Goal: Task Accomplishment & Management: Manage account settings

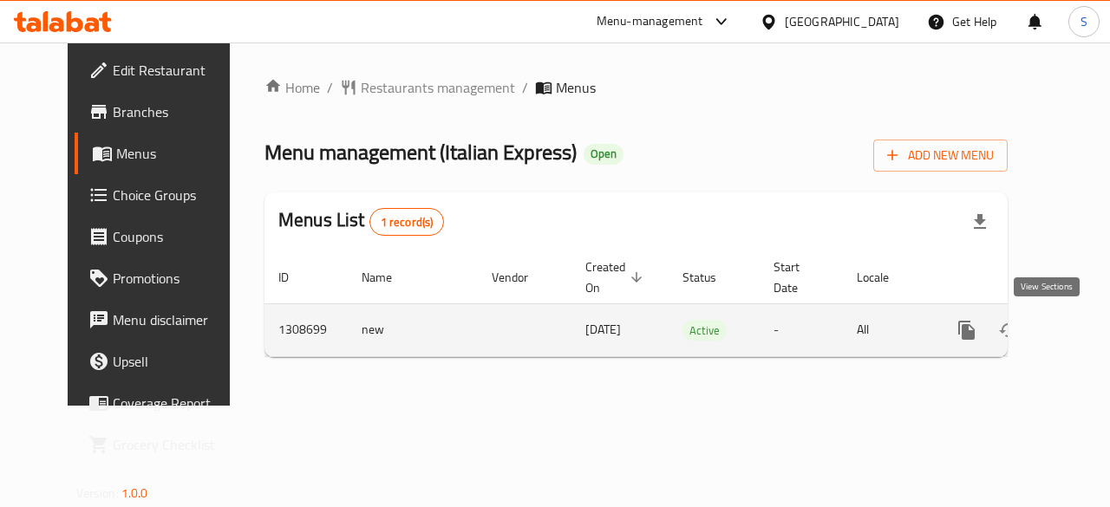
click at [1081, 329] on icon "enhanced table" at bounding box center [1091, 330] width 21 height 21
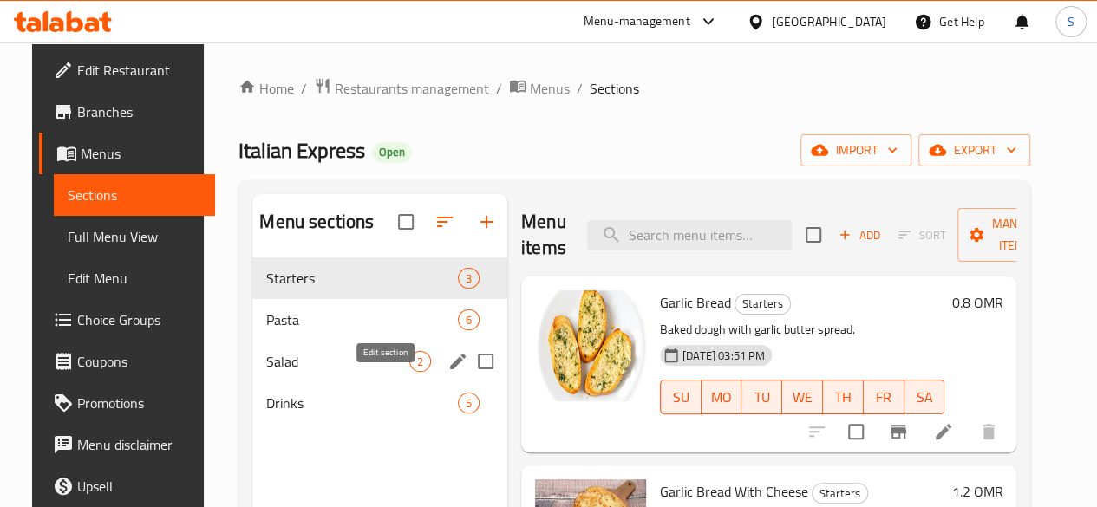
click at [447, 372] on icon "edit" at bounding box center [457, 361] width 21 height 21
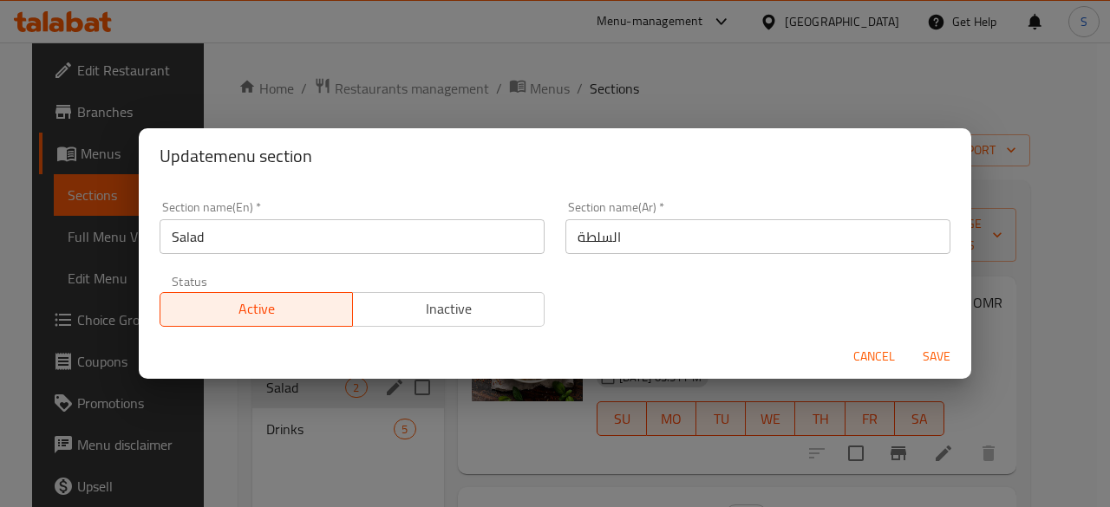
click at [434, 308] on span "Inactive" at bounding box center [449, 309] width 179 height 25
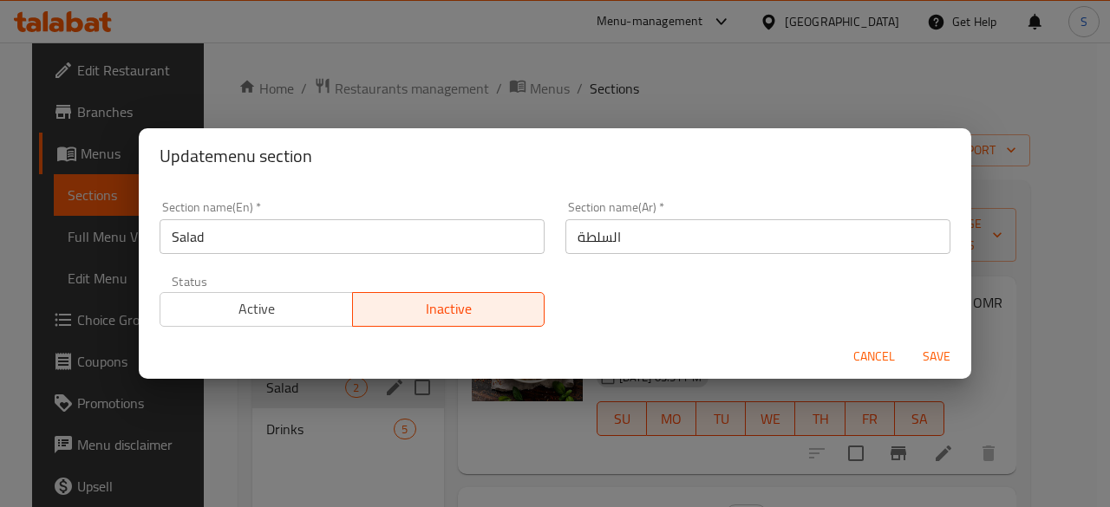
click at [921, 349] on span "Save" at bounding box center [937, 357] width 42 height 22
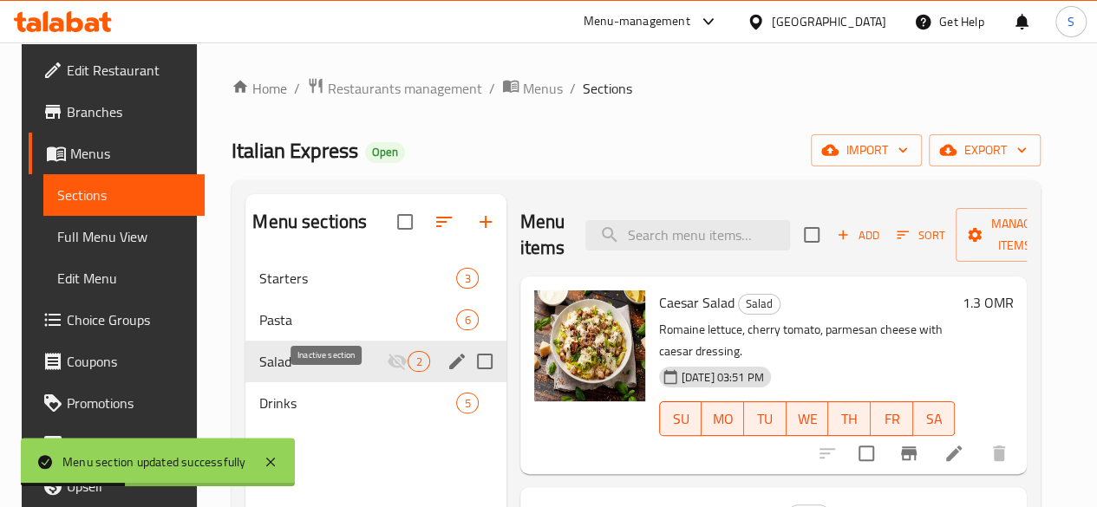
click at [388, 370] on icon "Menu sections" at bounding box center [397, 362] width 19 height 16
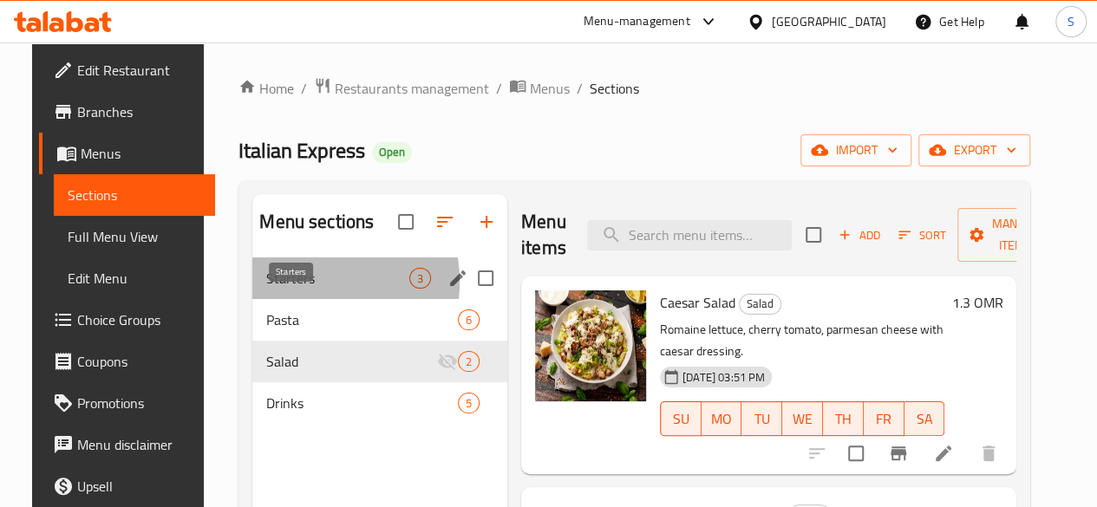
click at [272, 289] on span "Starters" at bounding box center [337, 278] width 143 height 21
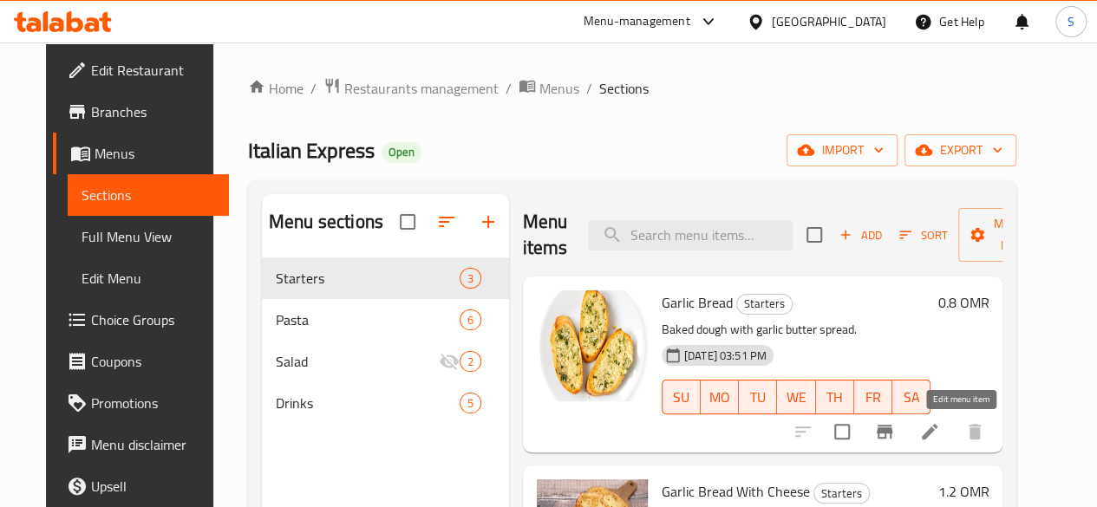
click at [940, 427] on icon at bounding box center [929, 431] width 21 height 21
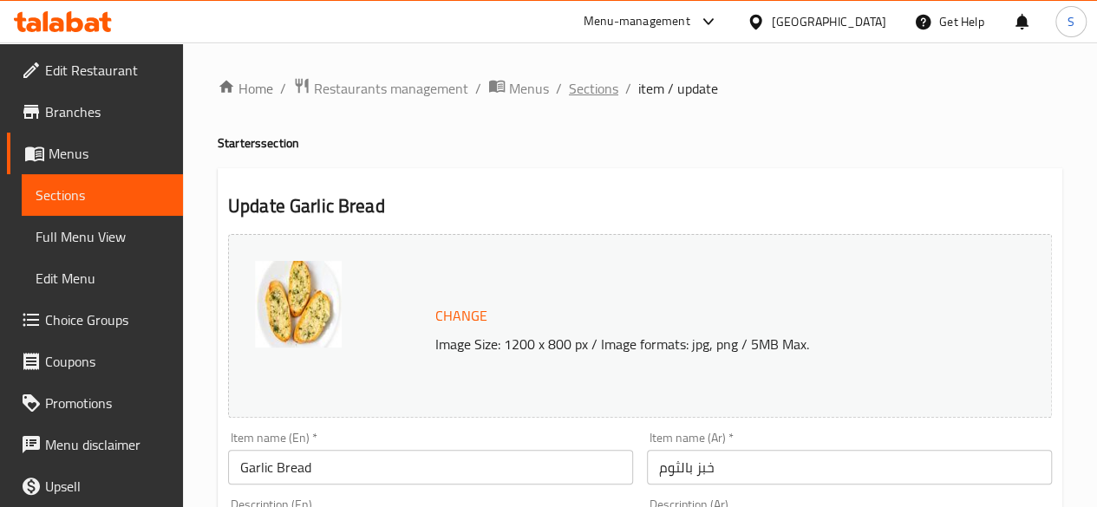
click at [598, 88] on span "Sections" at bounding box center [593, 88] width 49 height 21
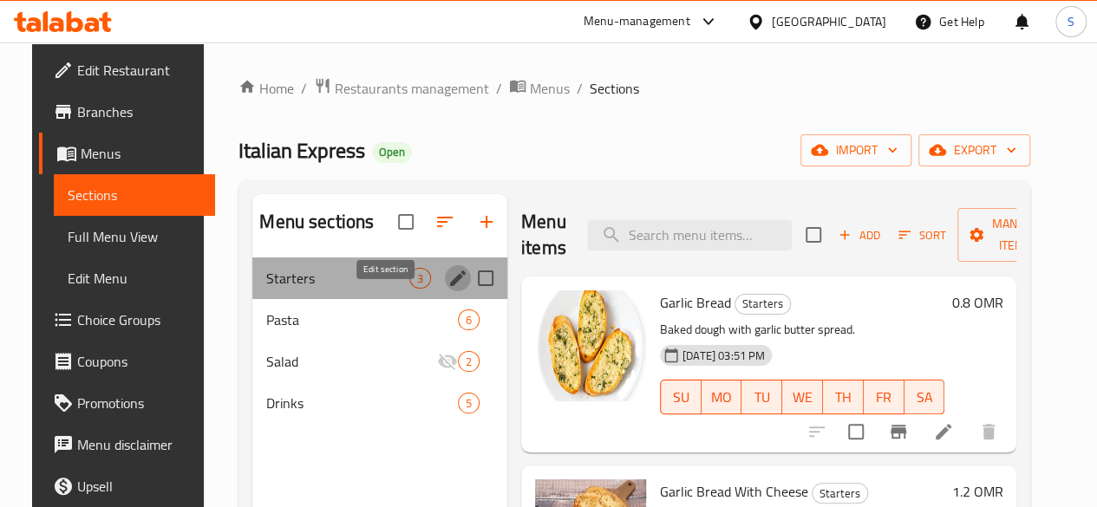
click at [450, 286] on icon "edit" at bounding box center [458, 279] width 16 height 16
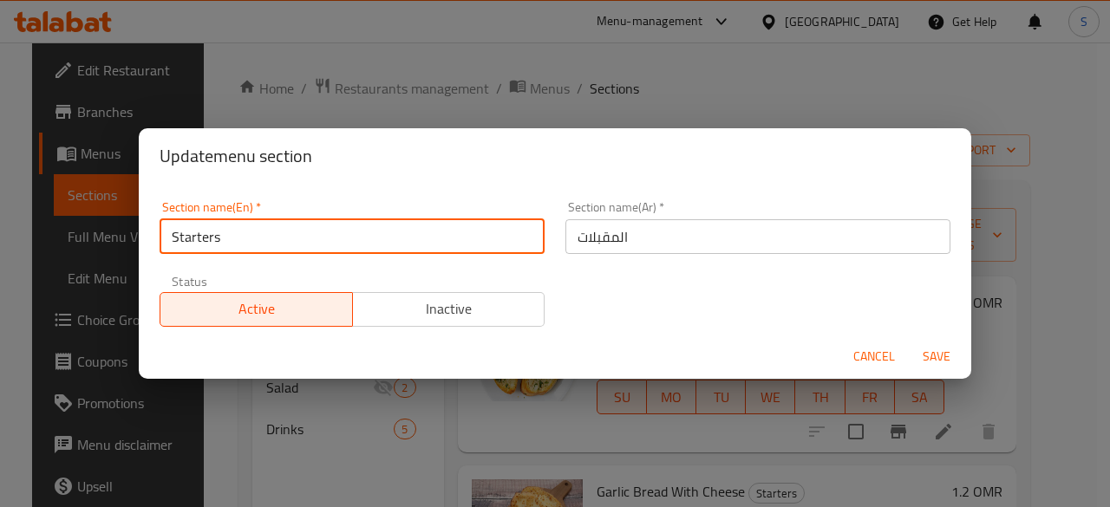
drag, startPoint x: 274, startPoint y: 228, endPoint x: 0, endPoint y: 224, distance: 274.0
click at [0, 224] on div "Update menu section Section name(En)   * Starters Section name(En) * Section na…" at bounding box center [555, 253] width 1110 height 507
type input "Pizza"
drag, startPoint x: 231, startPoint y: 236, endPoint x: 35, endPoint y: 225, distance: 196.3
click at [35, 225] on div "Update menu section Section name(En)   * Pizza Section name(En) * Section name(…" at bounding box center [555, 253] width 1110 height 507
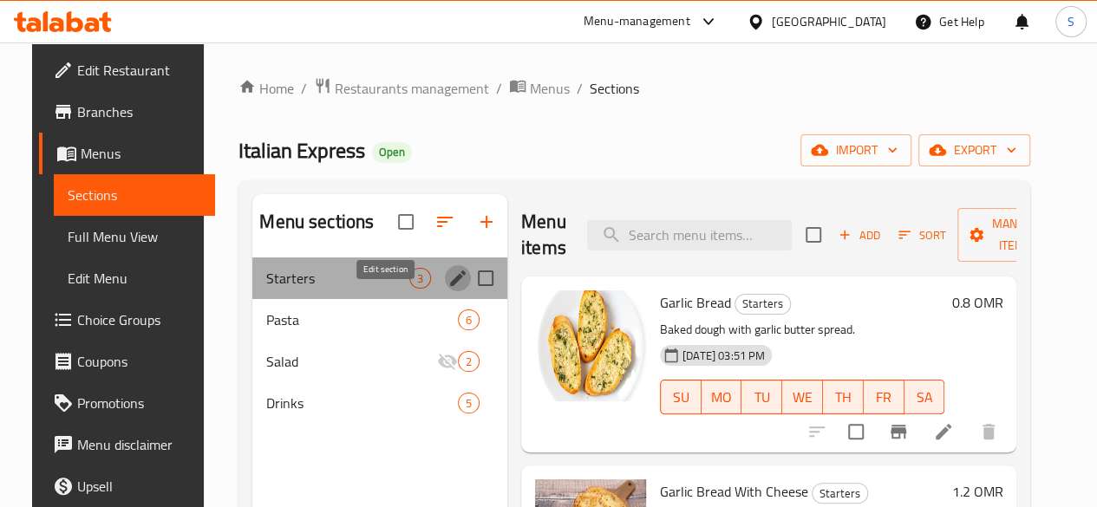
click at [447, 289] on icon "edit" at bounding box center [457, 278] width 21 height 21
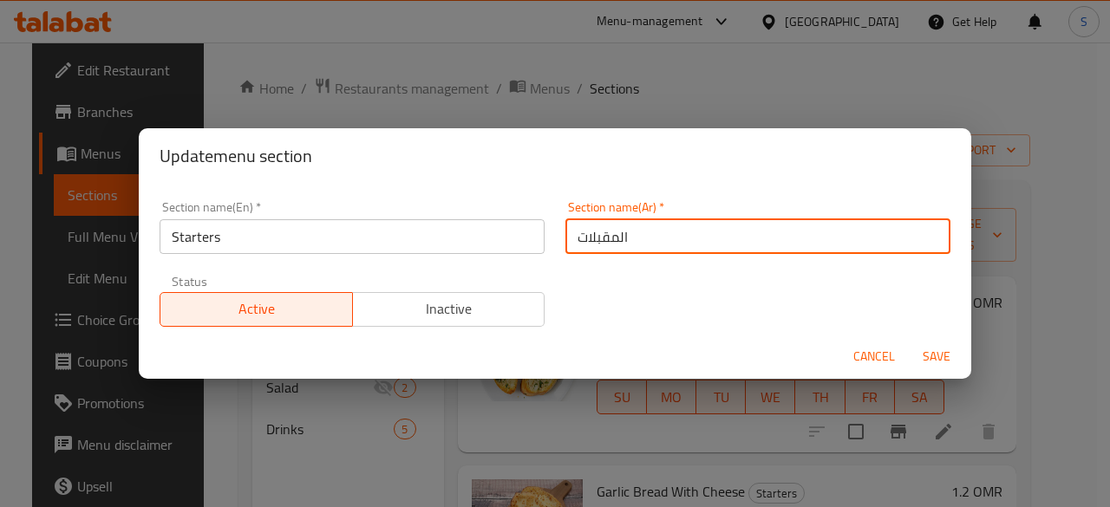
drag, startPoint x: 683, startPoint y: 233, endPoint x: 362, endPoint y: 257, distance: 322.5
click at [362, 257] on div "Section name(En)   * Starters Section name(En) * Section name(Ar)   * المقبلات …" at bounding box center [555, 264] width 812 height 147
paste input "يتزا"
type input "[PERSON_NAME]"
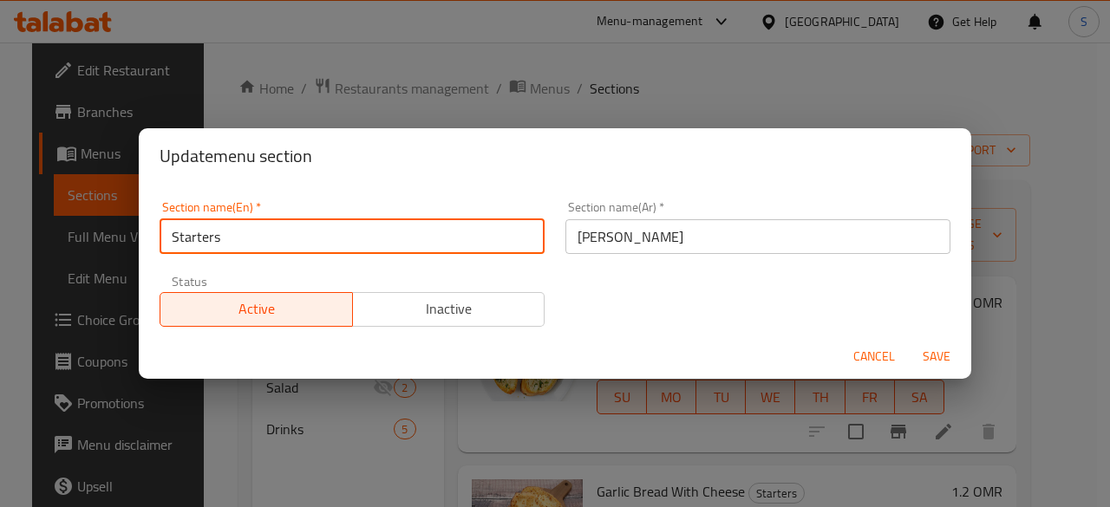
drag, startPoint x: 319, startPoint y: 251, endPoint x: 110, endPoint y: 222, distance: 211.0
click at [110, 222] on div "Update menu section Section name(En)   * Starters Section name(En) * Section na…" at bounding box center [555, 253] width 1110 height 507
type input "PIzza"
click at [909, 341] on button "Save" at bounding box center [936, 357] width 55 height 32
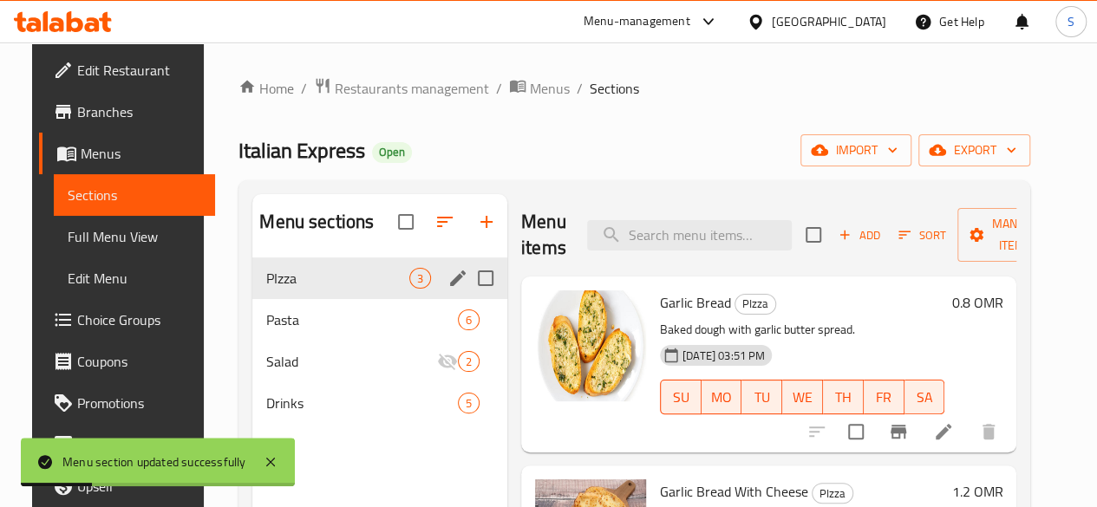
click at [954, 428] on icon at bounding box center [943, 431] width 21 height 21
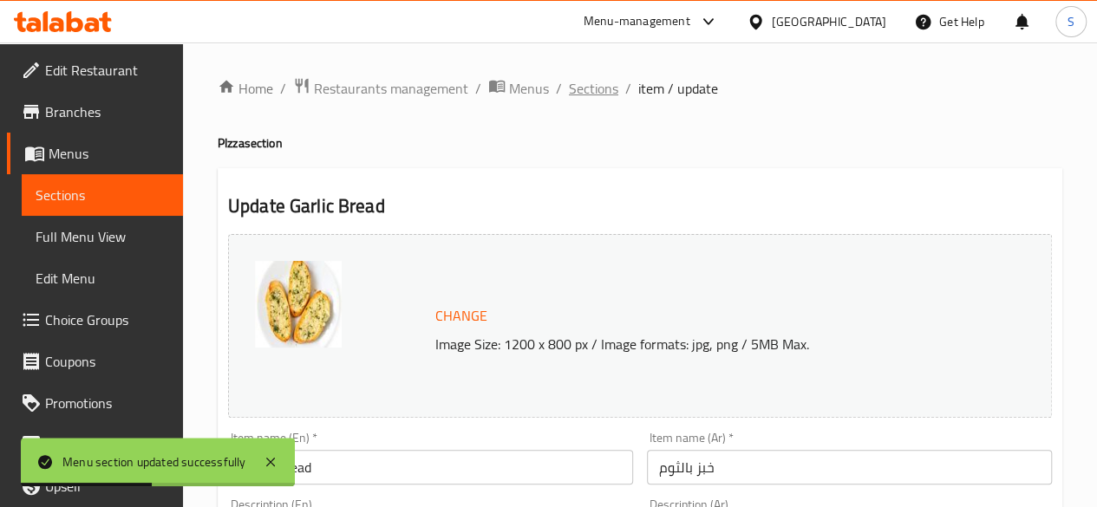
click at [583, 97] on span "Sections" at bounding box center [593, 88] width 49 height 21
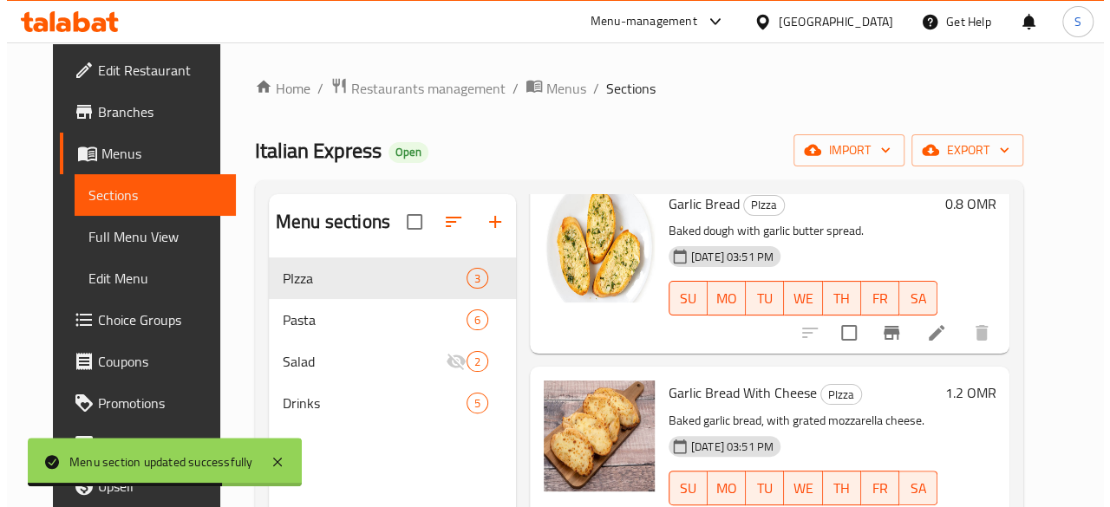
scroll to position [34, 0]
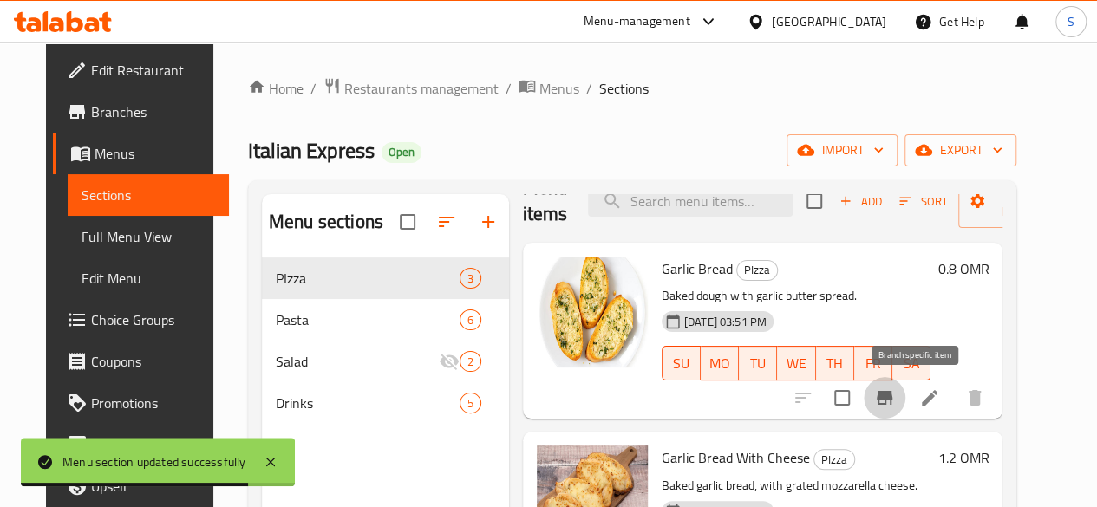
click at [892, 400] on icon "Branch-specific-item" at bounding box center [885, 398] width 16 height 14
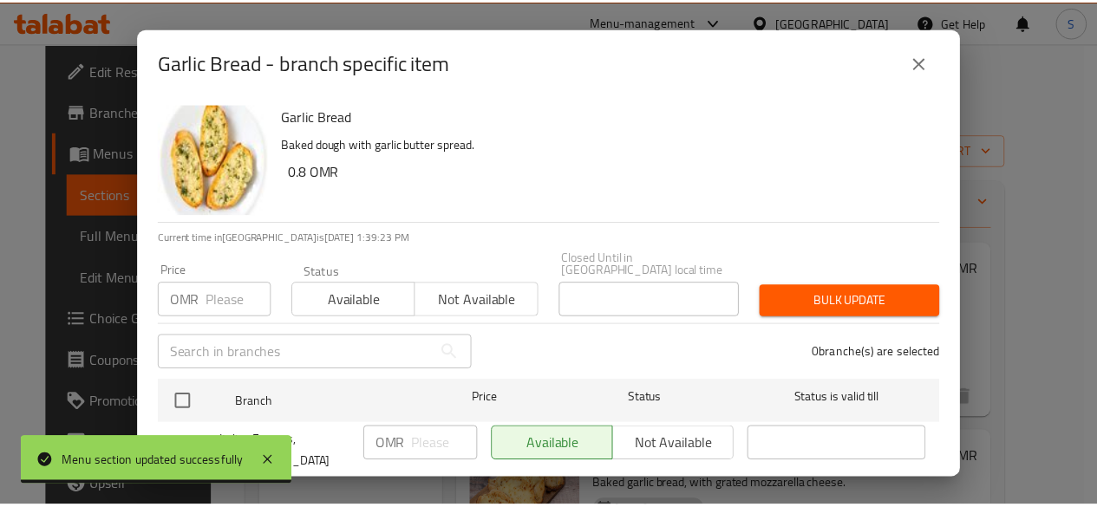
scroll to position [35, 0]
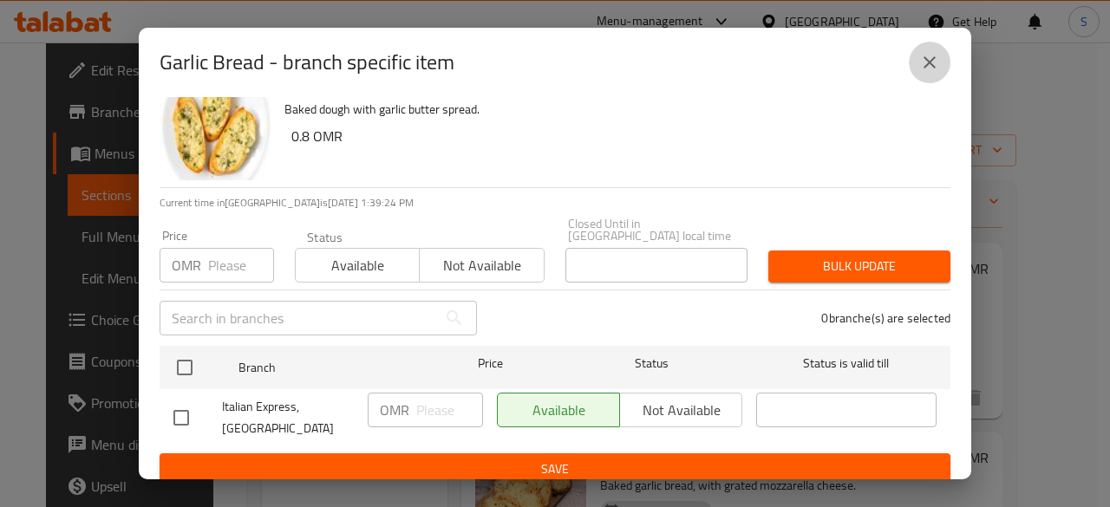
click at [928, 62] on icon "close" at bounding box center [929, 62] width 12 height 12
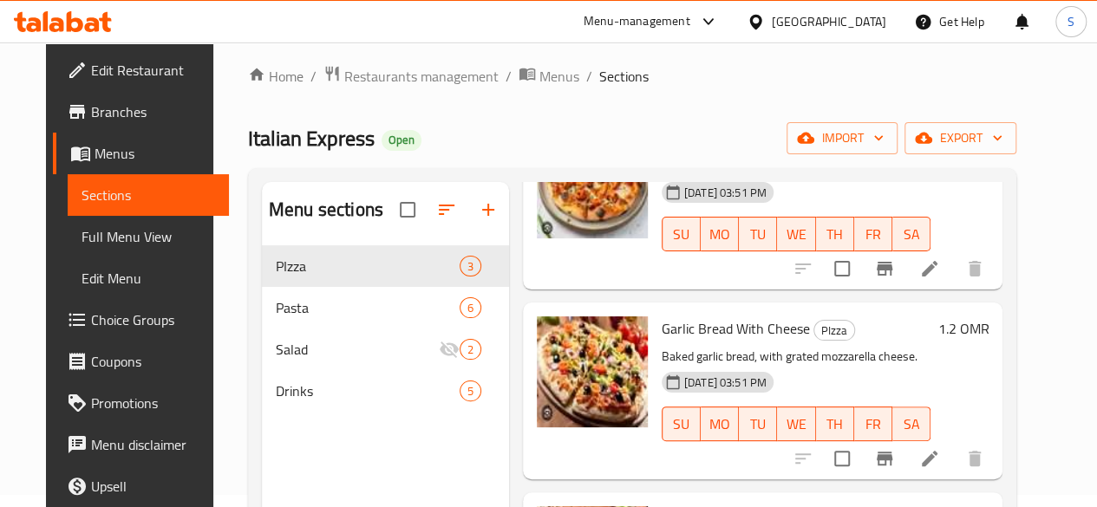
scroll to position [0, 0]
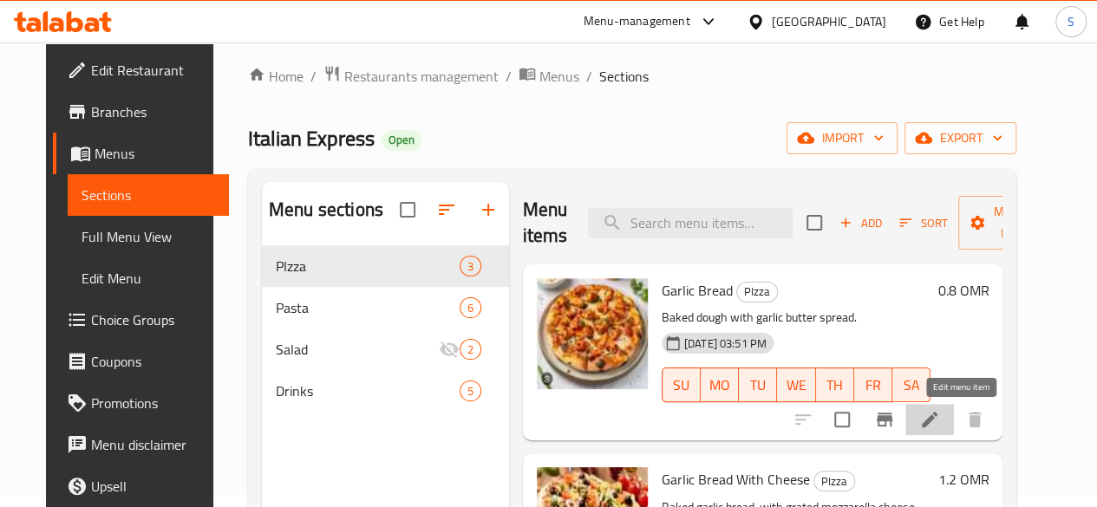
click at [940, 411] on icon at bounding box center [929, 419] width 21 height 21
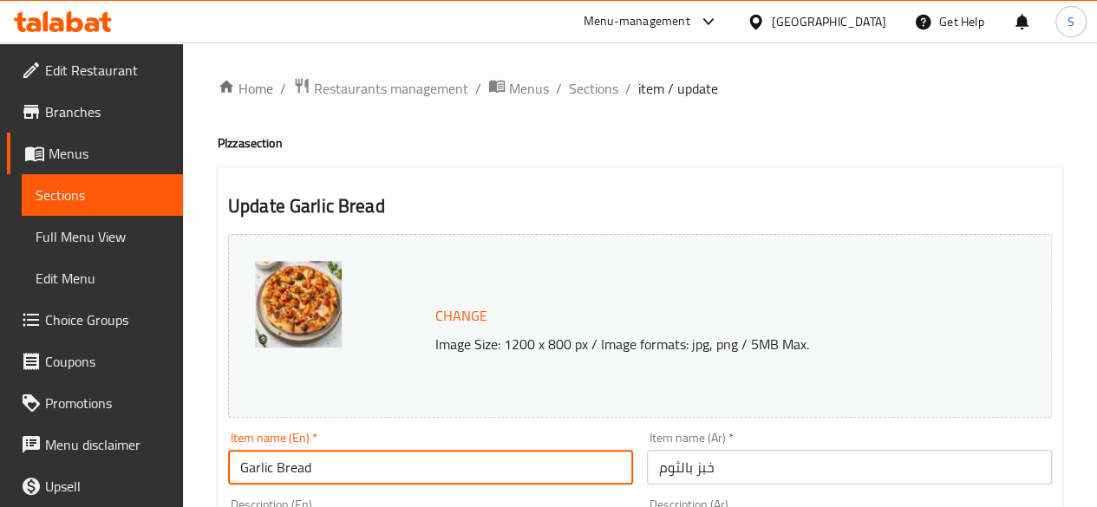
drag, startPoint x: 361, startPoint y: 457, endPoint x: 142, endPoint y: 457, distance: 218.5
paste input "Chicken Tandoor Pizza"
type input "Chicken Tandoor Pizza"
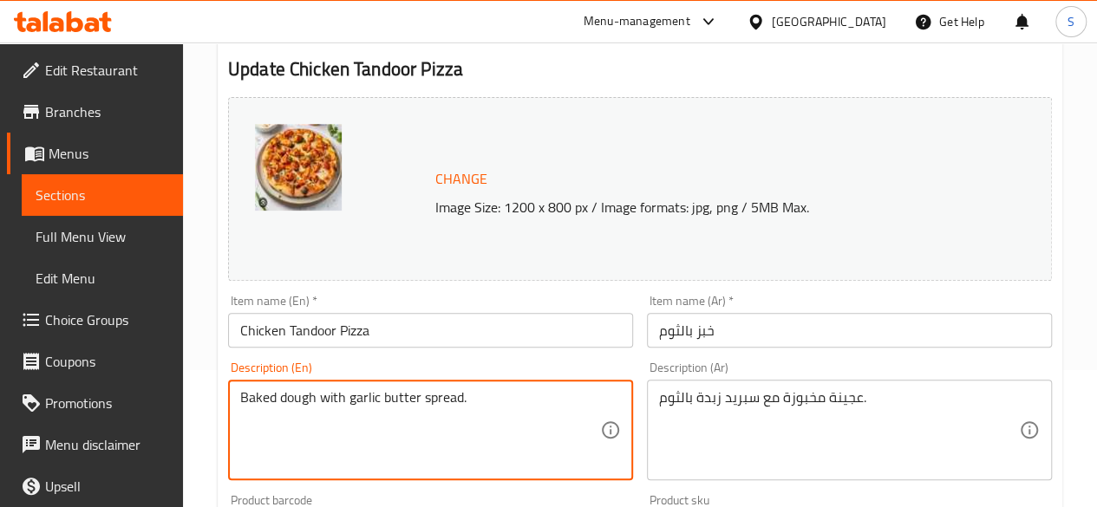
drag, startPoint x: 489, startPoint y: 390, endPoint x: 184, endPoint y: 389, distance: 305.2
paste textarea "Pizza Dough,Tomato Sauce,Tandoori Chicken,Mozzarella Cheese"
click at [316, 405] on textarea "Pizza Dough,Tomato Sauce,Tandoori Chicken,Mozzarella Cheese" at bounding box center [420, 430] width 360 height 82
click at [404, 398] on textarea "Pizza Dough, Tomato Sauce,Tandoori Chicken,Mozzarella Cheese" at bounding box center [420, 430] width 360 height 82
click at [506, 396] on textarea "Pizza Dough, Tomato Sauce, Tandoori Chicken,Mozzarella Cheese" at bounding box center [420, 430] width 360 height 82
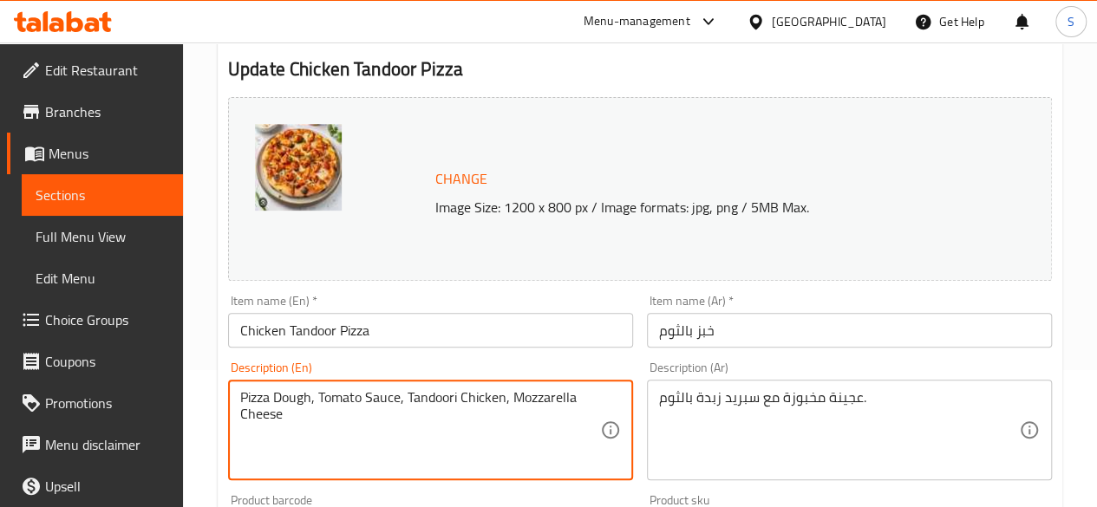
drag, startPoint x: 344, startPoint y: 410, endPoint x: 173, endPoint y: 375, distance: 174.3
click at [173, 375] on div "Edit Restaurant Branches Menus Sections Full Menu View Edit Menu Choice Groups …" at bounding box center [548, 509] width 1097 height 1208
type textarea "Pizza Dough, Tomato Sauce, Tandoori Chicken, Mozzarella Cheese"
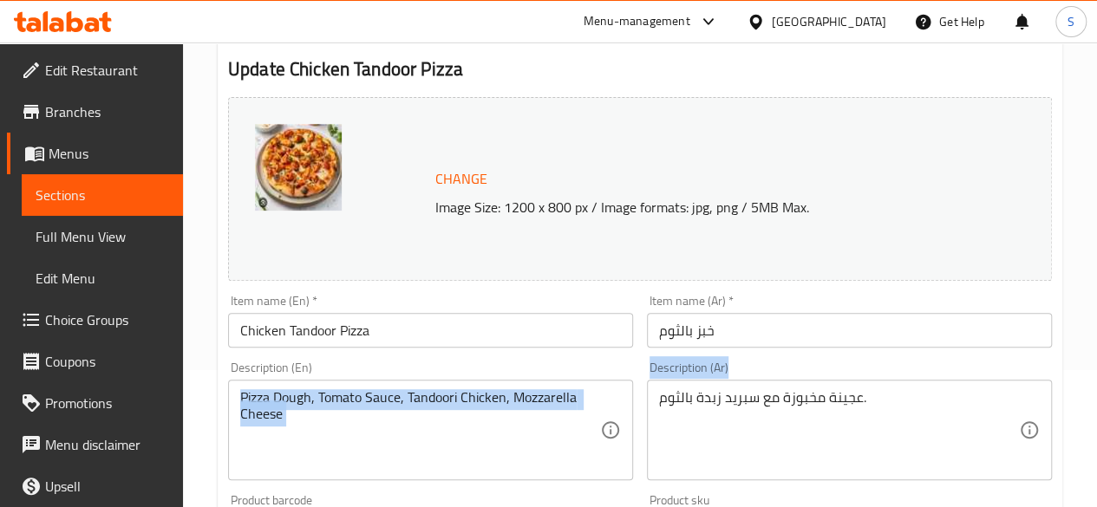
drag, startPoint x: 907, startPoint y: 386, endPoint x: 592, endPoint y: 384, distance: 314.8
click at [592, 384] on div "Change Image Size: 1200 x 800 px / Image formats: jpg, png / 5MB Max. Item name…" at bounding box center [640, 476] width 838 height 773
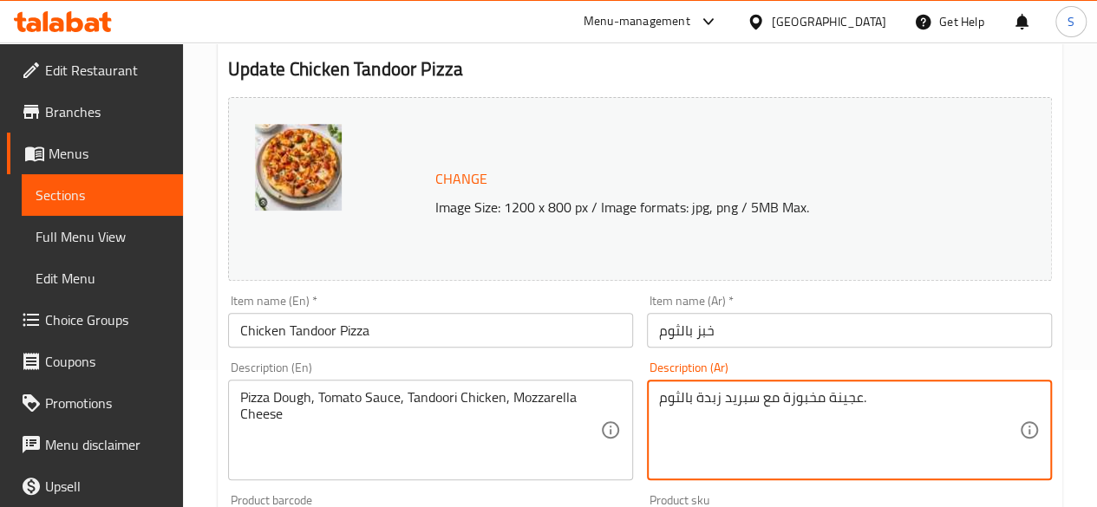
drag, startPoint x: 910, startPoint y: 398, endPoint x: 539, endPoint y: 396, distance: 371.1
click at [539, 396] on div "Change Image Size: 1200 x 800 px / Image formats: jpg, png / 5MB Max. Item name…" at bounding box center [640, 476] width 838 height 773
paste textarea "بيتزا، صلصة طماطم، دجاج تندوري، جبنة موزاريلا"
type textarea "عجينة بيتزا، صلصة طماطم، دجاج تندوري، جبنة موزاريلا"
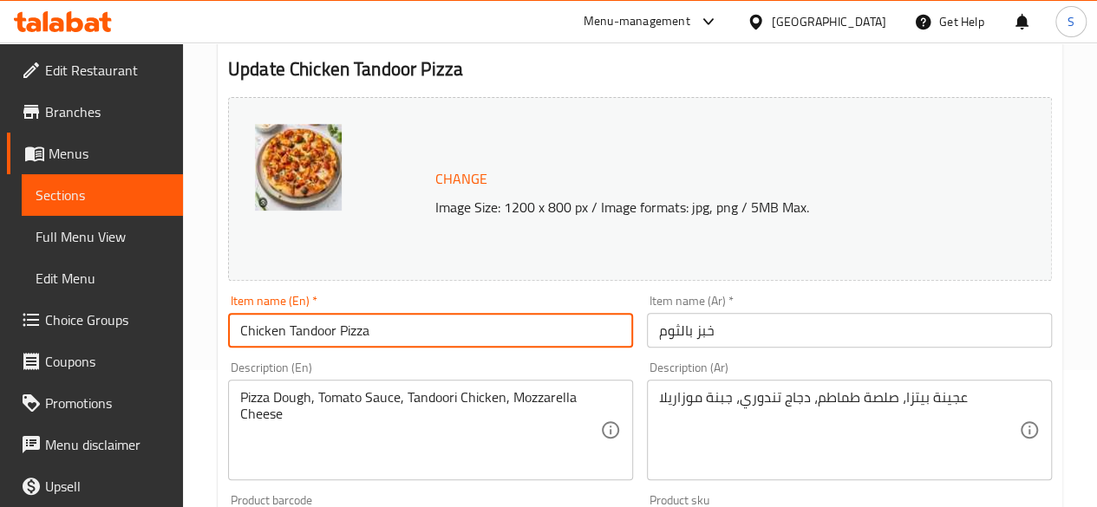
drag, startPoint x: 446, startPoint y: 334, endPoint x: 41, endPoint y: 304, distance: 406.0
click at [41, 304] on div "Edit Restaurant Branches Menus Sections Full Menu View Edit Menu Choice Groups …" at bounding box center [548, 509] width 1097 height 1208
drag, startPoint x: 756, startPoint y: 334, endPoint x: 453, endPoint y: 322, distance: 303.7
click at [453, 322] on div "Change Image Size: 1200 x 800 px / Image formats: jpg, png / 5MB Max. Item name…" at bounding box center [640, 476] width 838 height 773
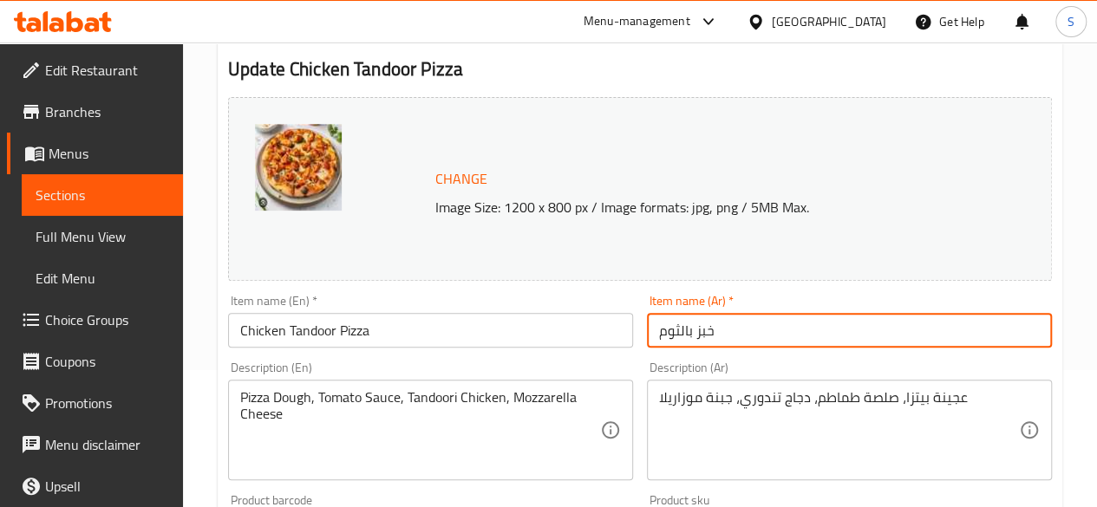
paste input "يتزا دجاج تندور"
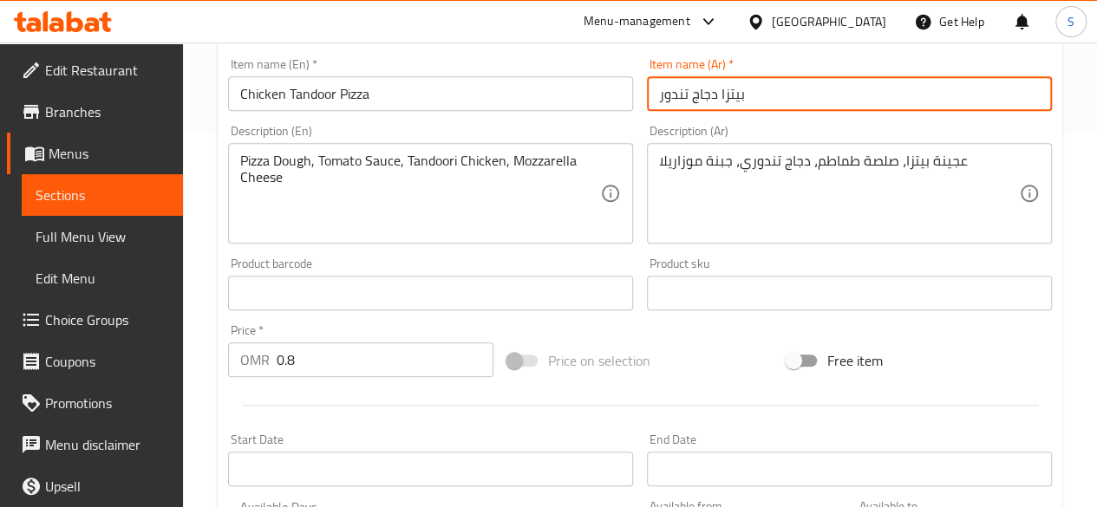
scroll to position [375, 0]
type input "بيتزا دجاج تندور"
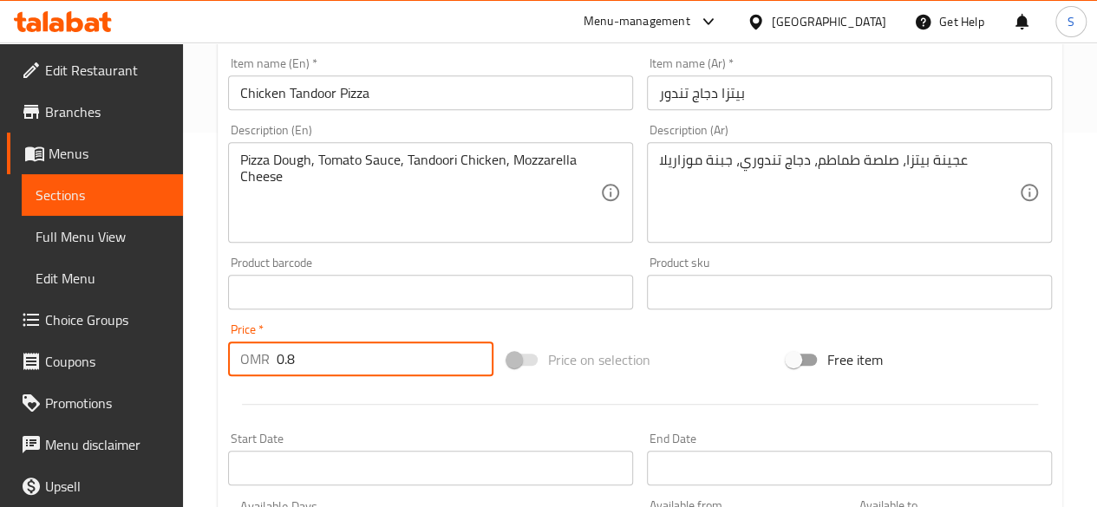
drag, startPoint x: 333, startPoint y: 357, endPoint x: 125, endPoint y: 356, distance: 208.1
click at [125, 356] on div "Edit Restaurant Branches Menus Sections Full Menu View Edit Menu Choice Groups …" at bounding box center [548, 272] width 1097 height 1208
type input "3.9"
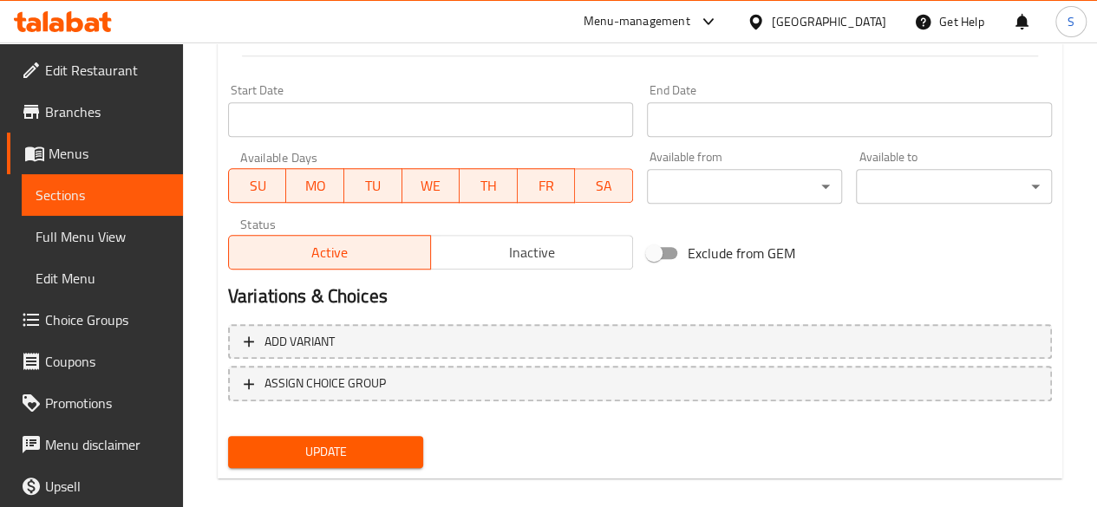
scroll to position [743, 0]
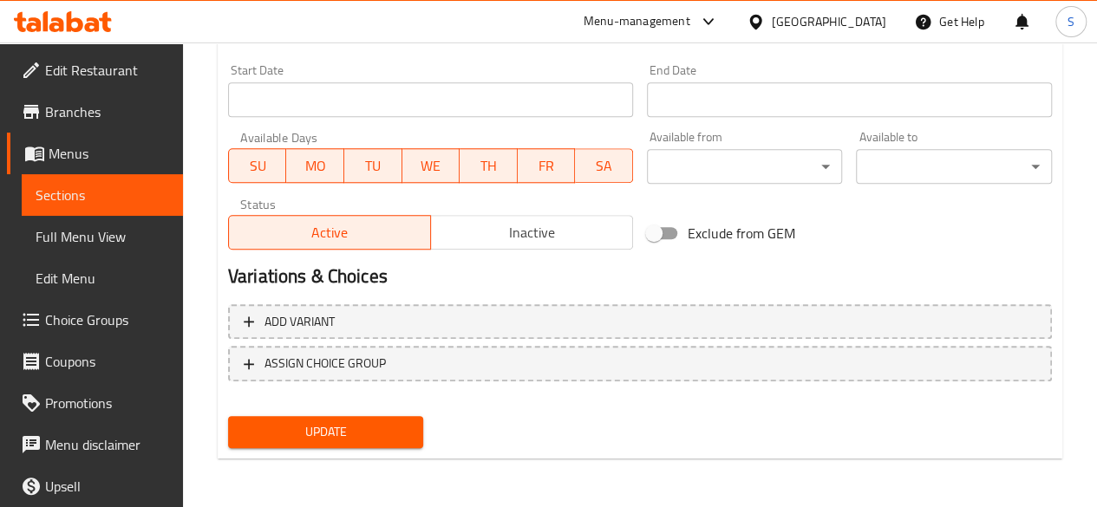
click at [373, 424] on span "Update" at bounding box center [326, 432] width 168 height 22
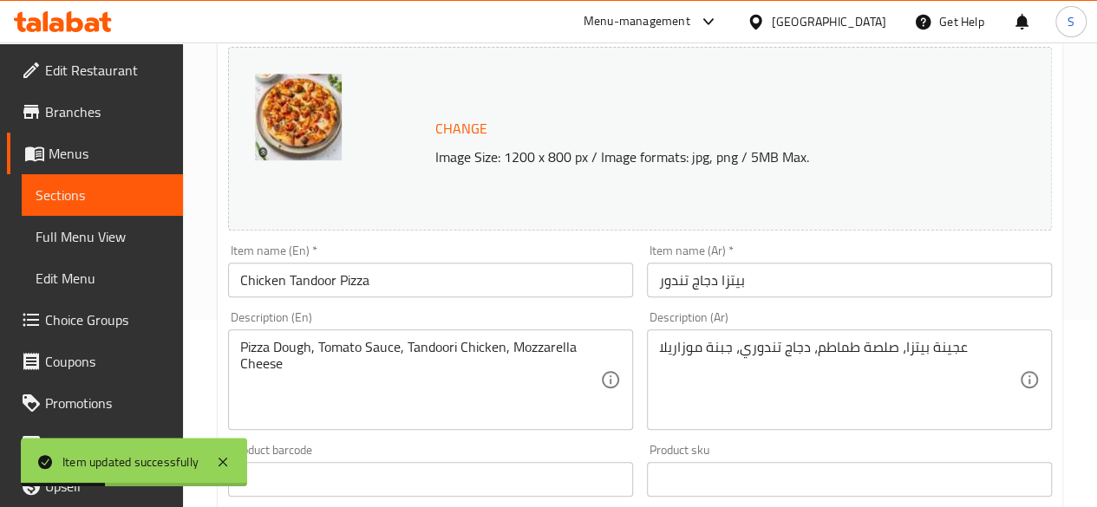
scroll to position [7, 0]
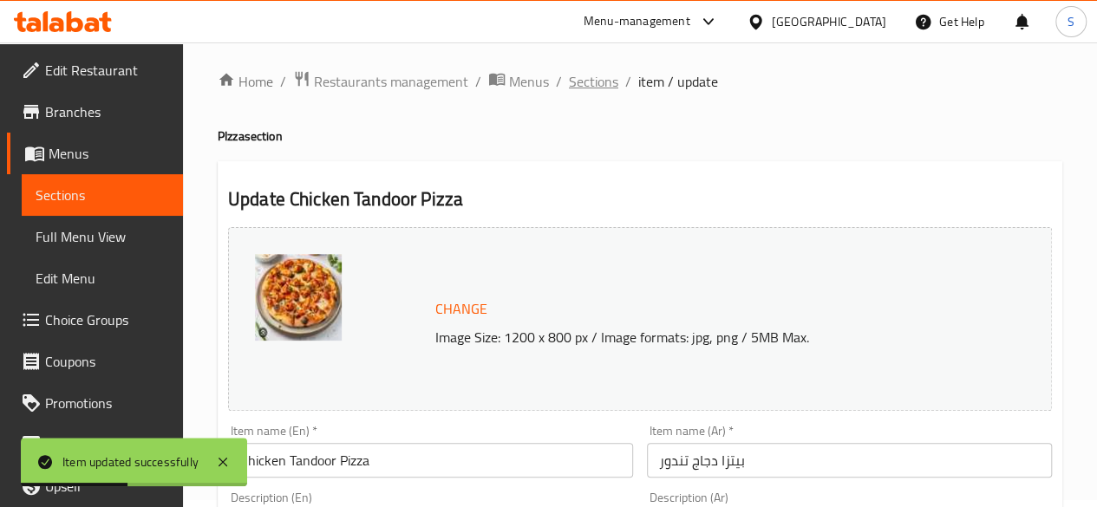
click at [582, 82] on span "Sections" at bounding box center [593, 81] width 49 height 21
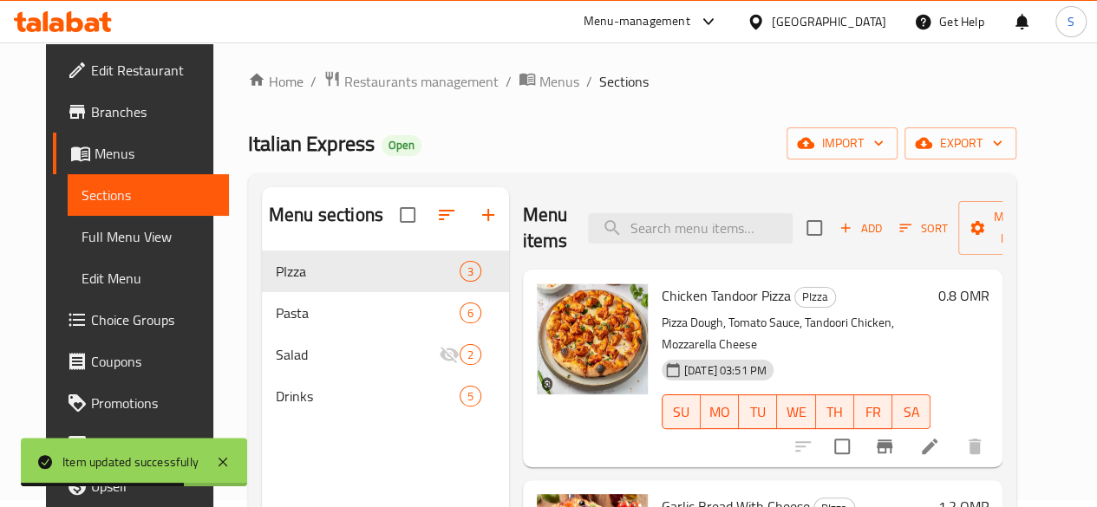
scroll to position [151, 0]
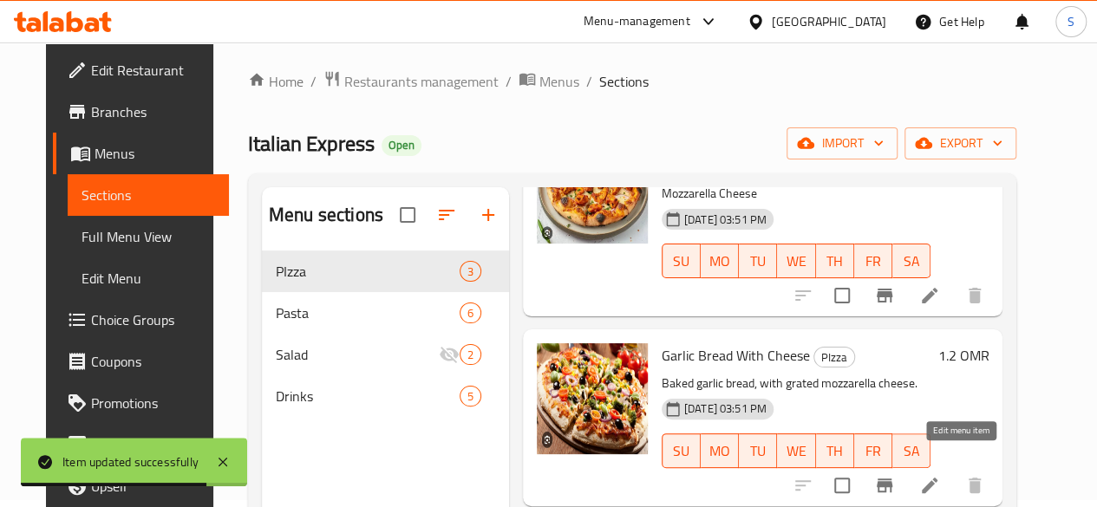
click at [940, 475] on icon at bounding box center [929, 485] width 21 height 21
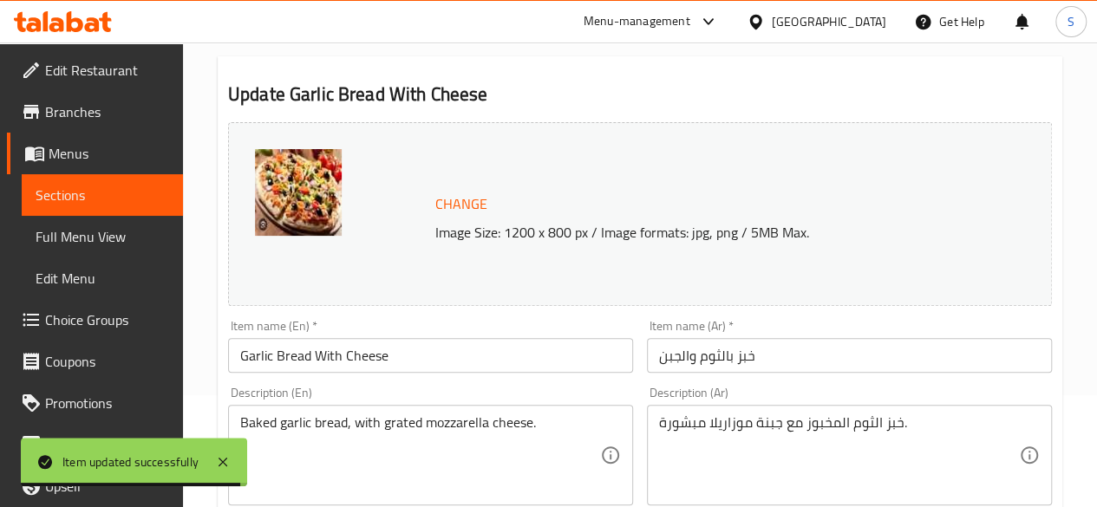
scroll to position [113, 0]
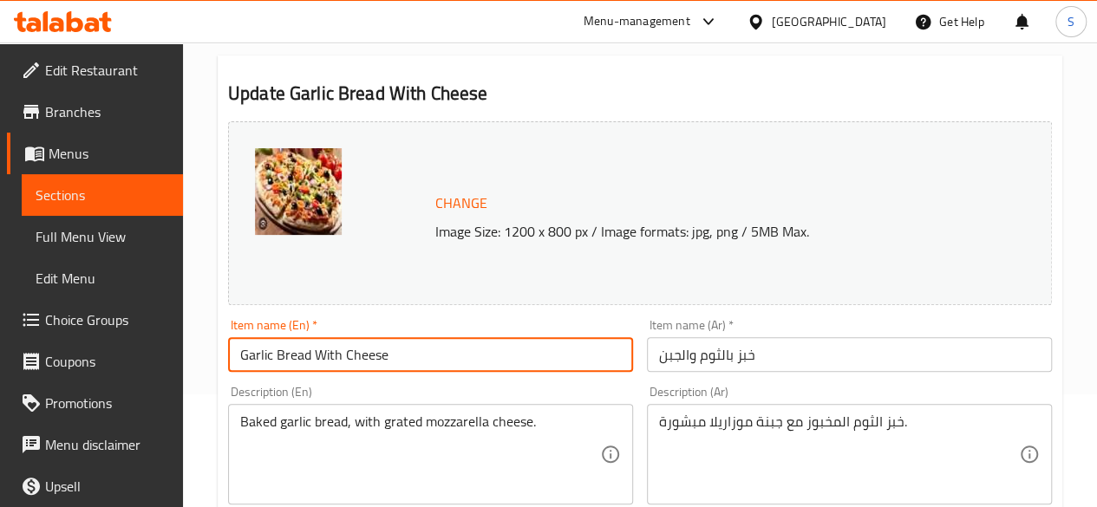
drag, startPoint x: 493, startPoint y: 356, endPoint x: 17, endPoint y: 335, distance: 475.6
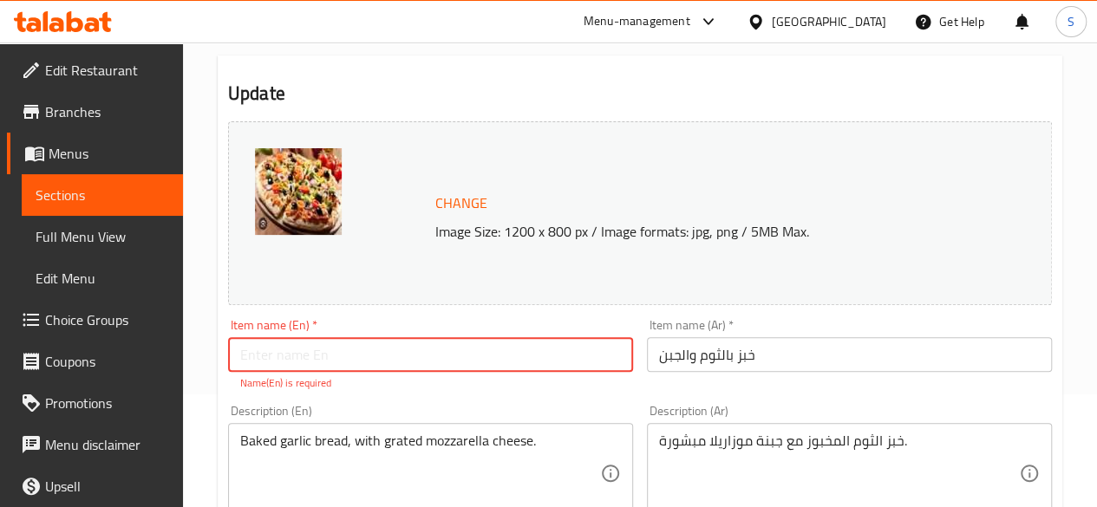
paste input "Mix Veg Pizza"
type input "Mix Veg Pizza"
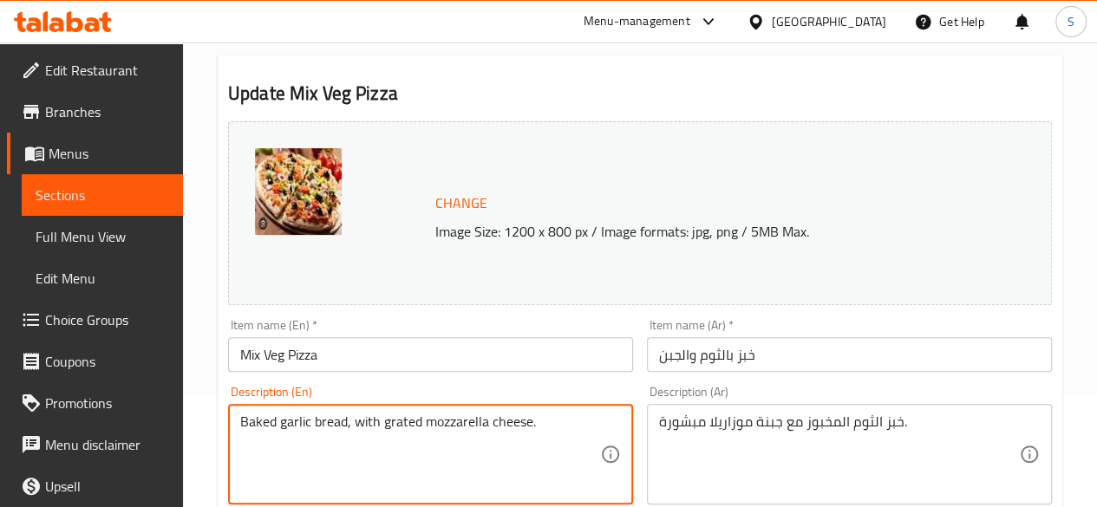
drag, startPoint x: 564, startPoint y: 422, endPoint x: 140, endPoint y: 453, distance: 424.3
paste textarea "Pizza Dough,Tomato Sauce, Mushroom Capsicum, Onion, Jalapeno, Black Olives, Moz…"
click at [315, 426] on textarea "Pizza Dough,Tomato Sauce, Mushroom Capsicum, Onion, Jalapeno, Black Olives, Moz…" at bounding box center [420, 455] width 360 height 82
drag, startPoint x: 525, startPoint y: 431, endPoint x: 267, endPoint y: 448, distance: 258.1
click at [267, 448] on textarea "Pizza Dough, Tomato Sauce, Mushroom Capsicum, Onion, Jalapeno, Black Olives, Mo…" at bounding box center [420, 455] width 360 height 82
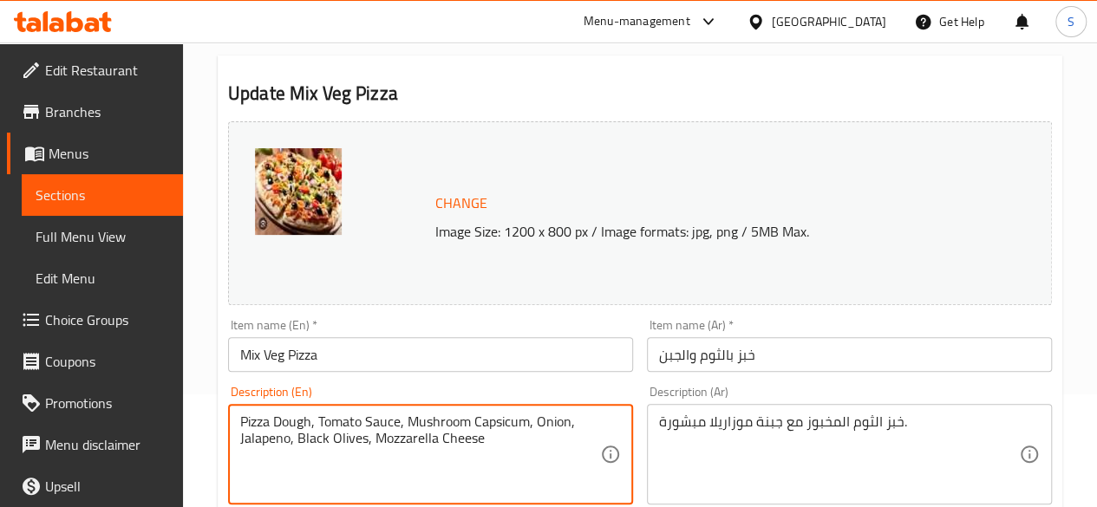
click at [446, 447] on textarea "Pizza Dough, Tomato Sauce, Mushroom Capsicum, Onion, Jalapeno, Black Olives, Mo…" at bounding box center [420, 455] width 360 height 82
drag, startPoint x: 521, startPoint y: 438, endPoint x: 217, endPoint y: 415, distance: 305.2
type textarea "Pizza Dough, Tomato Sauce, Mushroom Capsicum, Onion, Jalapeno, Black Olives, Mo…"
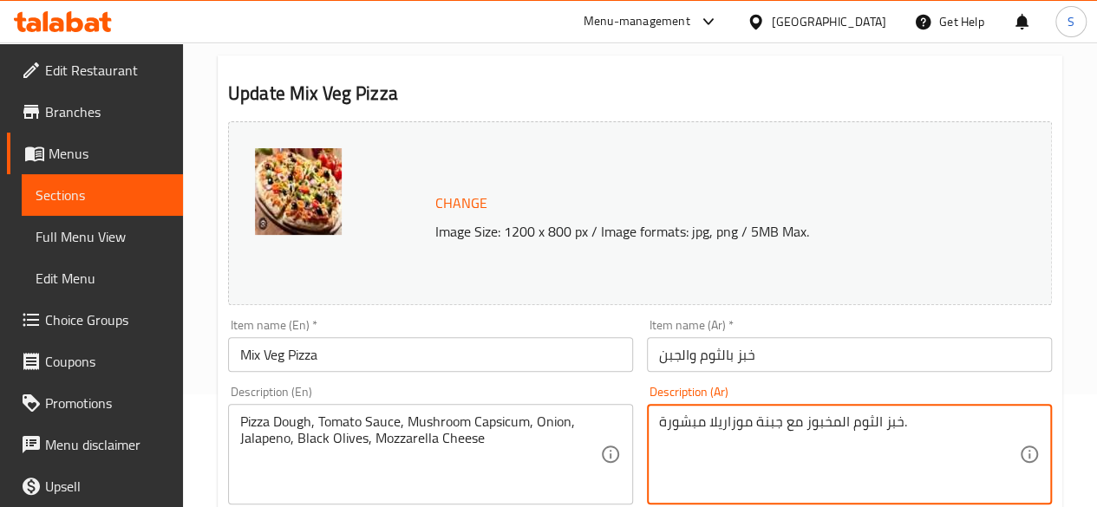
drag, startPoint x: 924, startPoint y: 419, endPoint x: 624, endPoint y: 409, distance: 300.2
paste textarea "جينة بيتزا، صلصة طماطم، فلفل رومي، بصل، هالبينو، زيتون أسود، جبنة موزاريلا"
type textarea "عجينة بيتزا، صلصة طماطم، فلفل رومي، بصل، هالبينو، زيتون أسود، جبنة موزاريلا"
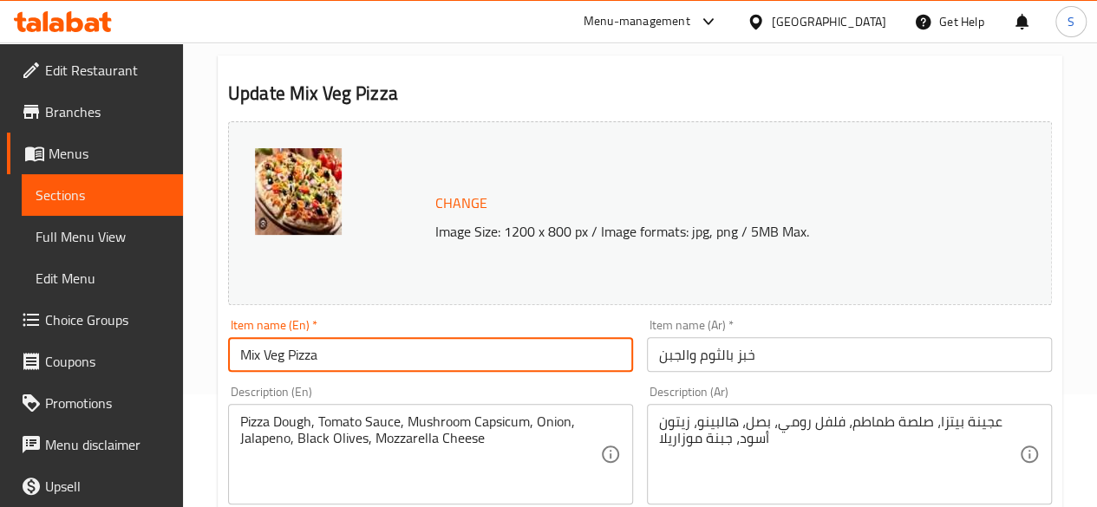
drag, startPoint x: 506, startPoint y: 351, endPoint x: 146, endPoint y: 346, distance: 360.7
click at [793, 362] on input "خبز بالثوم والجبن" at bounding box center [849, 354] width 405 height 35
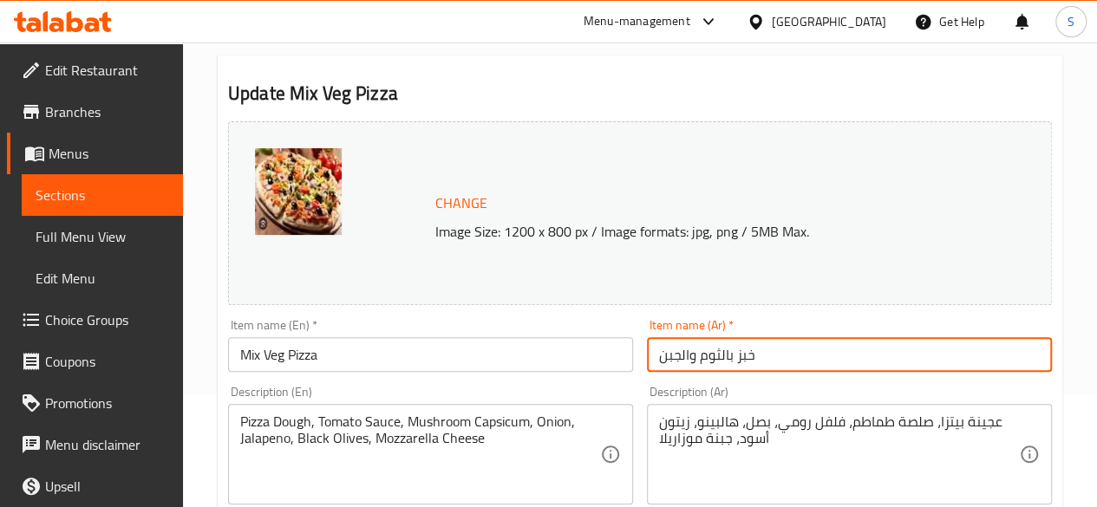
drag, startPoint x: 793, startPoint y: 362, endPoint x: 525, endPoint y: 357, distance: 267.1
click at [525, 357] on div "Change Image Size: 1200 x 800 px / Image formats: jpg, png / 5MB Max. Item name…" at bounding box center [640, 500] width 838 height 773
type input "ن"
paste input "بيتزا خضار مشكلة"
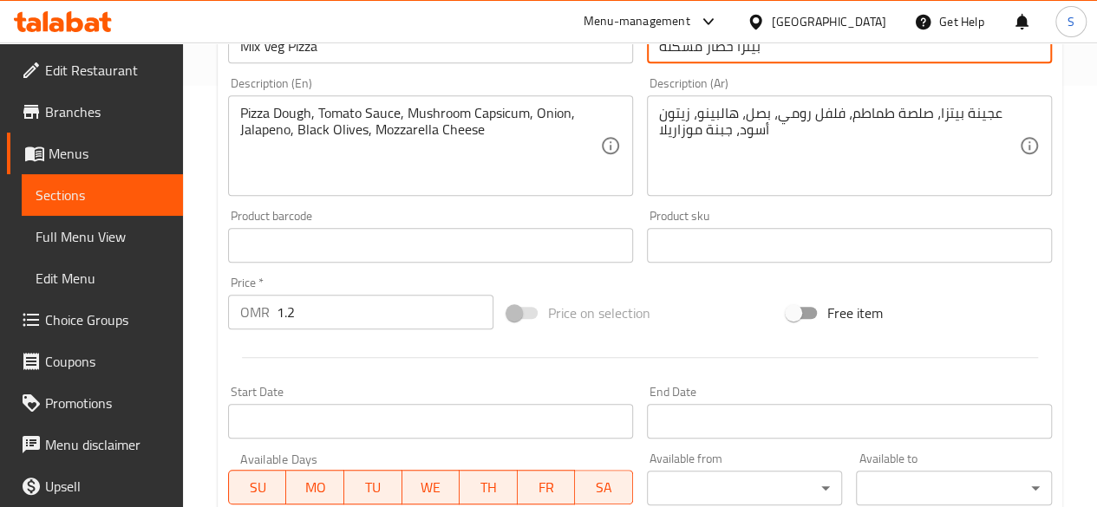
scroll to position [424, 0]
type input "بيتزا خضار مشكلة"
drag, startPoint x: 364, startPoint y: 316, endPoint x: 162, endPoint y: 319, distance: 202.0
click at [162, 319] on div "Edit Restaurant Branches Menus Sections Full Menu View Edit Menu Choice Groups …" at bounding box center [548, 222] width 1097 height 1208
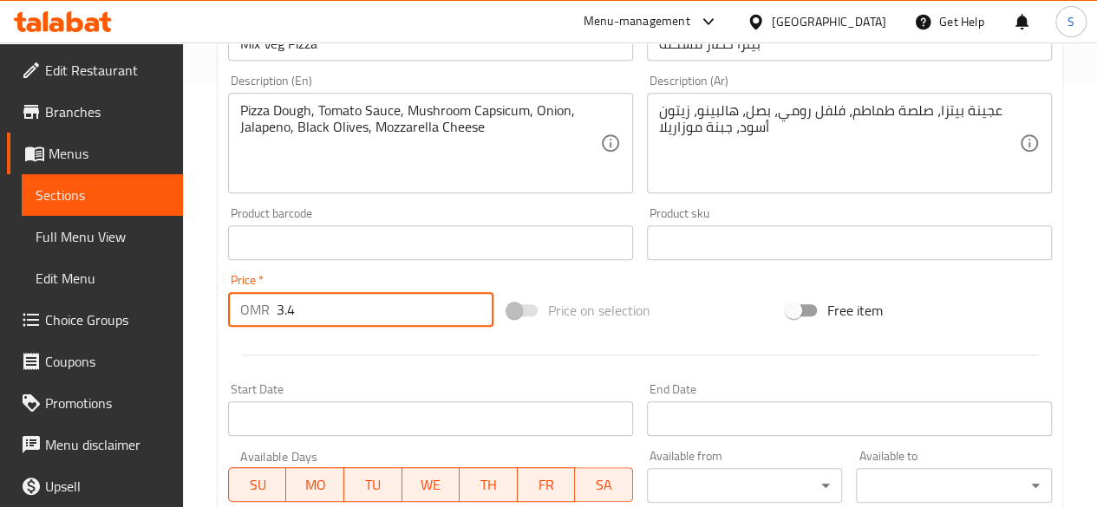
scroll to position [743, 0]
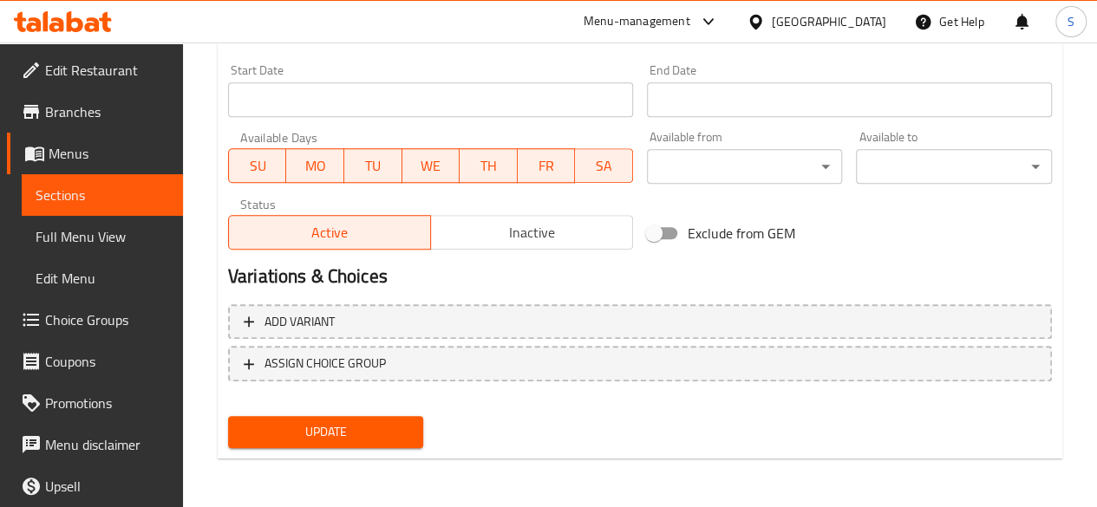
type input "3.4"
click at [301, 426] on span "Update" at bounding box center [326, 432] width 168 height 22
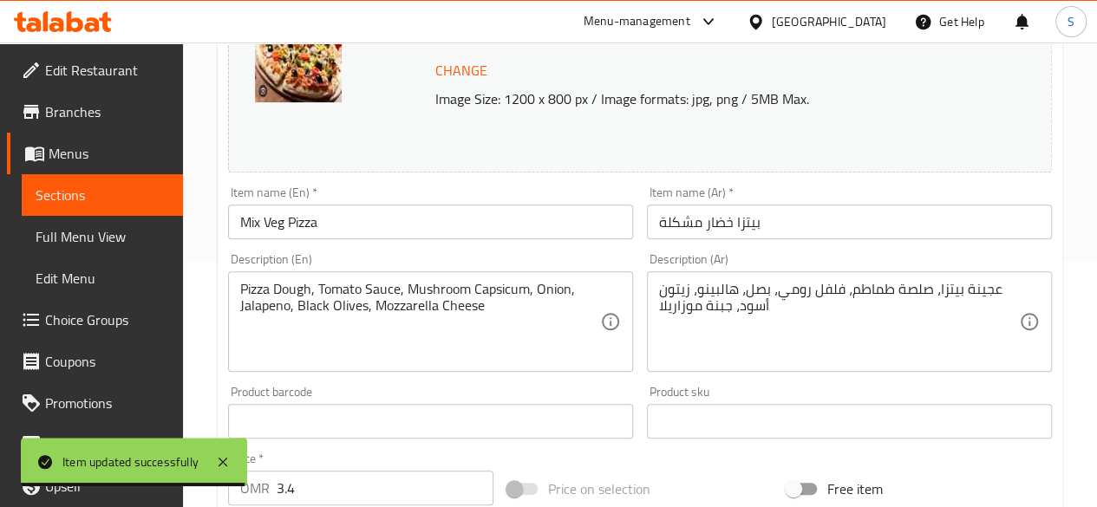
scroll to position [0, 0]
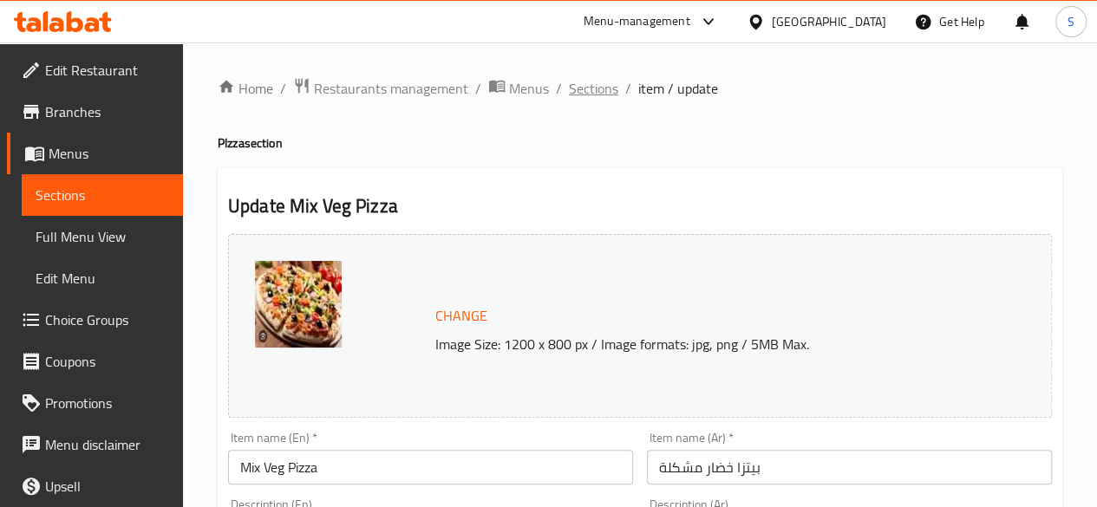
click at [569, 91] on span "Sections" at bounding box center [593, 88] width 49 height 21
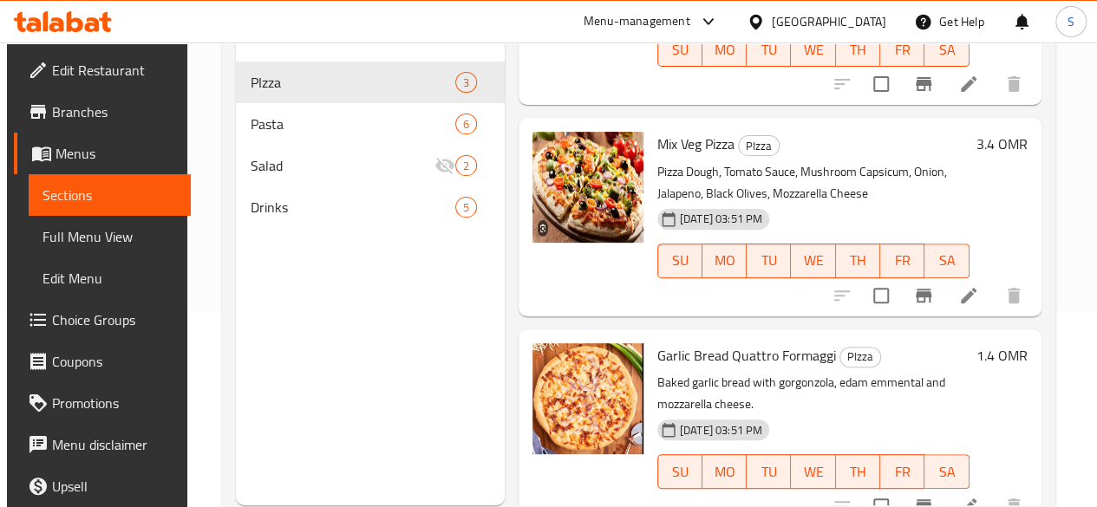
scroll to position [243, 0]
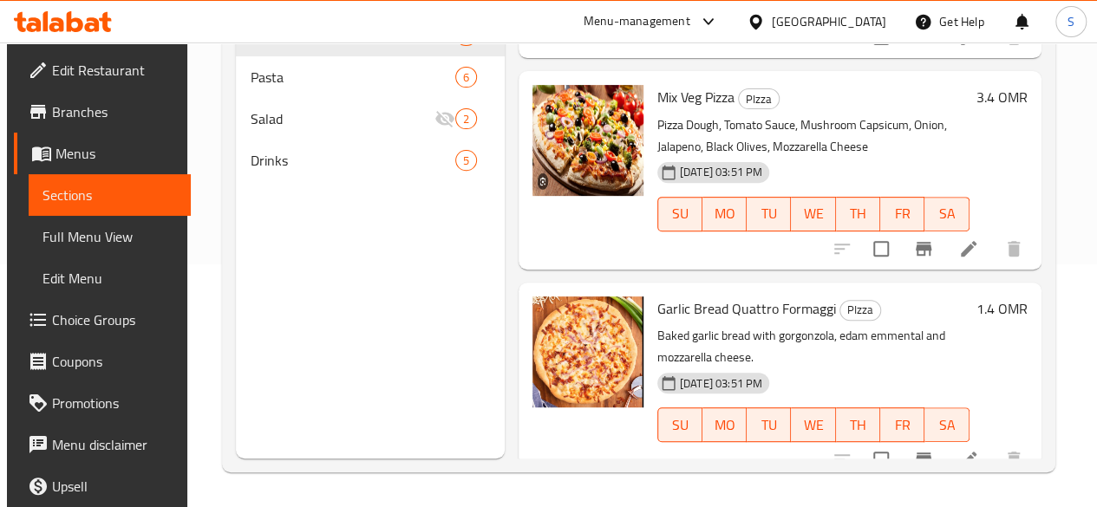
click at [958, 449] on icon at bounding box center [968, 459] width 21 height 21
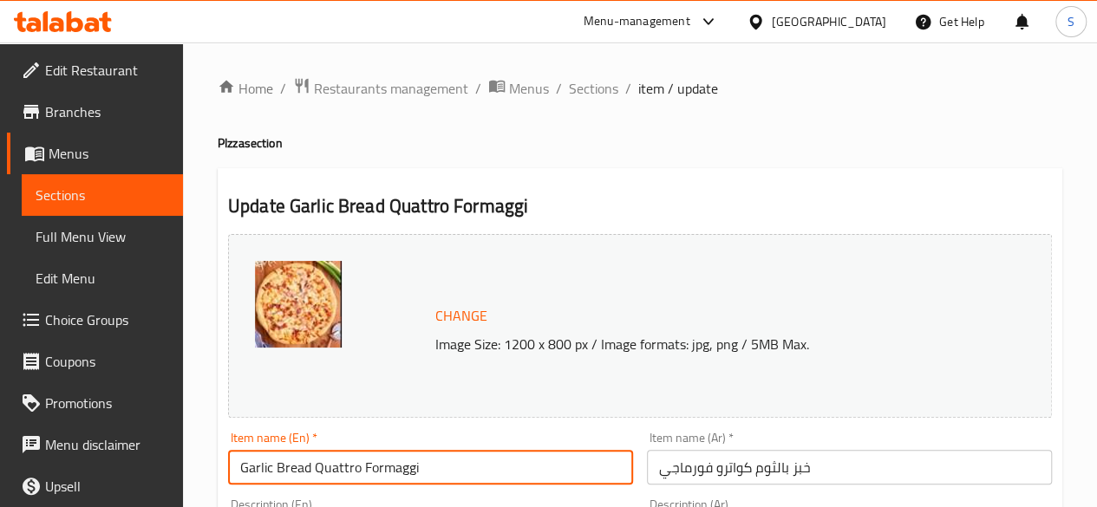
drag, startPoint x: 439, startPoint y: 460, endPoint x: 149, endPoint y: 452, distance: 289.7
paste input "Turkey Bacon Pizza"
type input "Turkey Bacon Pizza"
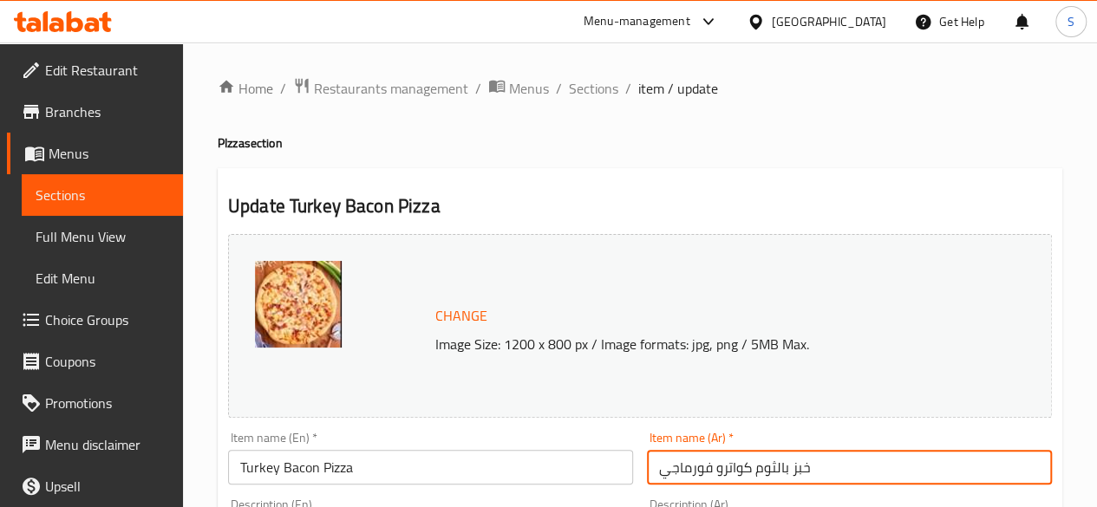
drag, startPoint x: 858, startPoint y: 472, endPoint x: 513, endPoint y: 466, distance: 345.2
paste input "يتزا لحم الخنزير المقدد الترك"
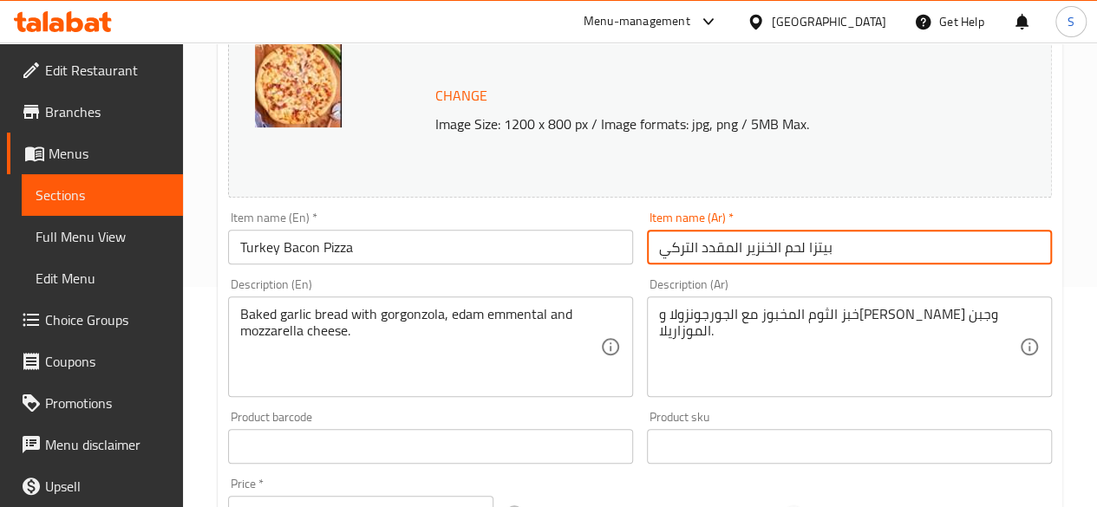
scroll to position [222, 0]
type input "بيتزا لحم الخنزير المقدد التركي"
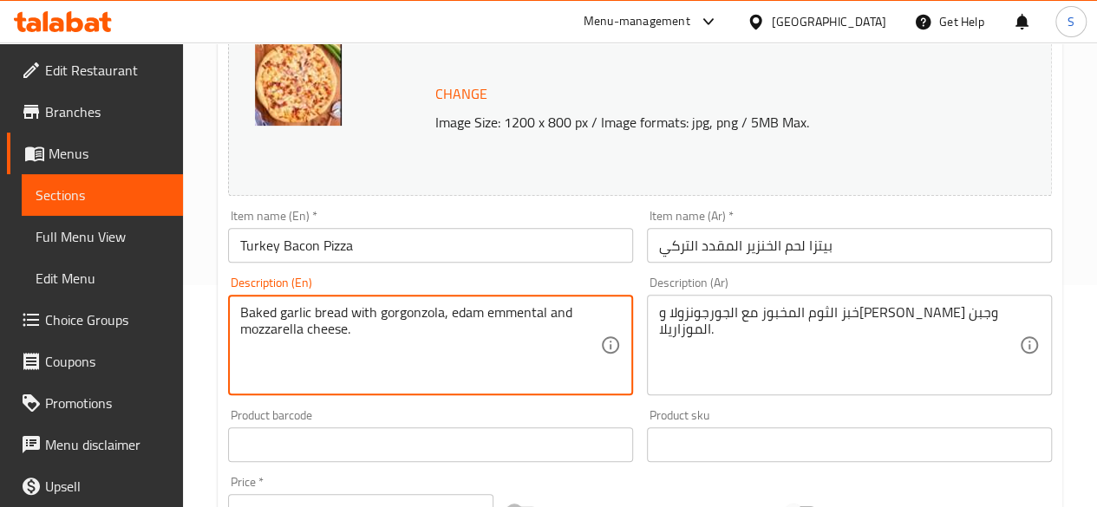
drag, startPoint x: 439, startPoint y: 337, endPoint x: 179, endPoint y: 302, distance: 261.7
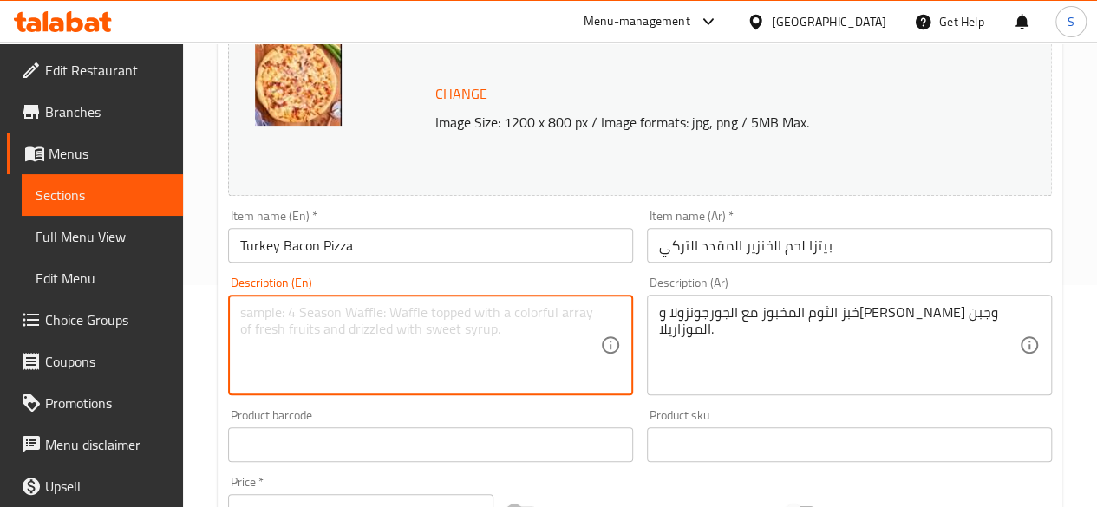
paste textarea "Pizza Dough, Tomato Sauce, Turkey Bacon, Cheddar Cheese, Mozzarella Cheese"
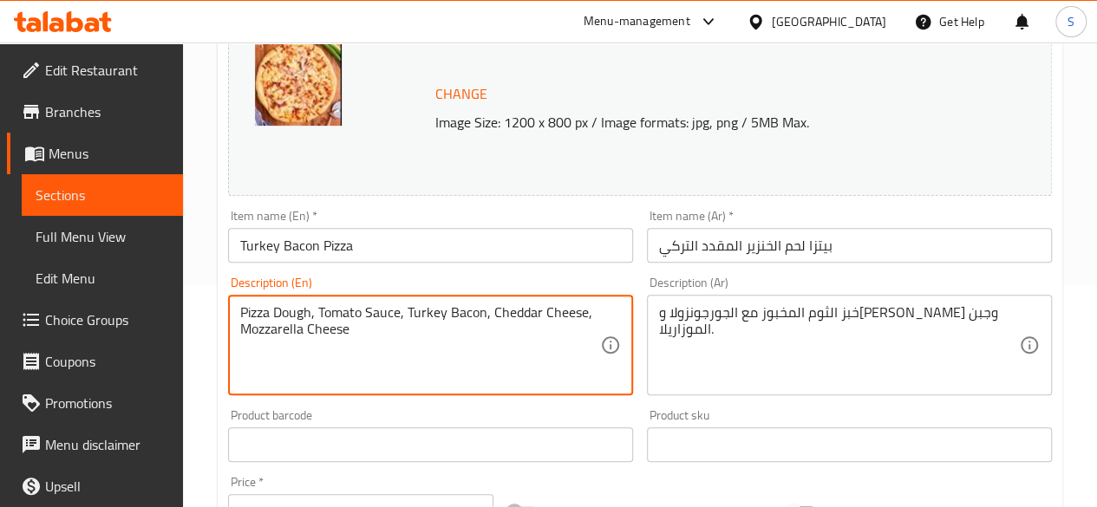
drag, startPoint x: 360, startPoint y: 337, endPoint x: 205, endPoint y: 307, distance: 158.1
type textarea "Pizza Dough, Tomato Sauce, Turkey Bacon, Cheddar Cheese, Mozzarella Cheese"
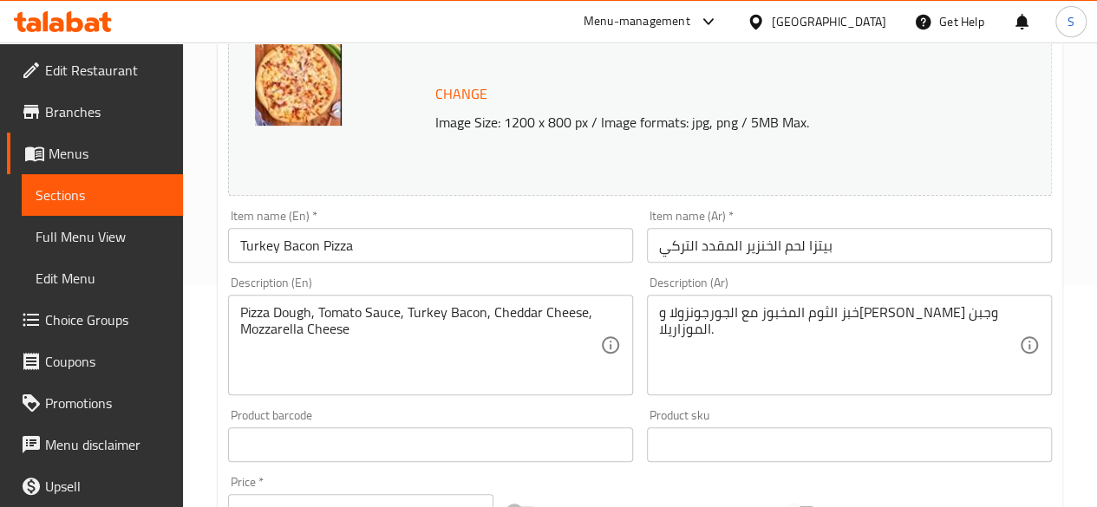
drag, startPoint x: 655, startPoint y: 310, endPoint x: 1038, endPoint y: 332, distance: 383.9
click at [1038, 332] on div "خبز الثوم المخبوز مع الجورجونزولا وايدام إيمنتال وجبن الموزاريلا. Description (…" at bounding box center [849, 345] width 405 height 101
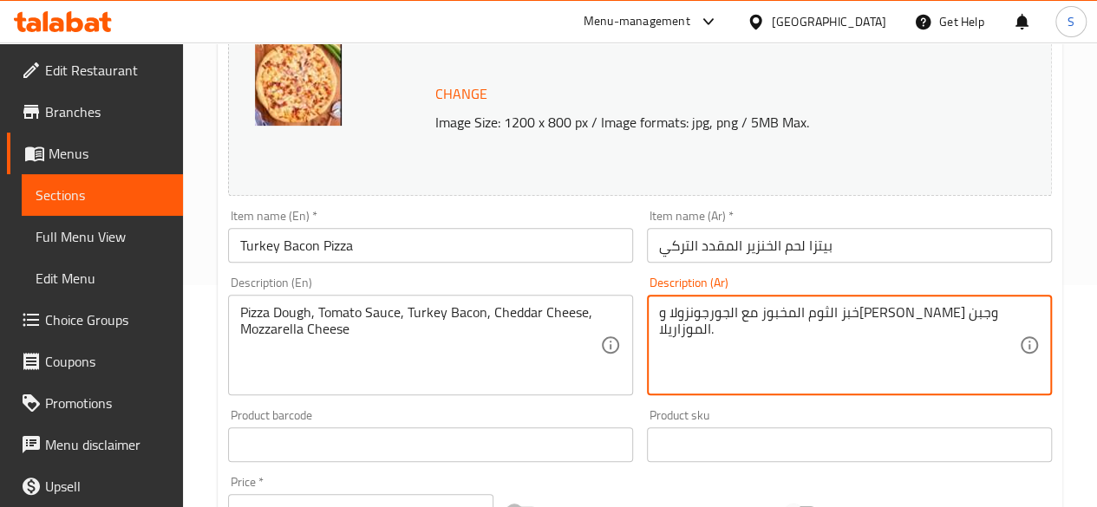
click at [1025, 323] on div "خبز الثوم المخبوز مع الجورجونزولا وايدام إيمنتال وجبن الموزاريلا. Description (…" at bounding box center [849, 345] width 405 height 101
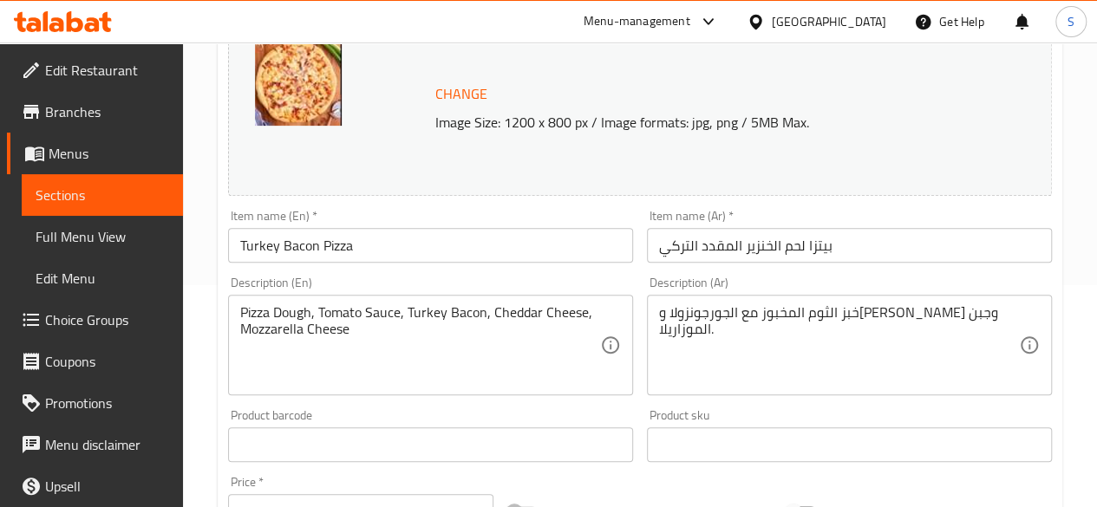
drag, startPoint x: 1025, startPoint y: 323, endPoint x: 692, endPoint y: 312, distance: 333.1
click at [692, 312] on div "خبز الثوم المخبوز مع الجورجونزولا وايدام إيمنتال وجبن الموزاريلا. Description (…" at bounding box center [849, 345] width 405 height 101
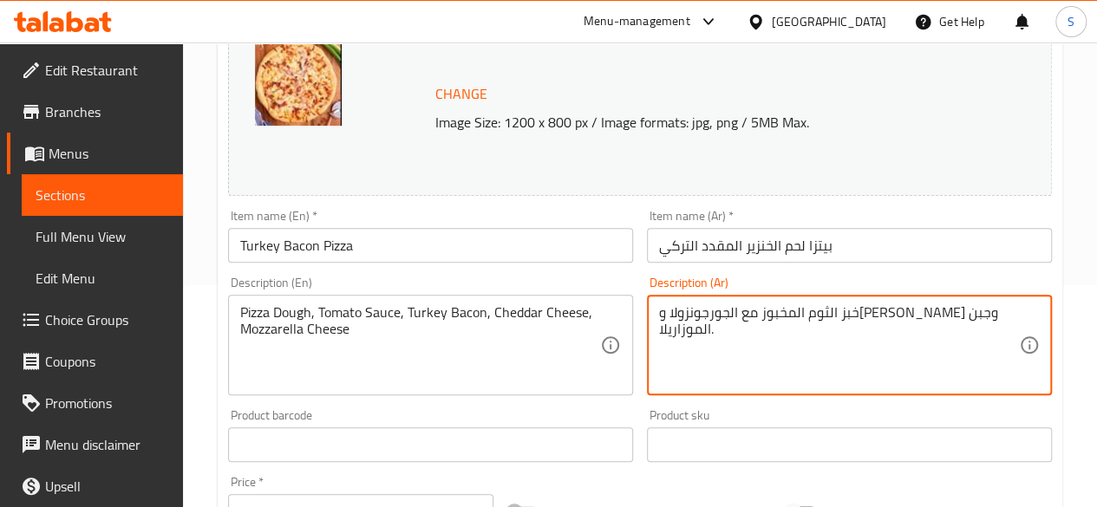
click at [692, 312] on textarea "خبز الثوم المخبوز مع الجورجونزولا وايدام إيمنتال وجبن الموزاريلا." at bounding box center [839, 345] width 360 height 82
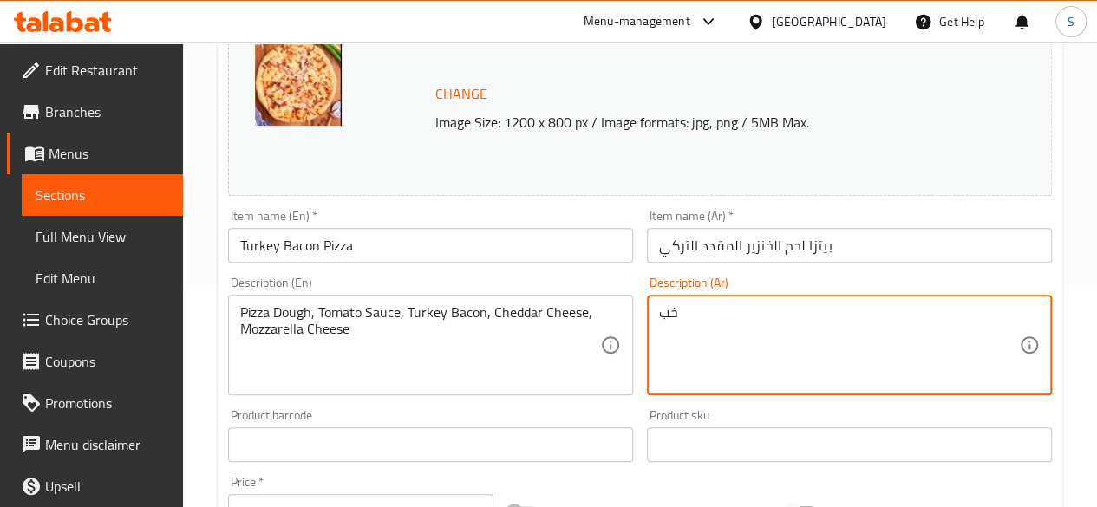
type textarea "خ"
paste textarea "عجينة البيتزا، صلصة الطماطم، لحم الديك الرومي المقدد، جبنة الشيدر، جبنة الموزار…"
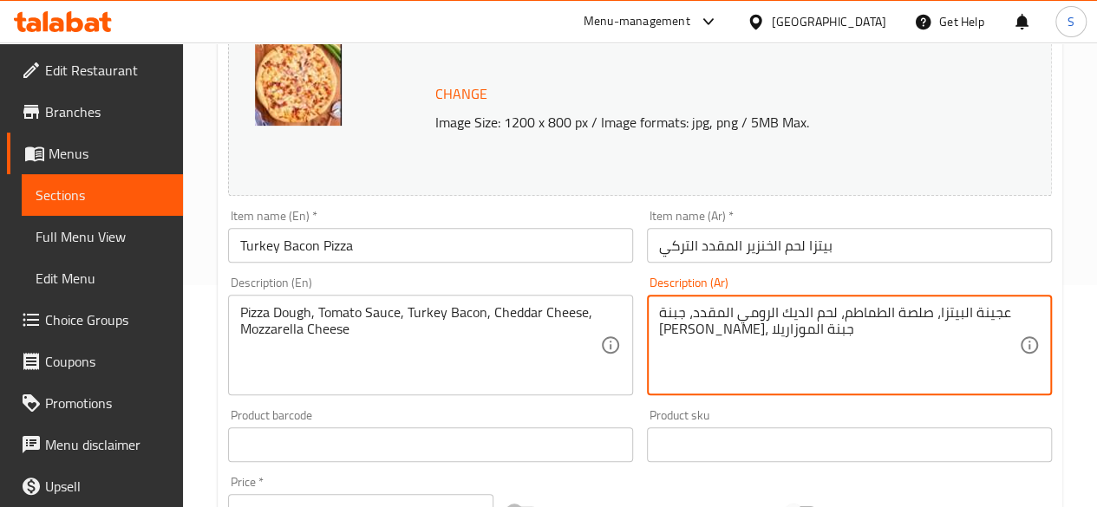
type textarea "عجينة البيتزا، صلصة الطماطم، لحم الديك الرومي المقدد، جبنة الشيدر، جبنة الموزار…"
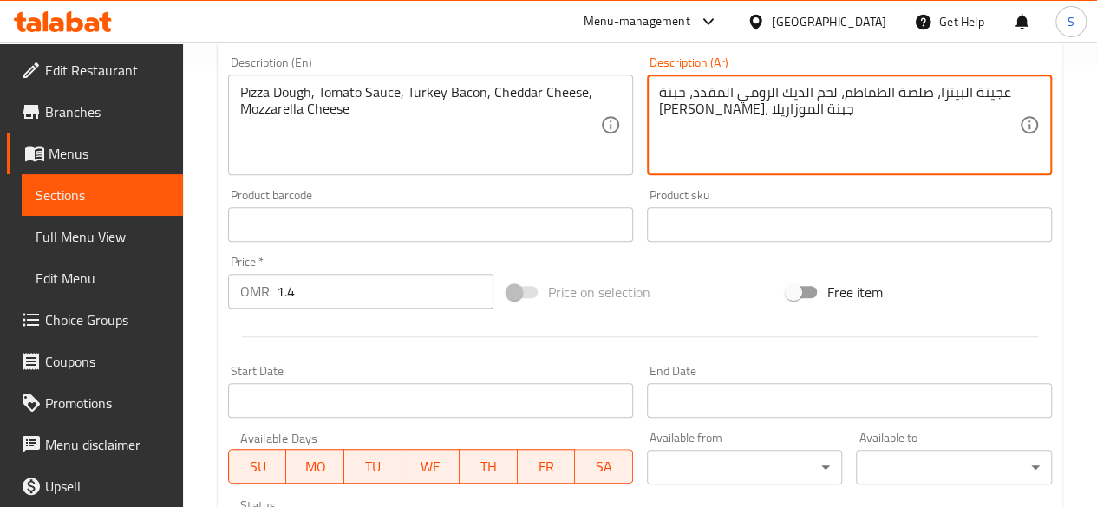
scroll to position [443, 0]
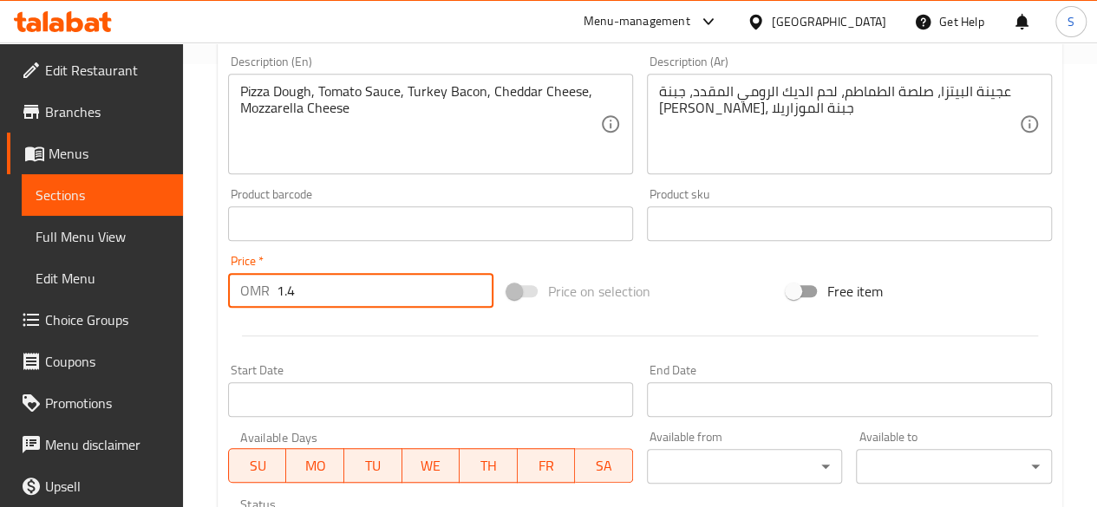
drag, startPoint x: 359, startPoint y: 303, endPoint x: 199, endPoint y: 290, distance: 160.1
click at [199, 290] on div "Home / Restaurants management / Menus / Sections / item / update PIzza section …" at bounding box center [640, 203] width 914 height 1208
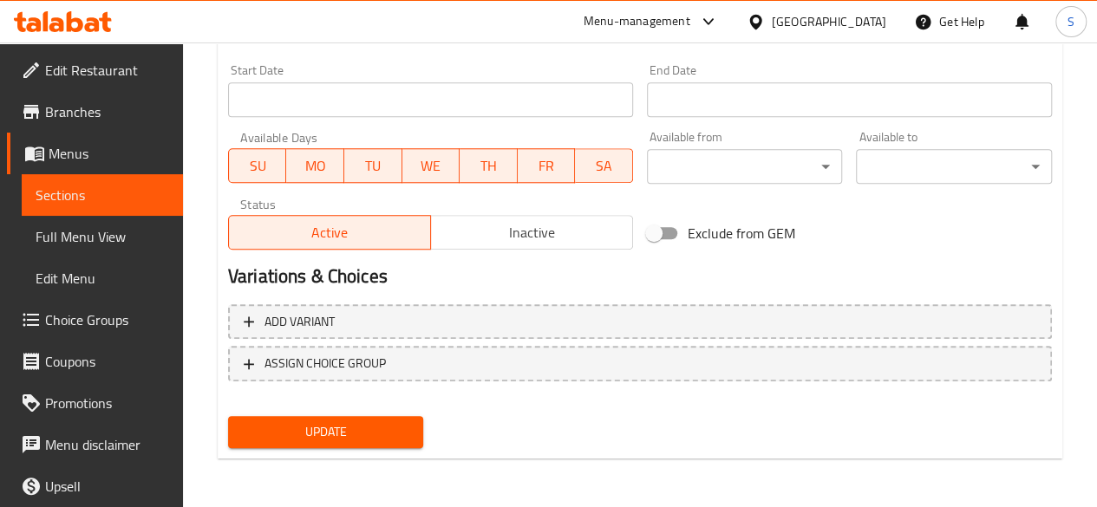
type input "4.1"
click at [272, 434] on span "Update" at bounding box center [326, 432] width 168 height 22
click at [316, 430] on span "Update" at bounding box center [326, 432] width 168 height 22
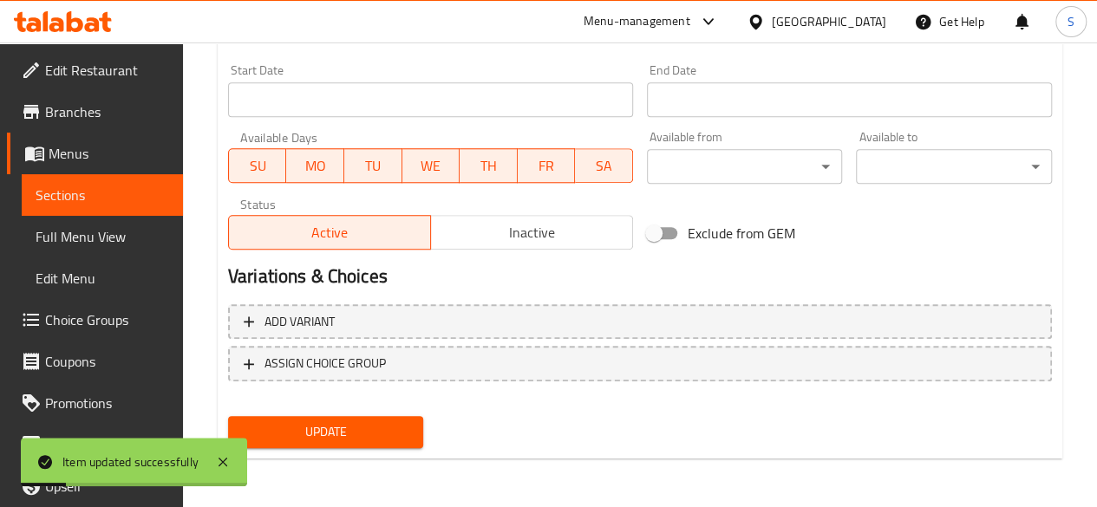
scroll to position [0, 0]
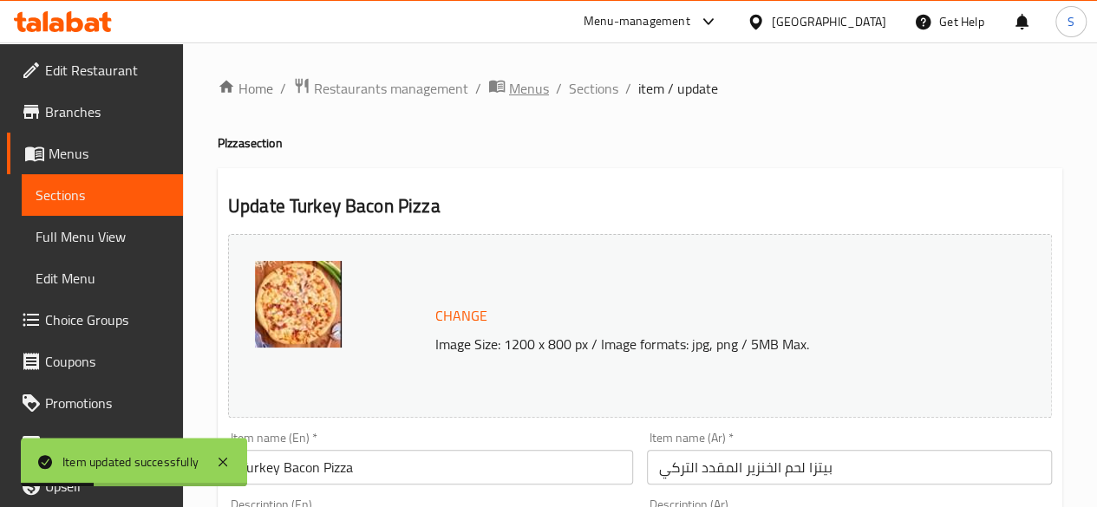
click at [509, 93] on span "Menus" at bounding box center [529, 88] width 40 height 21
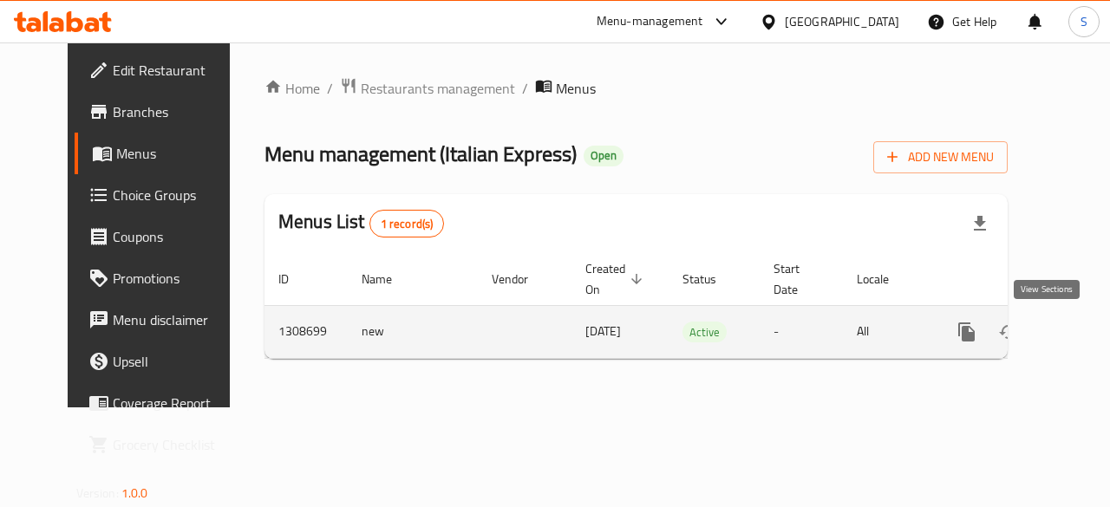
click at [1081, 334] on icon "enhanced table" at bounding box center [1091, 332] width 21 height 21
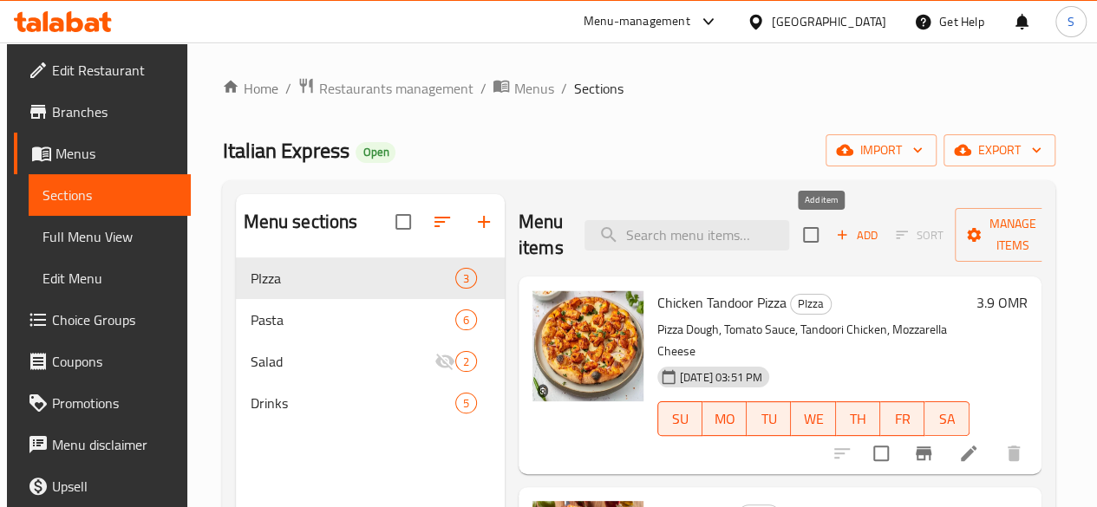
click at [833, 234] on span "Add" at bounding box center [856, 235] width 47 height 20
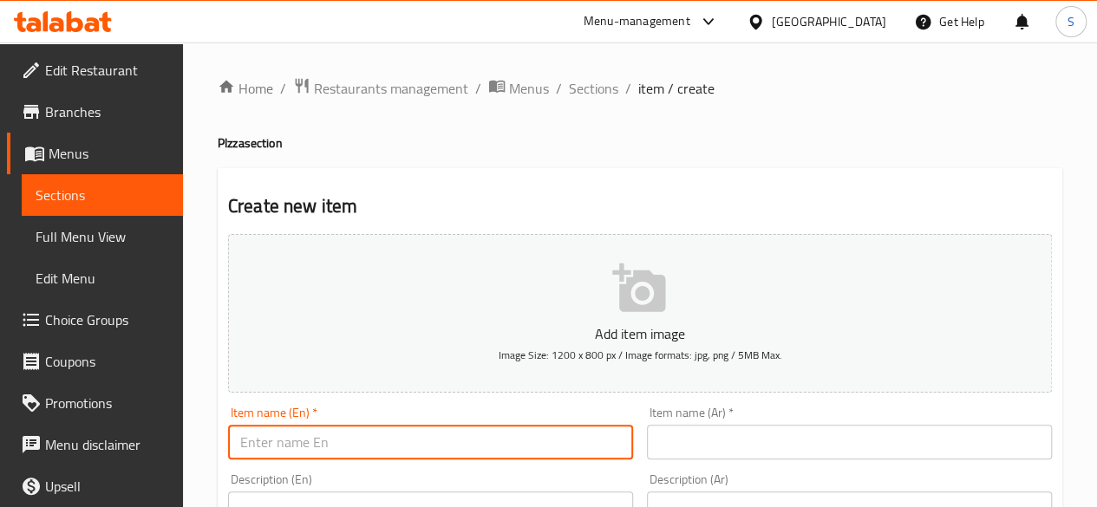
click at [482, 443] on input "text" at bounding box center [430, 442] width 405 height 35
paste input "Pizza Super Supreme"
type input "Pizza Super Supreme"
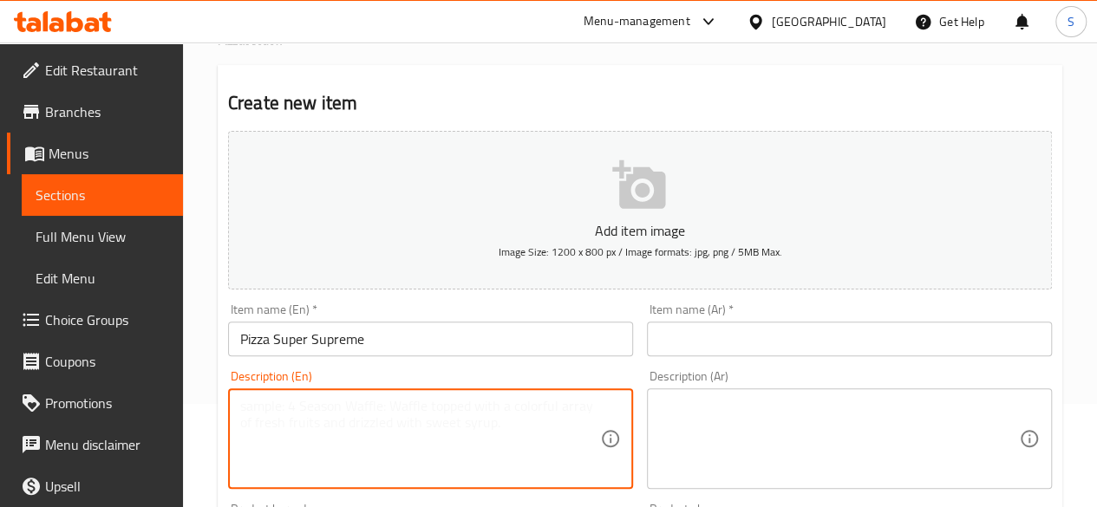
paste textarea "Mixed meat, Mixed seafood, mushrooms, bell peppers, olives, Pineapple, mozzarel…"
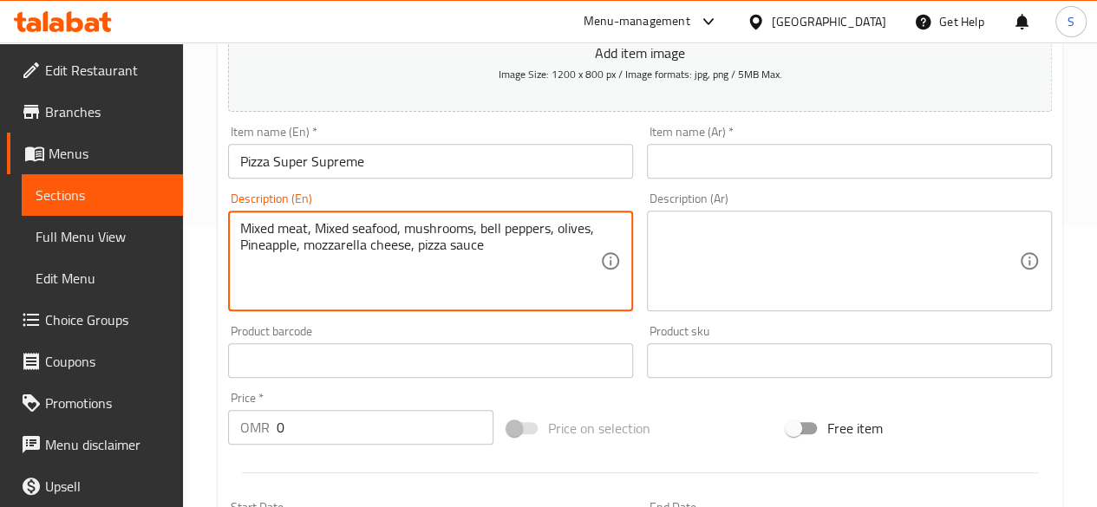
scroll to position [282, 0]
type textarea "Mixed meat, Mixed seafood, mushrooms, bell peppers, olives, Pineapple, mozzarel…"
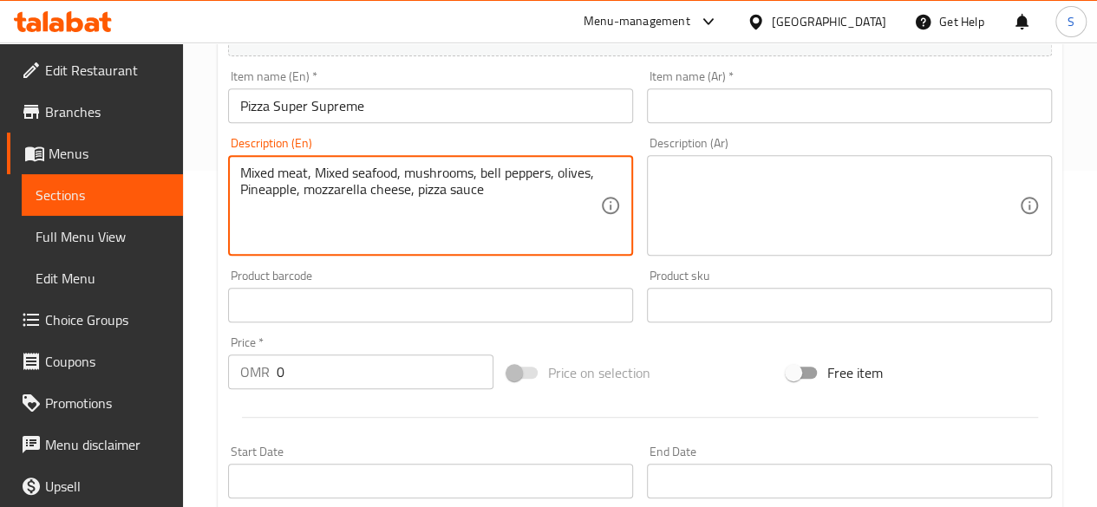
scroll to position [337, 0]
drag, startPoint x: 412, startPoint y: 367, endPoint x: 219, endPoint y: 360, distance: 193.5
click at [219, 360] on div "Create new item Add item image Image Size: 1200 x 800 px / Image formats: jpg, …" at bounding box center [640, 335] width 845 height 1009
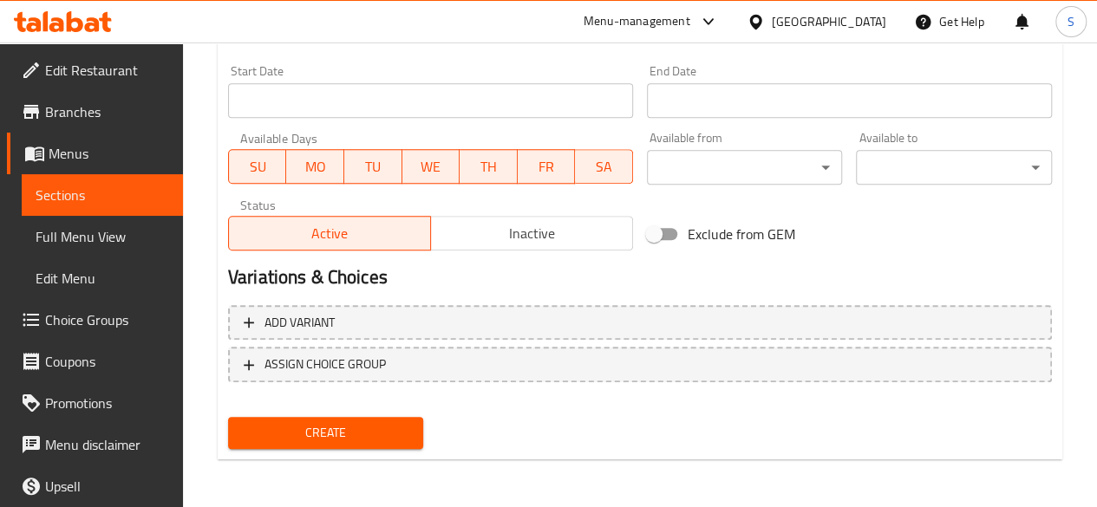
type input "5.7"
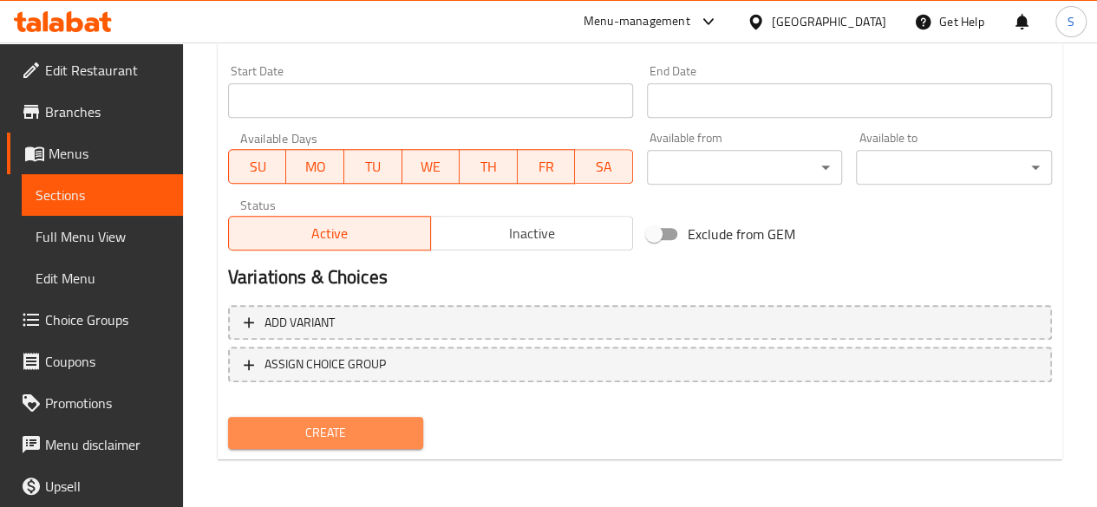
click at [316, 433] on span "Create" at bounding box center [326, 433] width 168 height 22
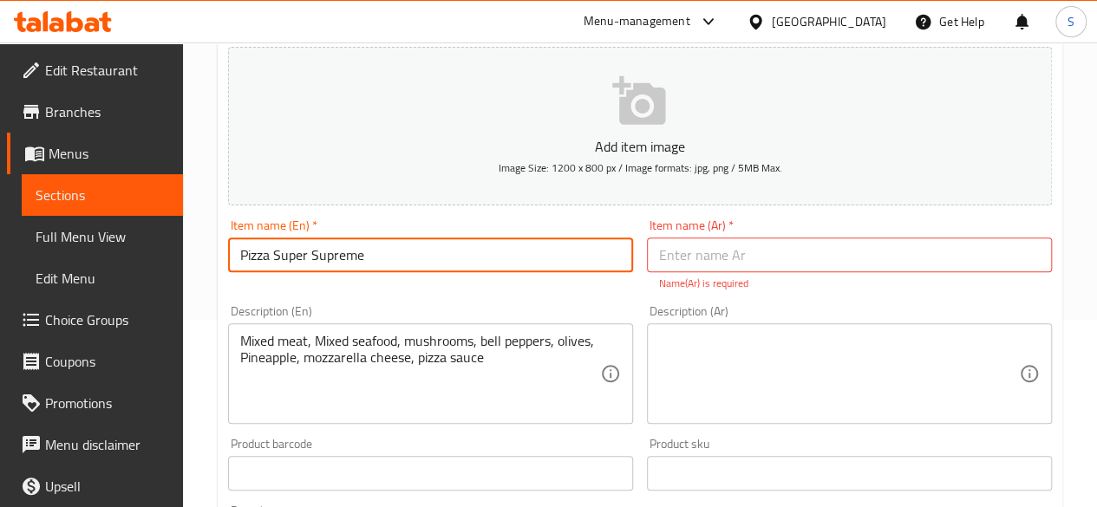
drag, startPoint x: 494, startPoint y: 259, endPoint x: 22, endPoint y: 226, distance: 473.7
click at [22, 226] on div "Edit Restaurant Branches Menus Sections Full Menu View Edit Menu Choice Groups …" at bounding box center [548, 456] width 1097 height 1202
click at [702, 258] on input "text" at bounding box center [849, 255] width 405 height 35
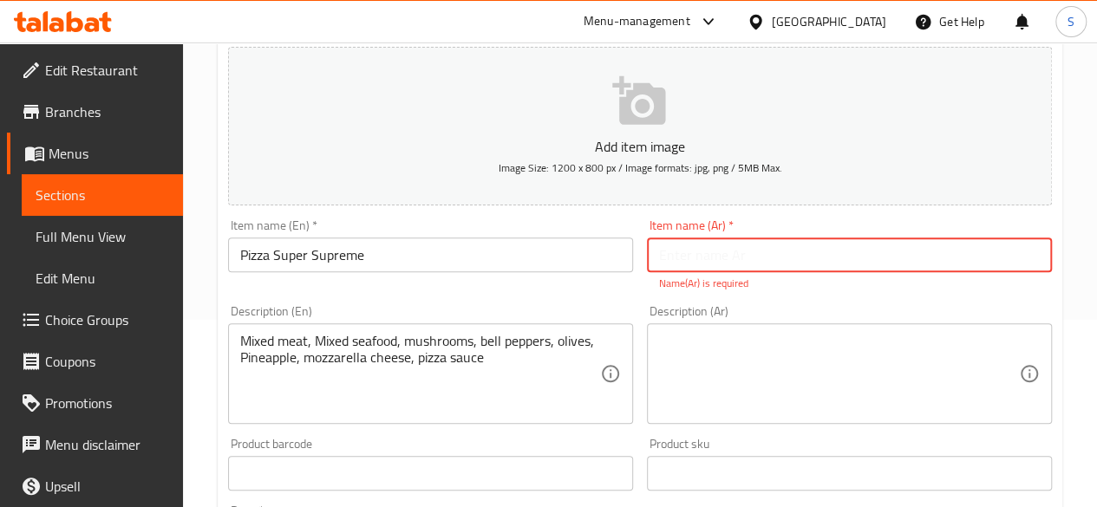
paste input "بيتزا سوبر سوبريم"
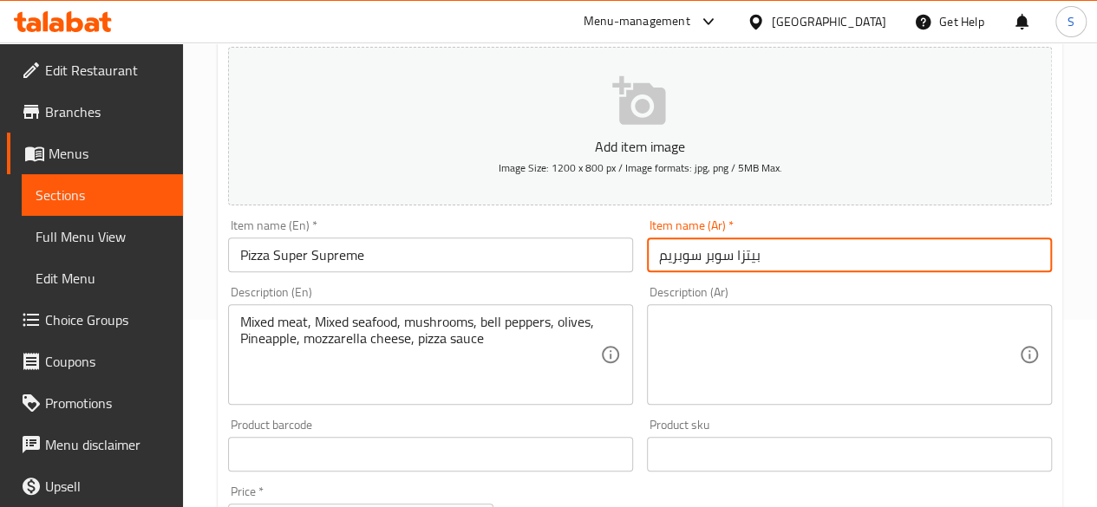
type input "بيتزا سوبر سوبريم"
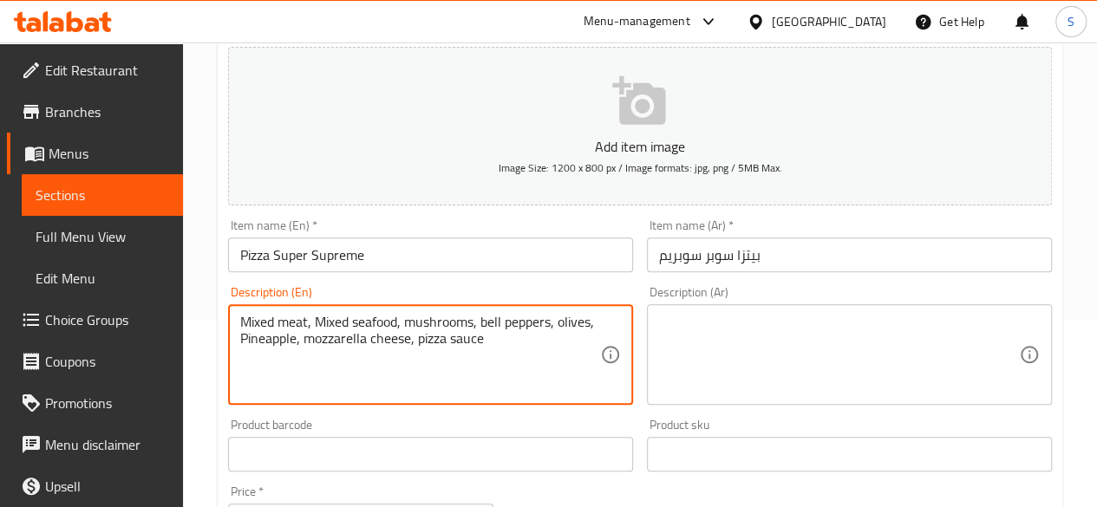
drag, startPoint x: 519, startPoint y: 341, endPoint x: 222, endPoint y: 304, distance: 298.8
click at [753, 329] on textarea at bounding box center [839, 355] width 360 height 82
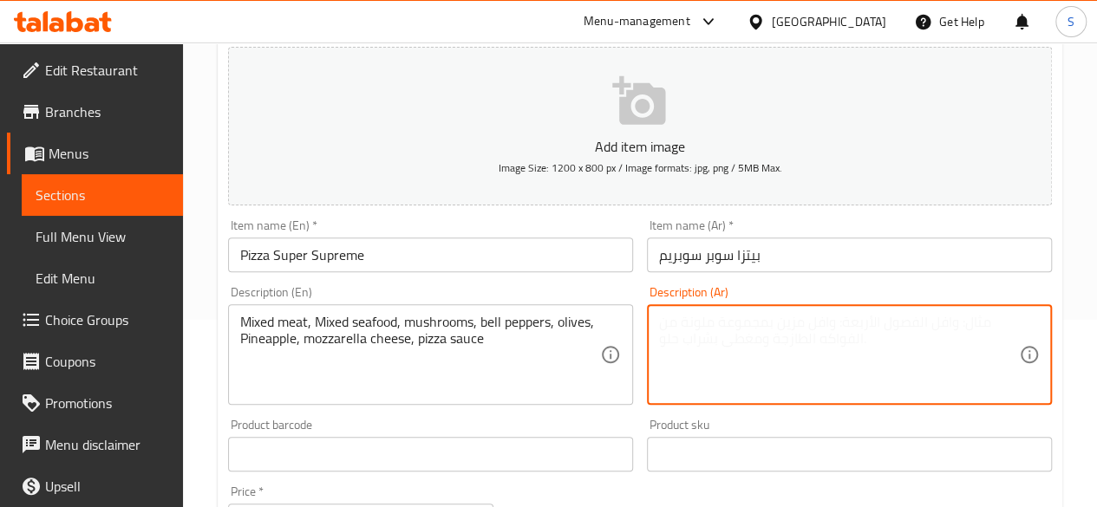
paste textarea "لحوم مشكلة، مأكولات بحرية مشكلة، مشروم، فلفل رومي، زيتون، أناناس، جبنة موزاريلا…"
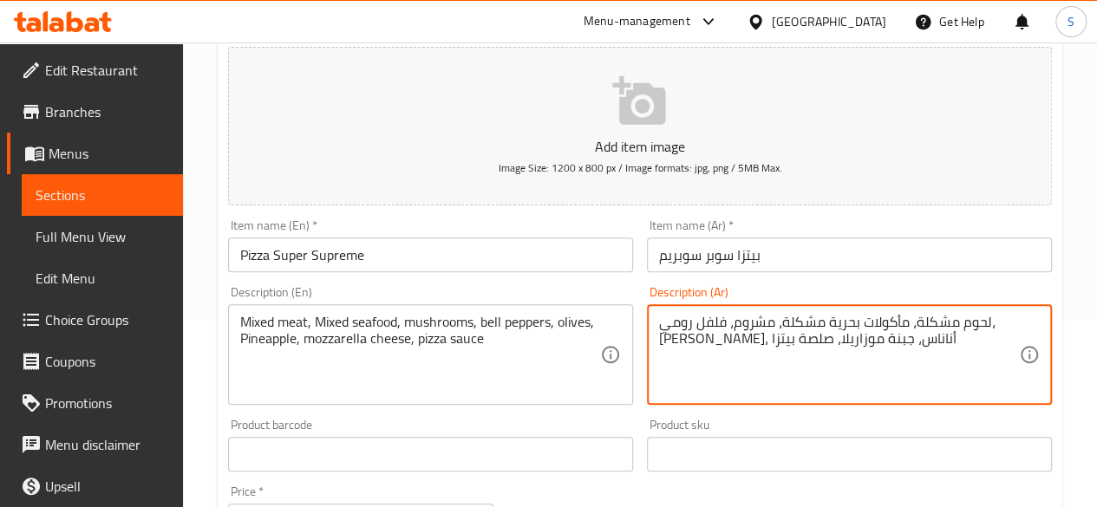
scroll to position [717, 0]
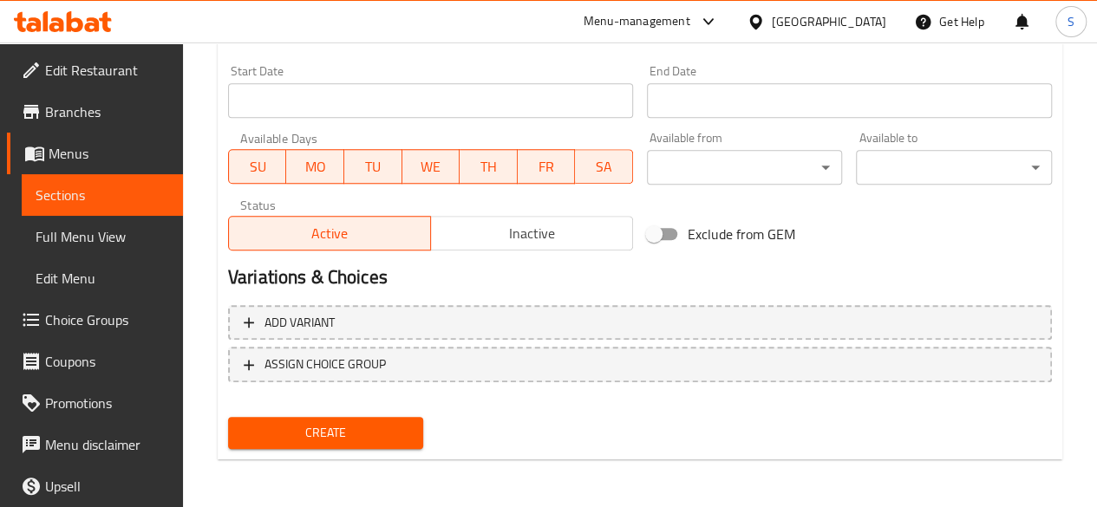
type textarea "لحوم مشكلة، مأكولات بحرية مشكلة، مشروم، فلفل رومي، زيتون، أناناس، جبنة موزاريلا…"
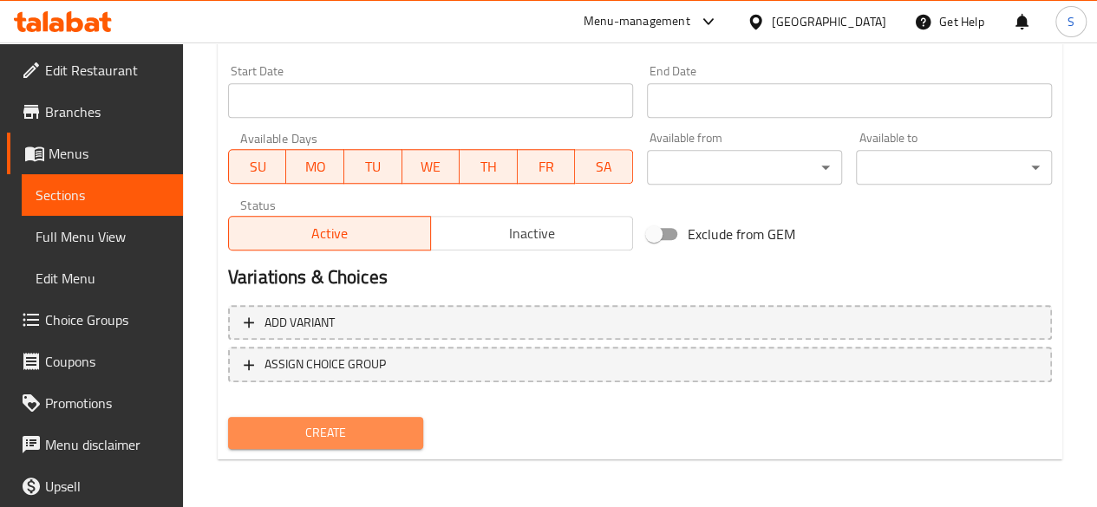
click at [373, 422] on span "Create" at bounding box center [326, 433] width 168 height 22
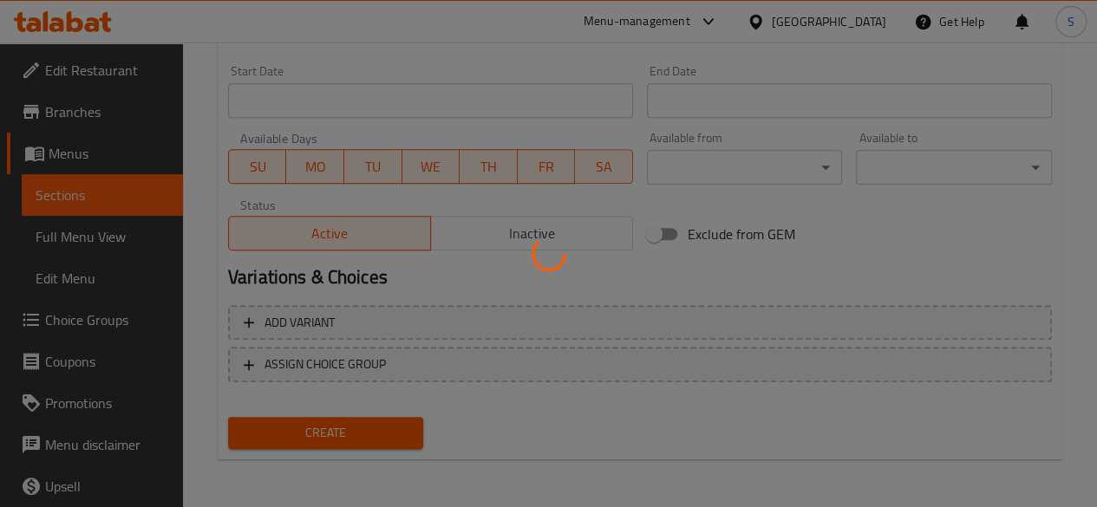
type input "0"
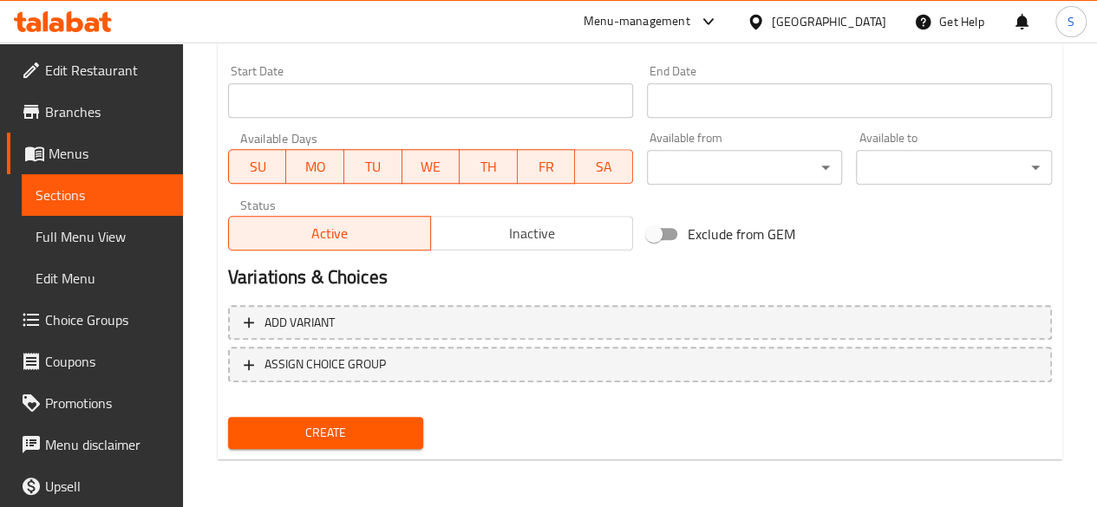
click at [100, 203] on span "Sections" at bounding box center [103, 195] width 134 height 21
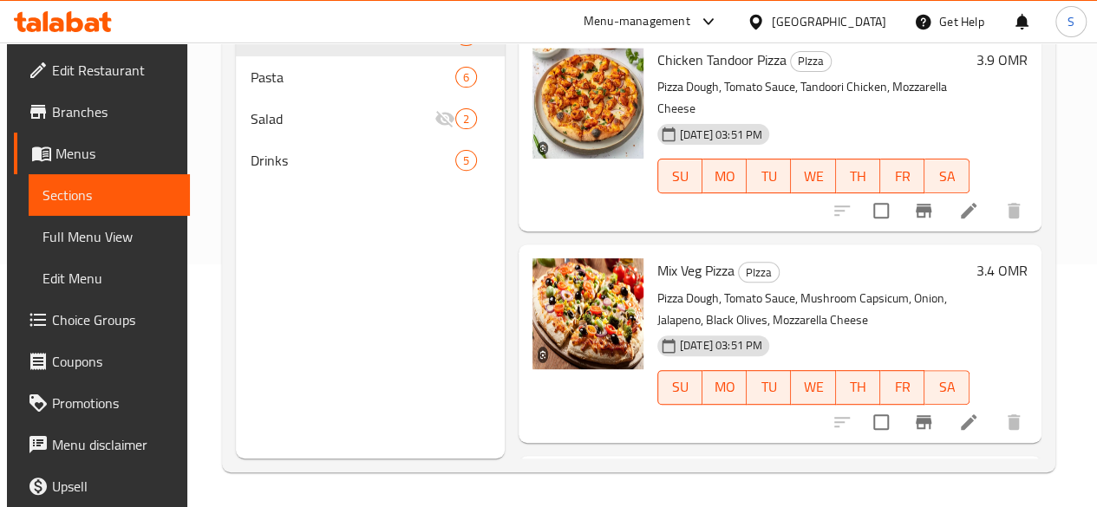
scroll to position [243, 0]
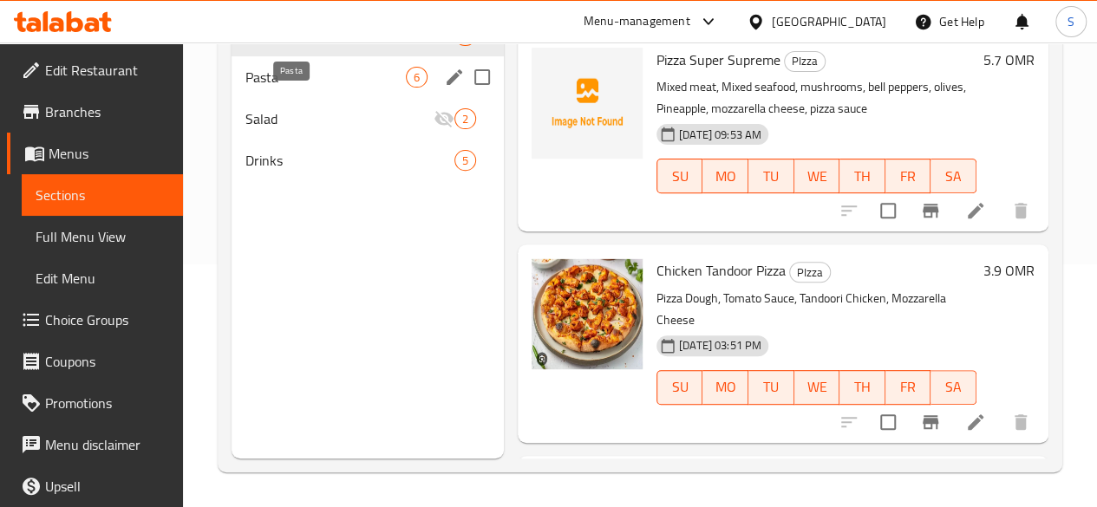
click at [267, 88] on span "Pasta" at bounding box center [325, 77] width 160 height 21
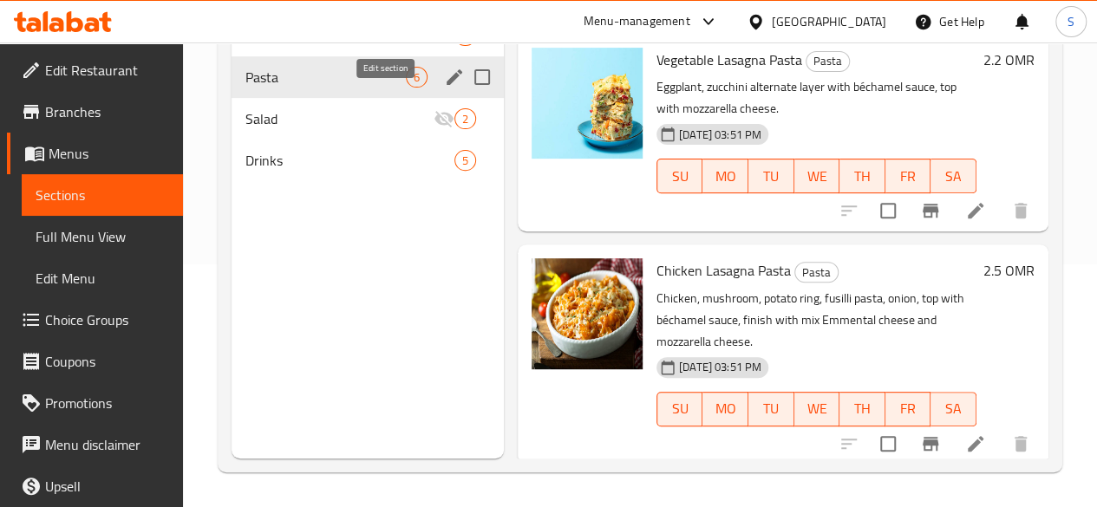
click at [444, 88] on icon "edit" at bounding box center [454, 77] width 21 height 21
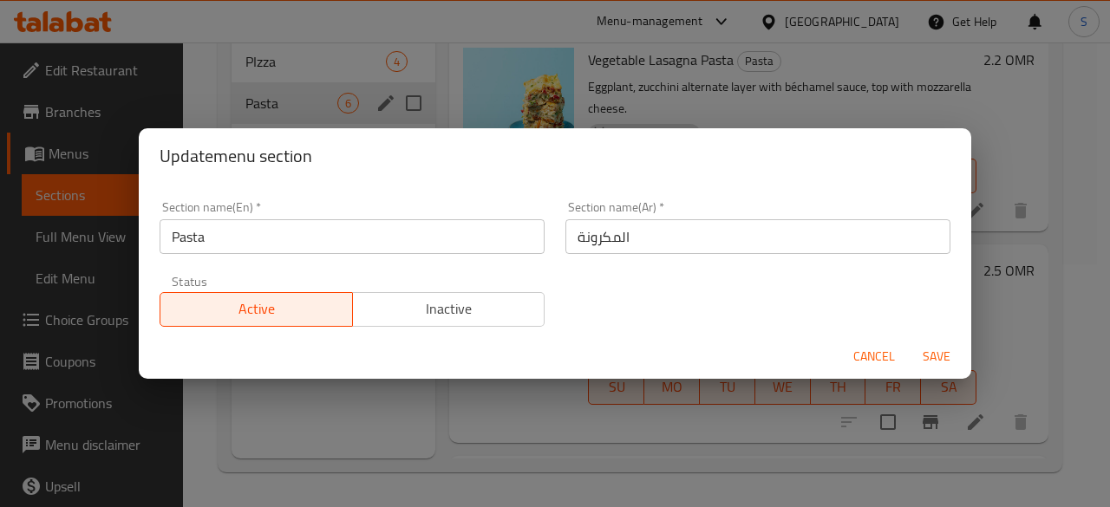
click at [447, 328] on div "Status Active Inactive" at bounding box center [352, 300] width 406 height 73
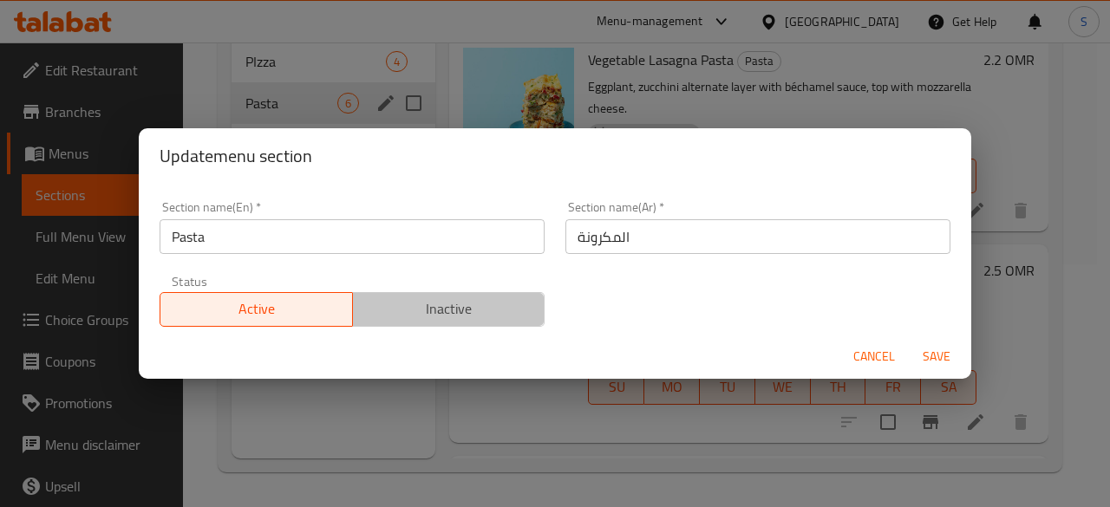
click at [487, 311] on span "Inactive" at bounding box center [449, 309] width 179 height 25
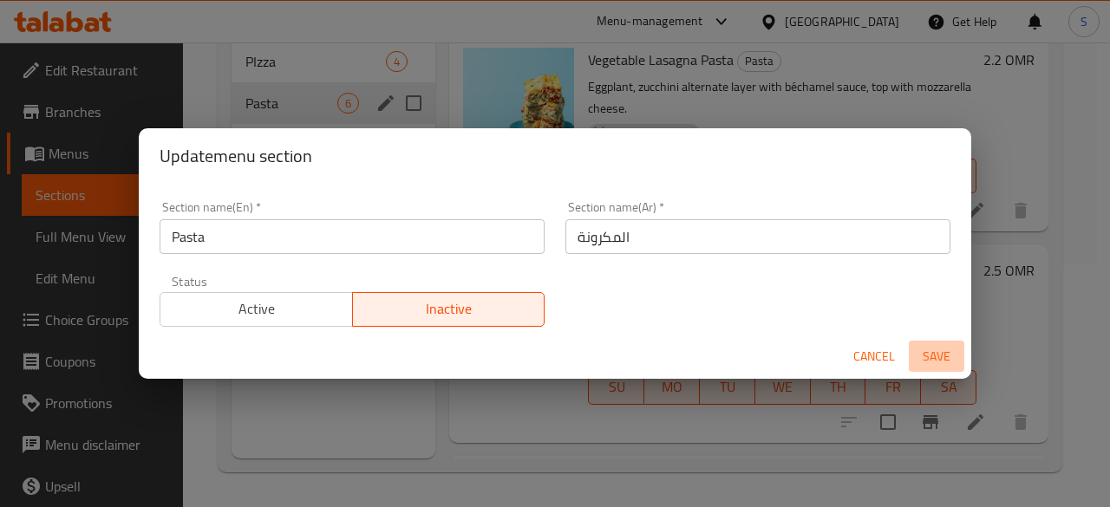
click at [945, 354] on span "Save" at bounding box center [937, 357] width 42 height 22
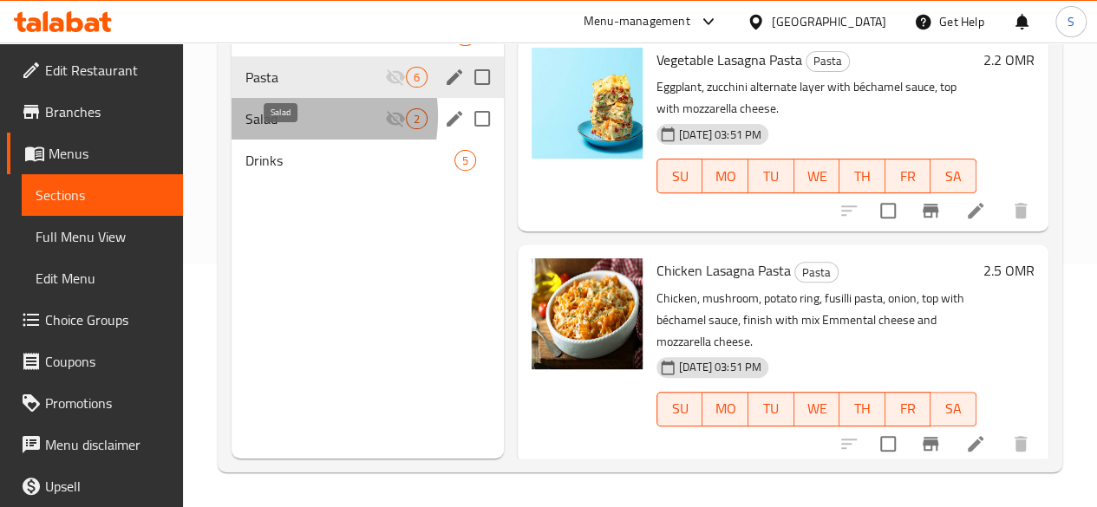
click at [271, 129] on span "Salad" at bounding box center [315, 118] width 140 height 21
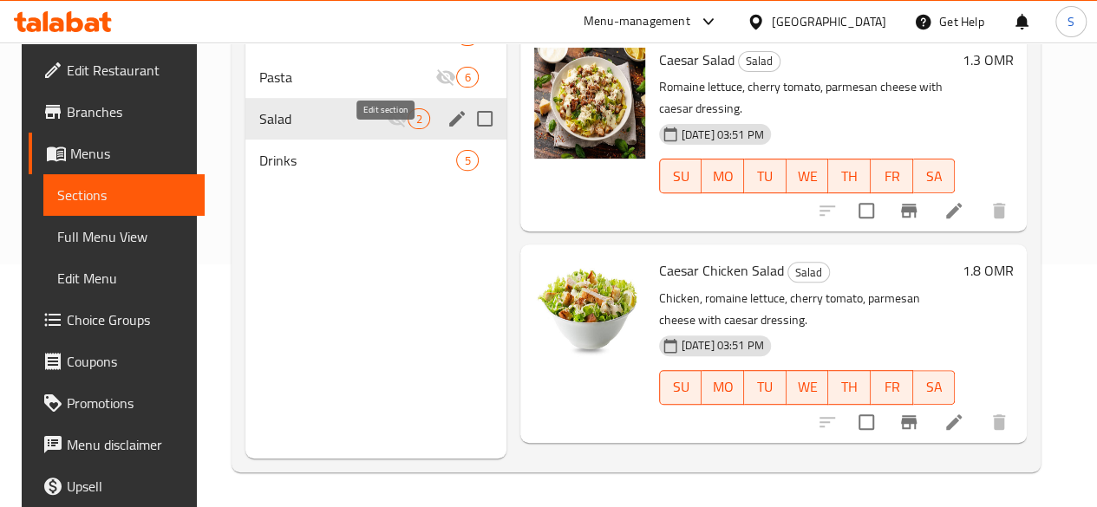
click at [449, 127] on icon "edit" at bounding box center [457, 119] width 16 height 16
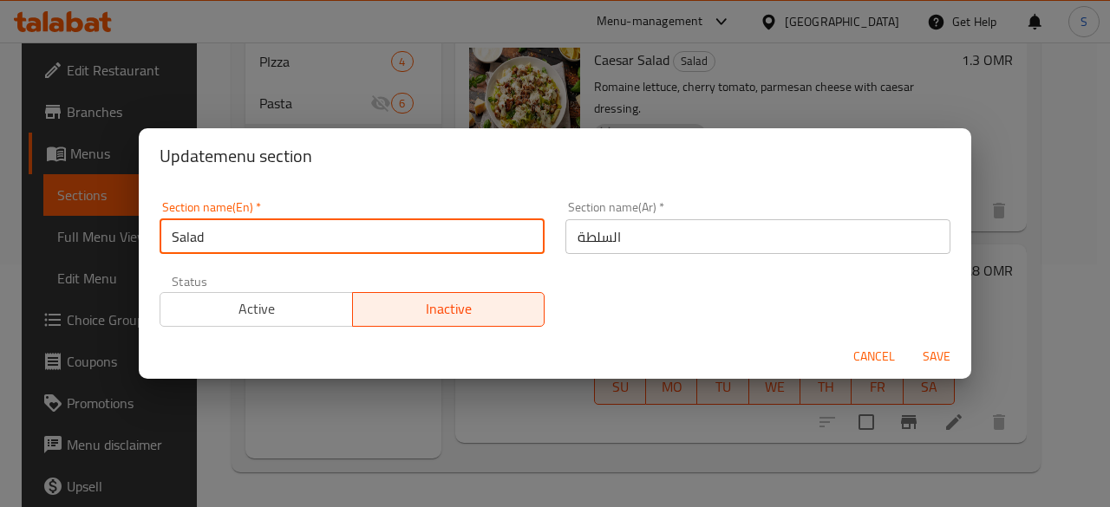
drag, startPoint x: 386, startPoint y: 247, endPoint x: 0, endPoint y: 243, distance: 385.9
click at [0, 243] on div "Update menu section Section name(En)   * Salad Section name(En) * Section name(…" at bounding box center [555, 253] width 1110 height 507
type input "Pasta"
drag, startPoint x: 238, startPoint y: 234, endPoint x: 3, endPoint y: 219, distance: 234.6
click at [3, 219] on div "Update menu section Section name(En)   * Pasta Section name(En) * Section name(…" at bounding box center [555, 253] width 1110 height 507
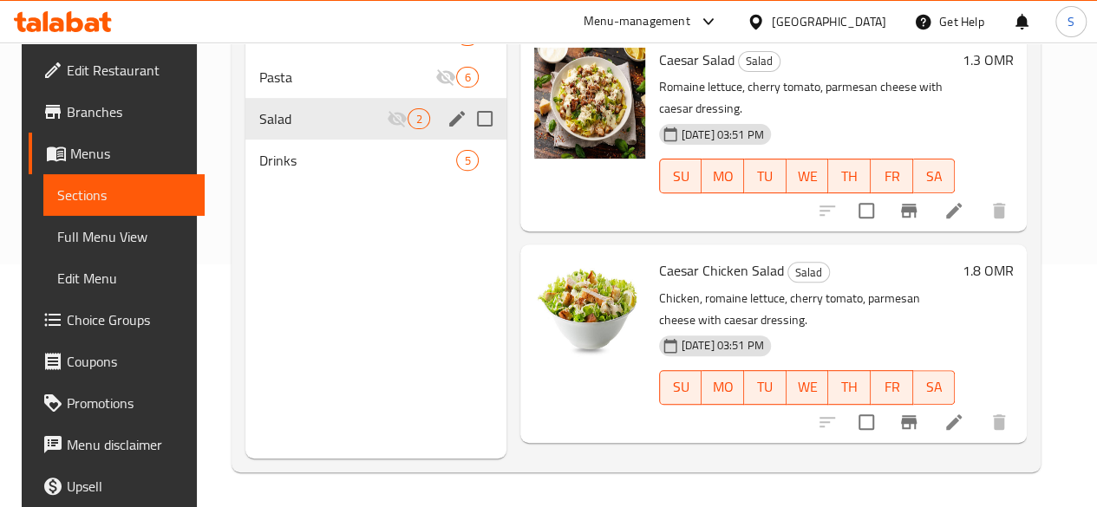
click at [447, 129] on icon "edit" at bounding box center [457, 118] width 21 height 21
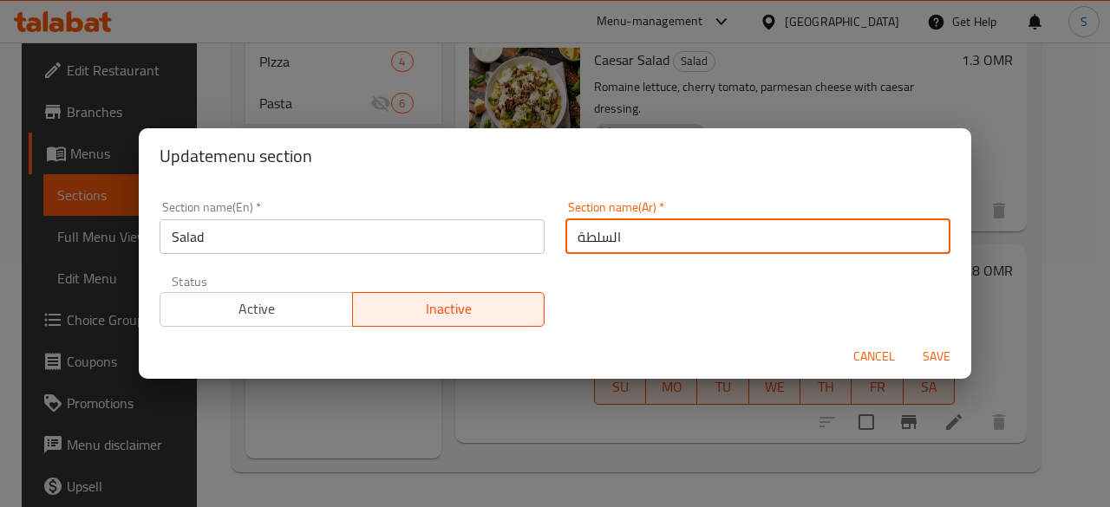
drag, startPoint x: 688, startPoint y: 232, endPoint x: 493, endPoint y: 232, distance: 195.1
drag, startPoint x: 493, startPoint y: 232, endPoint x: 454, endPoint y: 235, distance: 38.2
click at [454, 235] on input "Salad" at bounding box center [352, 236] width 385 height 35
drag, startPoint x: 667, startPoint y: 232, endPoint x: 455, endPoint y: 254, distance: 212.7
click at [455, 254] on div "Section name(En)   * Salad Section name(En) * Section name(Ar)   * السلطة Secti…" at bounding box center [555, 264] width 812 height 147
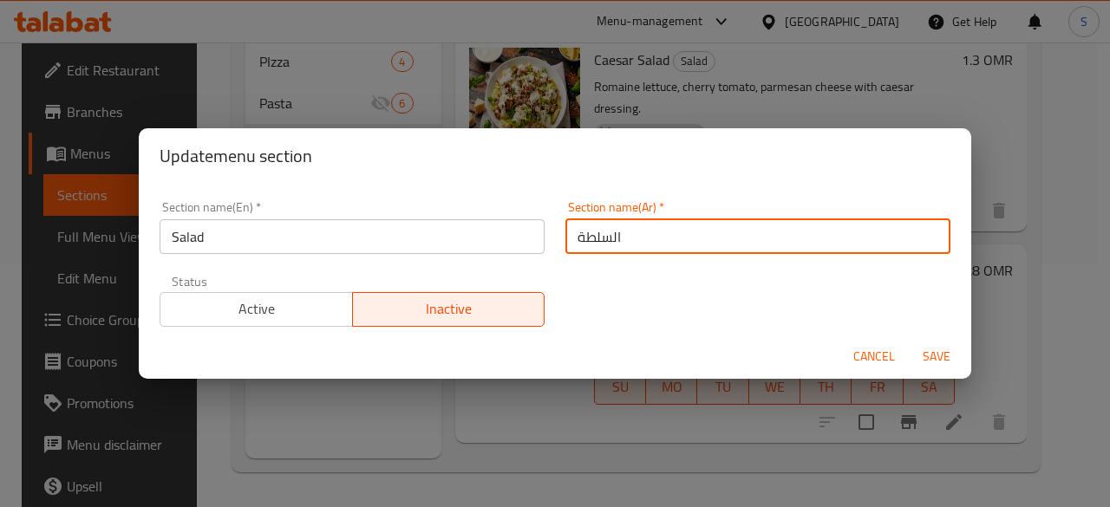
paste input "معكرون"
type input "المعكرونة"
drag, startPoint x: 351, startPoint y: 245, endPoint x: 76, endPoint y: 240, distance: 274.9
click at [76, 240] on div "Update menu section Section name(En)   * Salad Section name(En) * Section name(…" at bounding box center [555, 253] width 1110 height 507
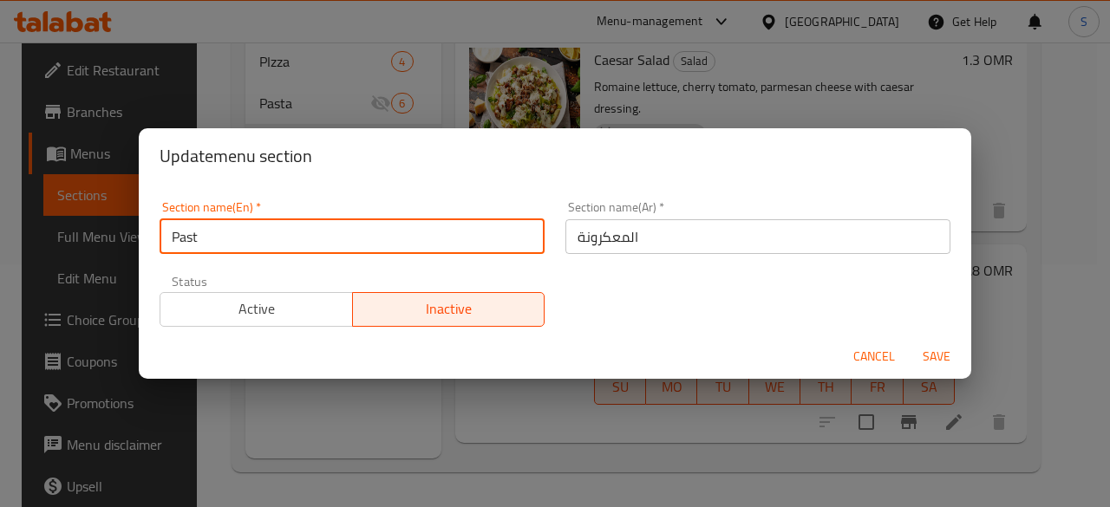
type input "Pasta"
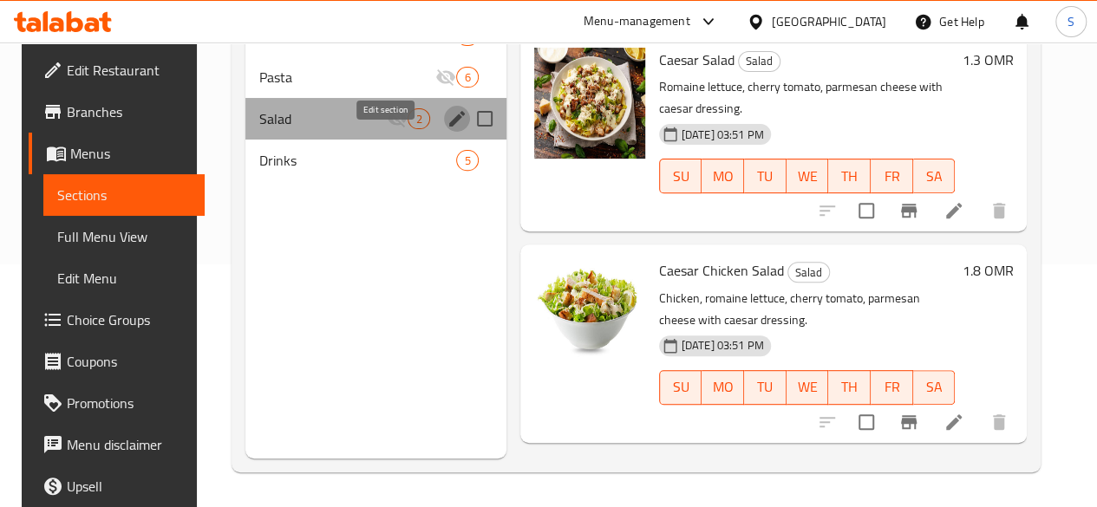
click at [444, 132] on button "edit" at bounding box center [457, 119] width 26 height 26
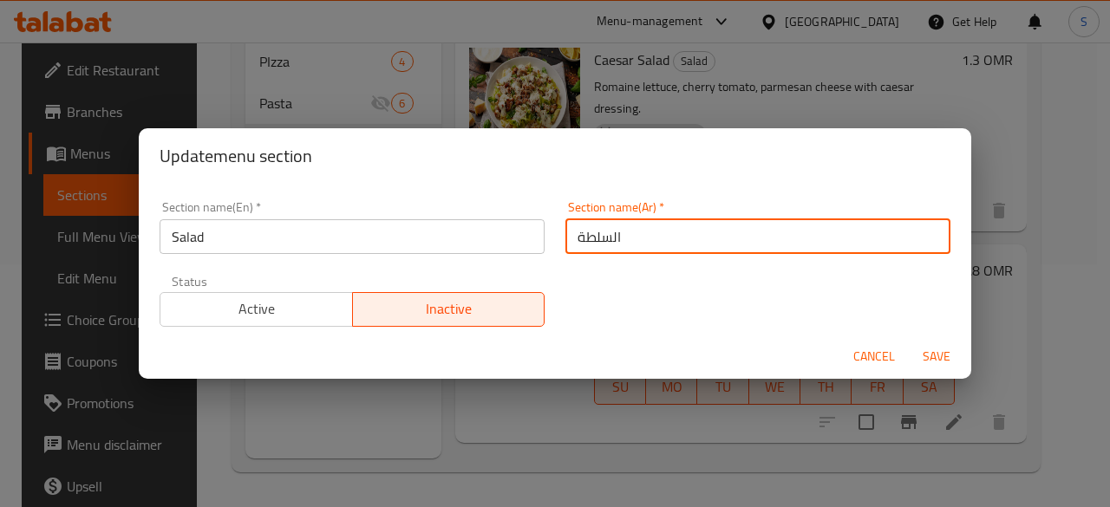
drag, startPoint x: 657, startPoint y: 251, endPoint x: 506, endPoint y: 260, distance: 151.1
click at [506, 260] on div "Section name(En)   * Salad Section name(En) * Section name(Ar)   * السلطة Secti…" at bounding box center [555, 264] width 812 height 147
paste input "معكرون"
type input "المعكرونة"
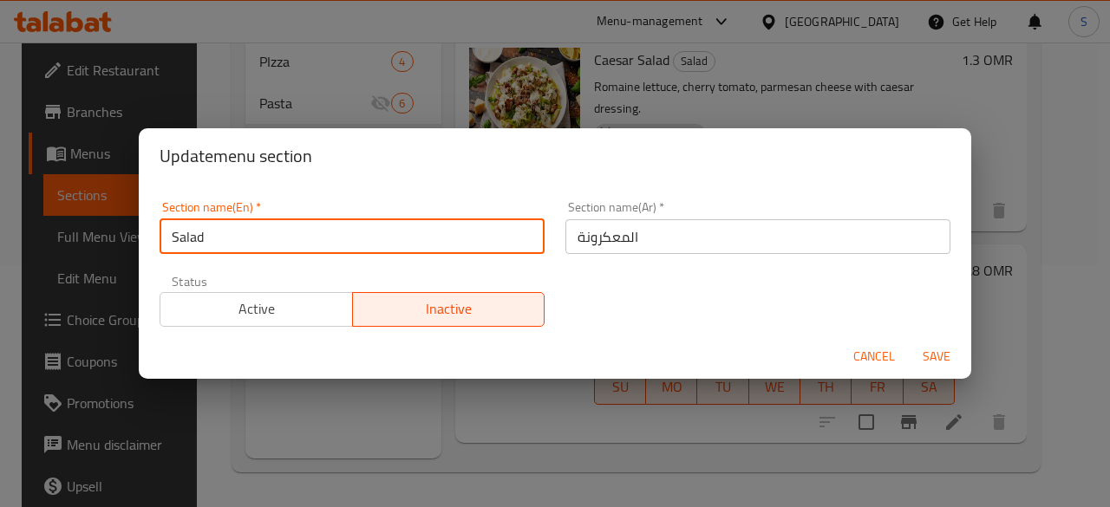
drag, startPoint x: 440, startPoint y: 247, endPoint x: 145, endPoint y: 235, distance: 295.1
click at [145, 235] on div "Section name(En)   * Salad Section name(En) * Section name(Ar)   * المعكرونة Se…" at bounding box center [555, 259] width 832 height 150
type input "Pasta"
click at [909, 341] on button "Save" at bounding box center [936, 357] width 55 height 32
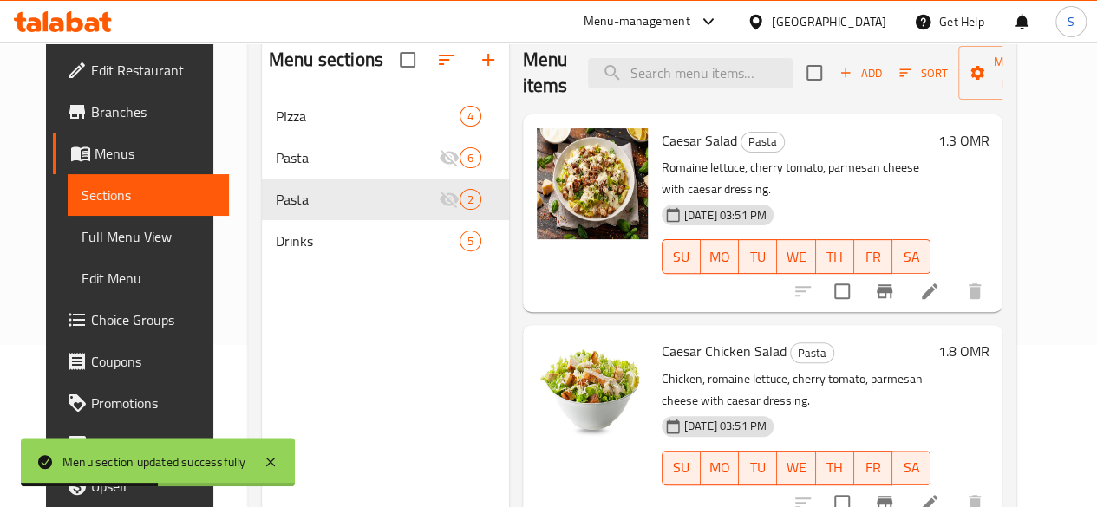
scroll to position [159, 0]
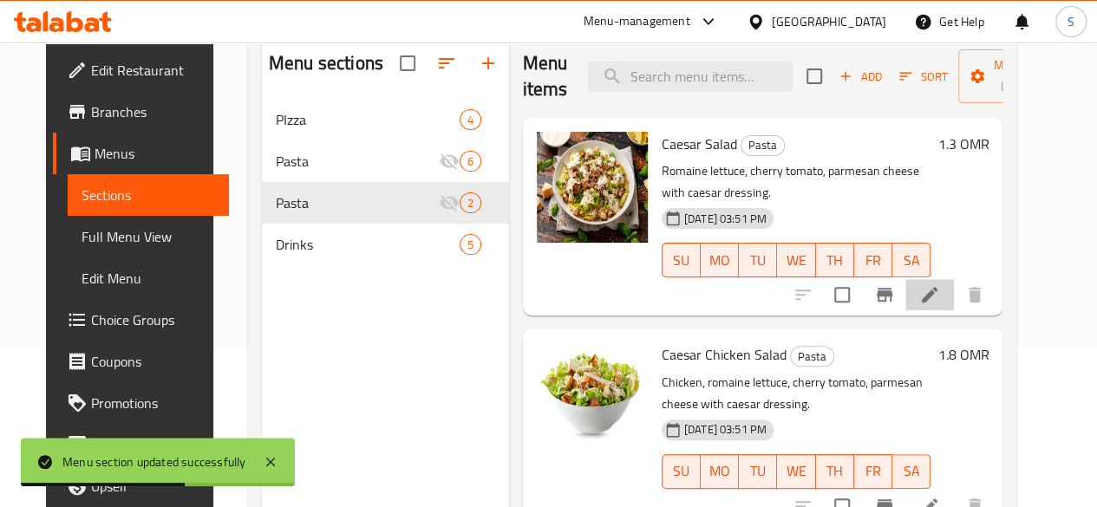
click at [940, 284] on icon at bounding box center [929, 294] width 21 height 21
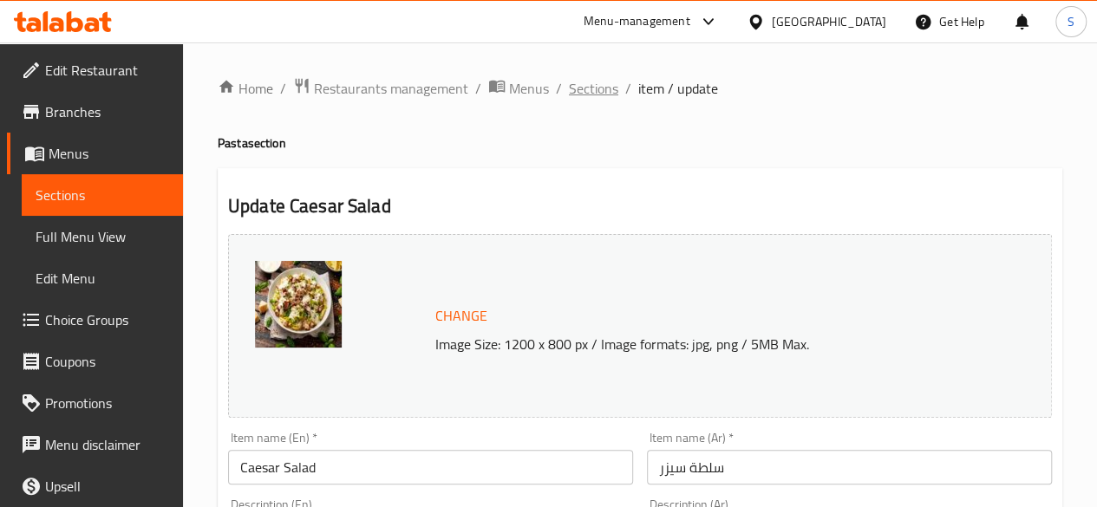
drag, startPoint x: 583, startPoint y: 93, endPoint x: 574, endPoint y: 91, distance: 8.8
click at [574, 91] on span "Sections" at bounding box center [593, 88] width 49 height 21
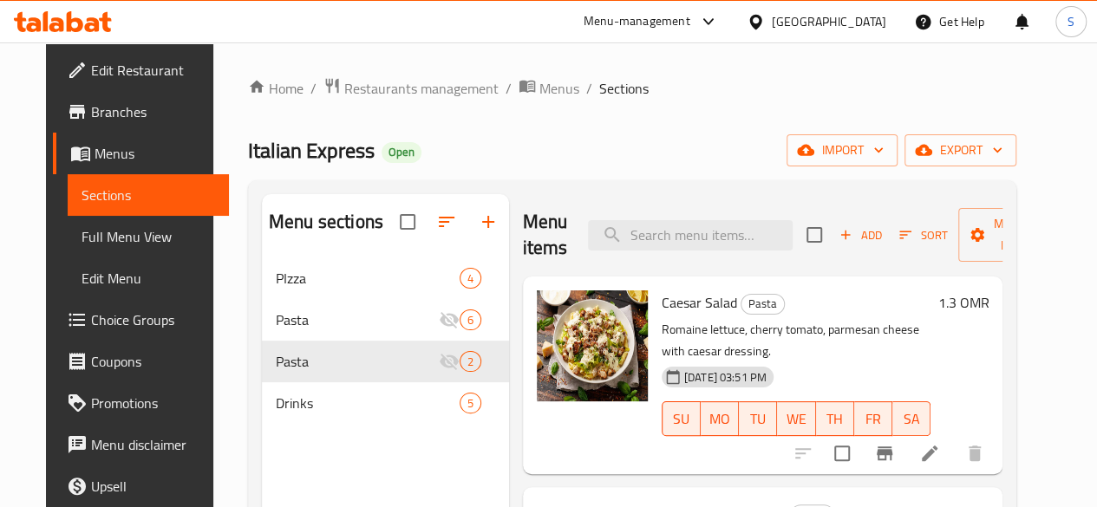
click at [483, 192] on div "Menu sections PIzza 4 Pasta 6 Pasta 2 Drinks 5 Menu items Add Sort Manage items…" at bounding box center [632, 447] width 768 height 535
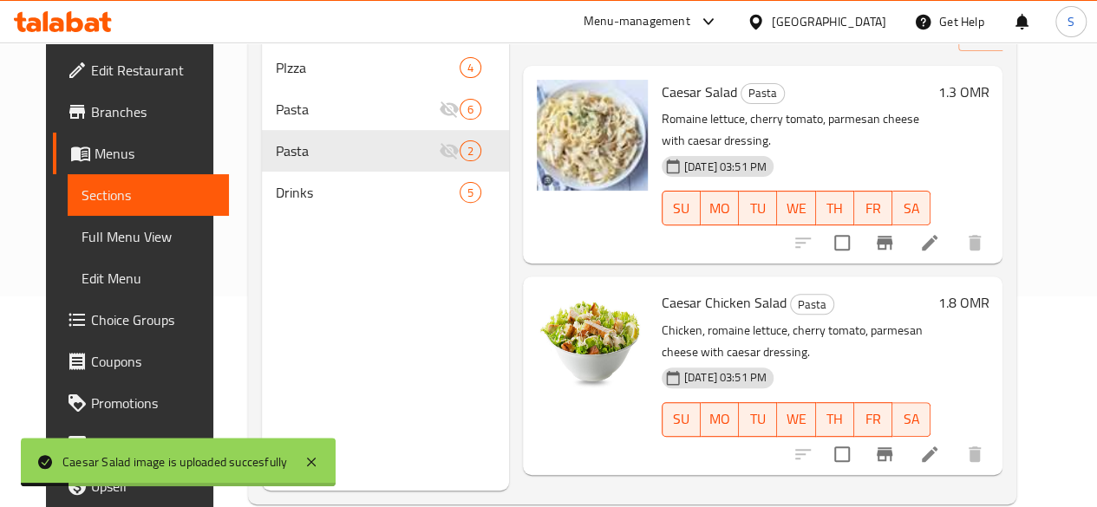
scroll to position [212, 0]
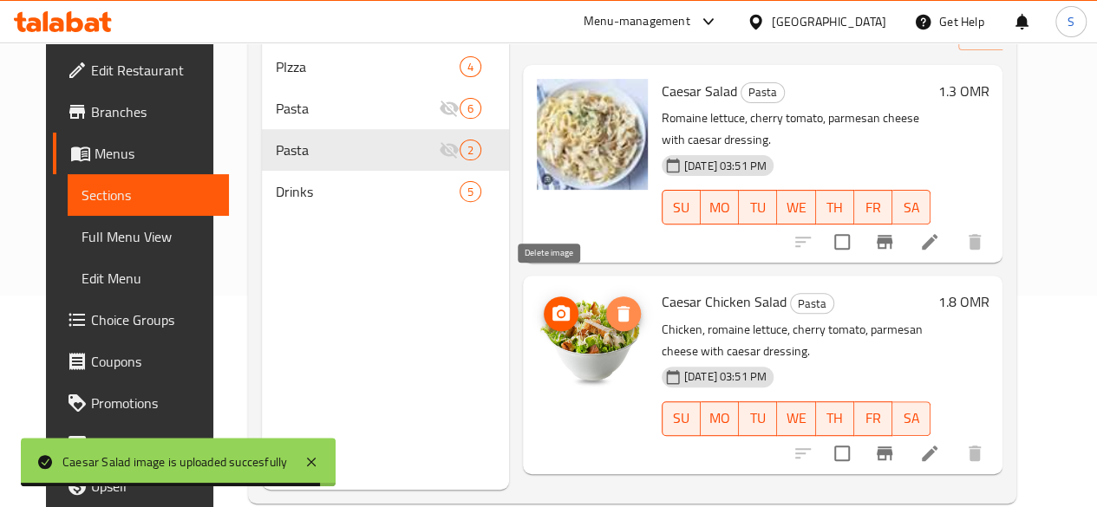
click at [606, 304] on button "delete image" at bounding box center [623, 314] width 35 height 35
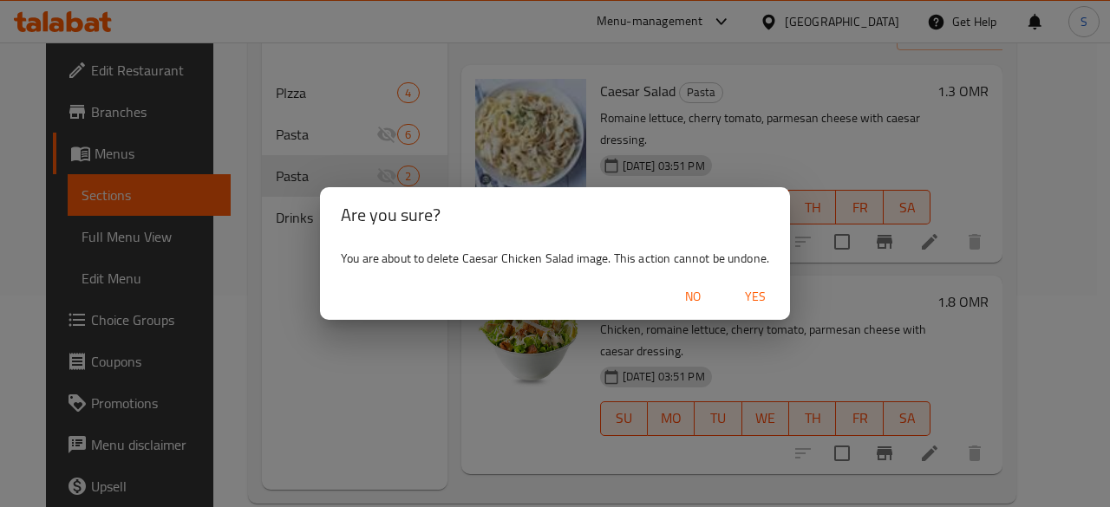
click at [763, 286] on span "Yes" at bounding box center [755, 297] width 42 height 22
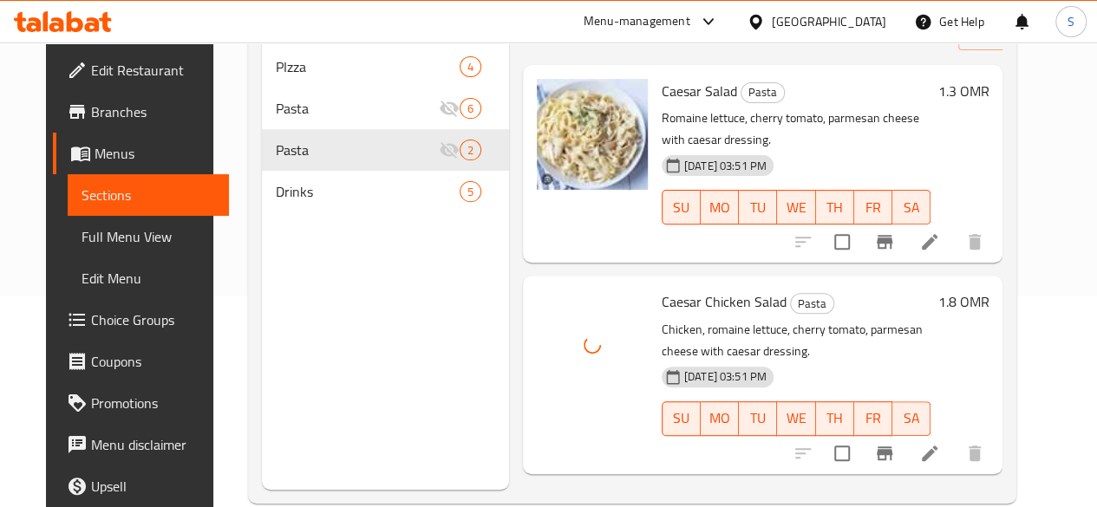
scroll to position [0, 0]
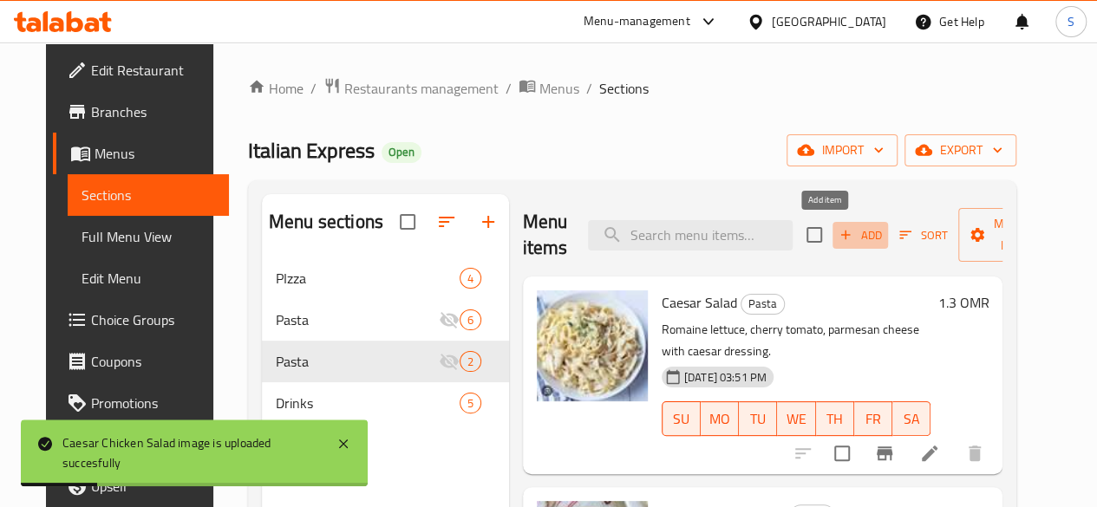
click at [837, 226] on span "Add" at bounding box center [860, 235] width 47 height 20
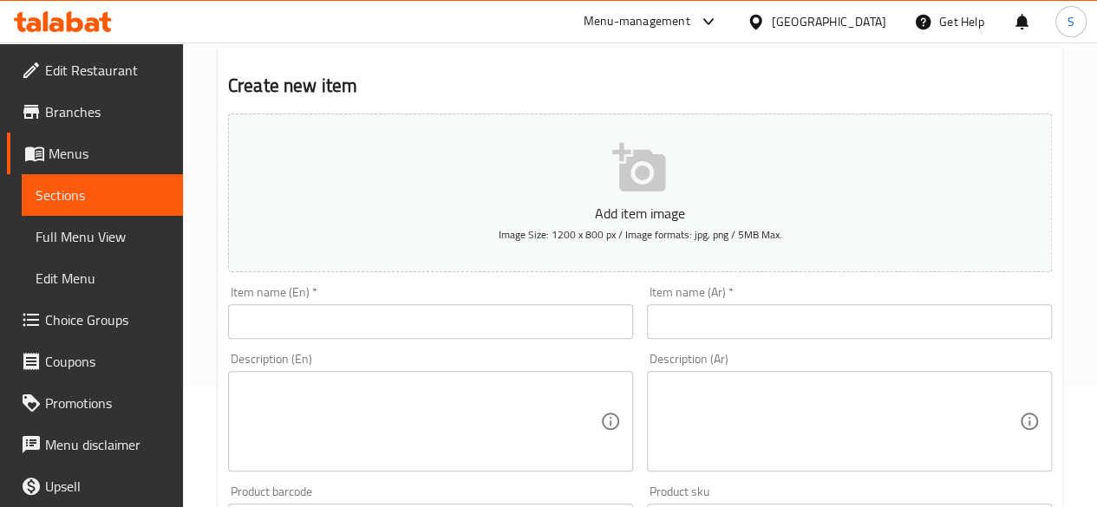
scroll to position [120, 0]
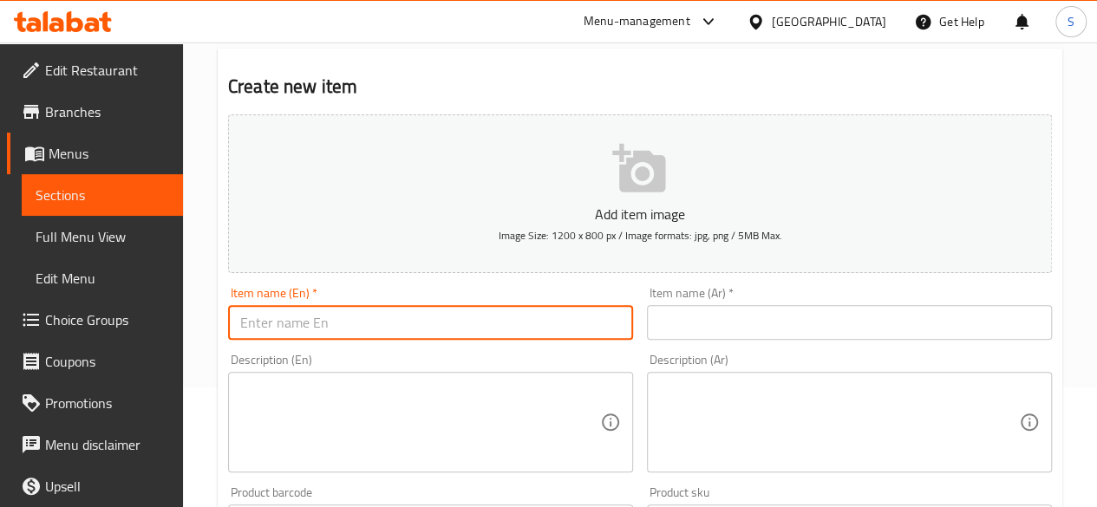
click at [276, 315] on input "text" at bounding box center [430, 322] width 405 height 35
paste input "Pasta Bolognese"
type input "Pasta Bolognese"
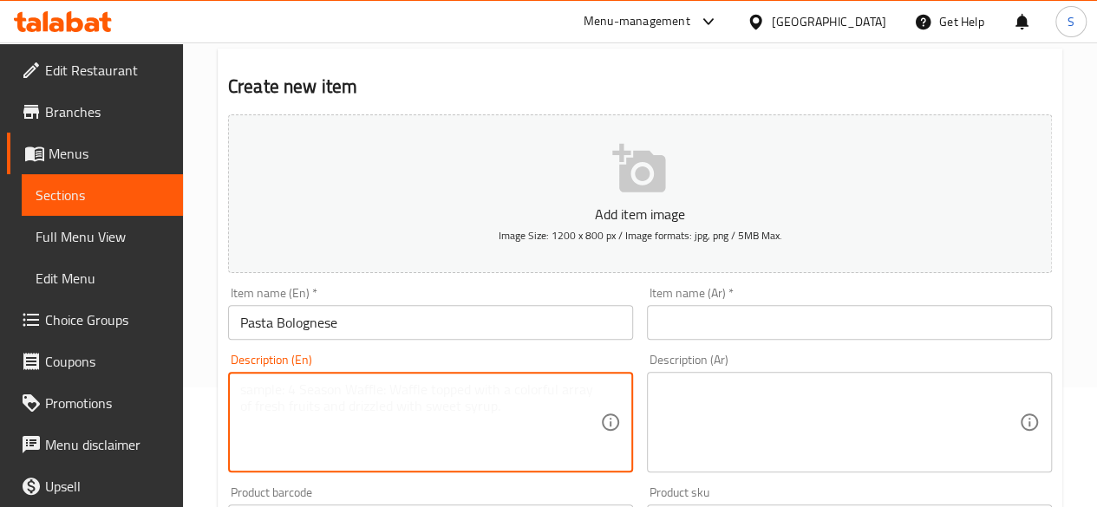
paste textarea "Ground meat bolognese sauce pasta spaghetti, Parmesan cheese"
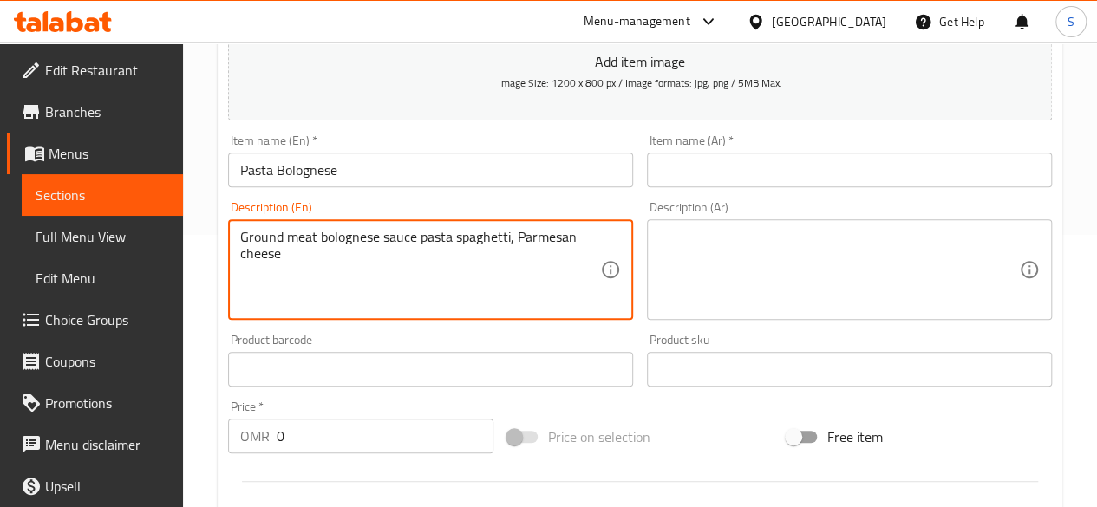
scroll to position [307, 0]
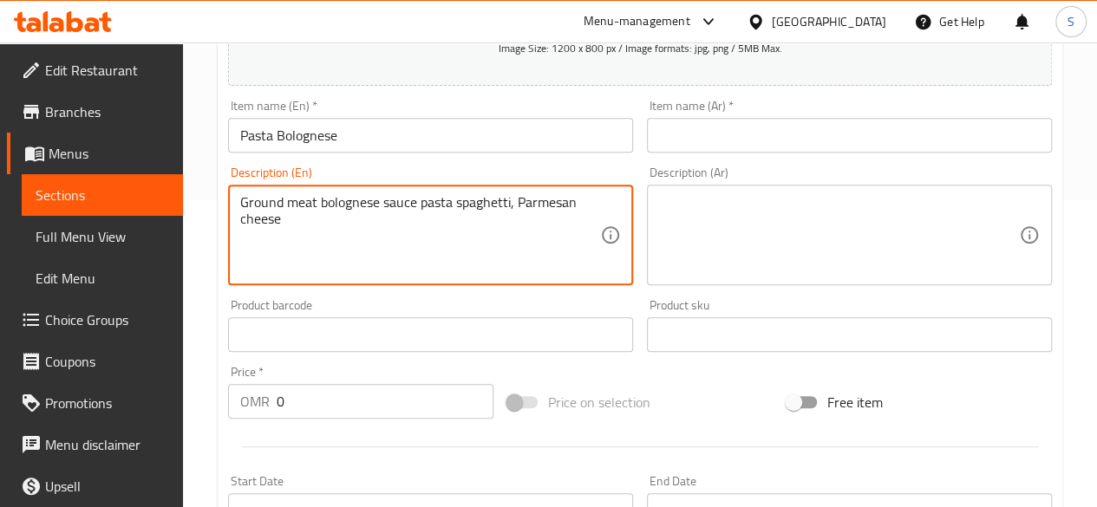
type textarea "Ground meat bolognese sauce pasta spaghetti, Parmesan cheese"
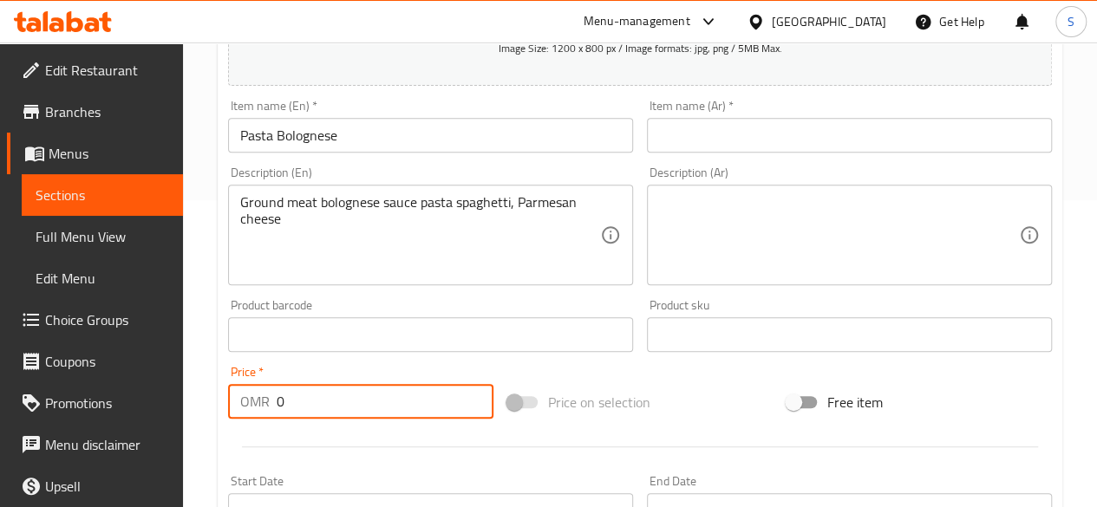
drag, startPoint x: 329, startPoint y: 400, endPoint x: 186, endPoint y: 414, distance: 143.7
click at [186, 414] on div "Home / Restaurants management / Menus / Sections / item / create Pasta section …" at bounding box center [640, 327] width 914 height 1183
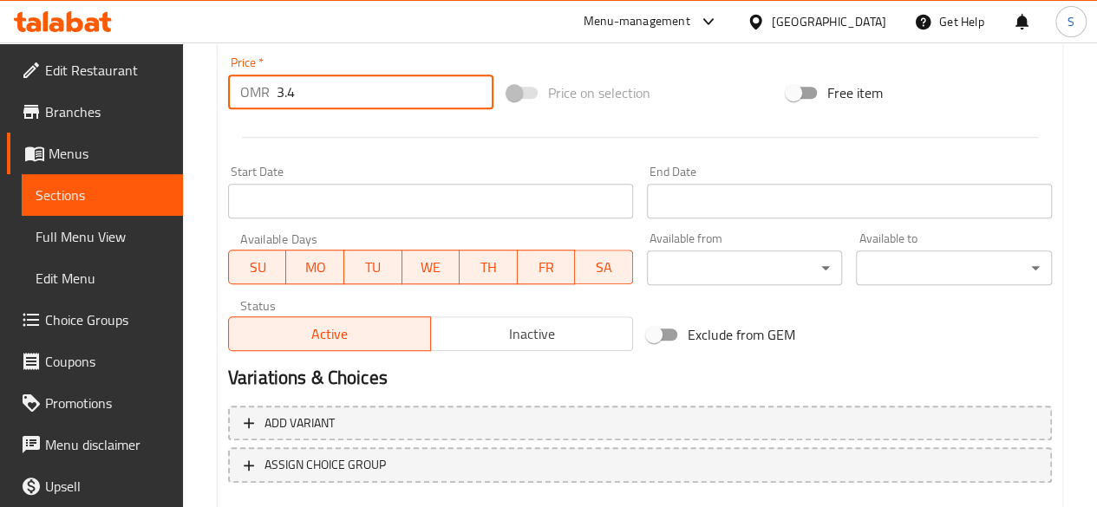
scroll to position [656, 0]
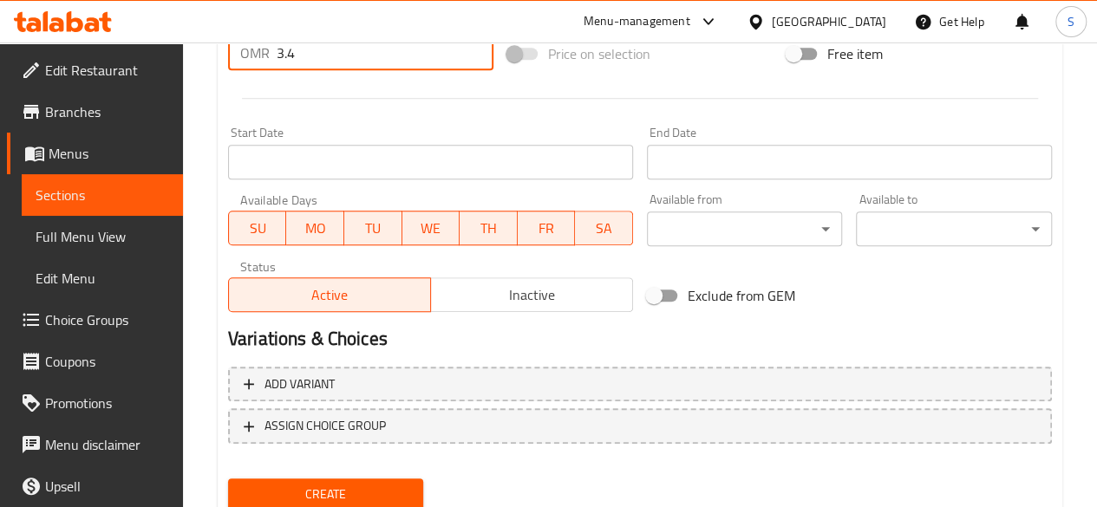
type input "3.4"
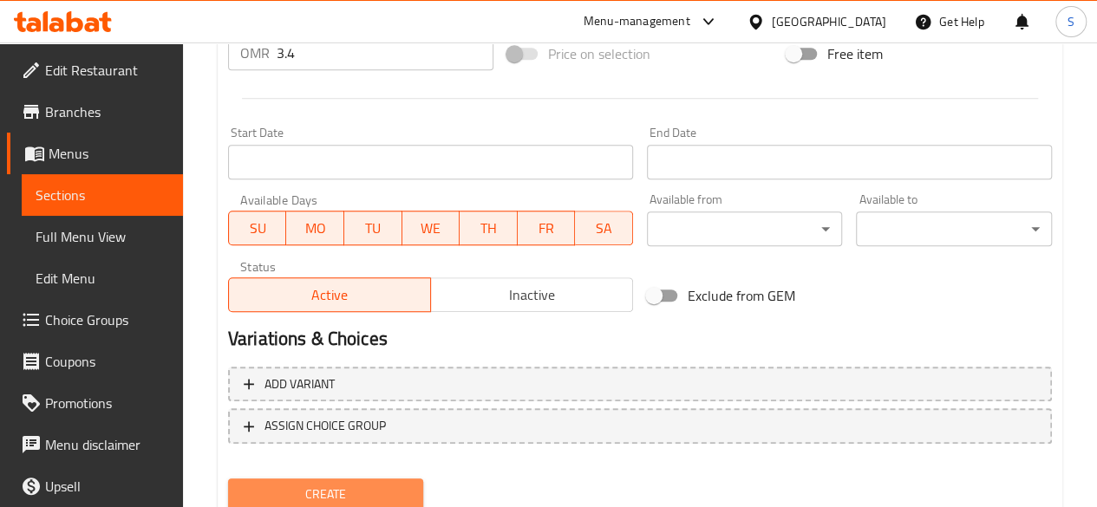
click at [342, 488] on span "Create" at bounding box center [326, 495] width 168 height 22
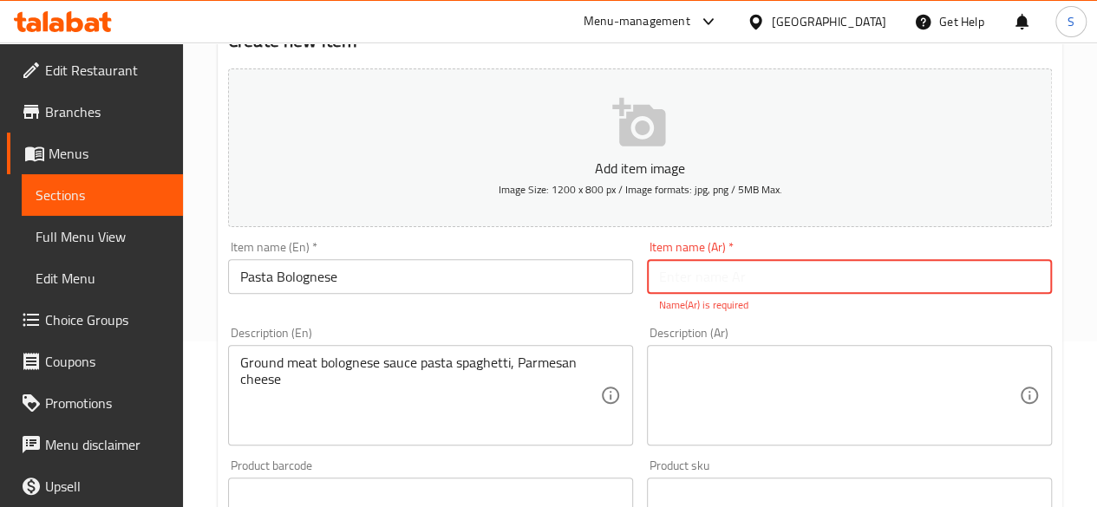
scroll to position [173, 0]
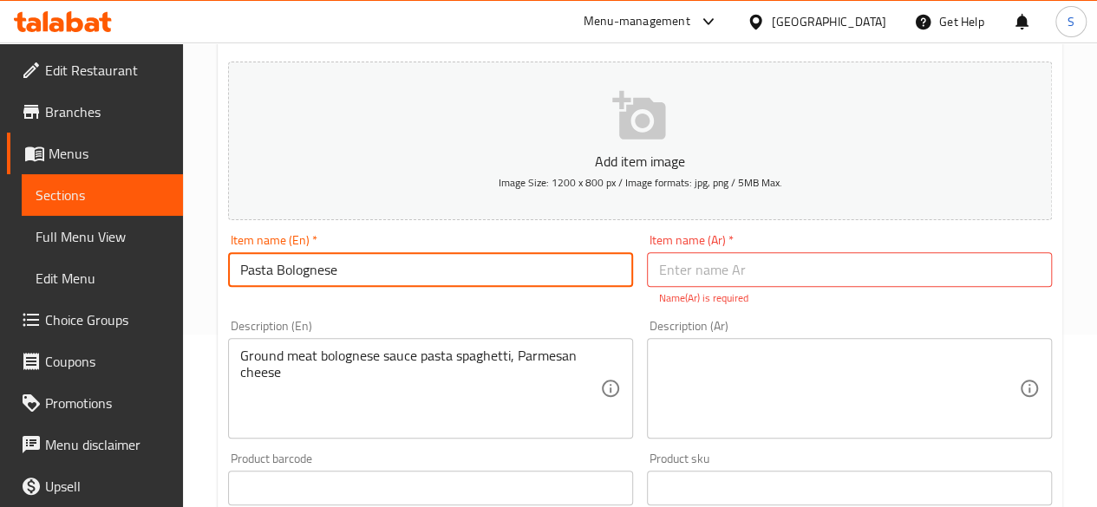
drag, startPoint x: 390, startPoint y: 264, endPoint x: 2, endPoint y: 209, distance: 392.3
click at [2, 209] on div "Edit Restaurant Branches Menus Sections Full Menu View Edit Menu Choice Groups …" at bounding box center [548, 471] width 1097 height 1202
click at [740, 277] on input "text" at bounding box center [849, 269] width 405 height 35
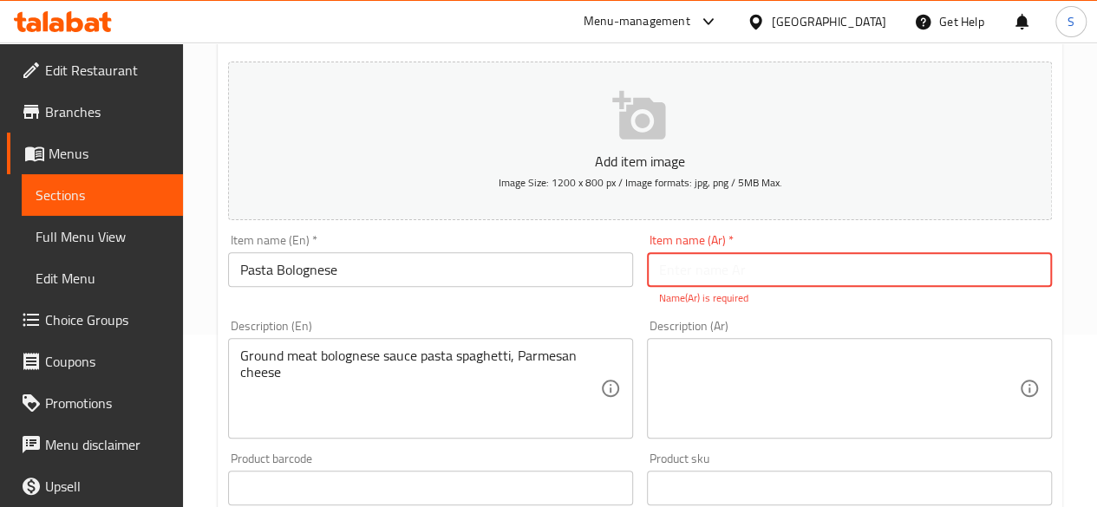
paste input "معكرونة بولونيز"
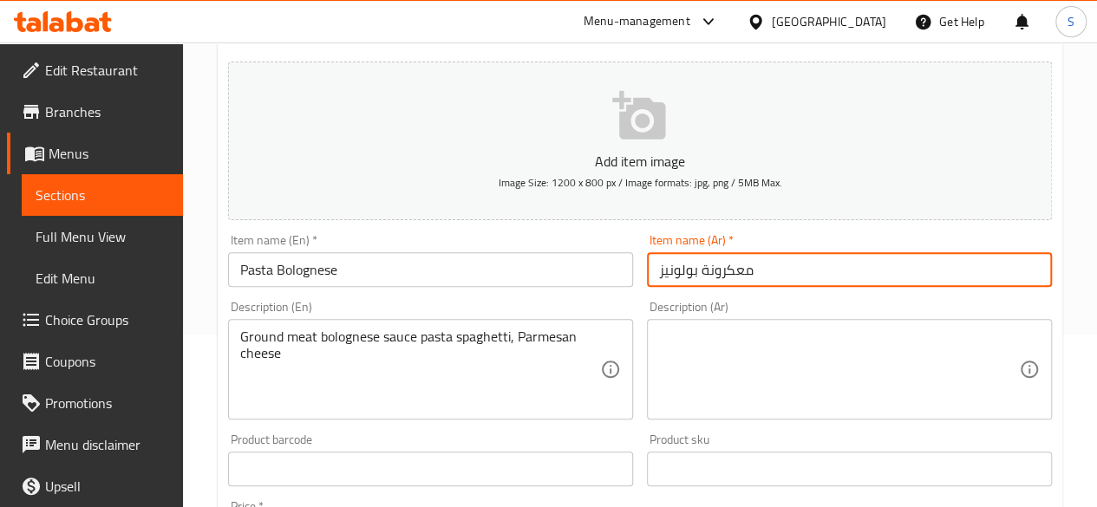
type input "معكرونة بولونيز"
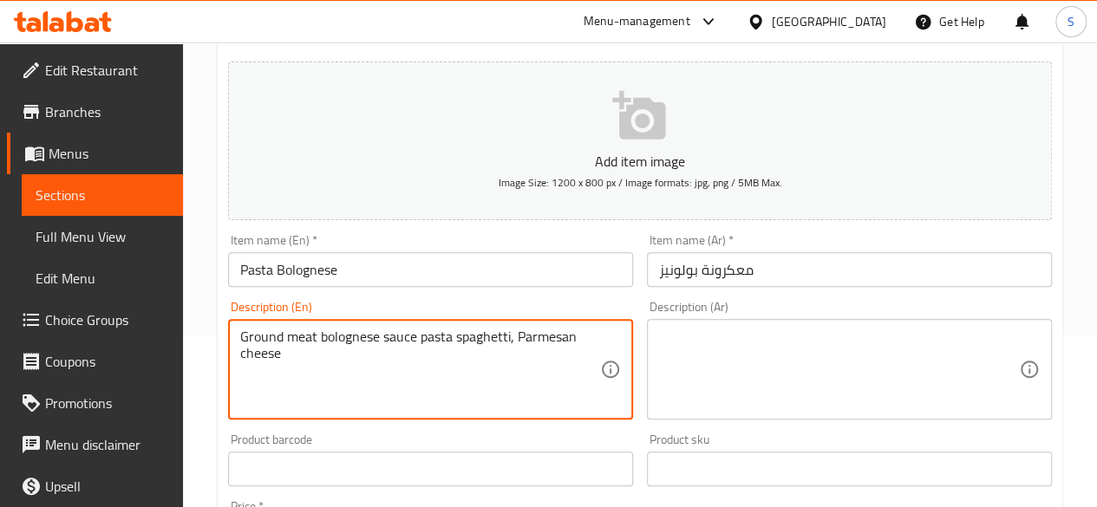
drag, startPoint x: 376, startPoint y: 355, endPoint x: 208, endPoint y: 331, distance: 169.8
click at [779, 326] on div "Description (Ar)" at bounding box center [849, 369] width 405 height 101
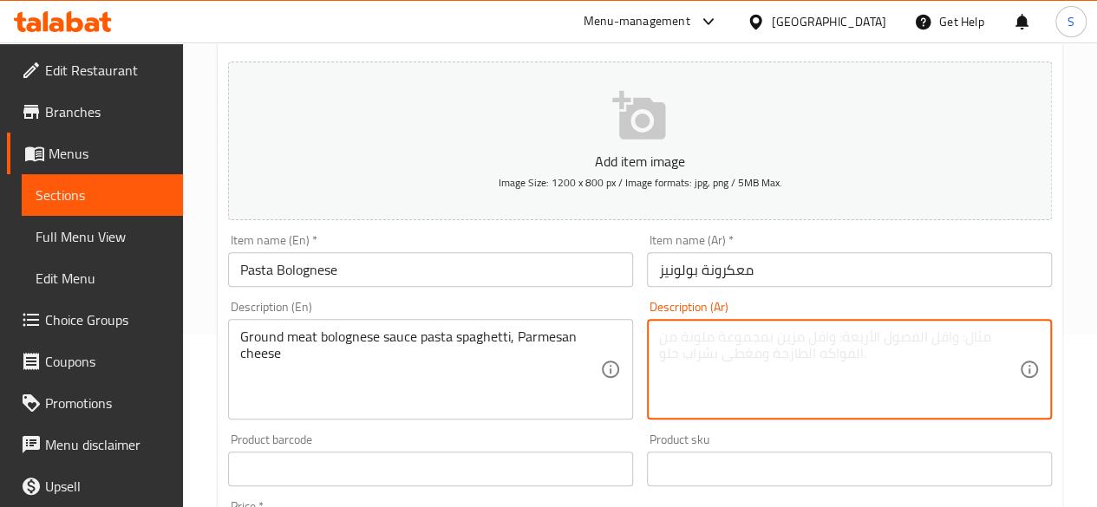
paste textarea "لحم مفروم، صلصة بولونيز، معكرونة سباغيتي، جبن بارميزان"
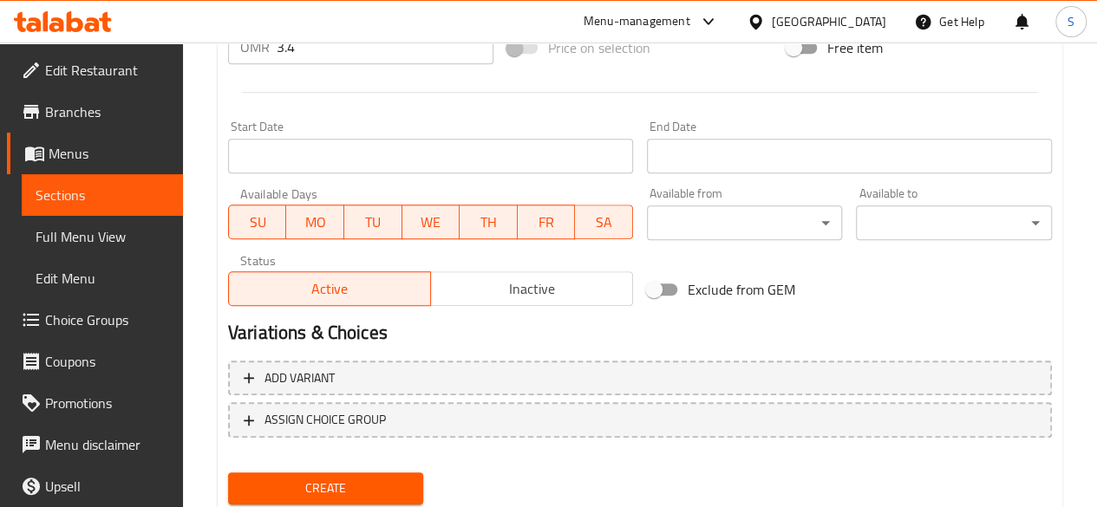
scroll to position [689, 0]
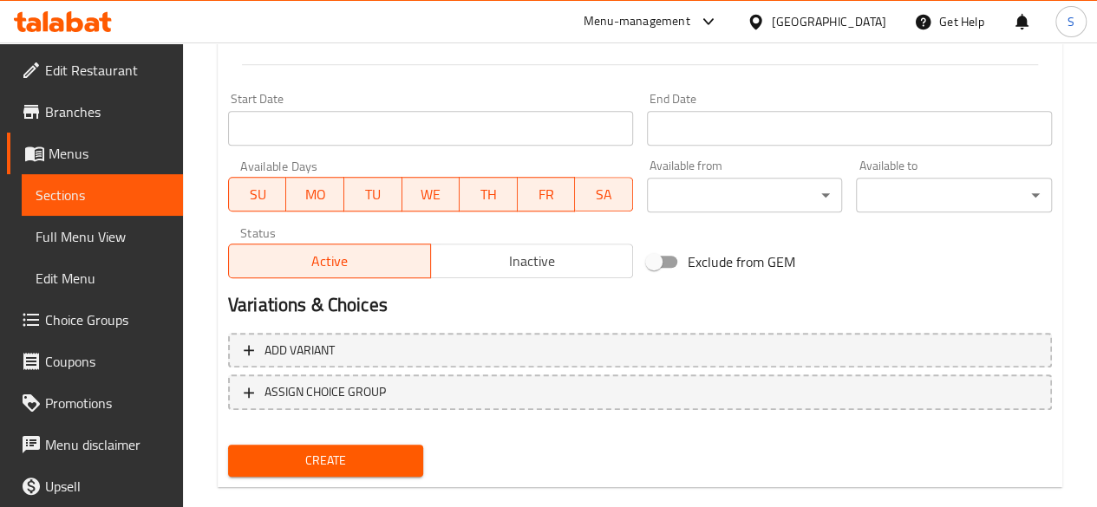
type textarea "لحم مفروم، صلصة بولونيز، معكرونة سباغيتي، جبن بارميزان"
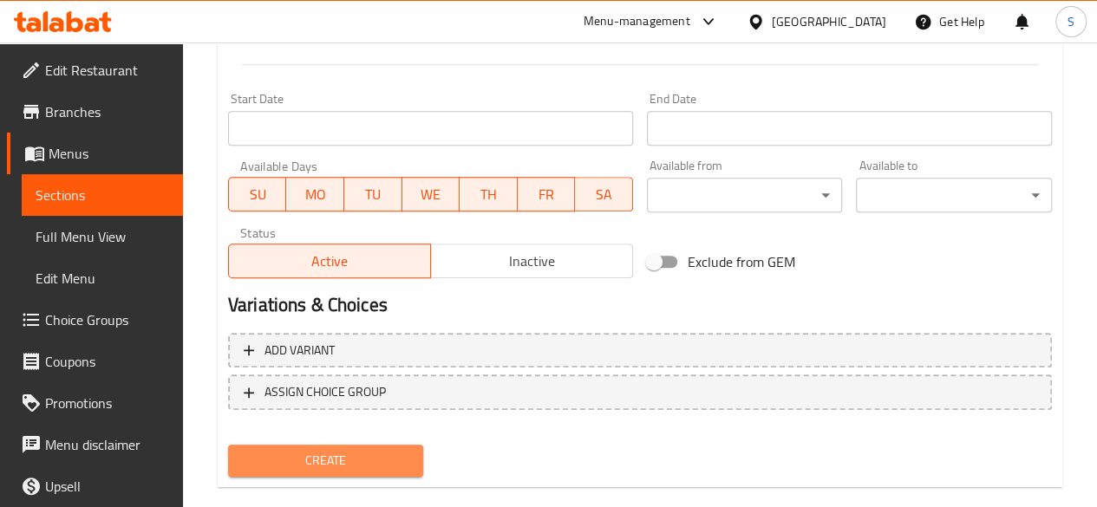
click at [376, 472] on button "Create" at bounding box center [326, 461] width 196 height 32
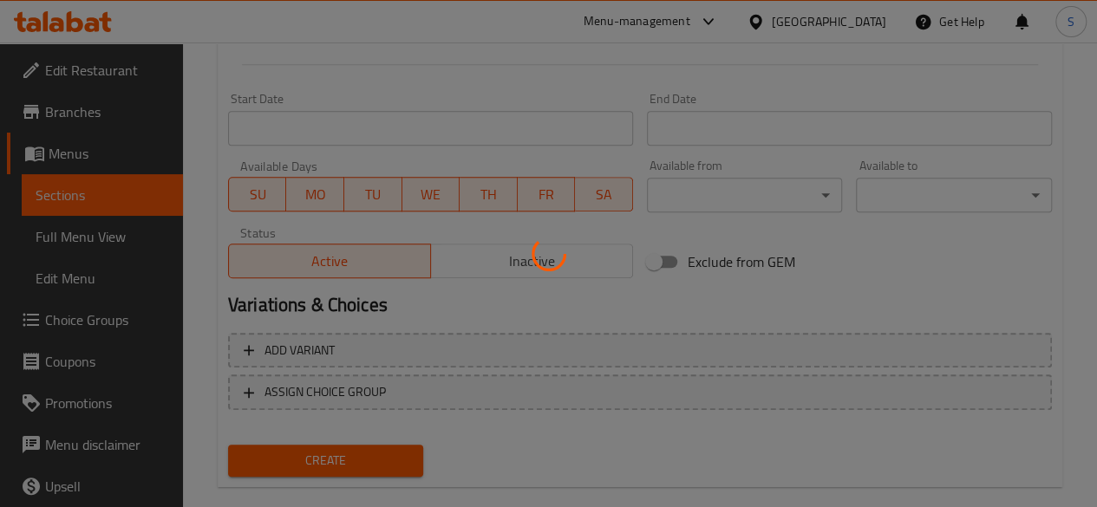
type input "0"
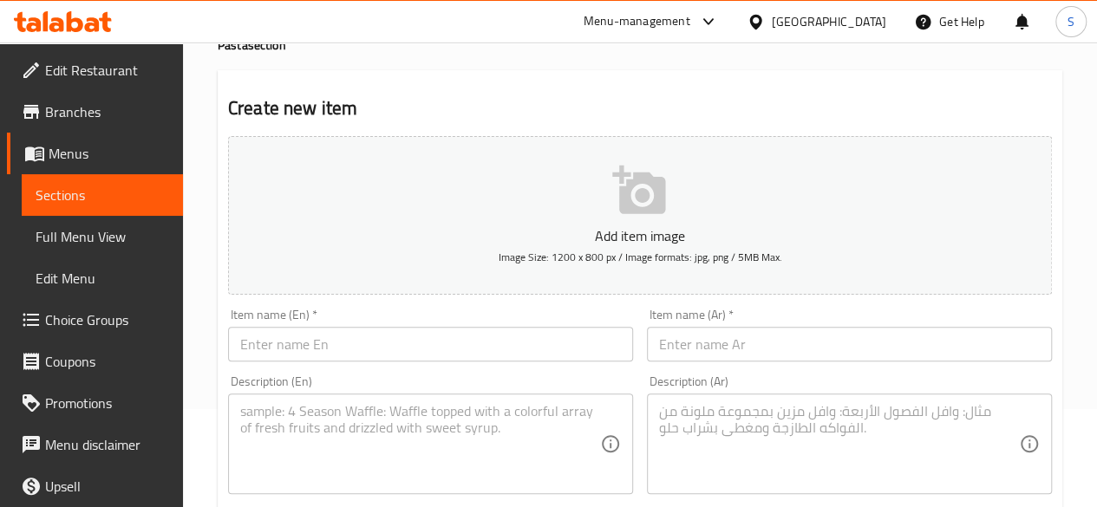
scroll to position [123, 0]
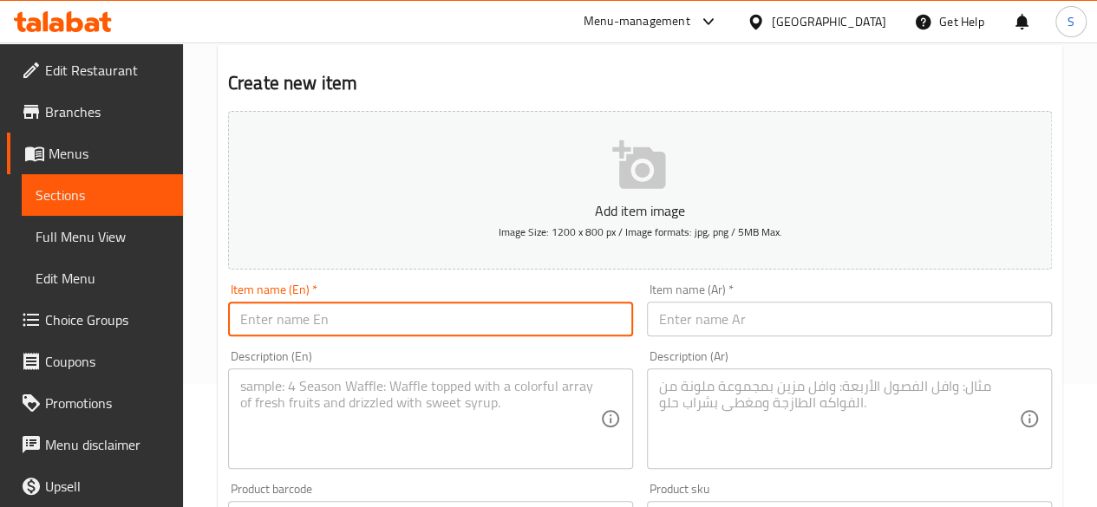
click at [369, 332] on input "text" at bounding box center [430, 319] width 405 height 35
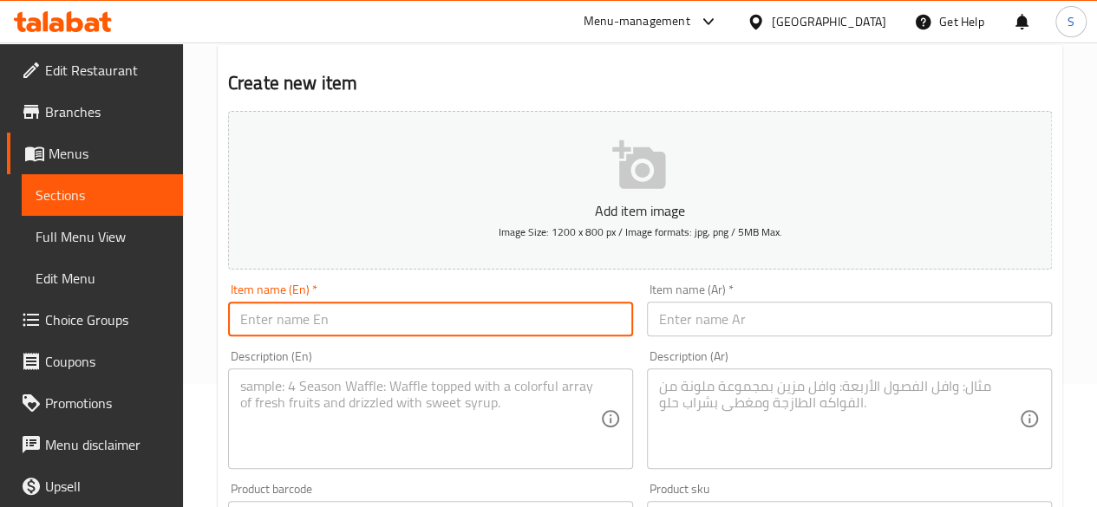
click at [387, 324] on input "text" at bounding box center [430, 319] width 405 height 35
paste input "لحم مفروم، صلصة بولونيز، معكرونة سباغيتي، جبن بارميزان"
type input "لحم مفروم، صلصة بولونيز، معكرونة سباغيتي، جبن بارميزان"
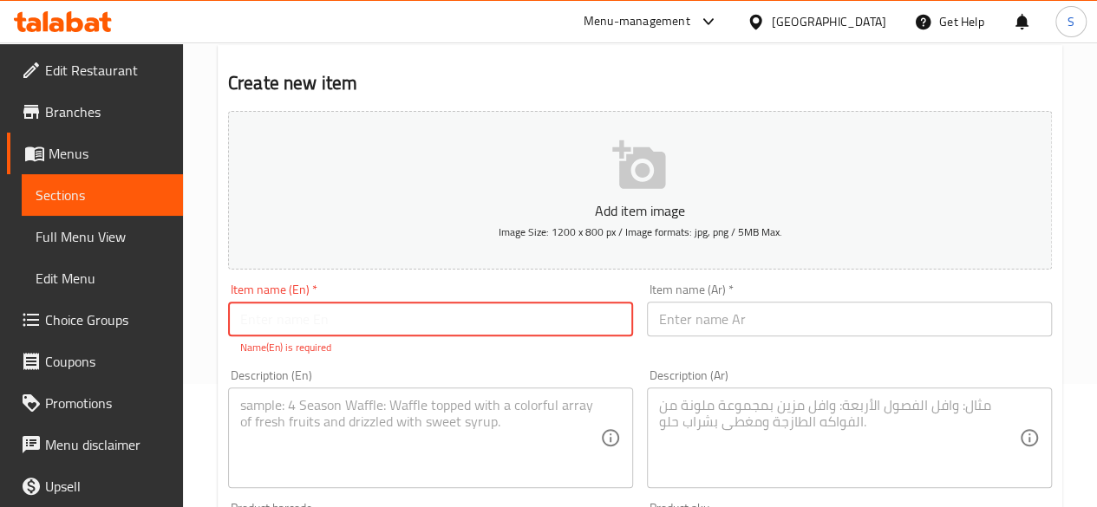
paste input "Pasta Bolognese"
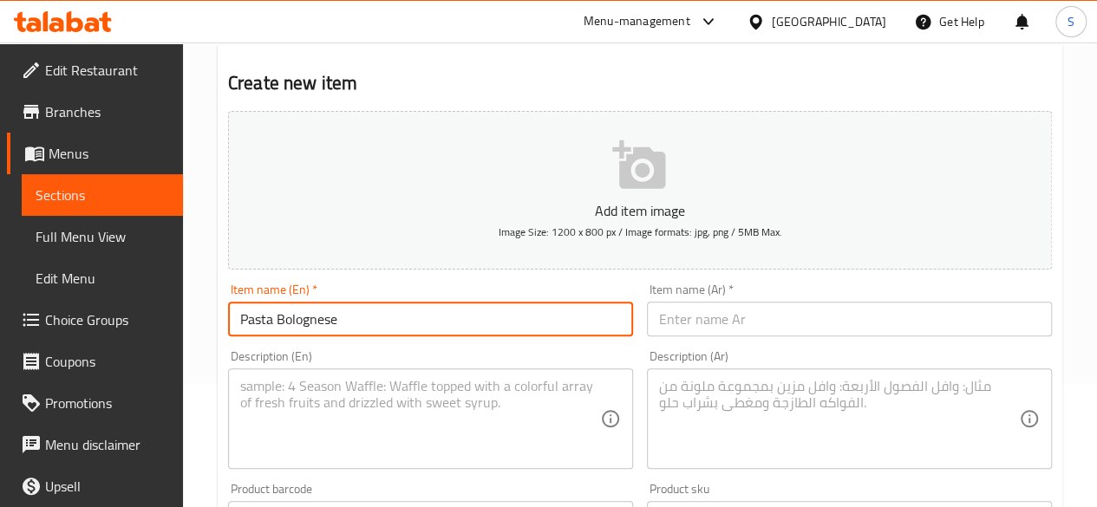
type input "Pasta Bolognese"
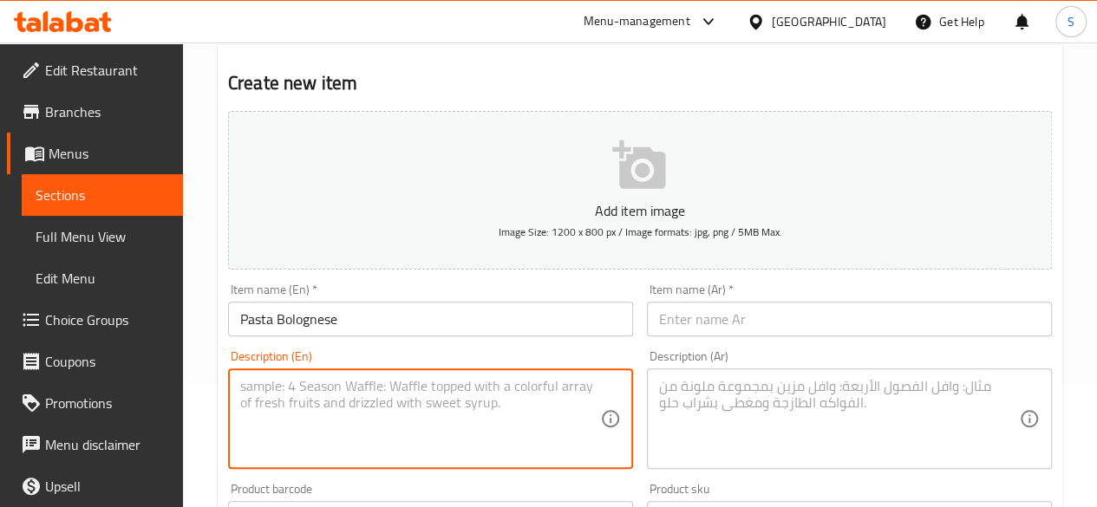
click at [421, 378] on textarea at bounding box center [420, 419] width 360 height 82
paste textarea "Ground meat bolognese sauce pasta spaghetti, Parmesan cheese"
drag, startPoint x: 290, startPoint y: 398, endPoint x: 212, endPoint y: 362, distance: 86.5
click at [212, 362] on div "Home / Restaurants management / Menus / Sections / item / create Pasta section …" at bounding box center [640, 510] width 914 height 1183
type textarea "Ground meat bolognese sauce pasta spaghetti, Parmesan cheese"
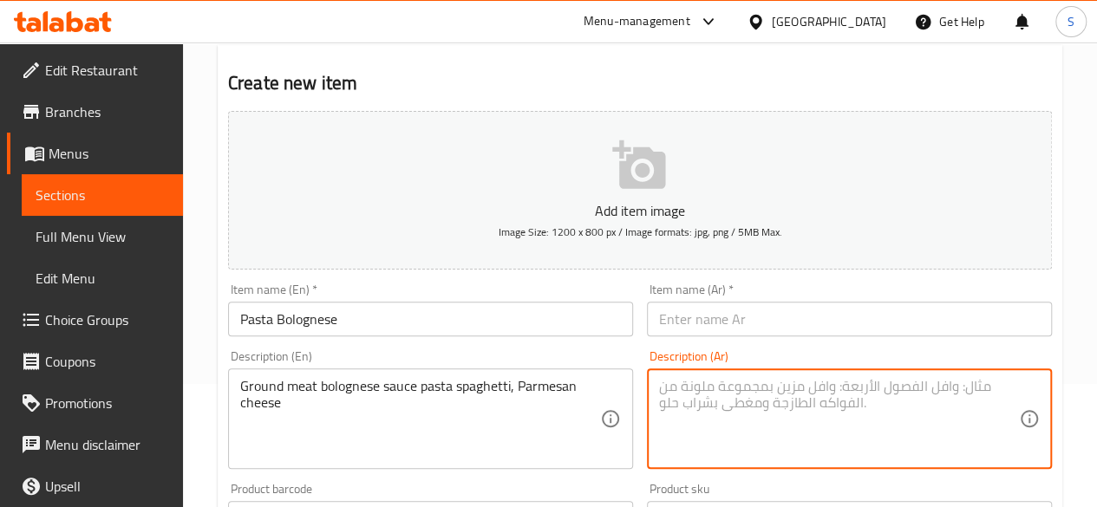
click at [708, 401] on textarea at bounding box center [839, 419] width 360 height 82
paste textarea "لحم مفروم، صلصة بولونيز، معكرونة سباغيتي، جبن بارميزان"
type textarea "لحم مفروم، صلصة بولونيز، معكرونة سباغيتي، جبن بارميزان"
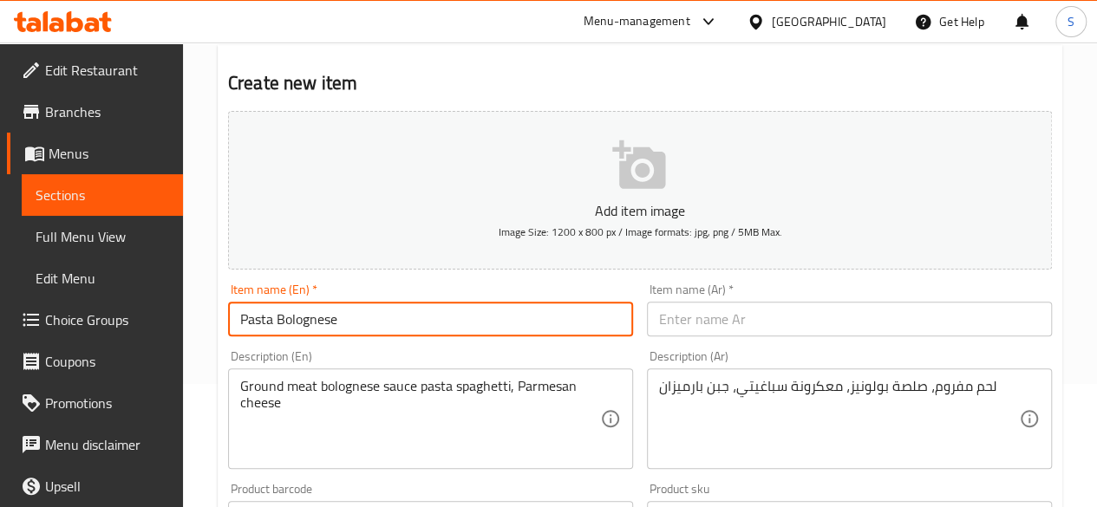
drag, startPoint x: 449, startPoint y: 320, endPoint x: 35, endPoint y: 299, distance: 415.0
click at [35, 299] on div "Edit Restaurant Branches Menus Sections Full Menu View Edit Menu Choice Groups …" at bounding box center [548, 510] width 1097 height 1183
click at [690, 327] on input "text" at bounding box center [849, 319] width 405 height 35
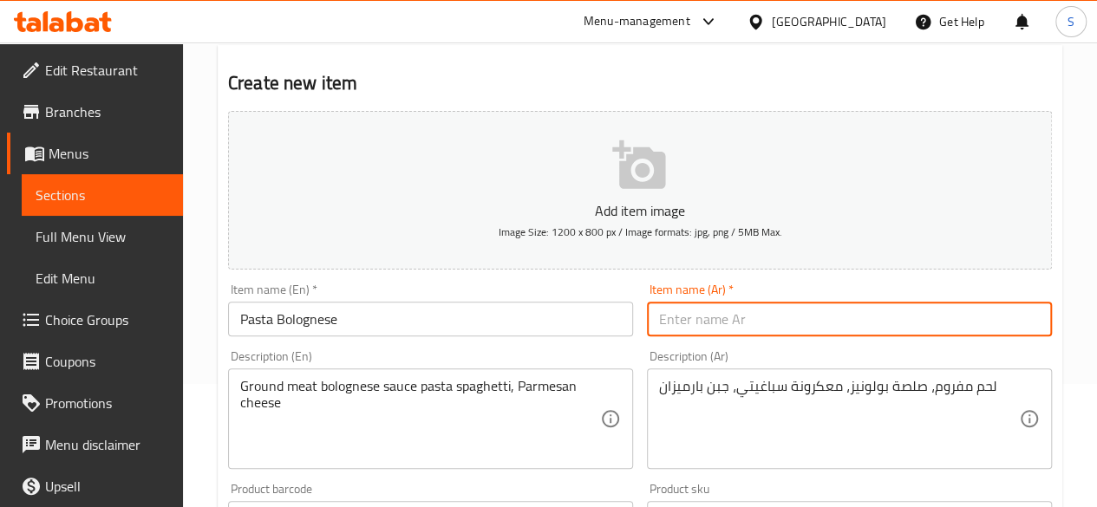
paste input "معكرونة بولونيز"
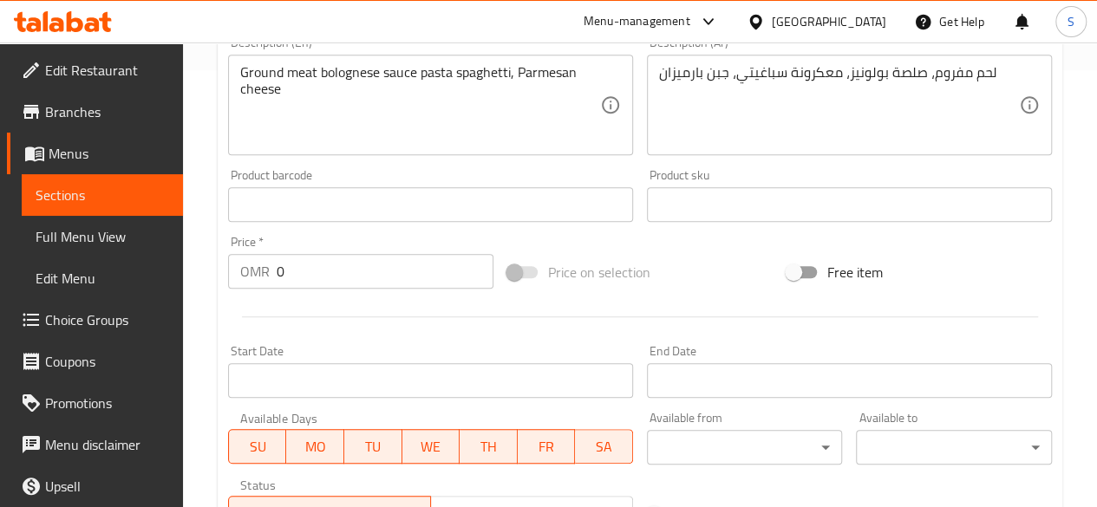
scroll to position [443, 0]
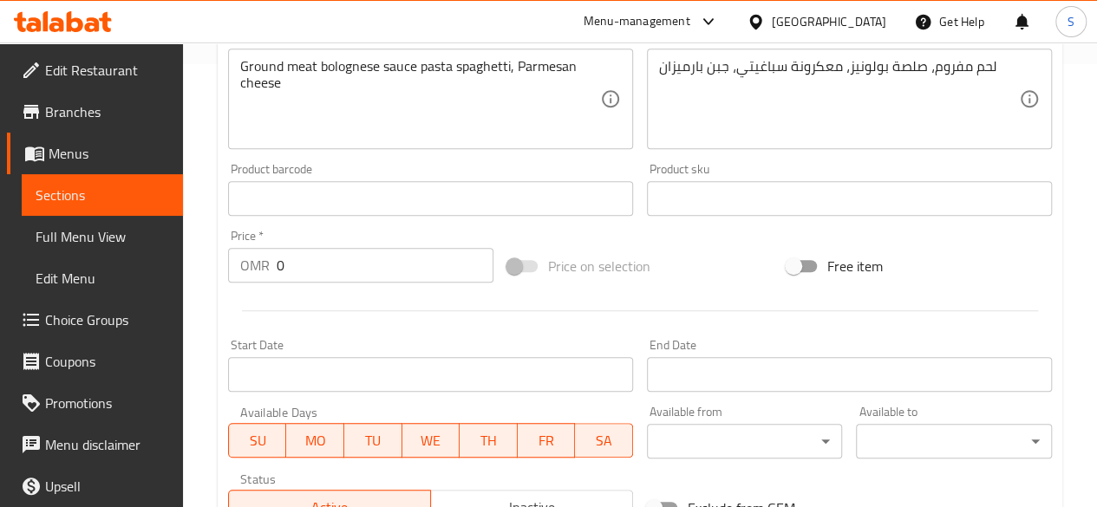
type input "معكرونة بولونيز"
drag, startPoint x: 320, startPoint y: 273, endPoint x: 240, endPoint y: 273, distance: 79.8
click at [240, 273] on div "OMR 0 Price *" at bounding box center [360, 265] width 265 height 35
click at [359, 266] on input "0" at bounding box center [385, 265] width 217 height 35
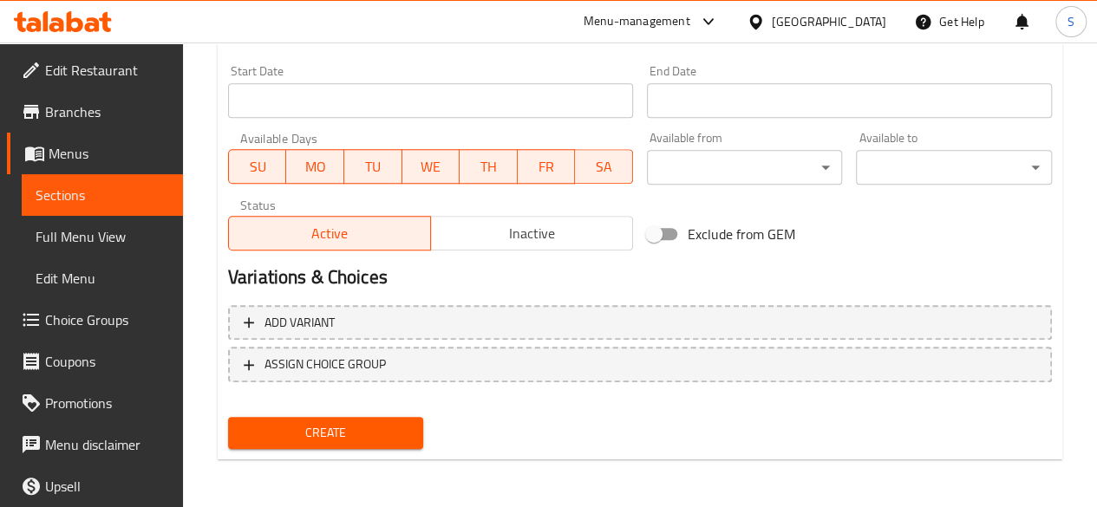
type input "3.4"
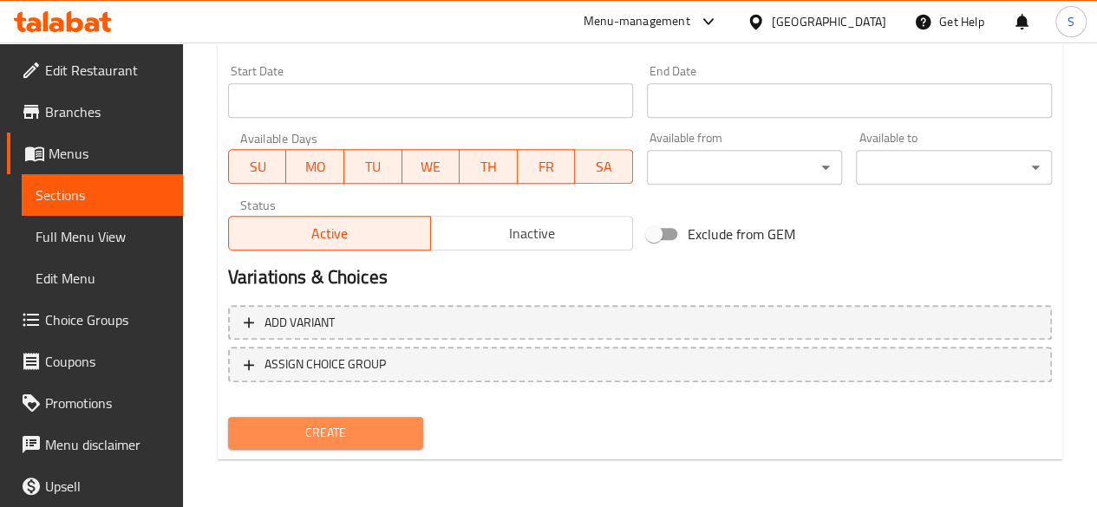
click at [345, 428] on span "Create" at bounding box center [326, 433] width 168 height 22
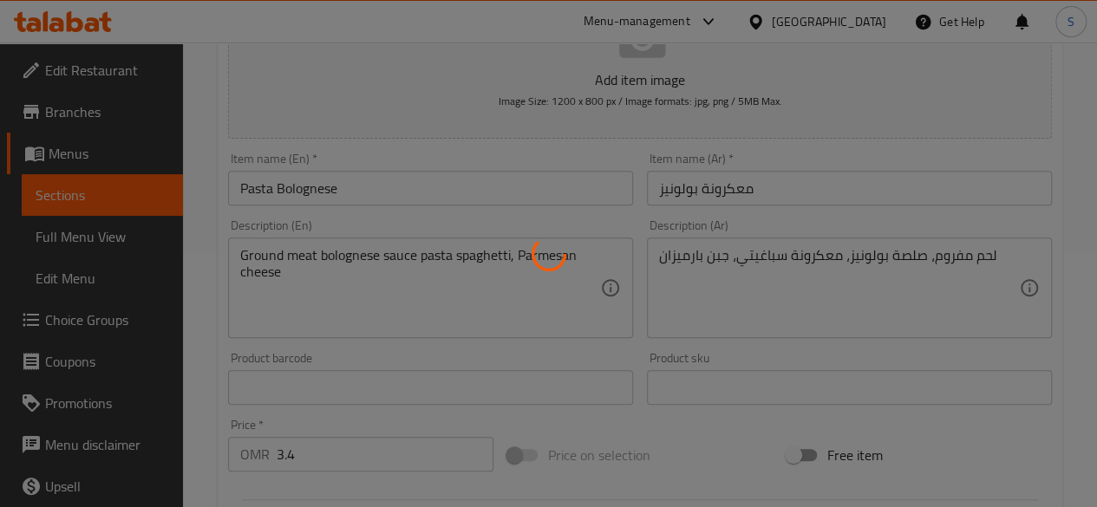
scroll to position [0, 0]
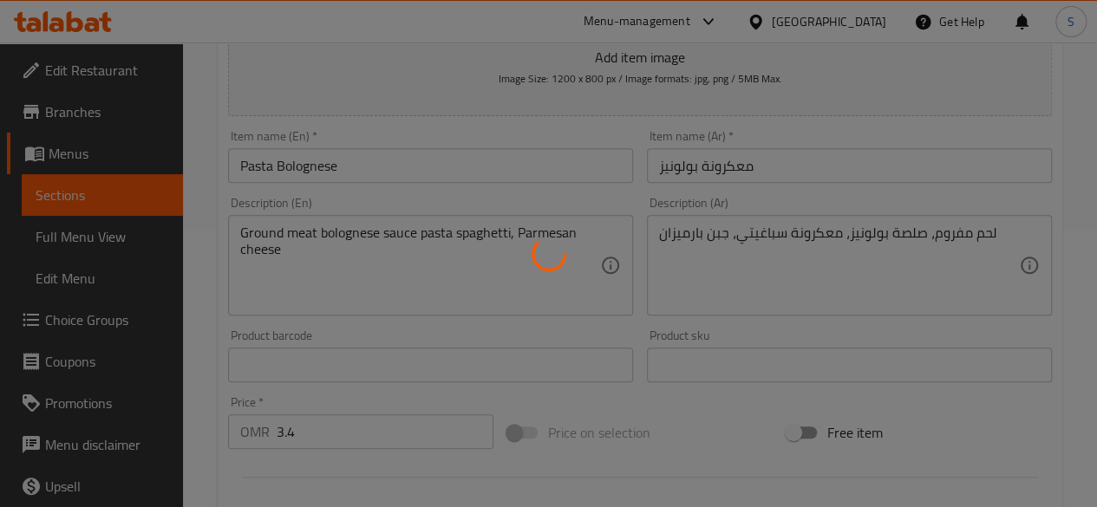
type input "0"
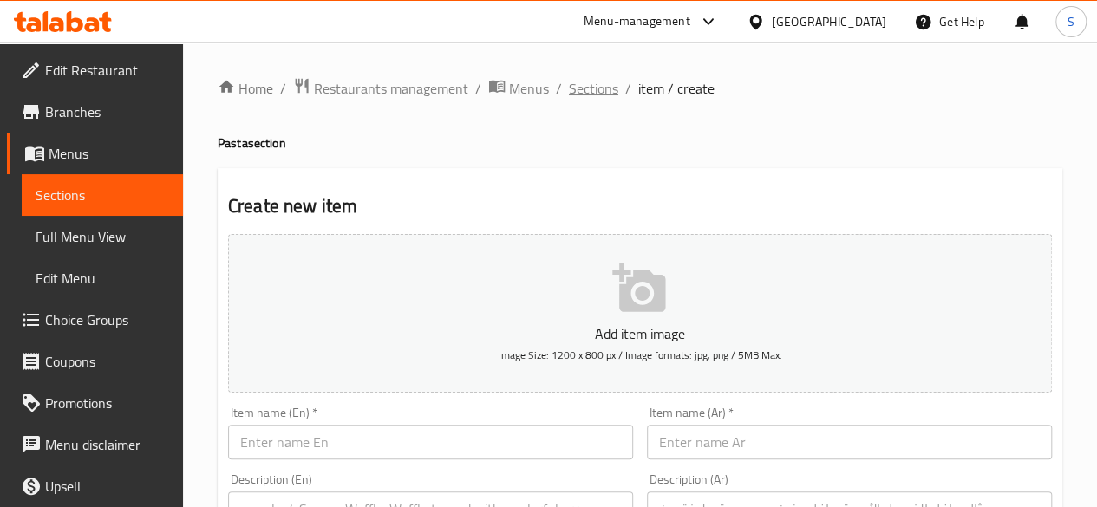
click at [605, 91] on span "Sections" at bounding box center [593, 88] width 49 height 21
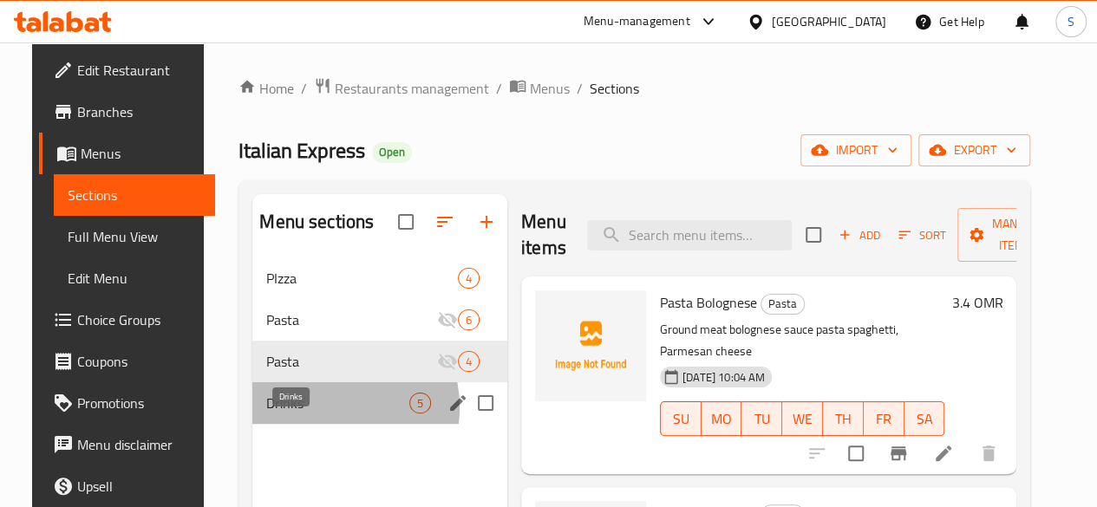
click at [303, 414] on span "Drinks" at bounding box center [337, 403] width 143 height 21
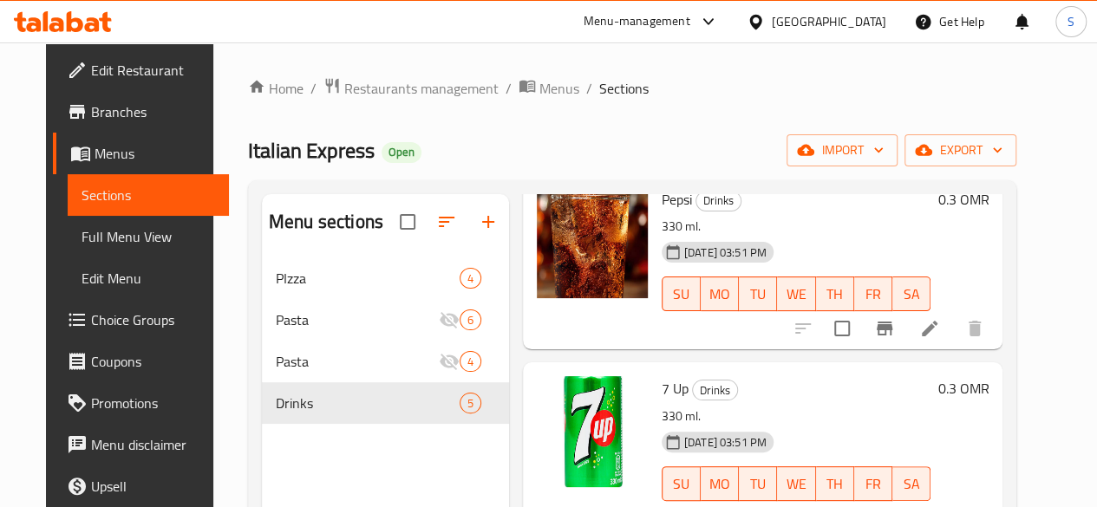
scroll to position [104, 0]
click at [940, 329] on icon at bounding box center [929, 327] width 21 height 21
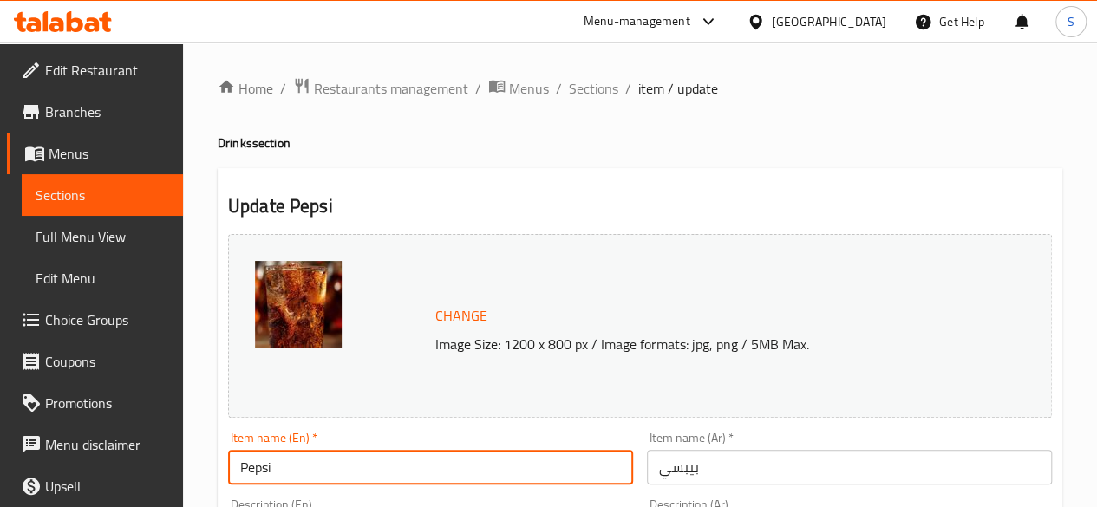
drag, startPoint x: 336, startPoint y: 469, endPoint x: 98, endPoint y: 478, distance: 238.6
click at [367, 453] on input "Orange Fresh" at bounding box center [430, 467] width 405 height 35
drag, startPoint x: 368, startPoint y: 473, endPoint x: 116, endPoint y: 466, distance: 251.5
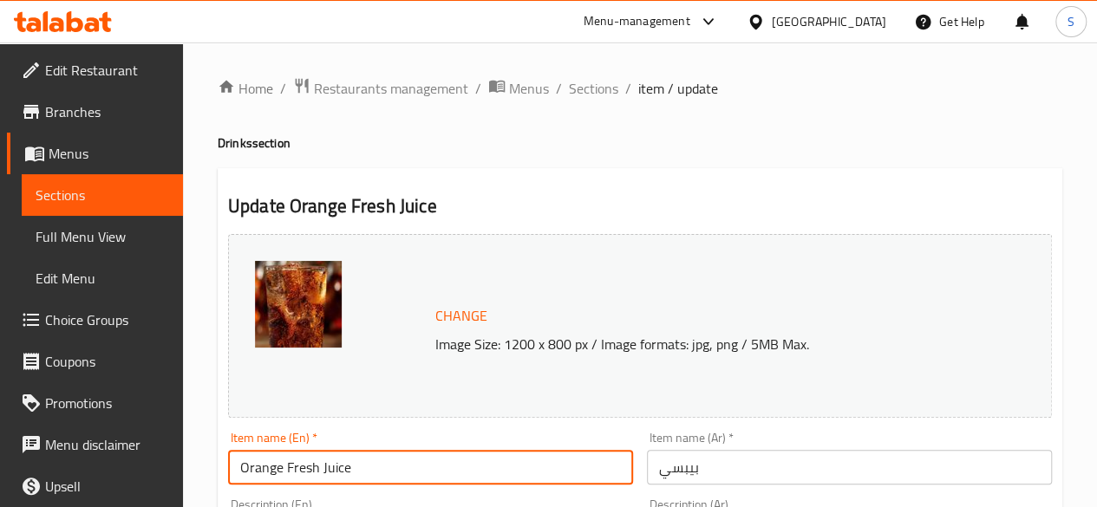
type input "Orange Fresh Juice"
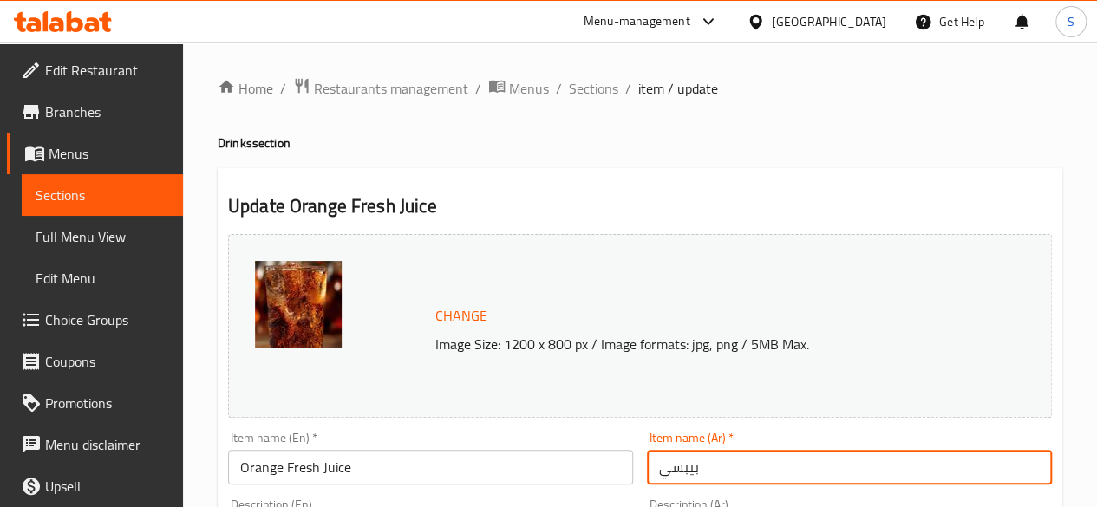
drag, startPoint x: 739, startPoint y: 473, endPoint x: 564, endPoint y: 469, distance: 175.2
paste input "صير برتقال طازج"
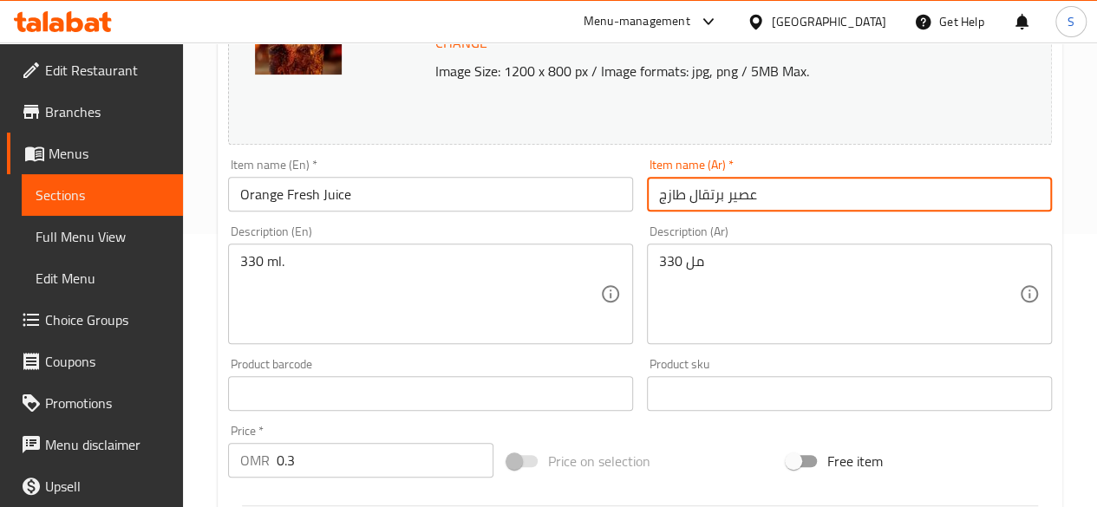
scroll to position [283, 0]
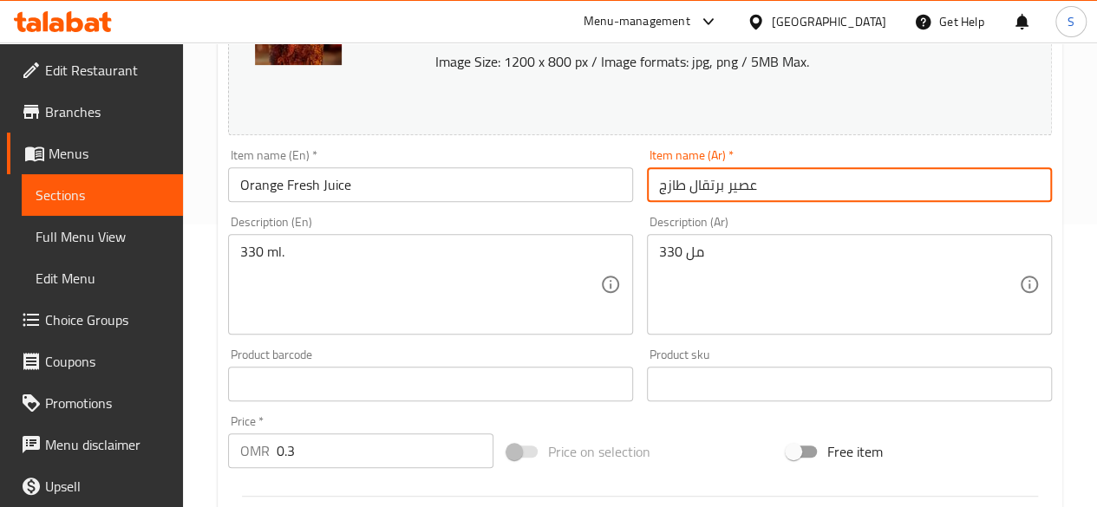
type input "عصير برتقال طازج"
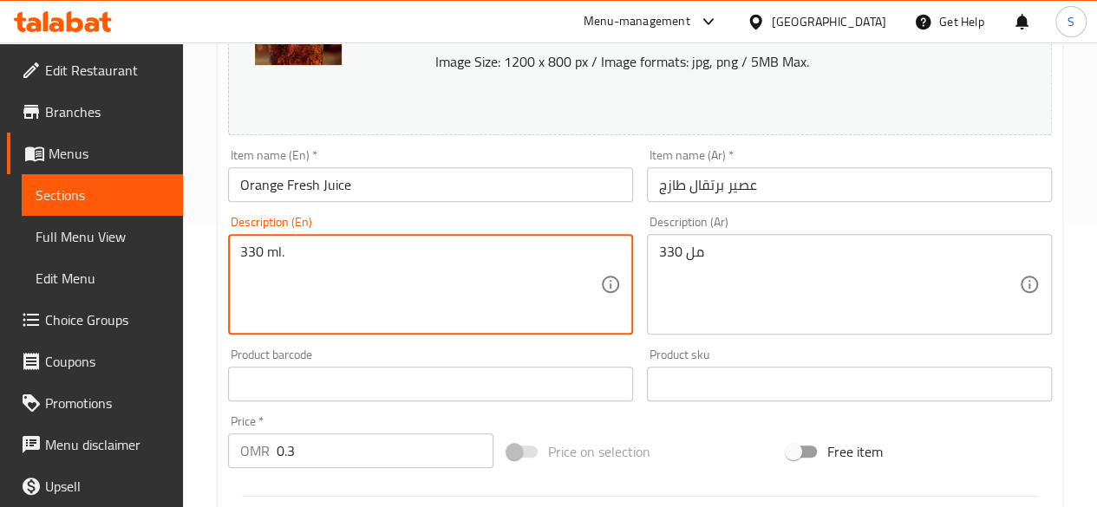
drag, startPoint x: 330, startPoint y: 262, endPoint x: 175, endPoint y: 242, distance: 156.5
paste textarea "Freshly Squeezed Fruit Juice"
type textarea "Freshly Squeezed Fruit Juice"
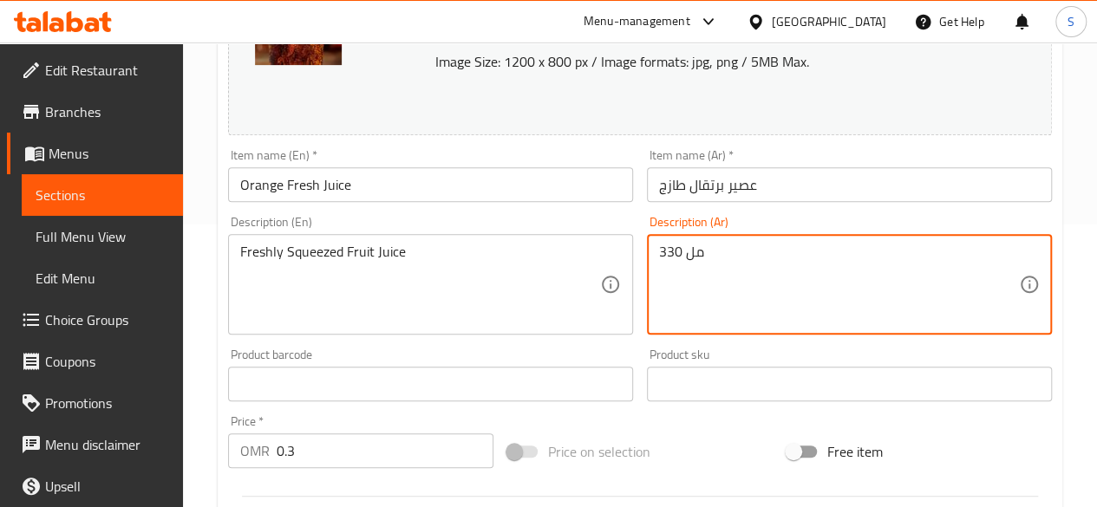
drag, startPoint x: 714, startPoint y: 249, endPoint x: 555, endPoint y: 242, distance: 159.7
paste textarea "عصير فواكه طازج"
type textarea "عصير فواكه طازج"
drag, startPoint x: 362, startPoint y: 450, endPoint x: 101, endPoint y: 455, distance: 261.0
click at [101, 455] on div "Edit Restaurant Branches Menus Sections Full Menu View Edit Menu Choice Groups …" at bounding box center [548, 364] width 1097 height 1208
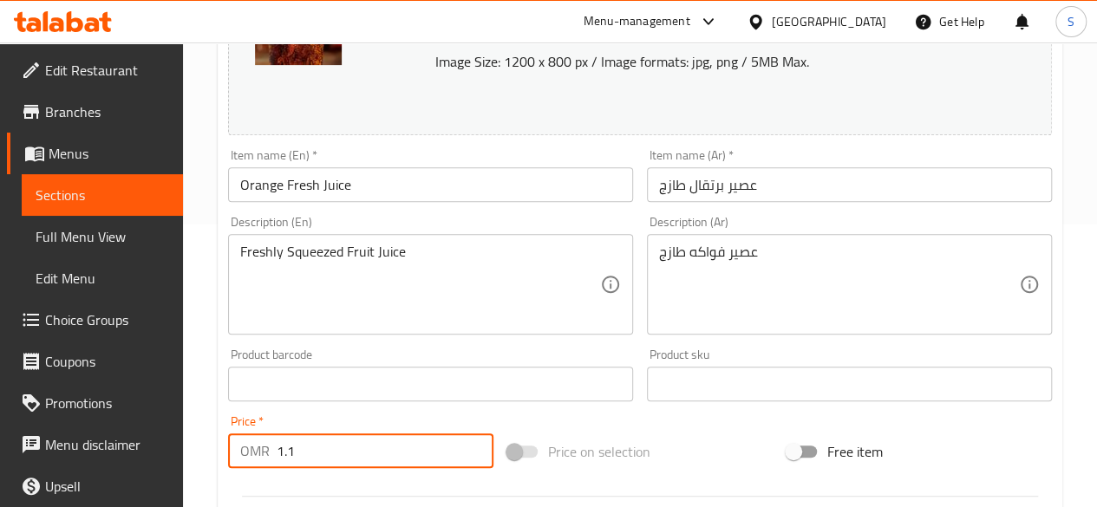
type input "1.1"
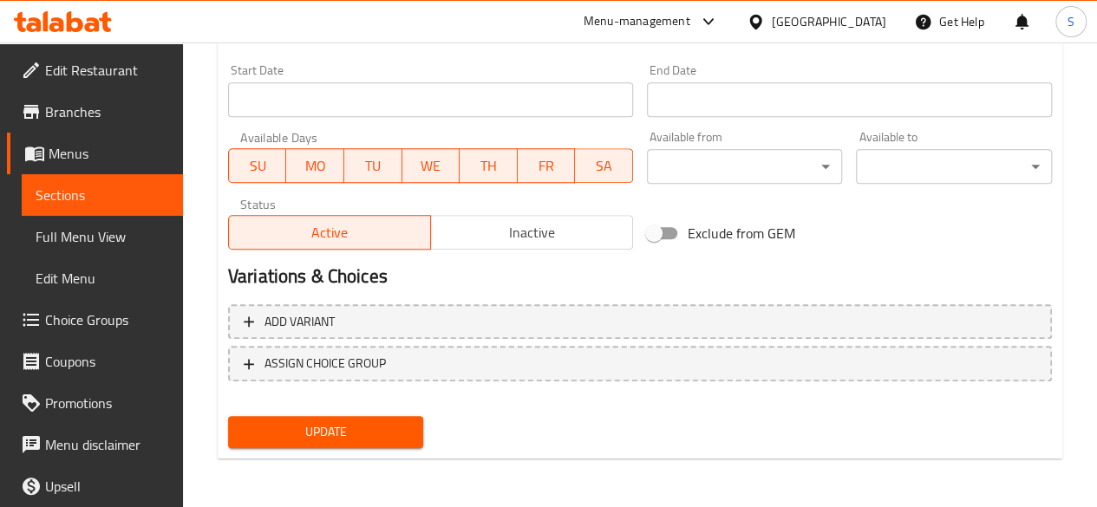
click at [319, 438] on span "Update" at bounding box center [326, 432] width 168 height 22
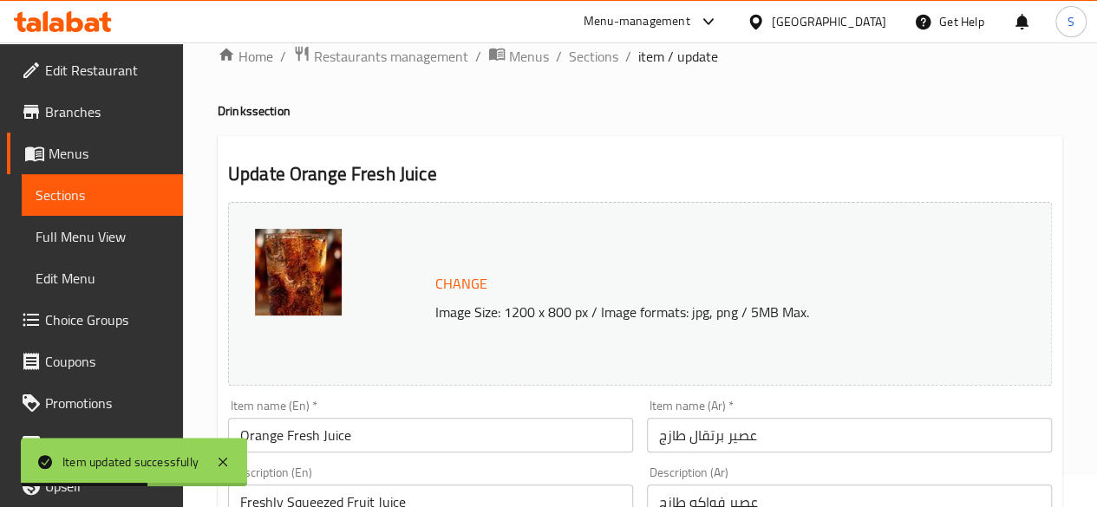
scroll to position [0, 0]
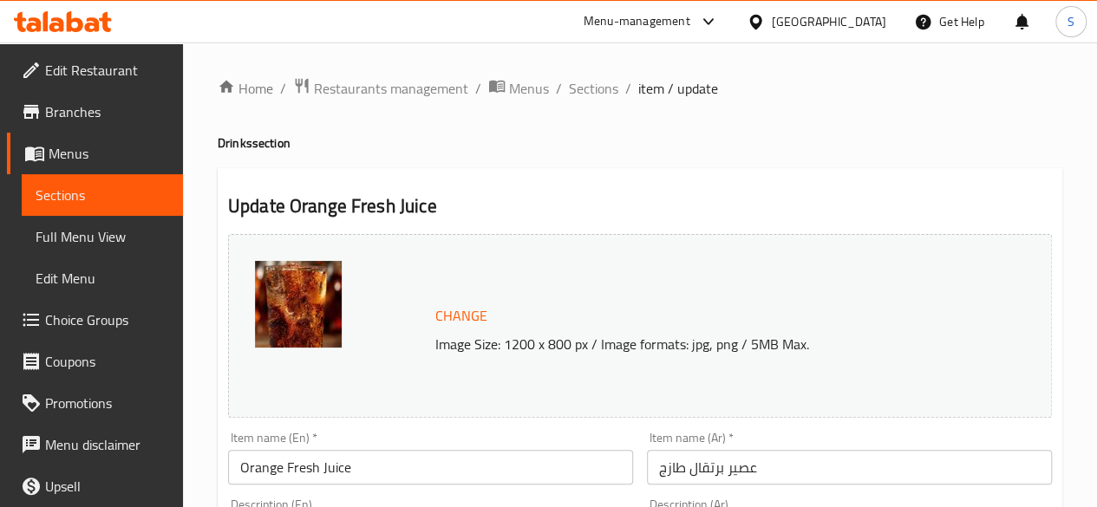
click at [461, 316] on span "Change" at bounding box center [461, 315] width 52 height 25
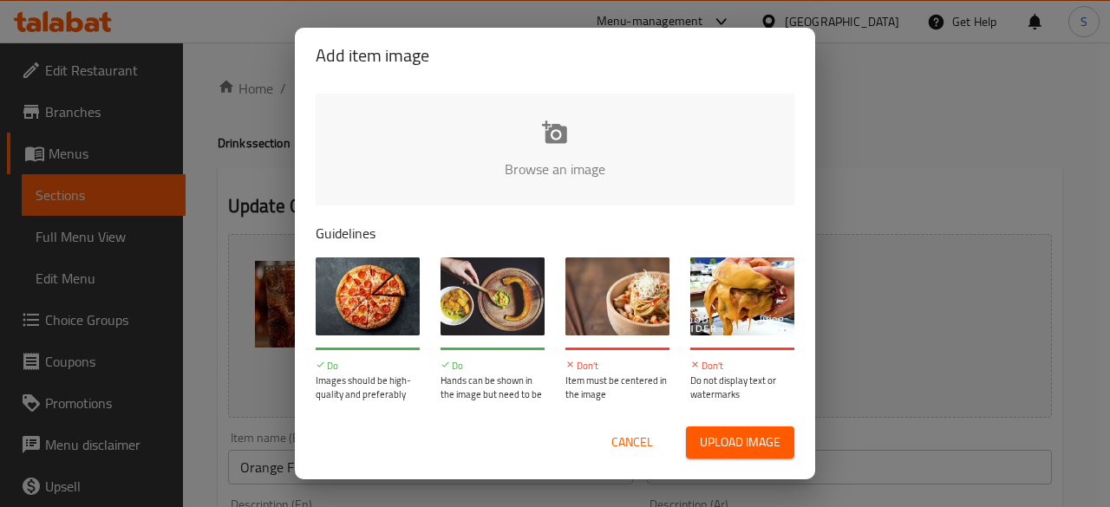
type input "C:\fakepath\orange.jpg"
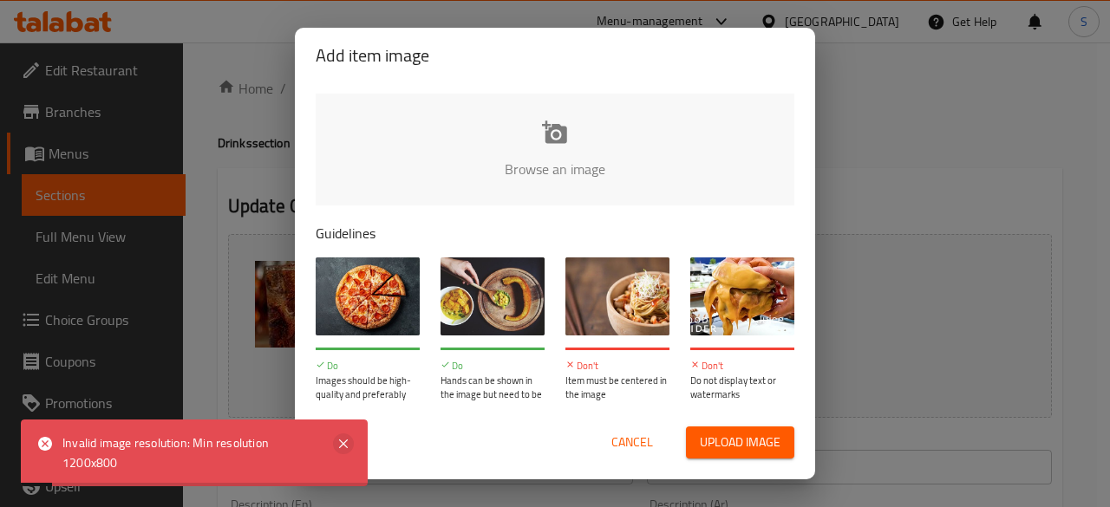
click at [342, 445] on icon at bounding box center [343, 444] width 9 height 9
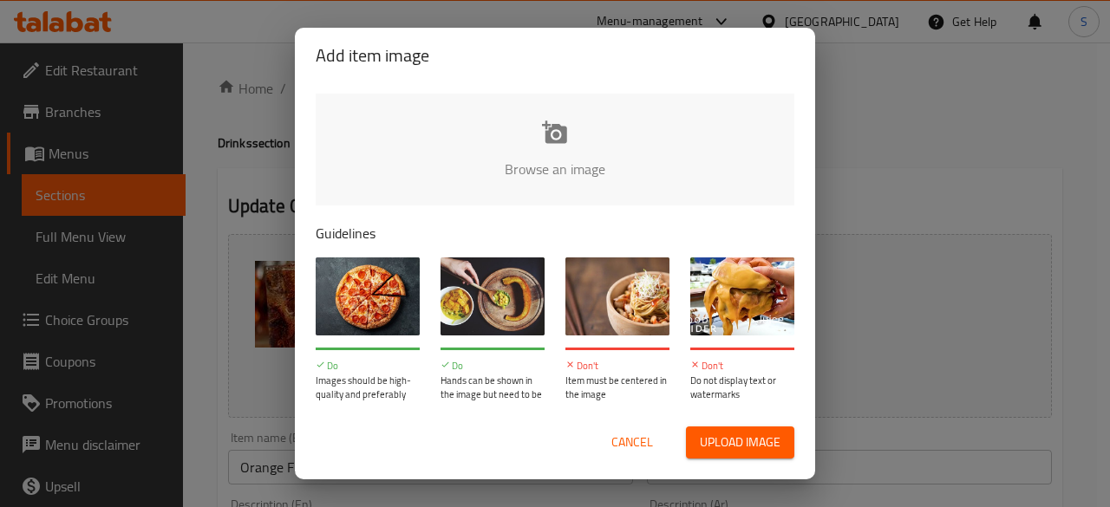
click at [624, 436] on span "Cancel" at bounding box center [632, 443] width 42 height 22
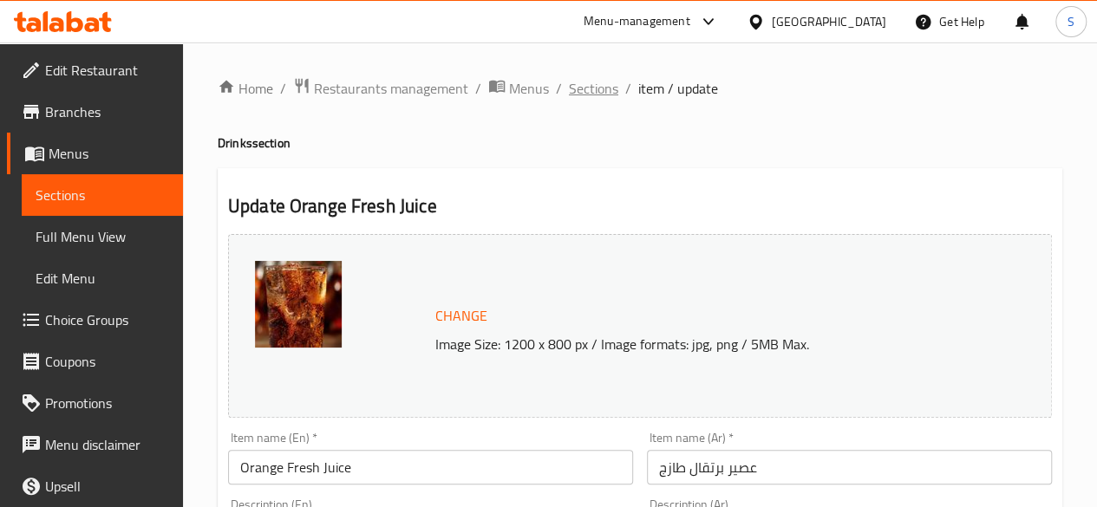
click at [581, 84] on span "Sections" at bounding box center [593, 88] width 49 height 21
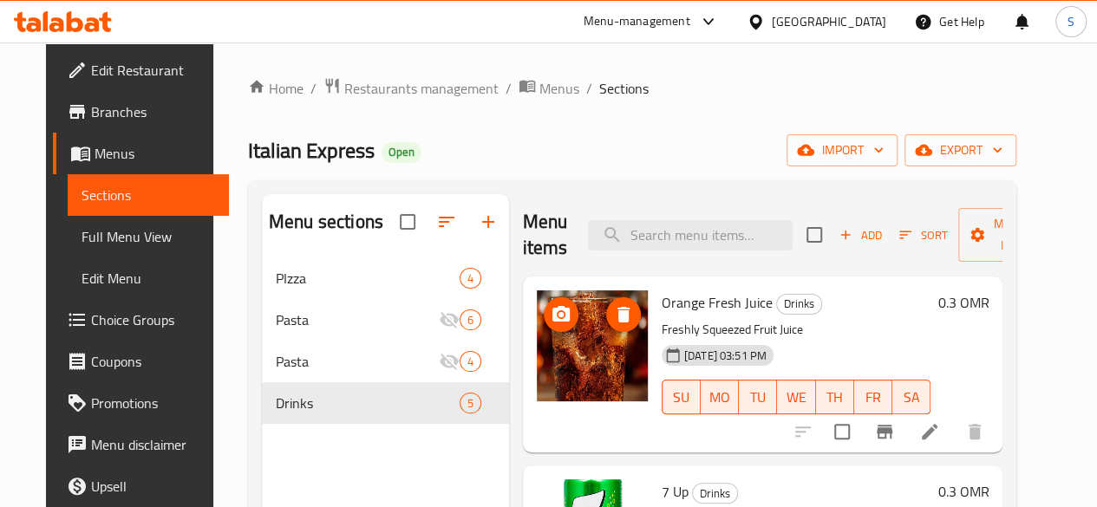
click at [617, 318] on icon "delete image" at bounding box center [623, 315] width 12 height 16
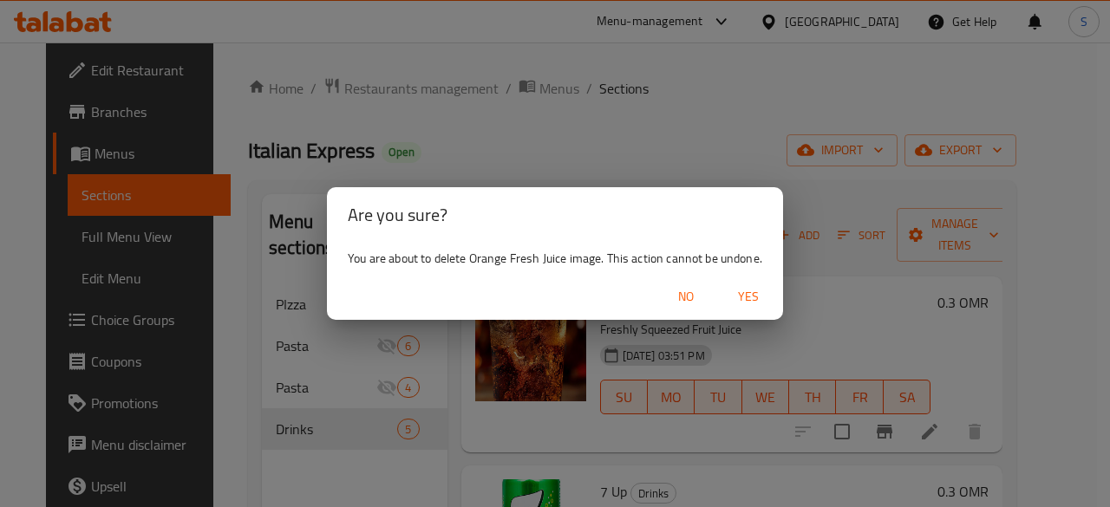
click at [749, 292] on span "Yes" at bounding box center [748, 297] width 42 height 22
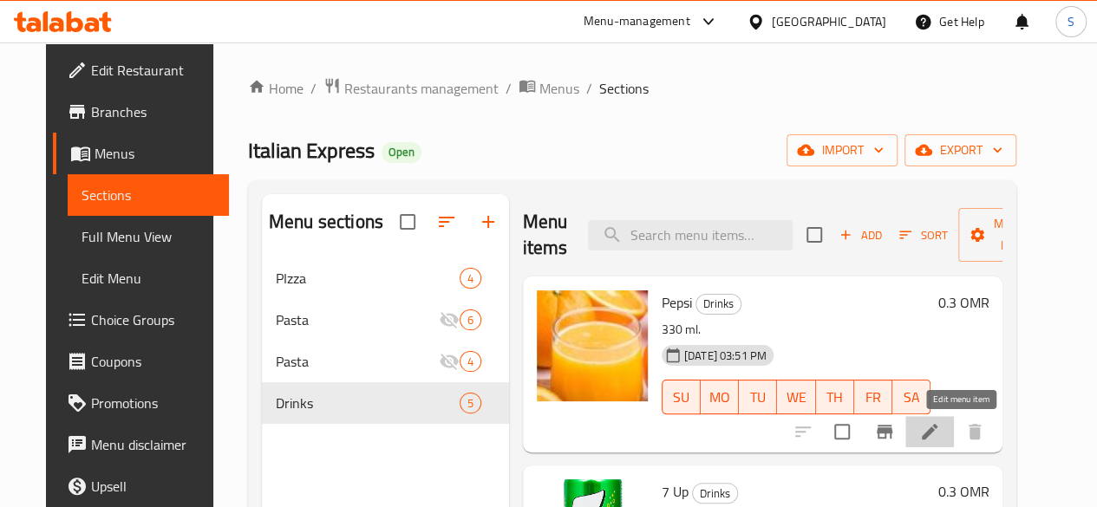
click at [940, 438] on icon at bounding box center [929, 431] width 21 height 21
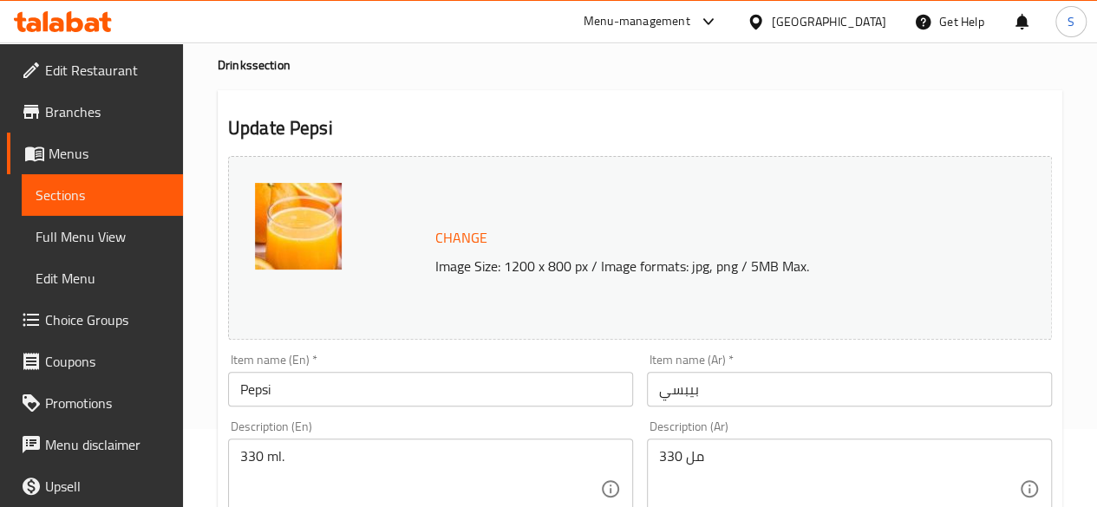
scroll to position [84, 0]
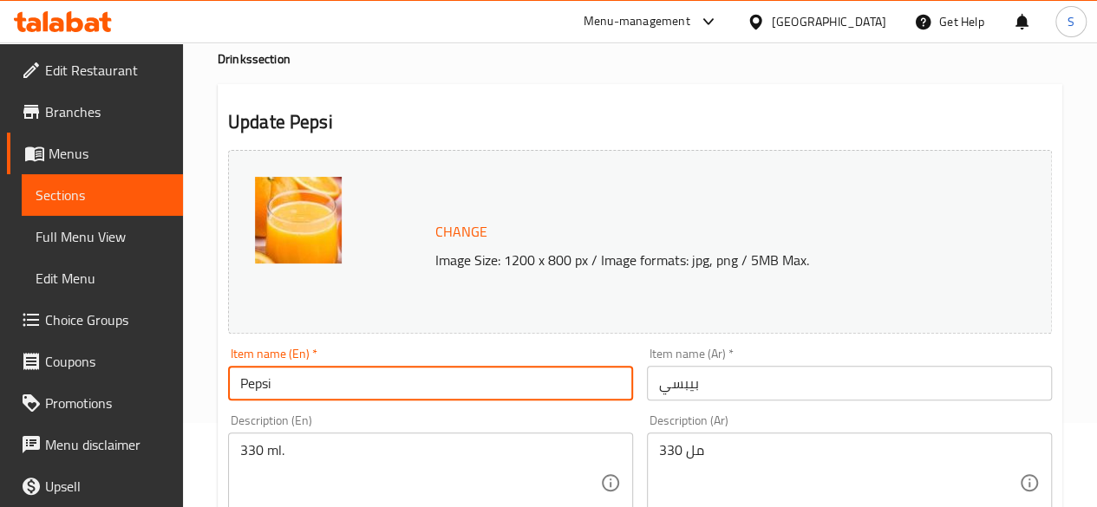
drag, startPoint x: 354, startPoint y: 377, endPoint x: 68, endPoint y: 379, distance: 286.1
drag, startPoint x: 362, startPoint y: 382, endPoint x: 92, endPoint y: 391, distance: 269.8
type input "Orange Fresh Juice"
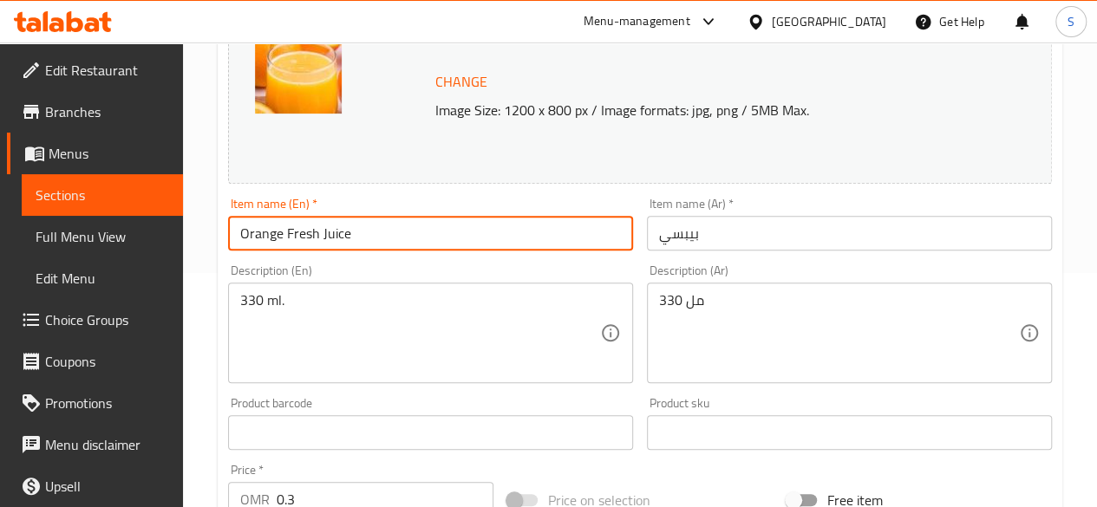
scroll to position [263, 0]
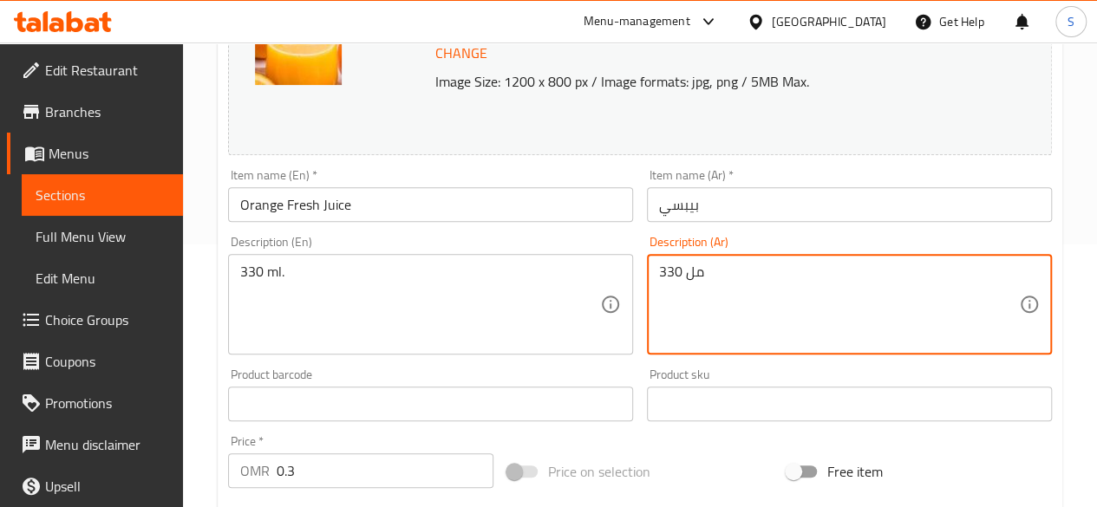
drag, startPoint x: 767, startPoint y: 301, endPoint x: 506, endPoint y: 271, distance: 261.9
paste textarea "عصير فواكه طازج"
type textarea "عصير فواكه طازج"
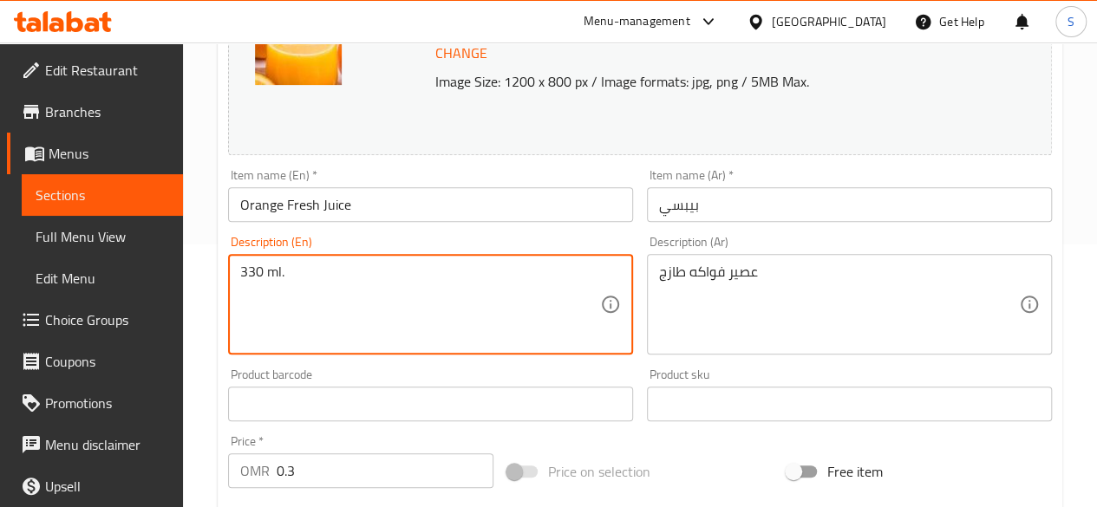
drag, startPoint x: 356, startPoint y: 269, endPoint x: 63, endPoint y: 299, distance: 293.8
paste textarea "Freshly Squeezed Fruit Juice"
type textarea "Freshly Squeezed Fruit Juice"
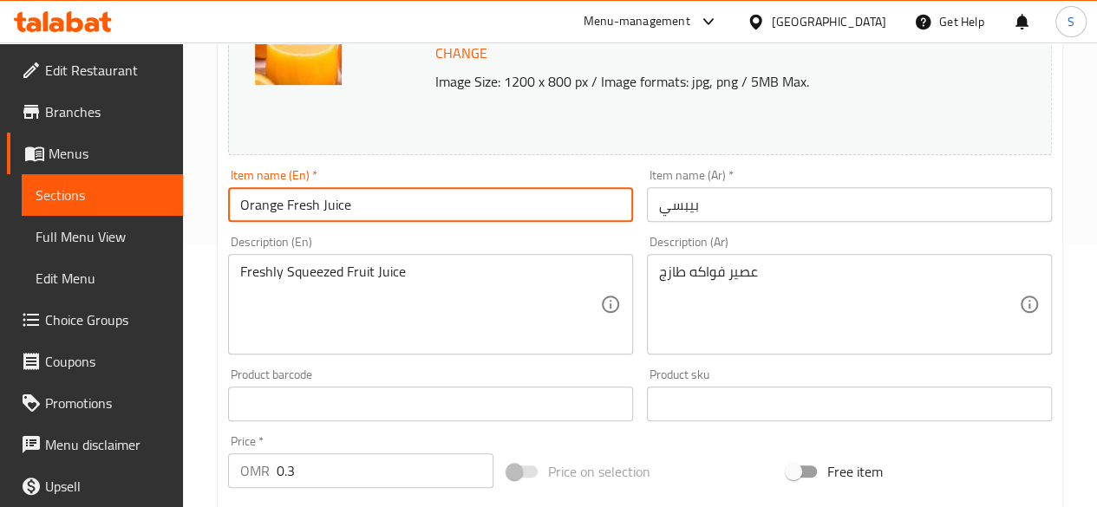
drag, startPoint x: 382, startPoint y: 199, endPoint x: 180, endPoint y: 204, distance: 201.2
click at [180, 204] on div "Edit Restaurant Branches Menus Sections Full Menu View Edit Menu Choice Groups …" at bounding box center [548, 384] width 1097 height 1208
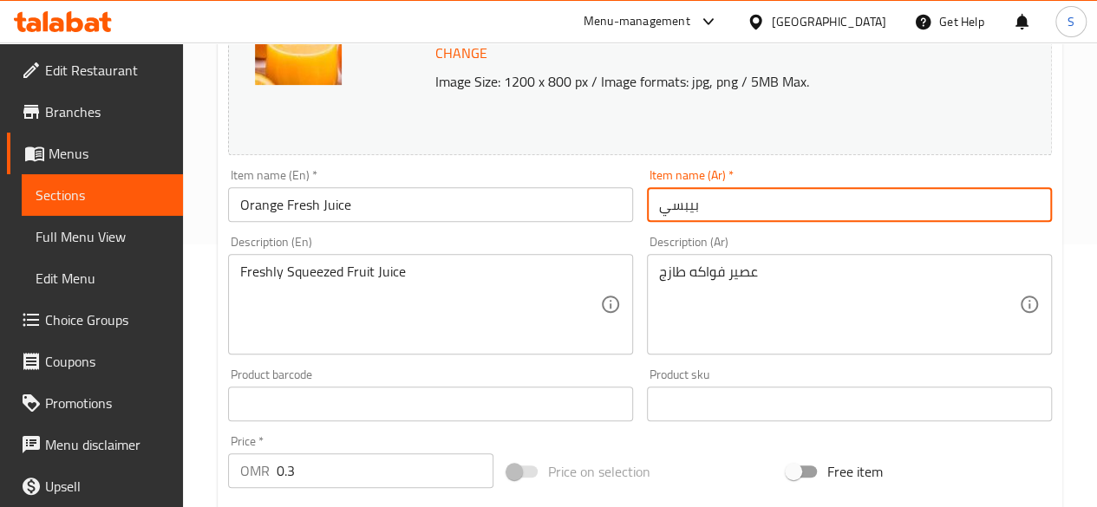
drag, startPoint x: 772, startPoint y: 212, endPoint x: 530, endPoint y: 205, distance: 242.0
click at [530, 205] on div "Change Image Size: 1200 x 800 px / Image formats: jpg, png / 5MB Max. Item name…" at bounding box center [640, 350] width 838 height 773
paste input "صير برتقال طازج"
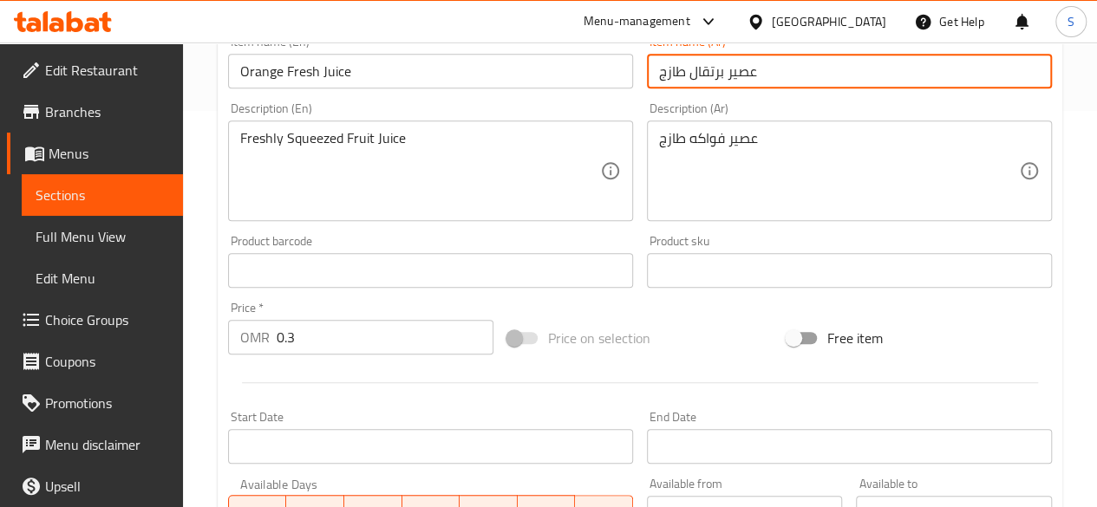
scroll to position [403, 0]
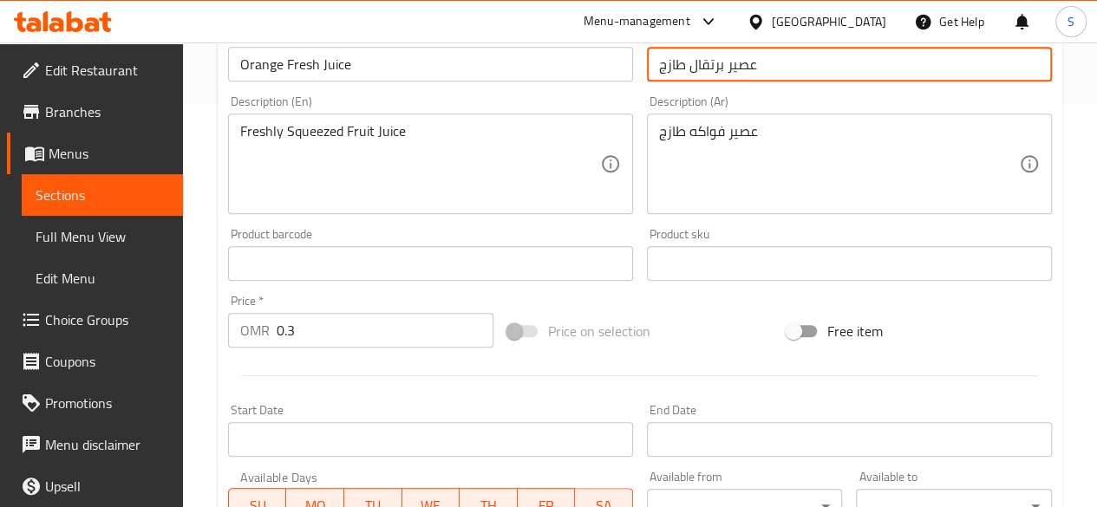
type input "عصير برتقال طازج"
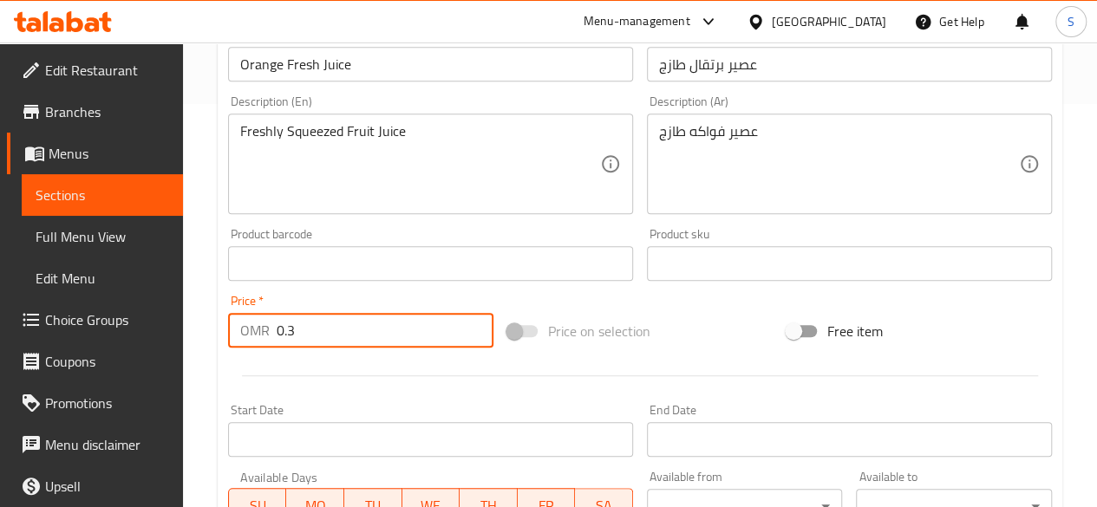
drag, startPoint x: 319, startPoint y: 323, endPoint x: 155, endPoint y: 333, distance: 164.2
click at [155, 333] on div "Edit Restaurant Branches Menus Sections Full Menu View Edit Menu Choice Groups …" at bounding box center [548, 243] width 1097 height 1208
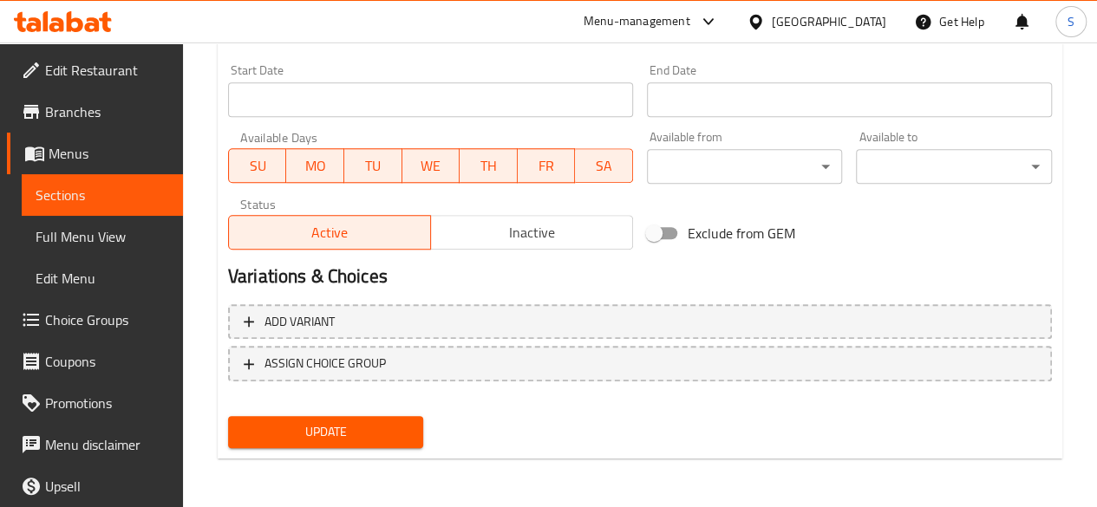
type input "1.1"
click at [266, 441] on span "Update" at bounding box center [326, 432] width 168 height 22
click at [308, 418] on button "Update" at bounding box center [326, 432] width 196 height 32
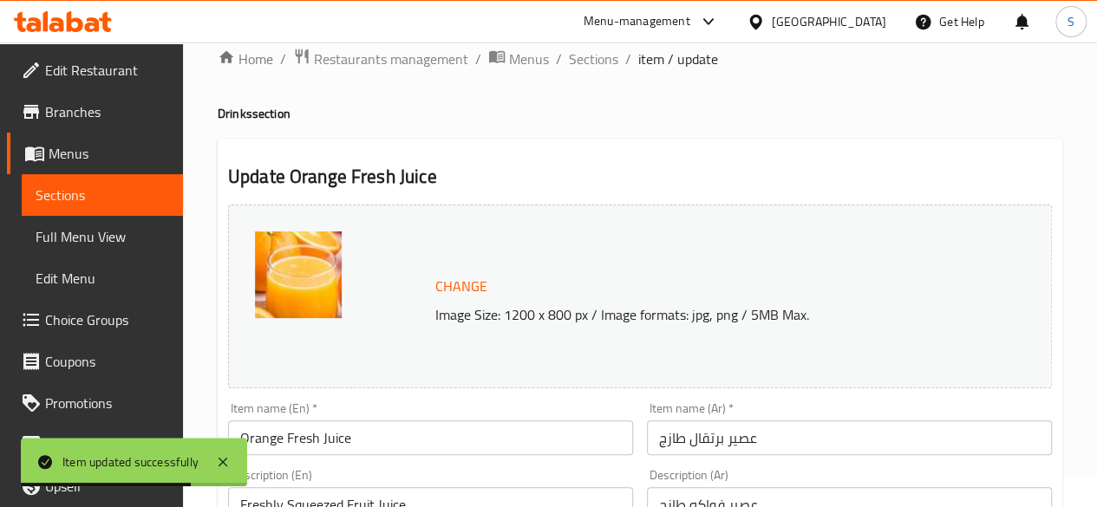
scroll to position [0, 0]
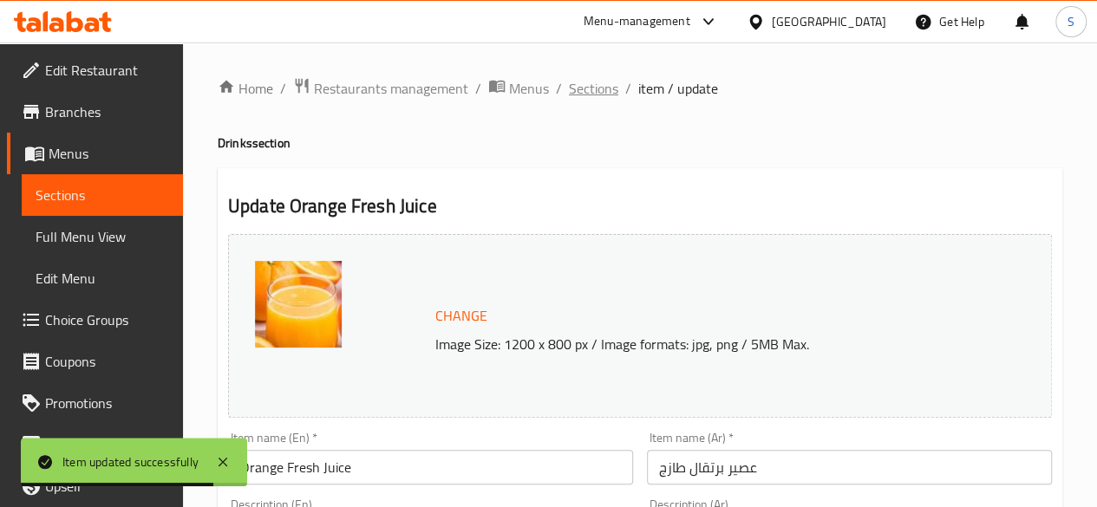
click at [581, 94] on span "Sections" at bounding box center [593, 88] width 49 height 21
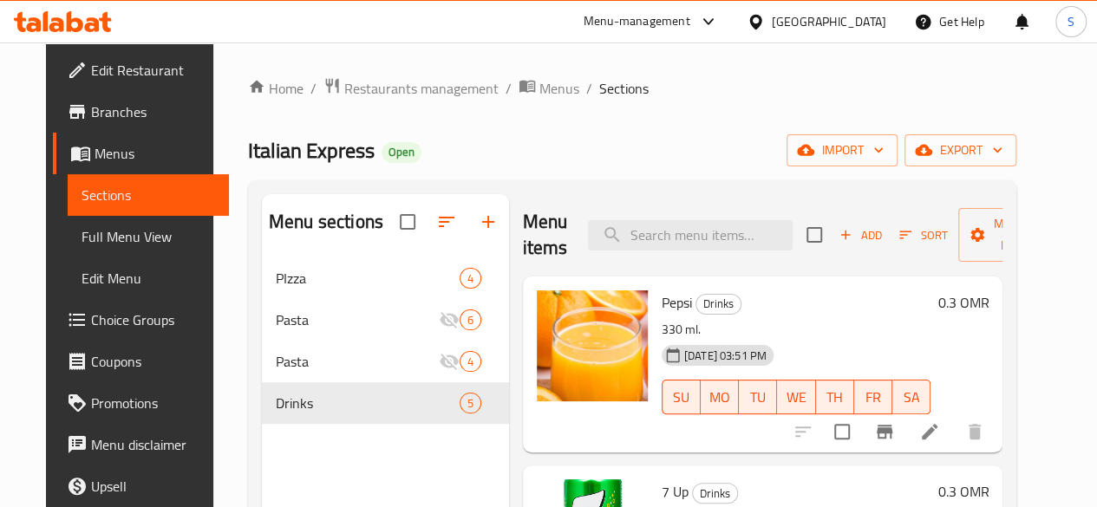
click at [937, 434] on icon at bounding box center [930, 432] width 16 height 16
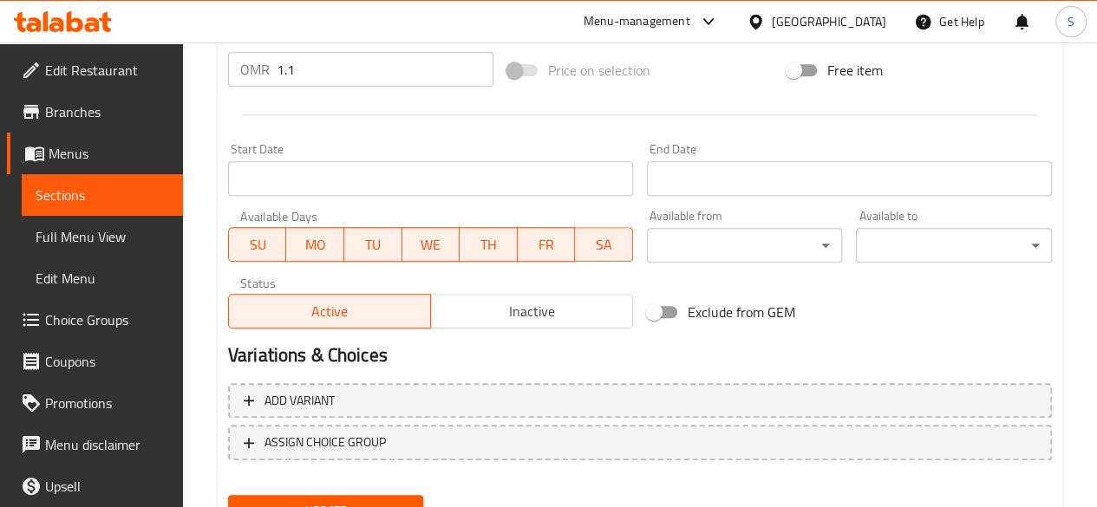
scroll to position [743, 0]
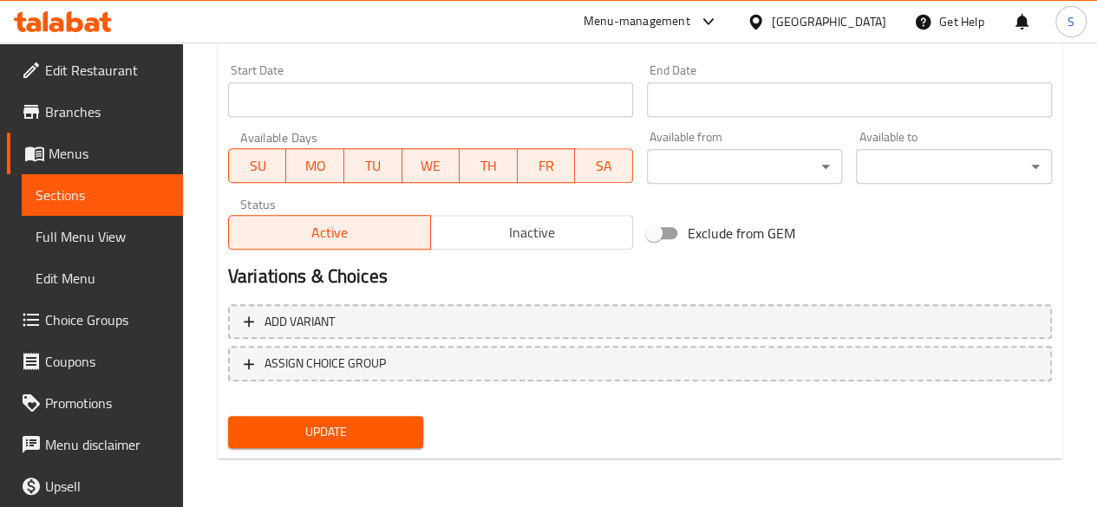
click at [399, 431] on span "Update" at bounding box center [326, 432] width 168 height 22
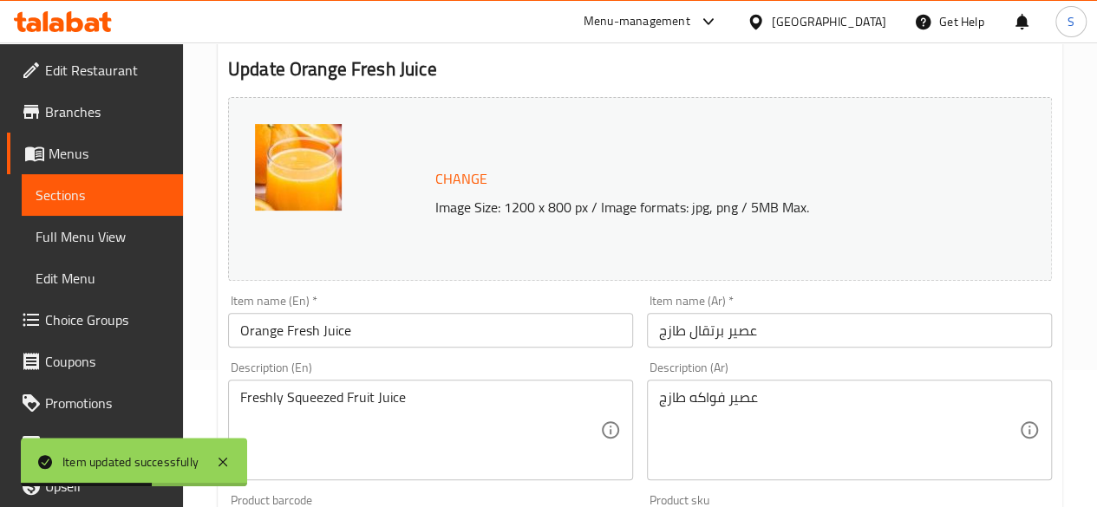
scroll to position [0, 0]
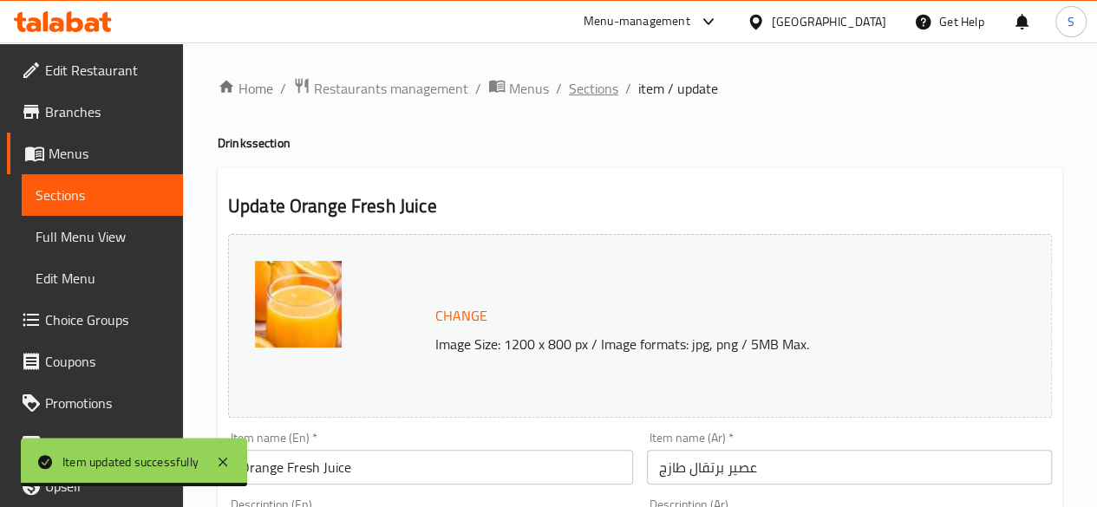
click at [570, 89] on span "Sections" at bounding box center [593, 88] width 49 height 21
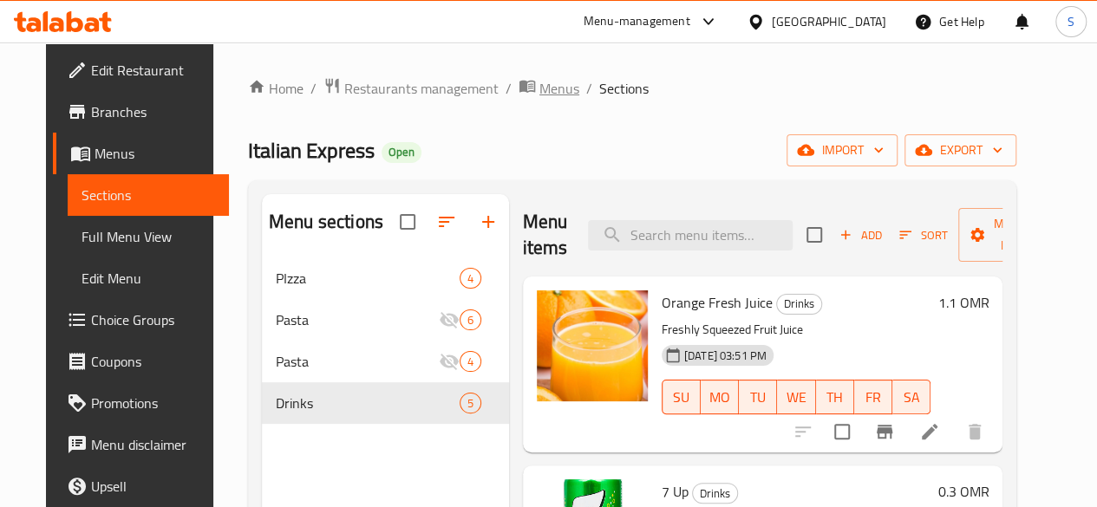
click at [539, 90] on span "Menus" at bounding box center [559, 88] width 40 height 21
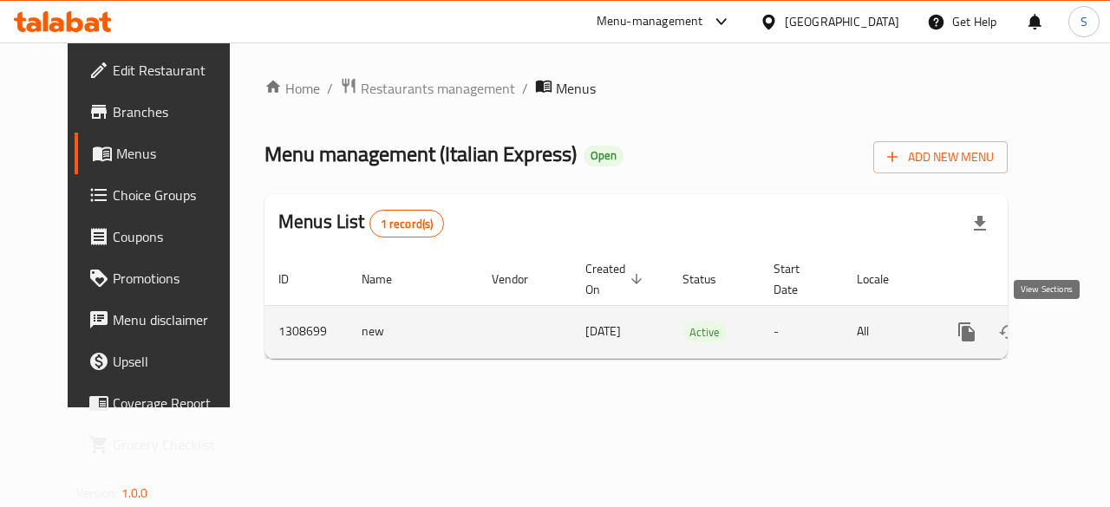
click at [1071, 343] on link "enhanced table" at bounding box center [1092, 332] width 42 height 42
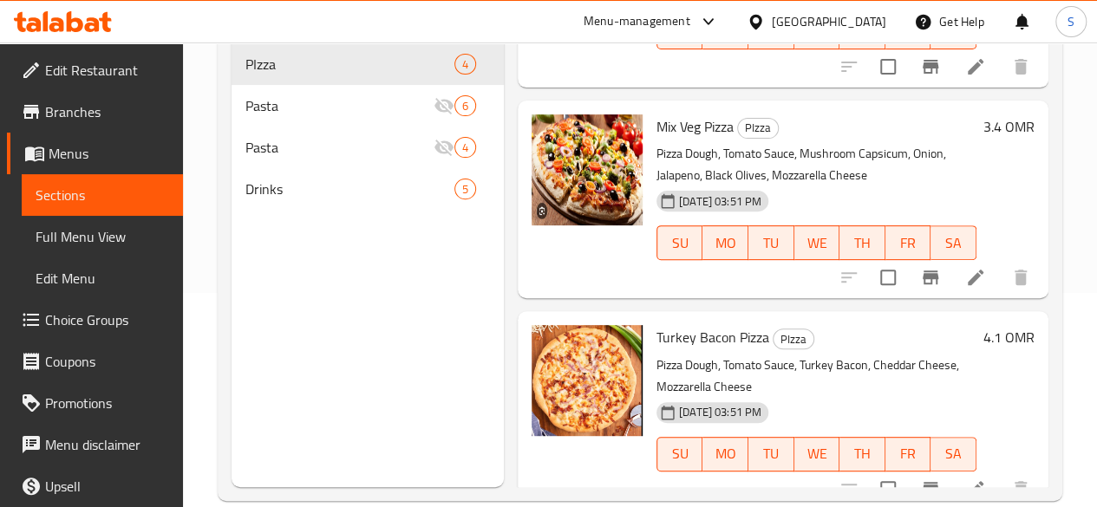
scroll to position [243, 0]
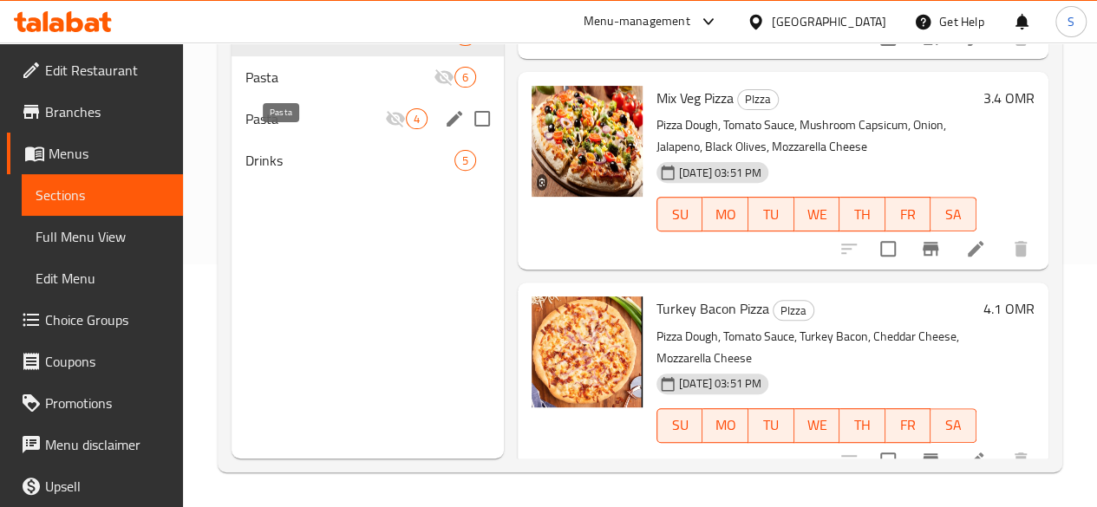
click at [284, 129] on span "Pasta" at bounding box center [315, 118] width 140 height 21
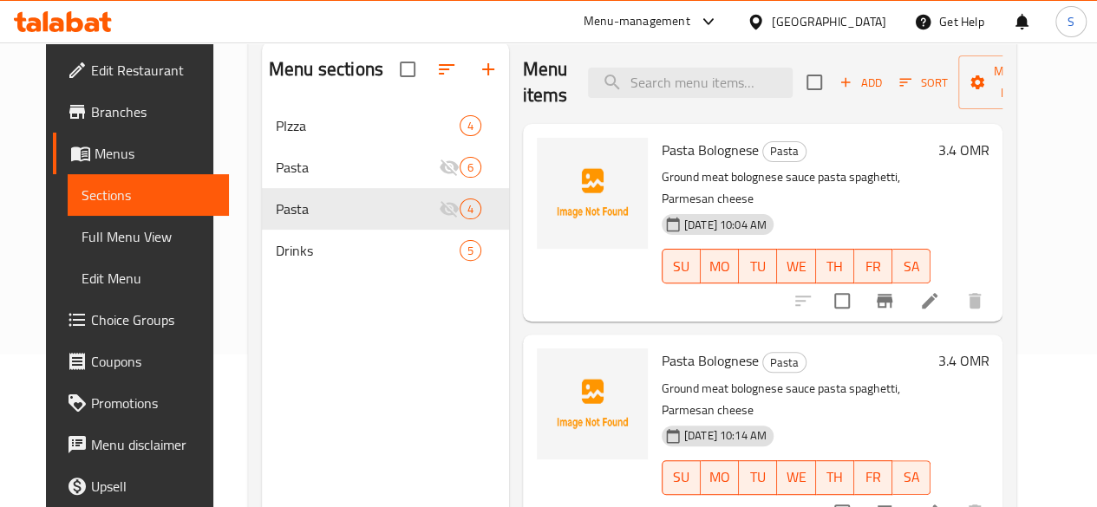
scroll to position [145, 0]
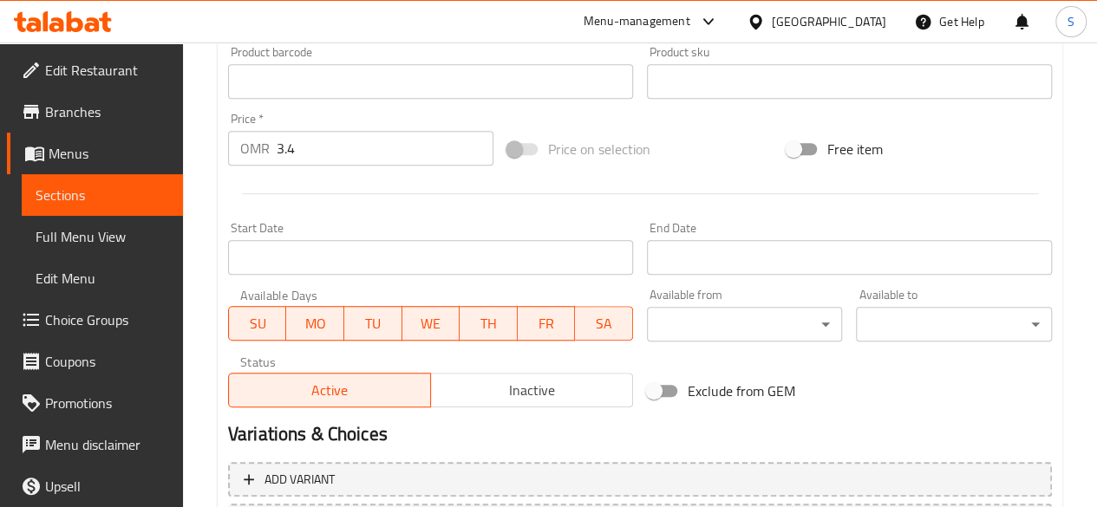
scroll to position [564, 0]
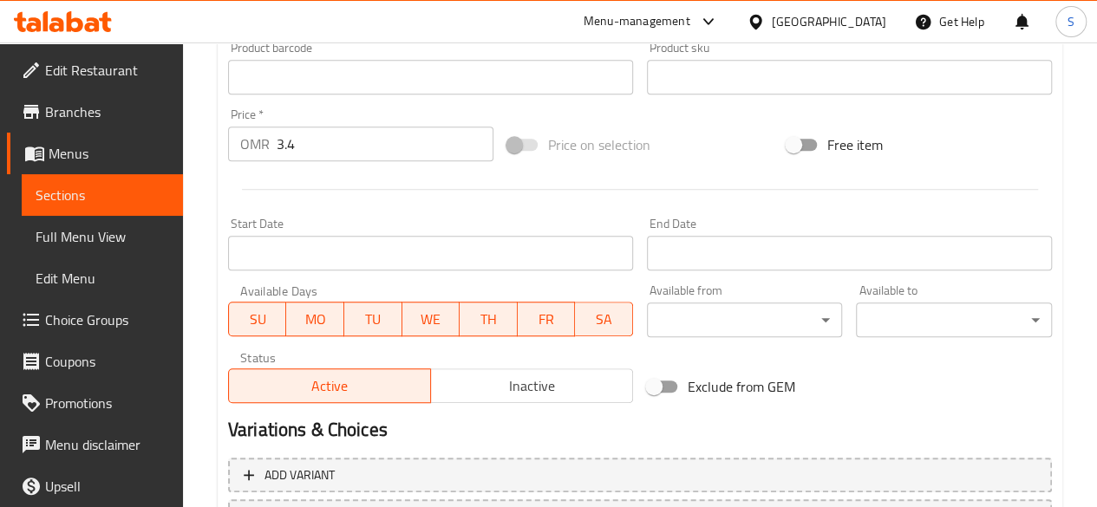
click at [513, 376] on span "Inactive" at bounding box center [532, 386] width 188 height 25
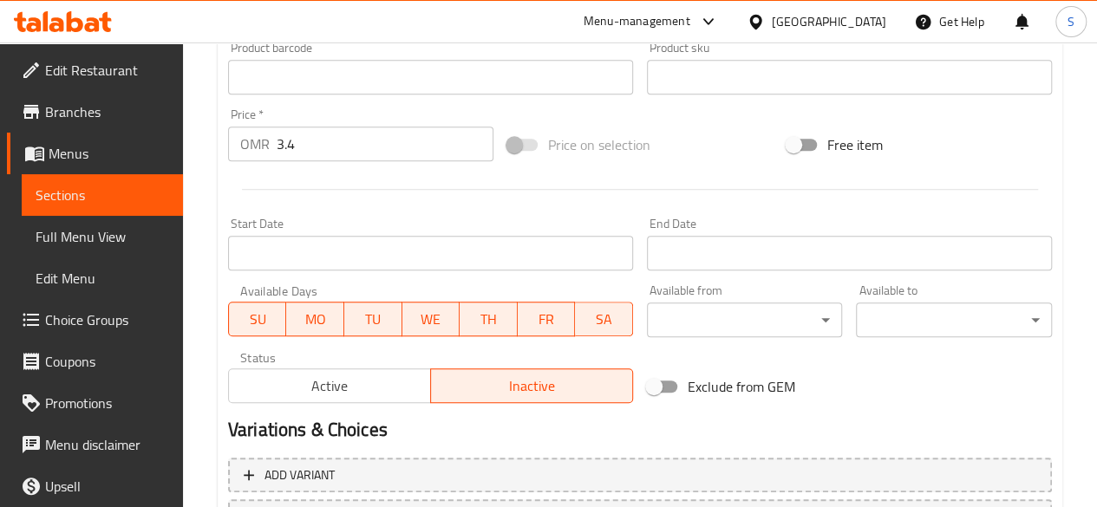
scroll to position [717, 0]
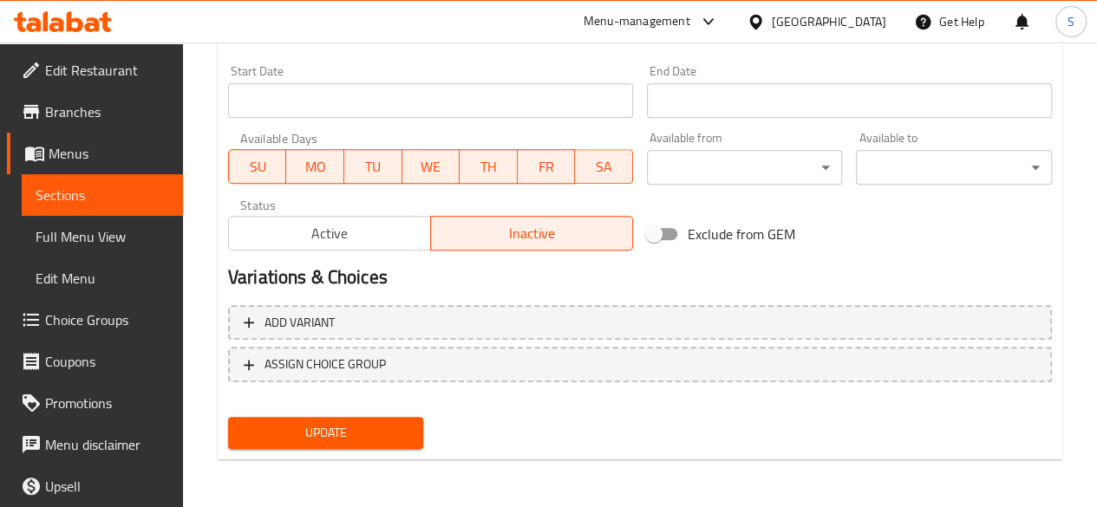
click at [378, 422] on span "Update" at bounding box center [326, 433] width 168 height 22
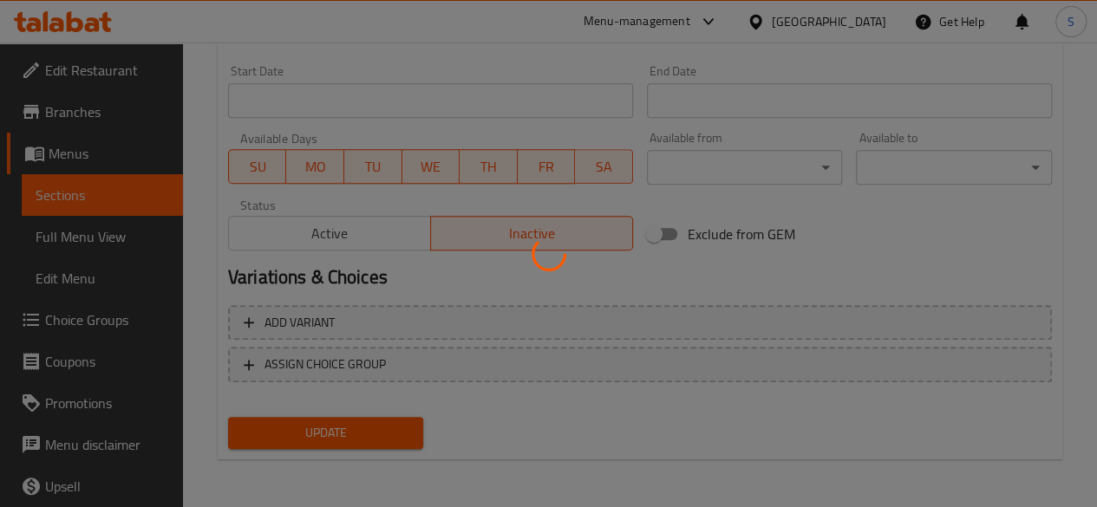
click at [378, 421] on div at bounding box center [548, 253] width 1097 height 507
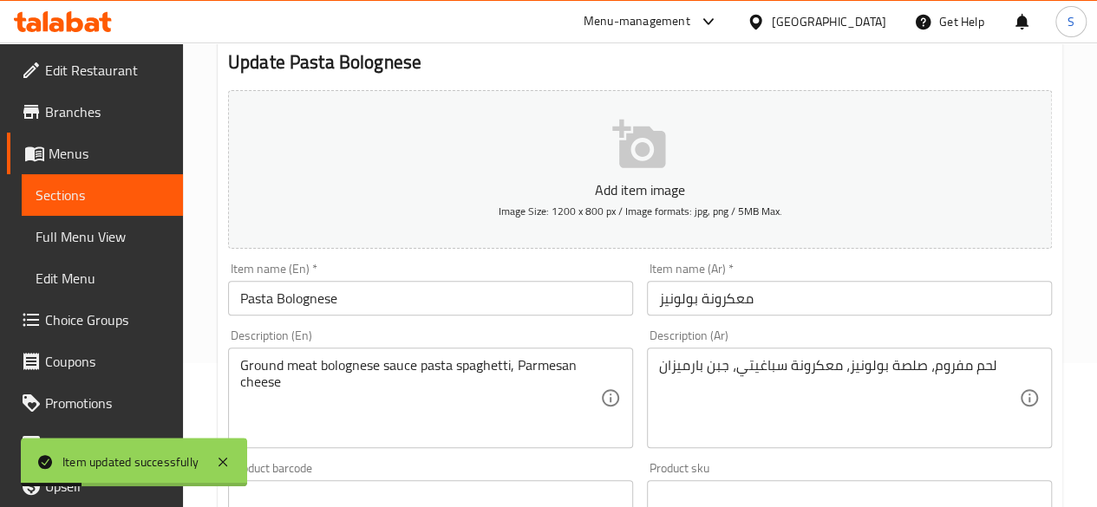
scroll to position [0, 0]
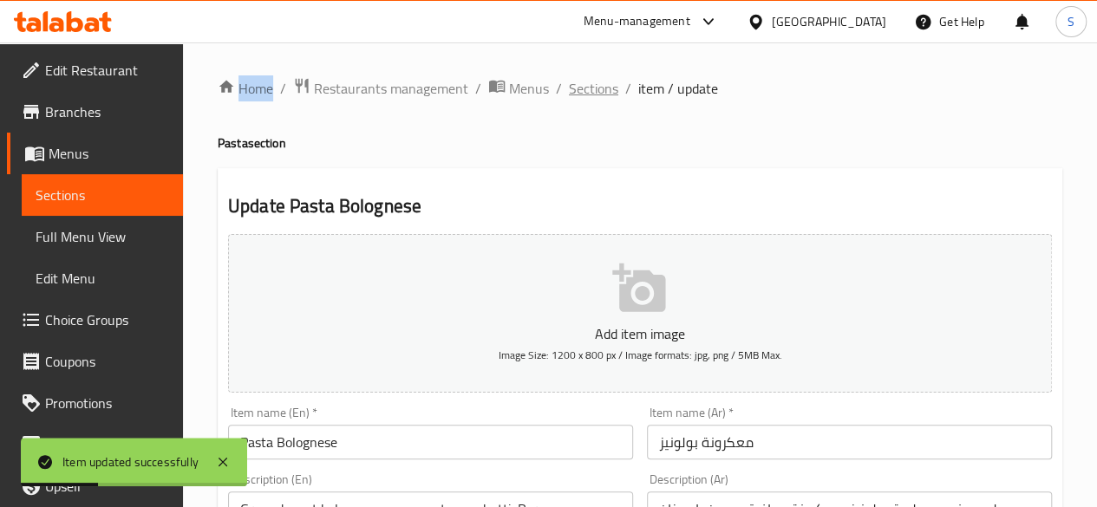
click at [590, 94] on span "Sections" at bounding box center [593, 88] width 49 height 21
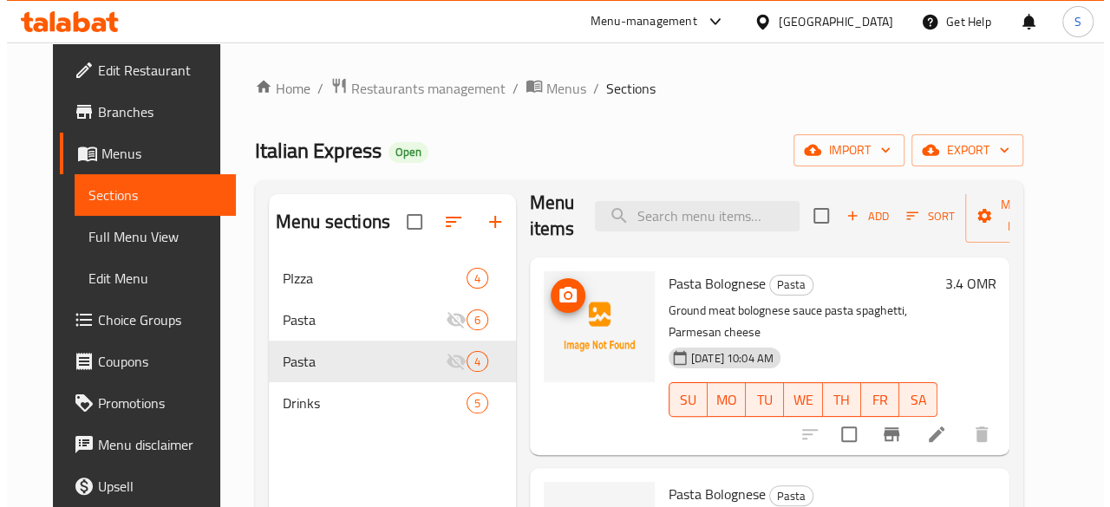
scroll to position [17, 0]
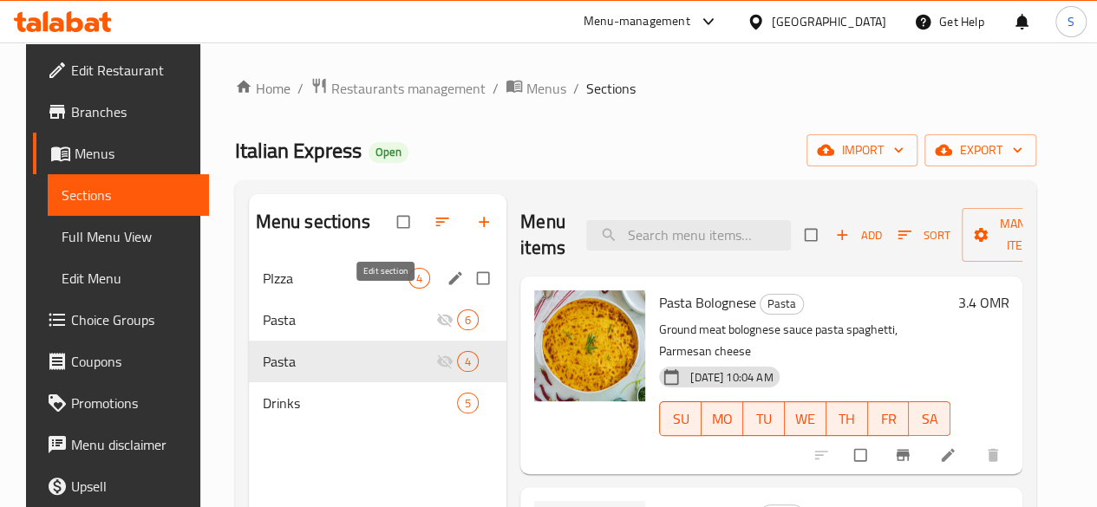
click at [449, 284] on icon "edit" at bounding box center [455, 277] width 13 height 13
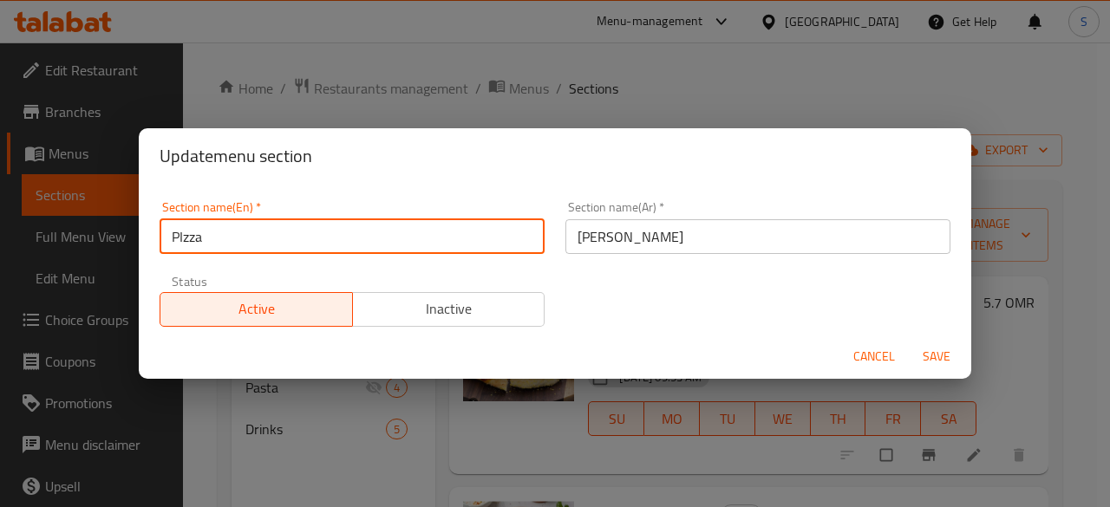
click at [182, 241] on input "PIzza" at bounding box center [352, 236] width 385 height 35
type input "Pizza"
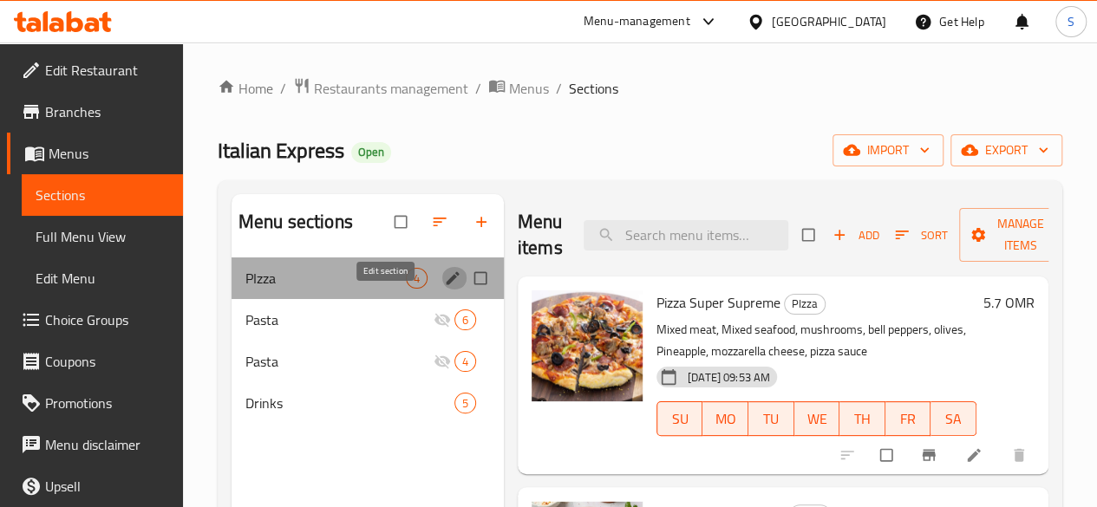
click at [444, 287] on icon "edit" at bounding box center [452, 278] width 17 height 17
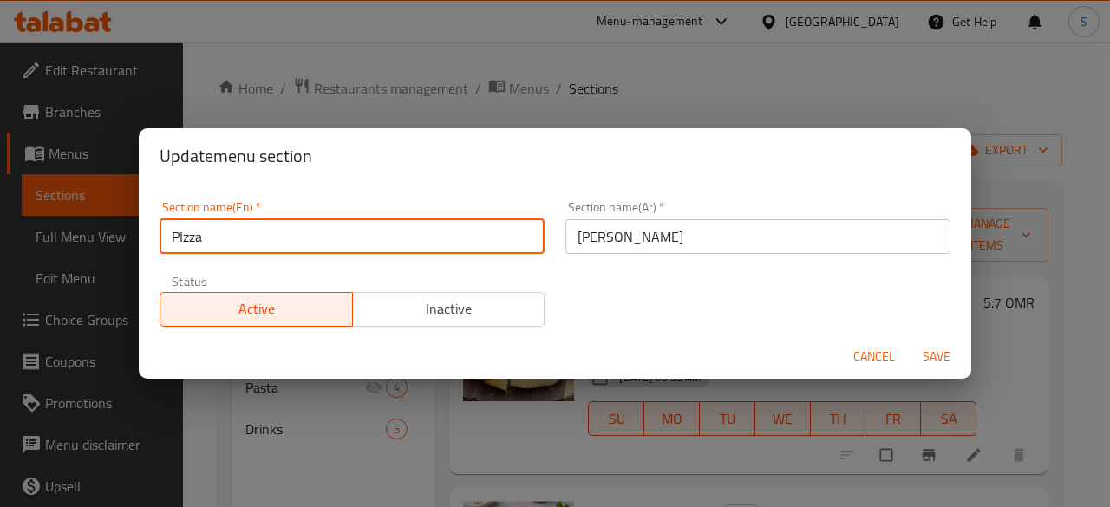
click at [183, 226] on input "PIzza" at bounding box center [352, 236] width 385 height 35
type input "Pizza"
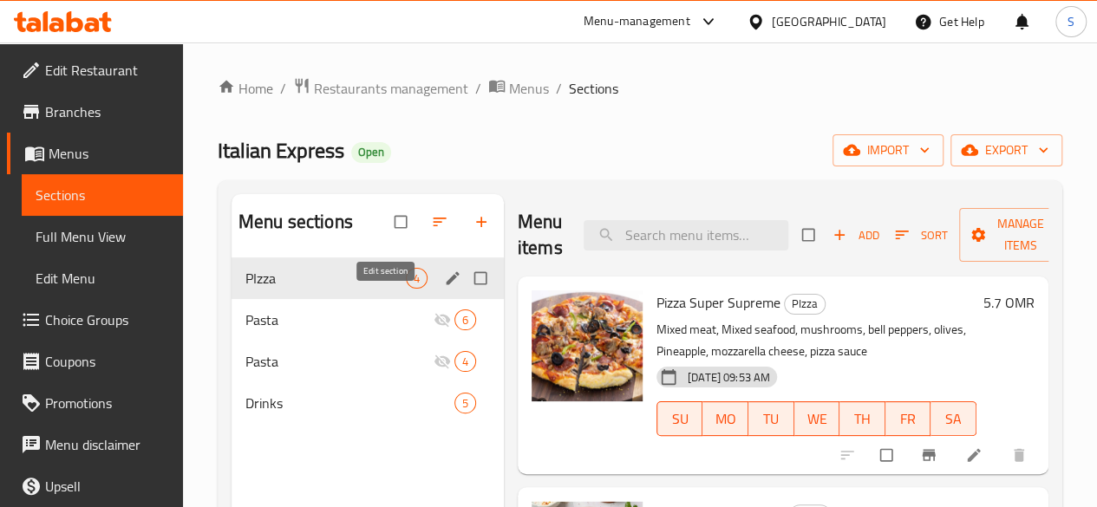
click at [446, 284] on icon "edit" at bounding box center [452, 277] width 13 height 13
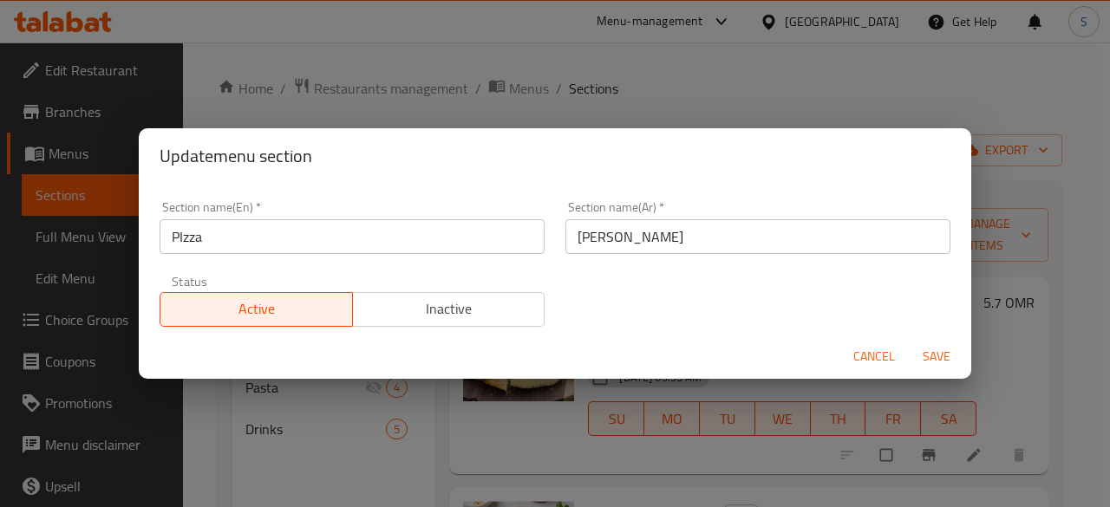
click at [186, 237] on input "PIzza" at bounding box center [352, 236] width 385 height 35
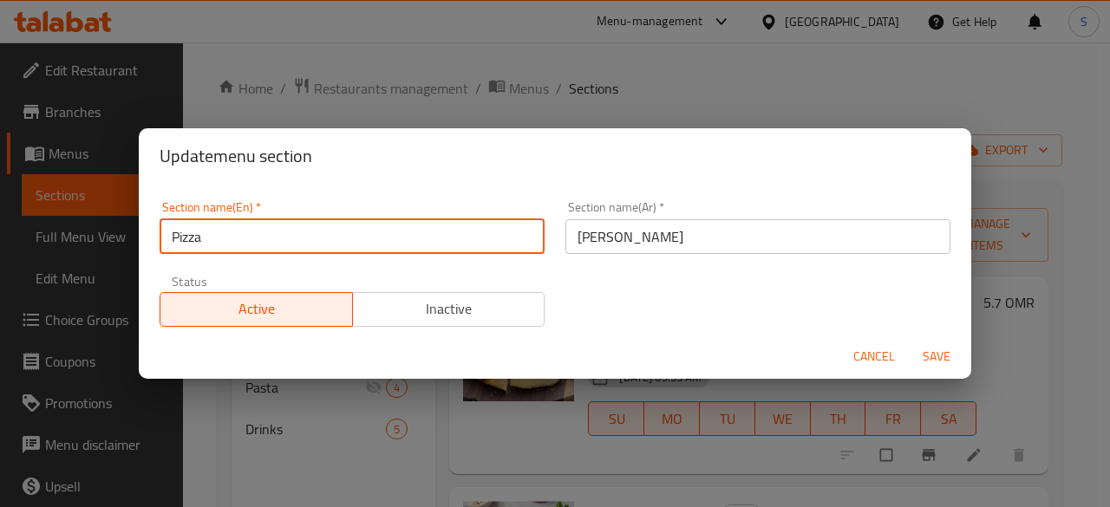
type input "Pizza"
click at [909, 341] on button "Save" at bounding box center [936, 357] width 55 height 32
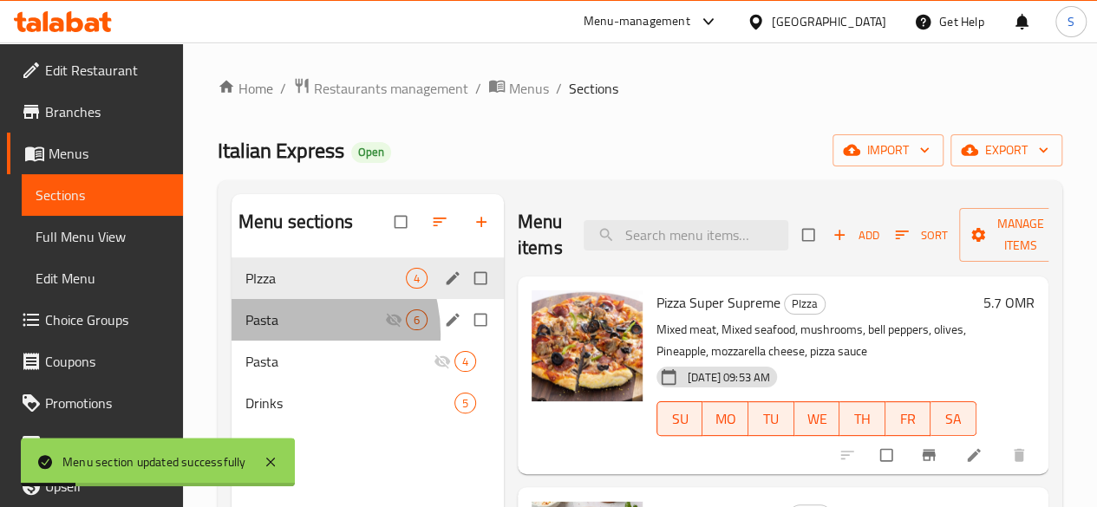
click at [289, 341] on div "Pasta 6" at bounding box center [368, 320] width 272 height 42
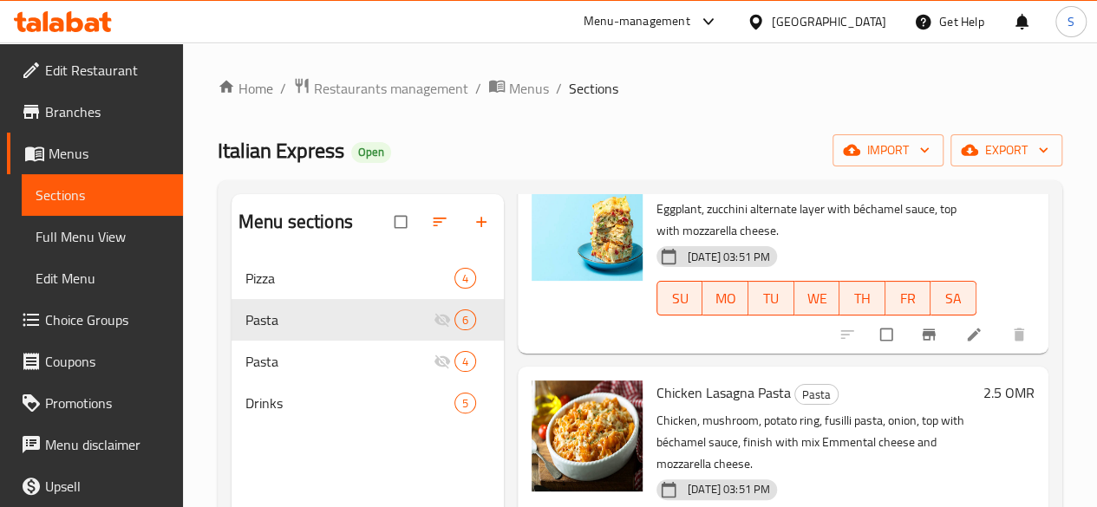
scroll to position [123, 0]
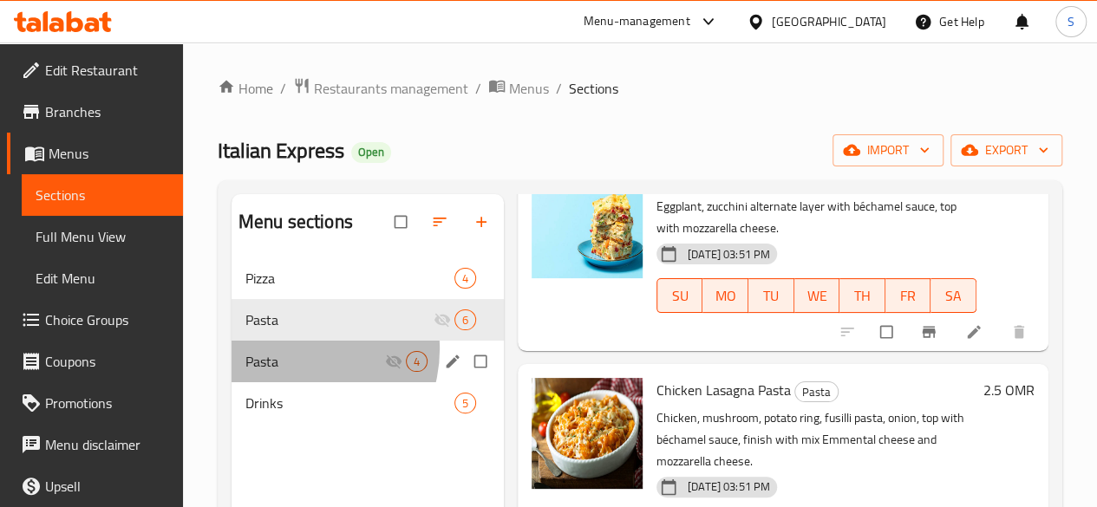
click at [294, 375] on div "Pasta 4" at bounding box center [368, 362] width 272 height 42
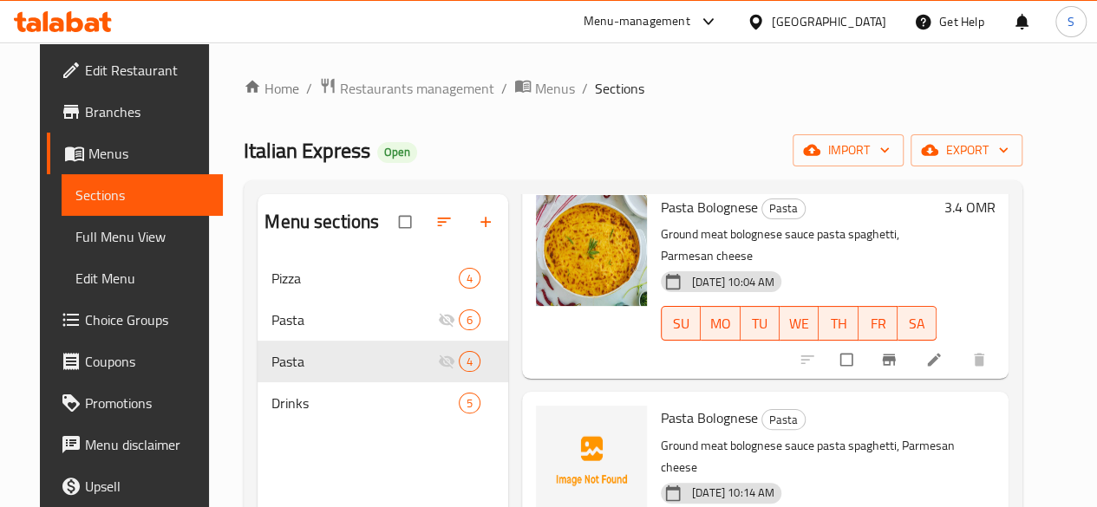
scroll to position [96, 0]
click at [960, 347] on li at bounding box center [935, 359] width 49 height 28
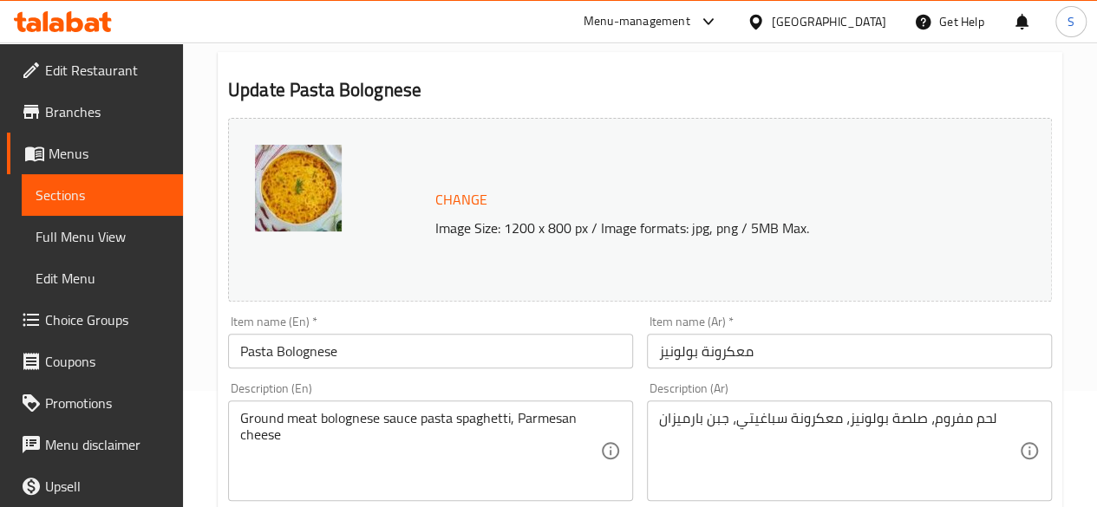
scroll to position [118, 0]
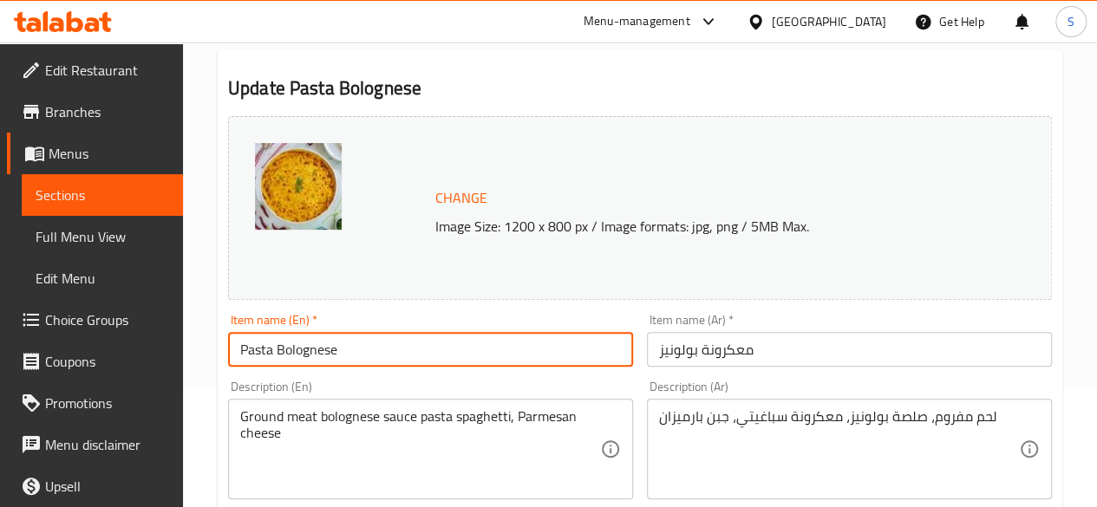
drag, startPoint x: 416, startPoint y: 337, endPoint x: 108, endPoint y: 365, distance: 309.1
paste input "Macaroni Bechamel"
type input "Macaroni Bechamel"
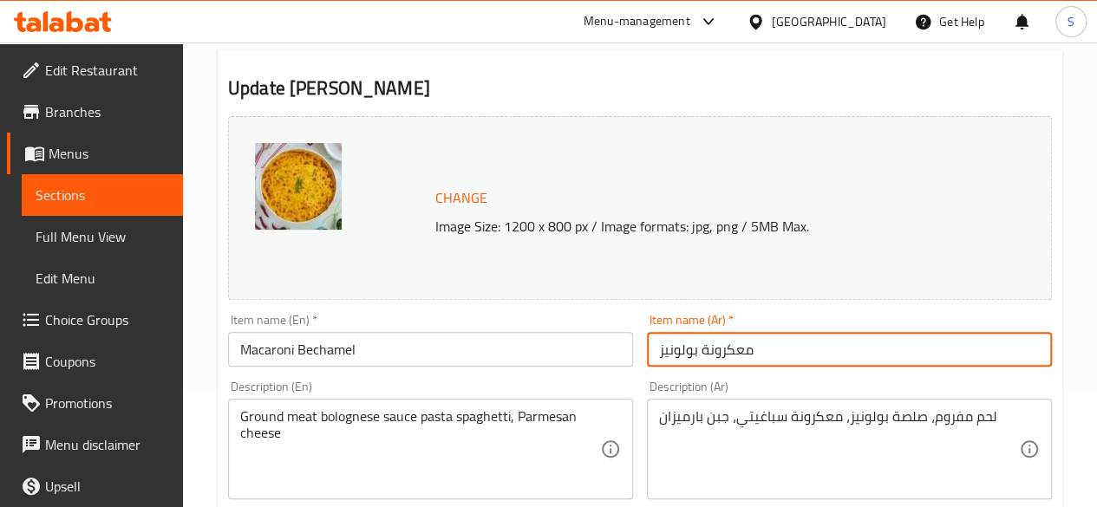
drag, startPoint x: 805, startPoint y: 360, endPoint x: 503, endPoint y: 351, distance: 301.9
click at [503, 351] on div "Change Image Size: 1200 x 800 px / Image formats: jpg, png / 5MB Max. Item name…" at bounding box center [640, 495] width 838 height 773
paste input "شاميل"
type input "معكرونة بشاميل"
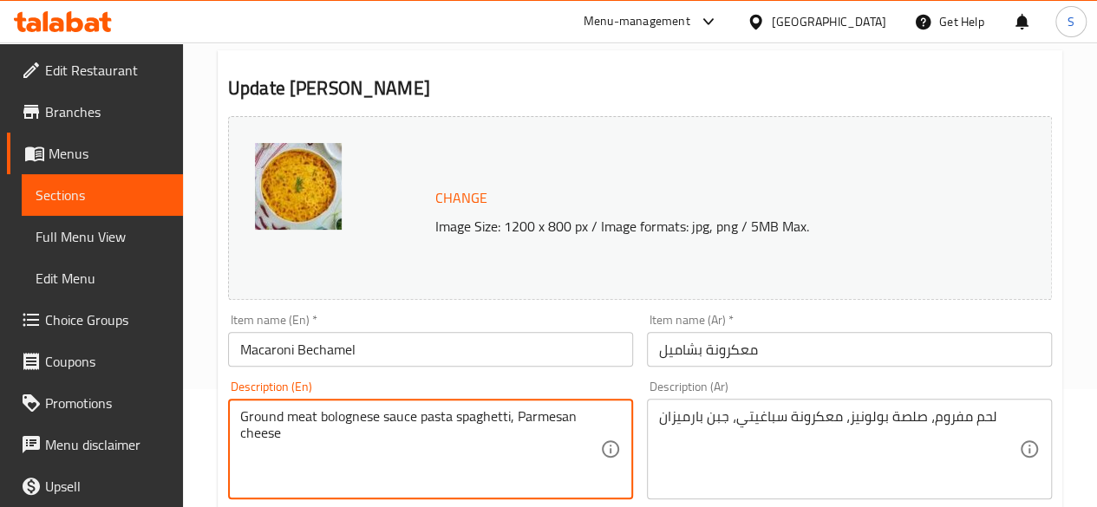
drag, startPoint x: 311, startPoint y: 436, endPoint x: 217, endPoint y: 416, distance: 96.6
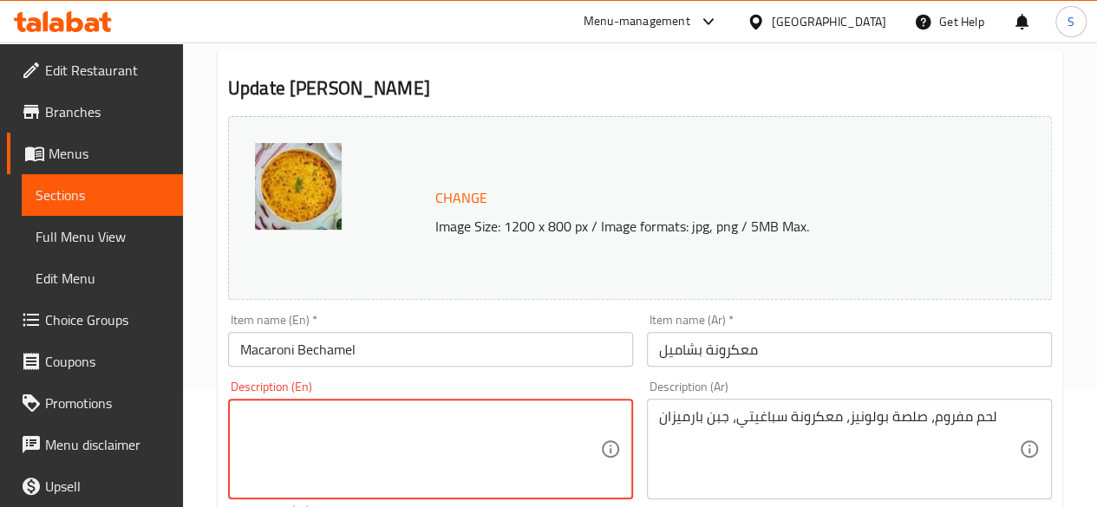
paste textarea "Macaroni, Ground Beef, Onions, Tomato Sauce, Béchamel Sauce, Mozzarella Cheese"
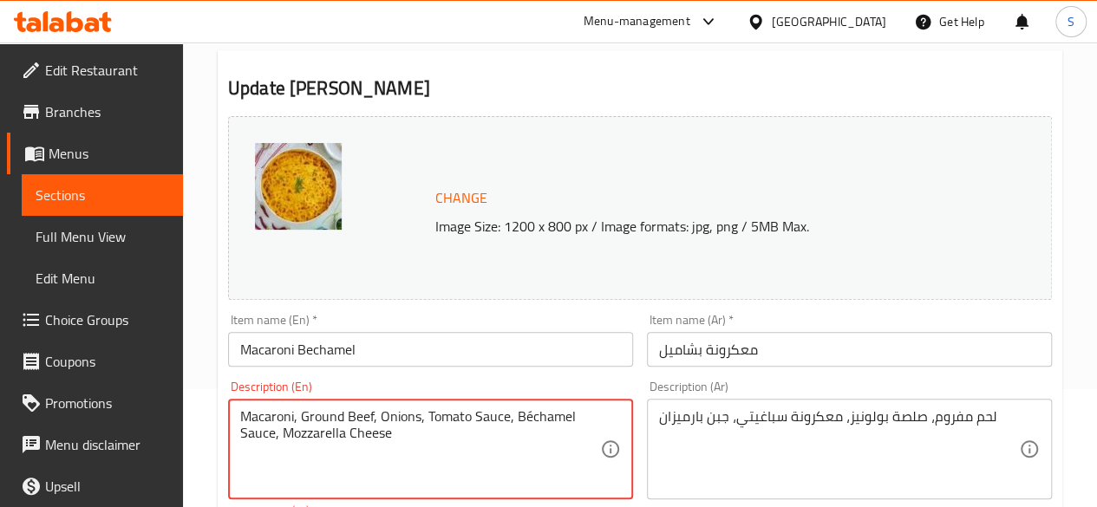
type textarea "Macaroni, Ground Beef, Onions, Tomato Sauce, Béchamel Sauce, Mozzarella Cheese"
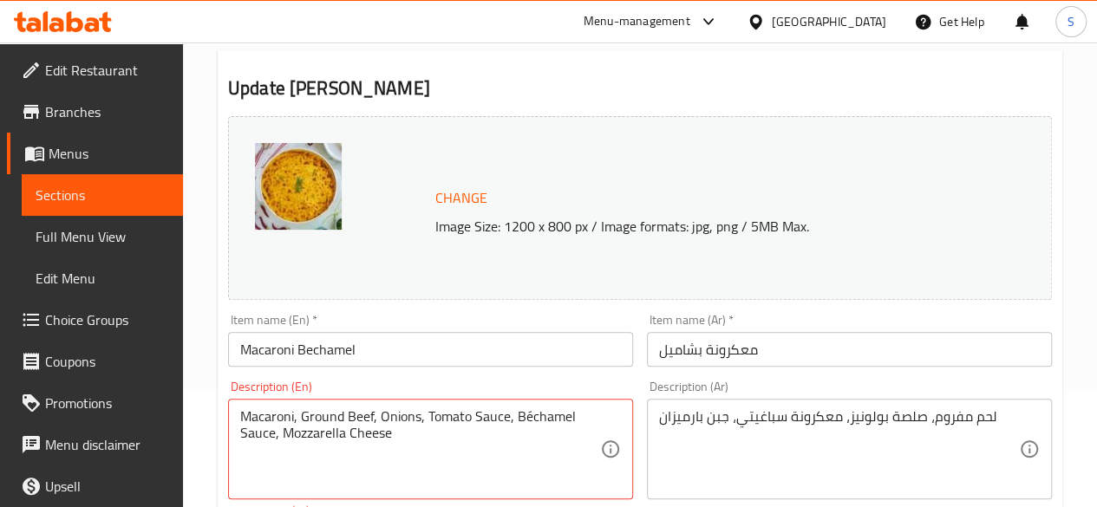
drag, startPoint x: 1041, startPoint y: 424, endPoint x: 721, endPoint y: 404, distance: 320.6
click at [721, 404] on div "لحم مفروم، صلصة بولونيز، معكرونة سباغيتي، جبن بارميزان Description (Ar)" at bounding box center [849, 449] width 405 height 101
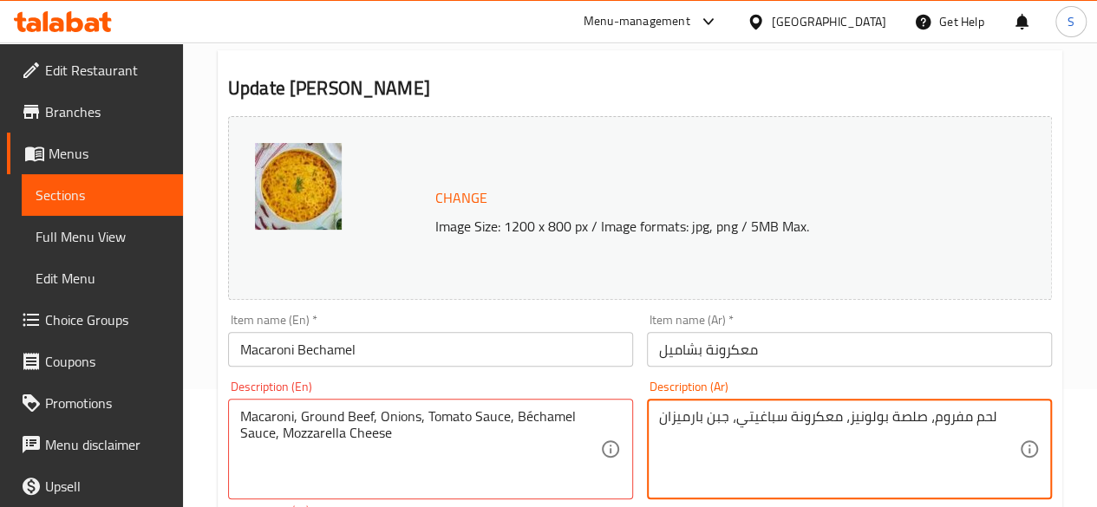
paste textarea "معكرونة، لحم بقري مفروم، بصل، صلصة طماطم، صلصة بشاميل، جبنة موزاريلا"
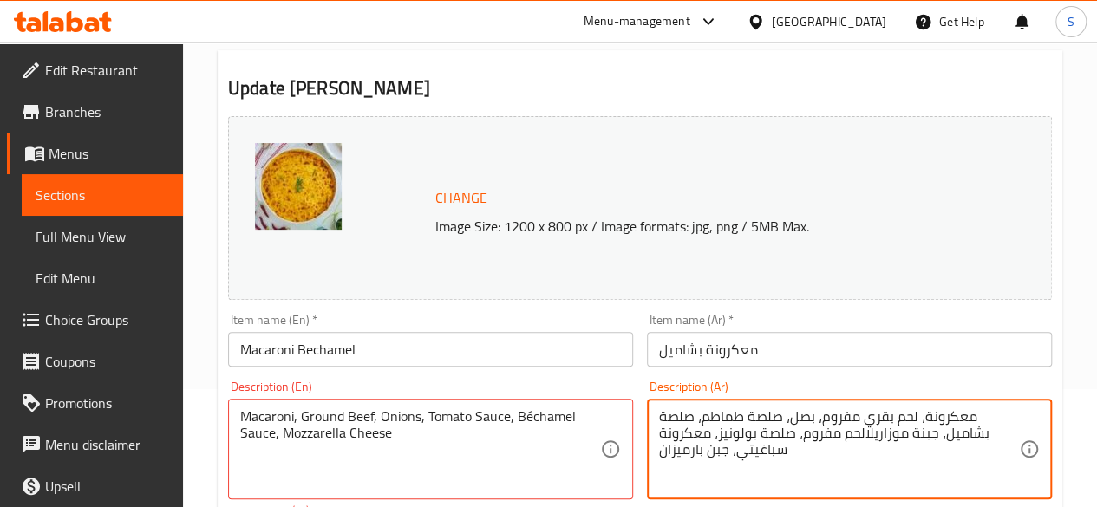
drag, startPoint x: 805, startPoint y: 455, endPoint x: 972, endPoint y: 415, distance: 172.0
click at [972, 415] on textarea "معكرونة، لحم بقري مفروم، بصل، صلصة طماطم، صلصة بشاميل، جبنة موزاريلالحم مفروم، …" at bounding box center [839, 449] width 360 height 82
paste textarea
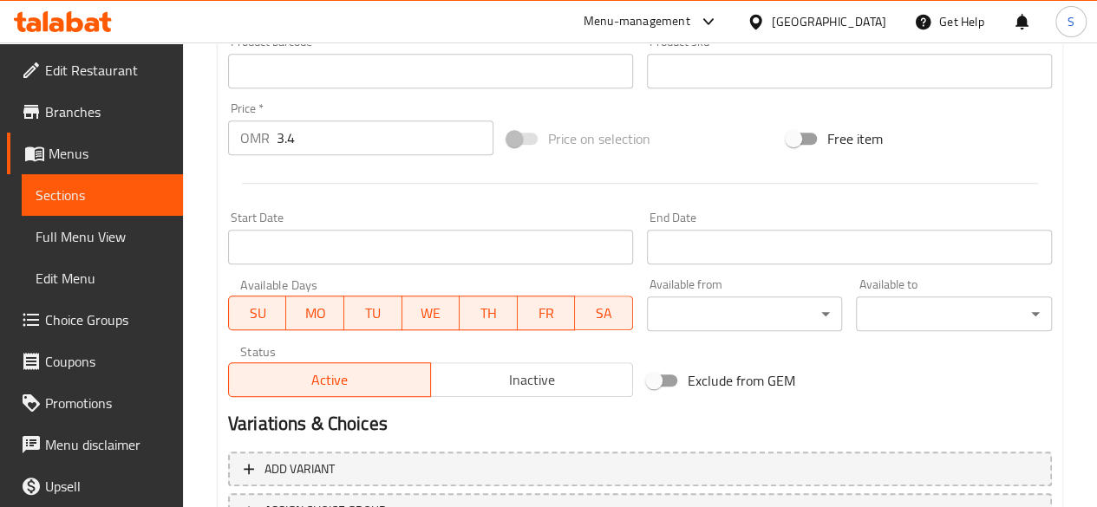
scroll to position [617, 0]
type textarea "معكرونة، لحم بقري مفروم، بصل، صلصة طماطم، صلصة بشاميل، جبنة موزاريلا"
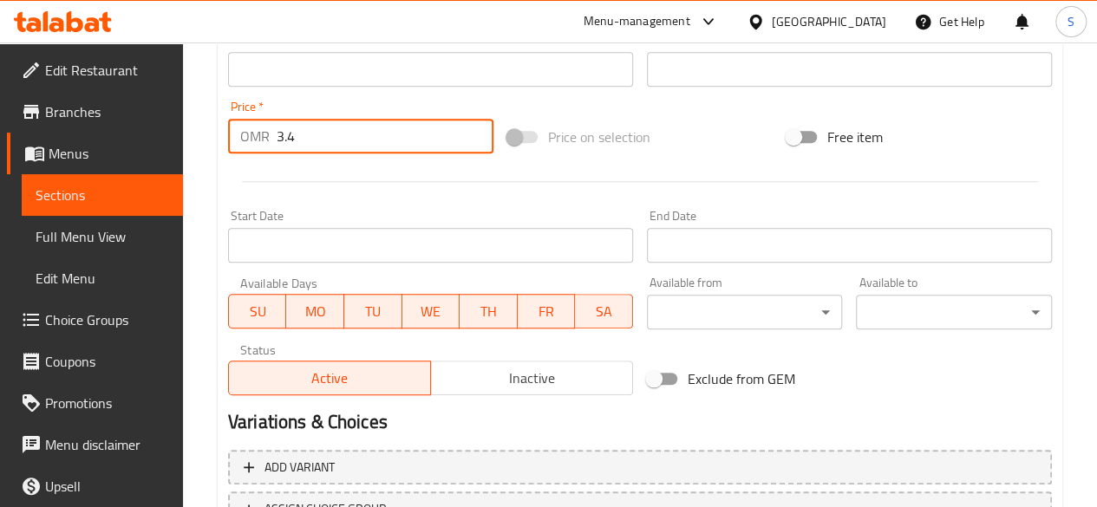
drag, startPoint x: 320, startPoint y: 139, endPoint x: 161, endPoint y: 129, distance: 159.0
click at [161, 129] on div "Edit Restaurant Branches Menus Sections Full Menu View Edit Menu Choice Groups …" at bounding box center [548, 39] width 1097 height 1227
paste input "2.900"
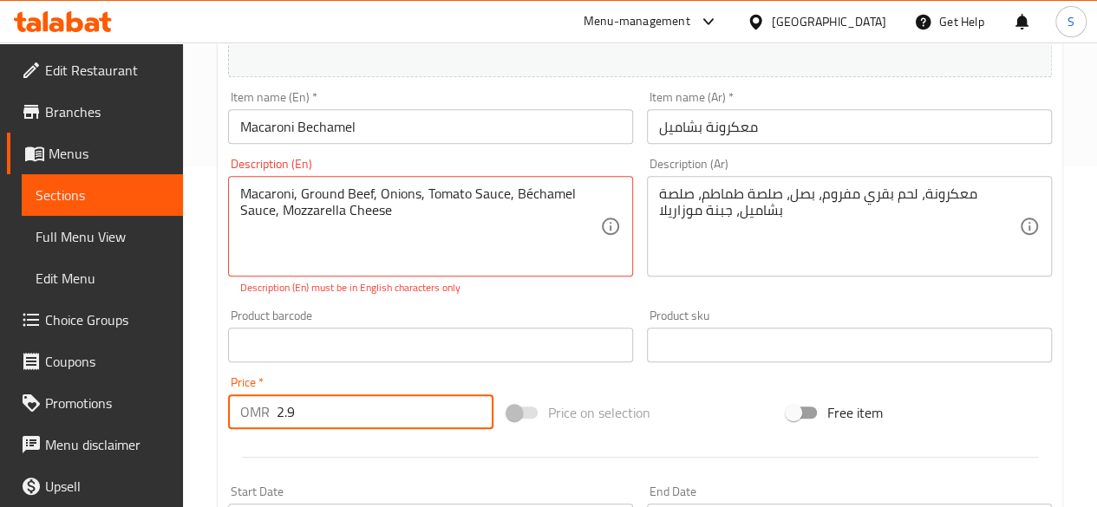
scroll to position [337, 0]
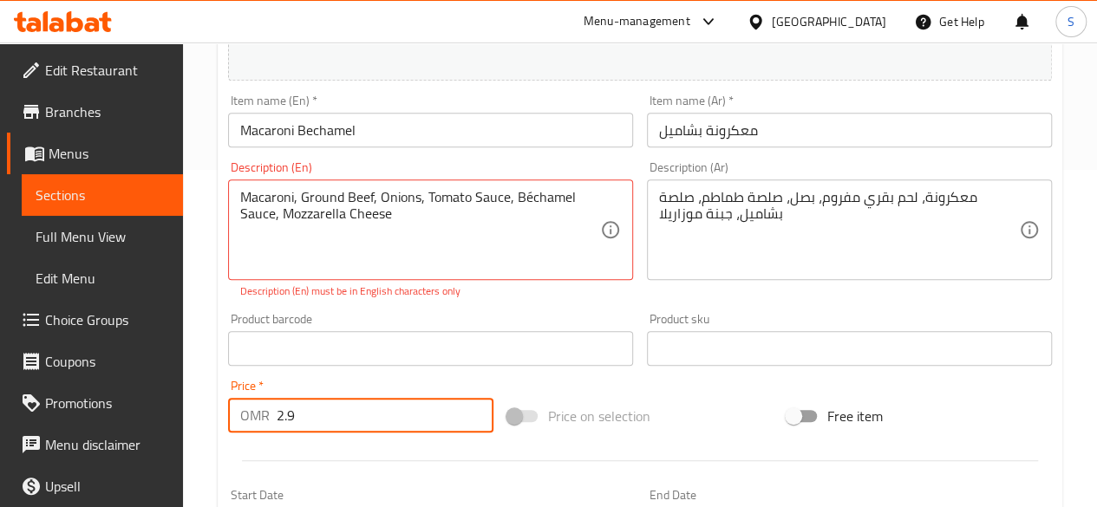
type input "2.9"
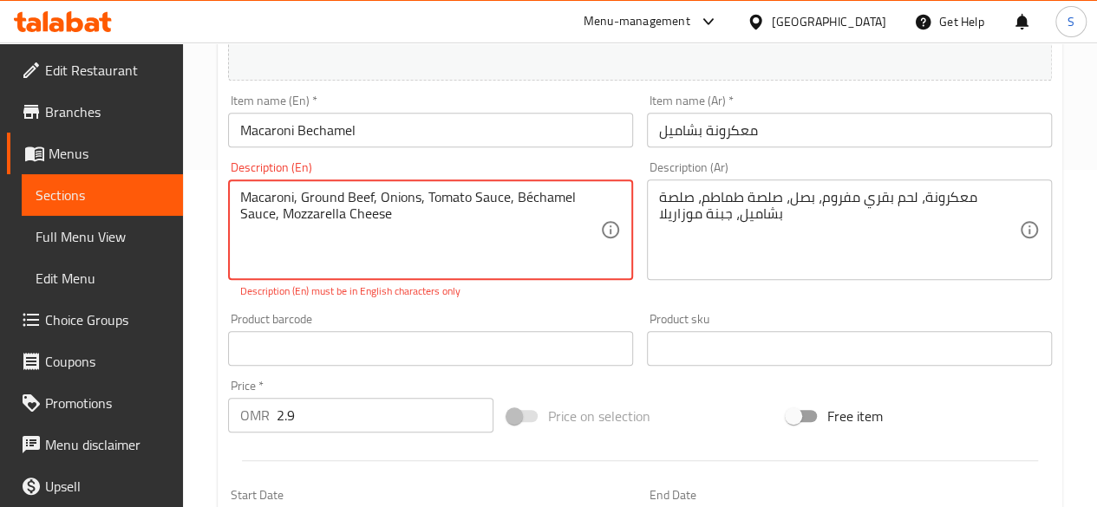
click at [527, 194] on textarea "Macaroni, Ground Beef, Onions, Tomato Sauce, Béchamel Sauce, Mozzarella Cheese" at bounding box center [420, 230] width 360 height 82
click at [527, 268] on textarea "Macaroni, Ground Beef, Onions, Tomato Sauce, Bechamel Sauce, Mozzarella Cheese" at bounding box center [420, 230] width 360 height 82
type textarea "Macaroni, Ground Beef, Onions, Tomato Sauce, Bechamel Sauce, Mozzarella Cheese"
click at [518, 332] on input "text" at bounding box center [430, 348] width 405 height 35
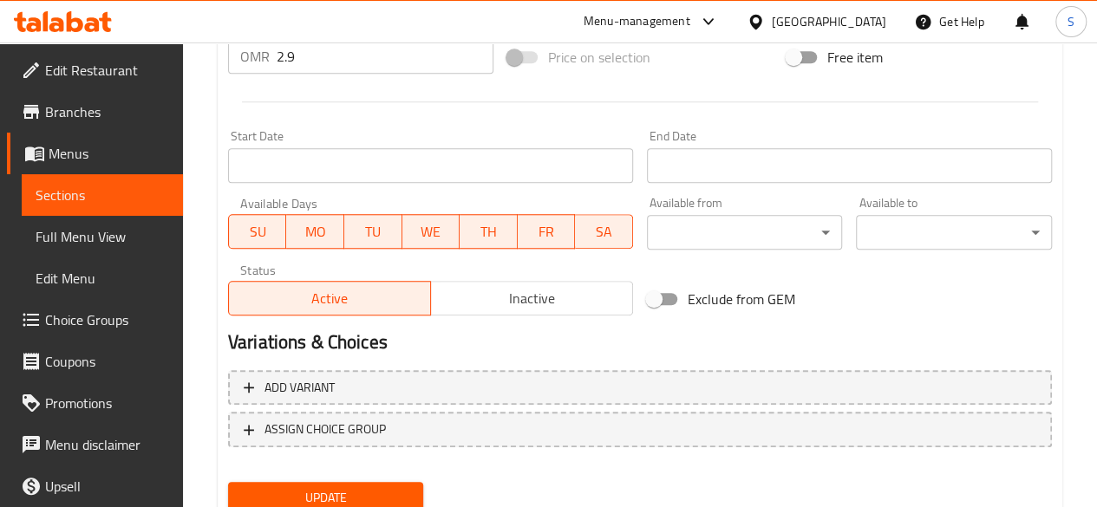
scroll to position [743, 0]
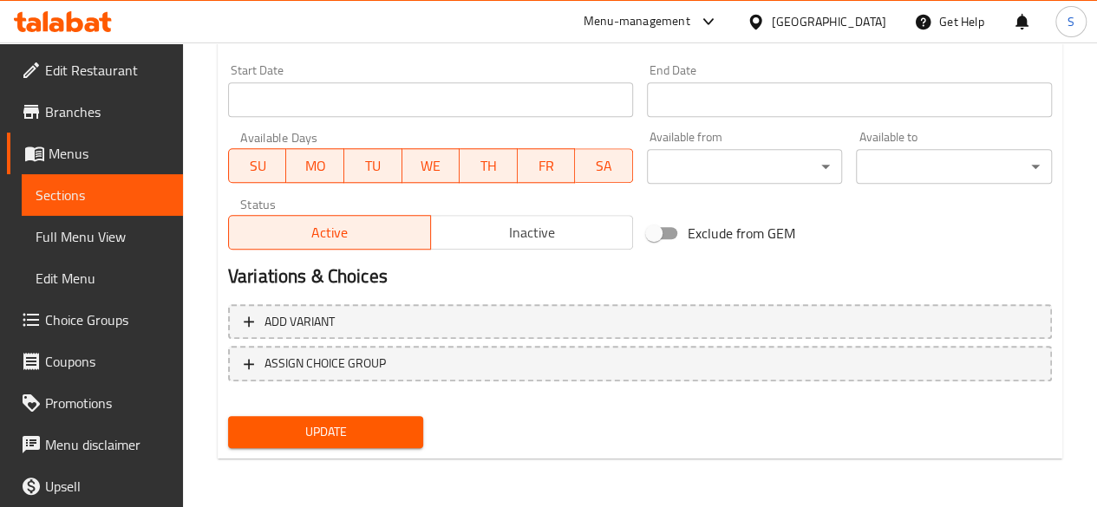
click at [333, 433] on span "Update" at bounding box center [326, 432] width 168 height 22
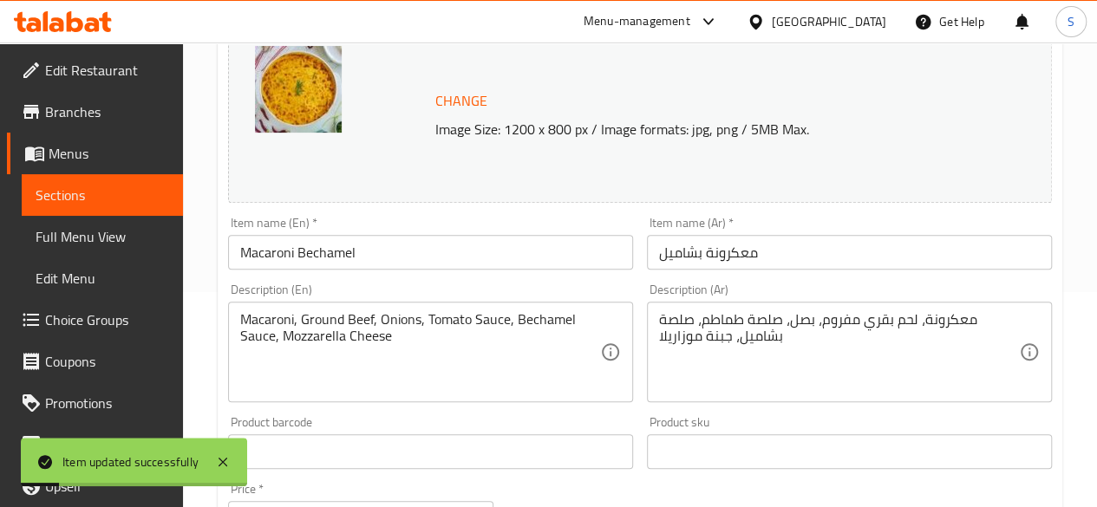
scroll to position [0, 0]
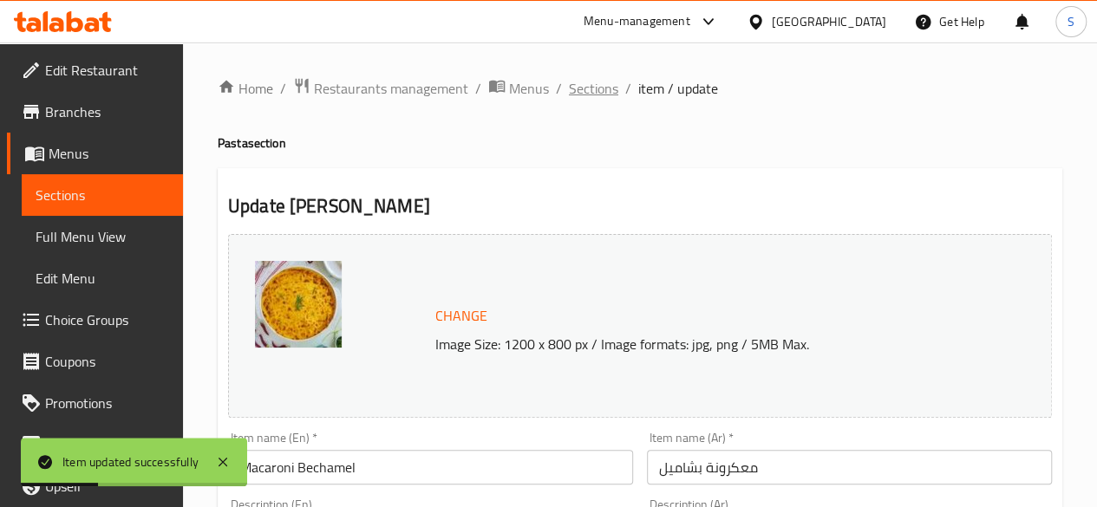
click at [576, 81] on span "Sections" at bounding box center [593, 88] width 49 height 21
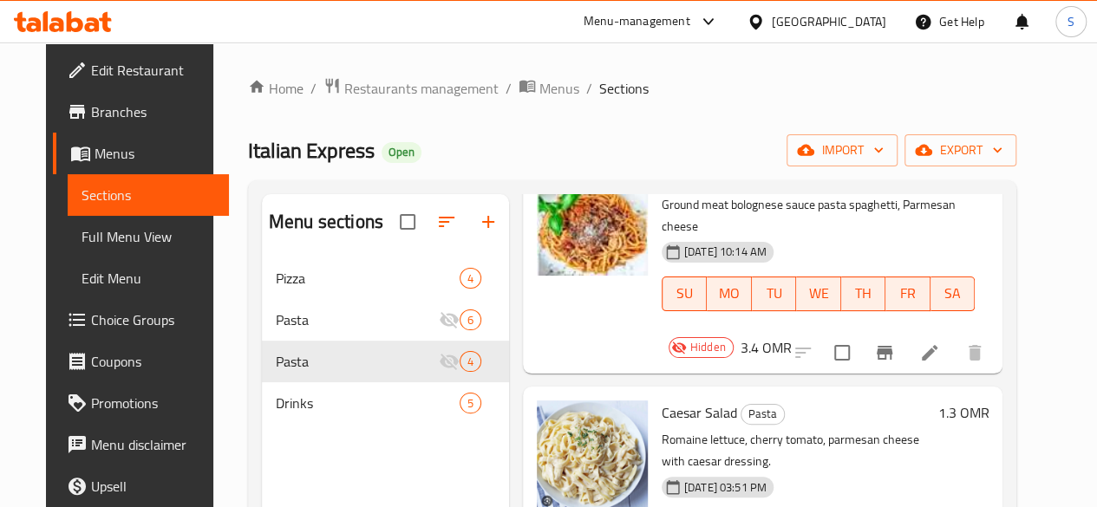
scroll to position [252, 0]
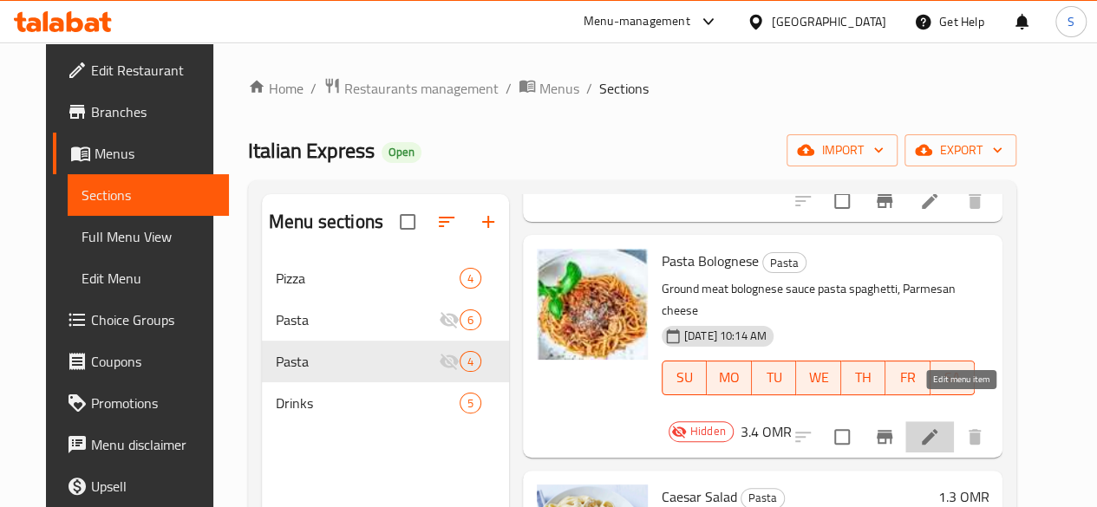
click at [937, 429] on icon at bounding box center [930, 437] width 16 height 16
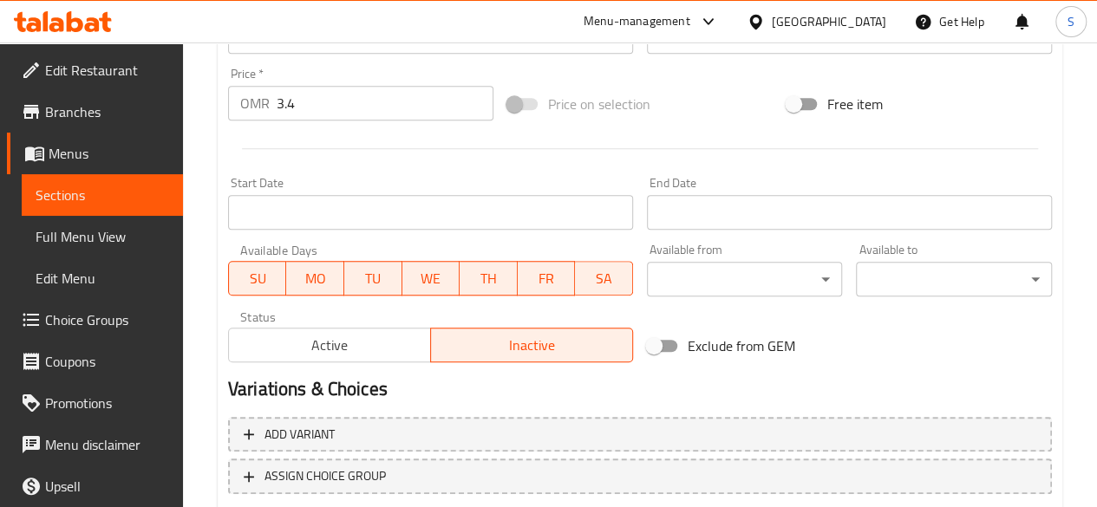
scroll to position [643, 0]
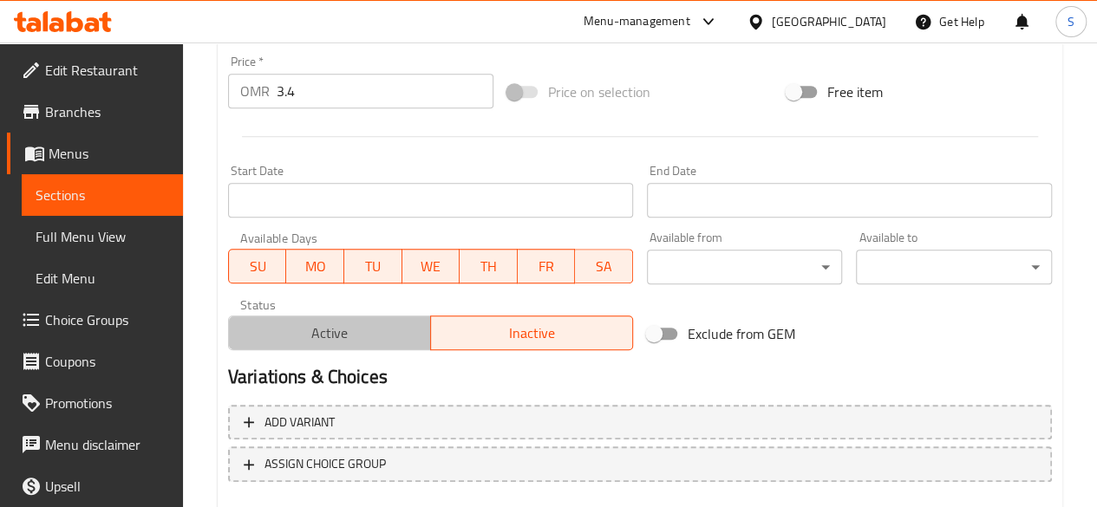
click at [361, 324] on span "Active" at bounding box center [330, 333] width 188 height 25
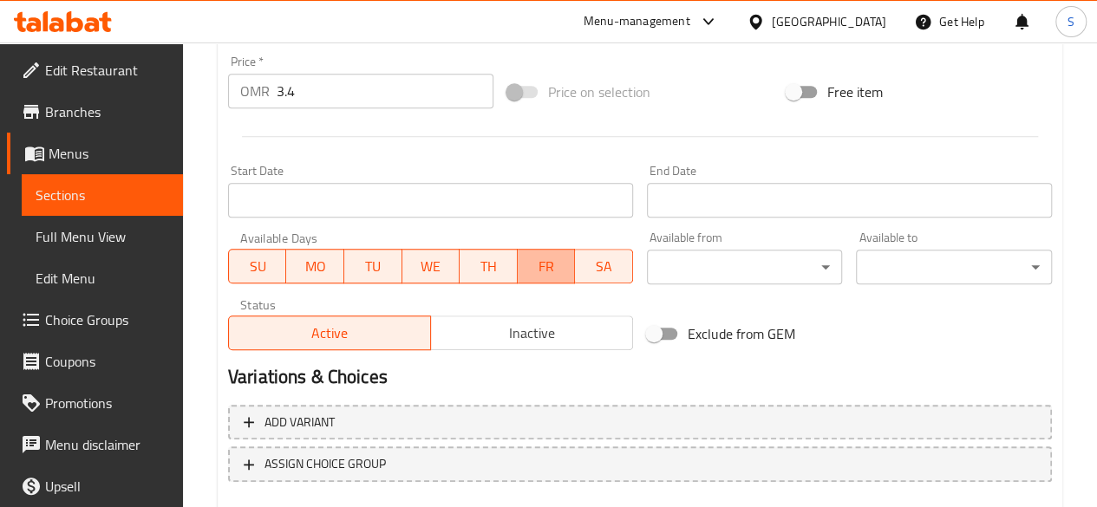
click at [555, 259] on span "FR" at bounding box center [547, 266] width 44 height 25
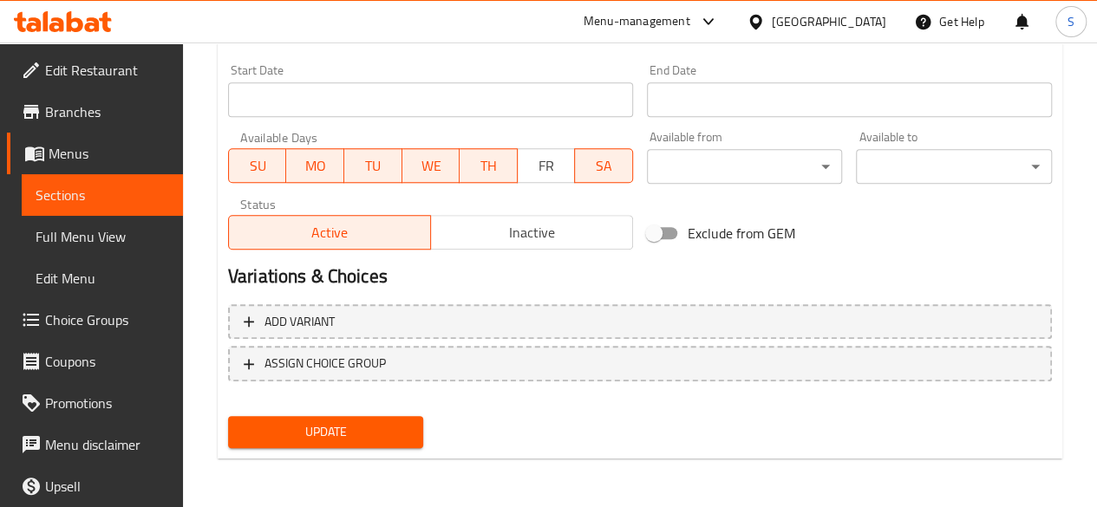
click at [550, 164] on span "FR" at bounding box center [547, 165] width 44 height 25
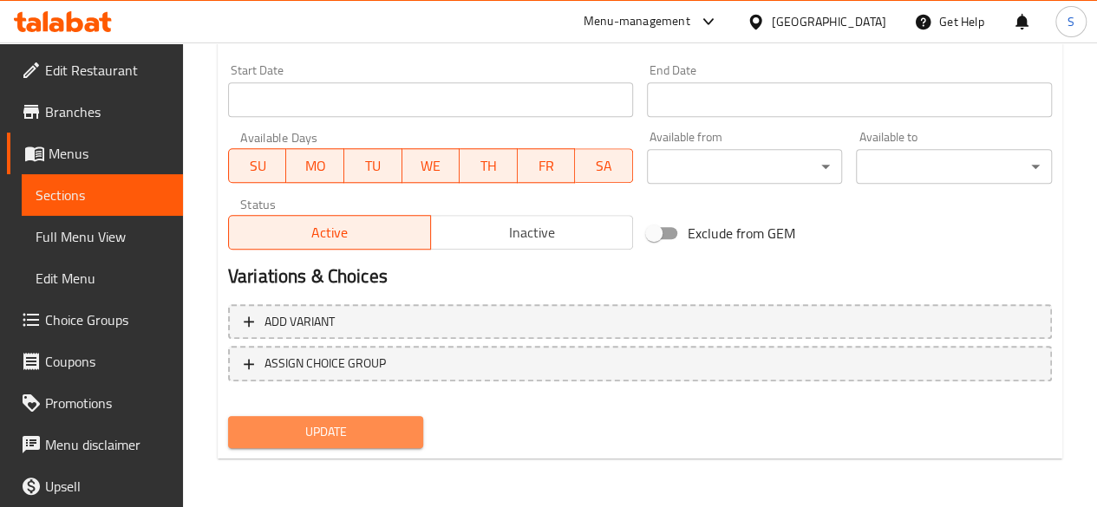
click at [370, 424] on span "Update" at bounding box center [326, 432] width 168 height 22
click at [360, 434] on span "Update" at bounding box center [326, 432] width 168 height 22
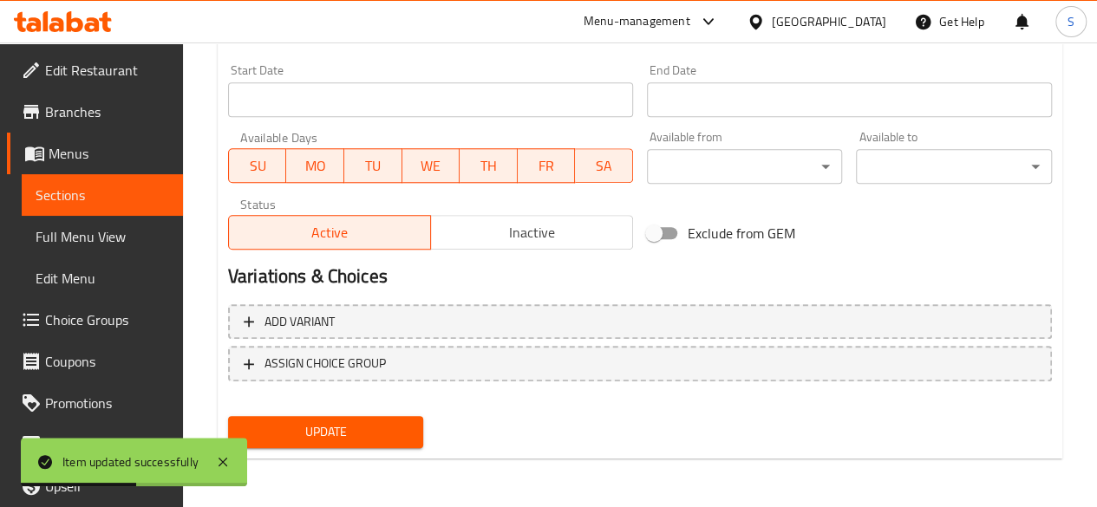
click at [630, 193] on div "Status Active Inactive" at bounding box center [430, 224] width 419 height 66
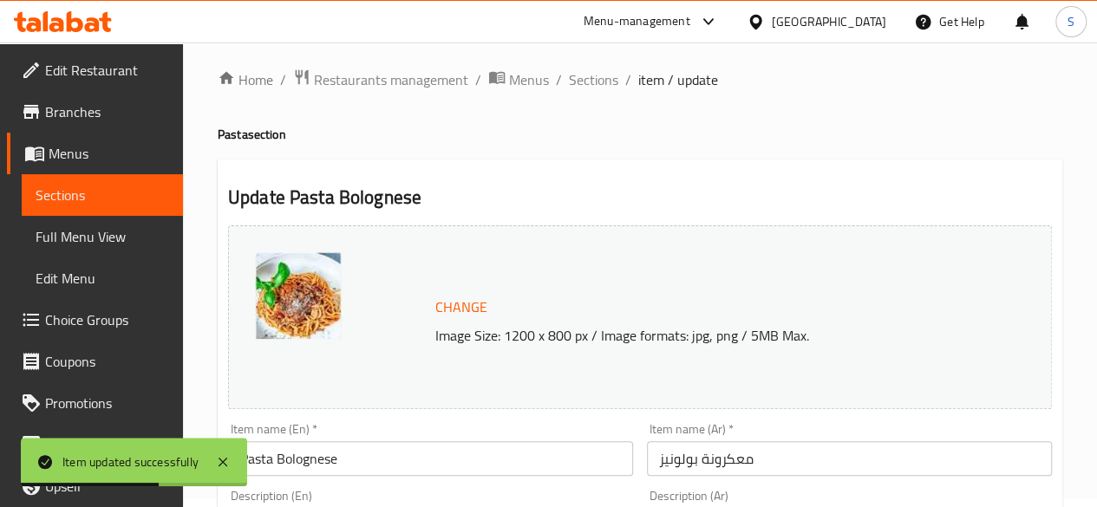
scroll to position [0, 0]
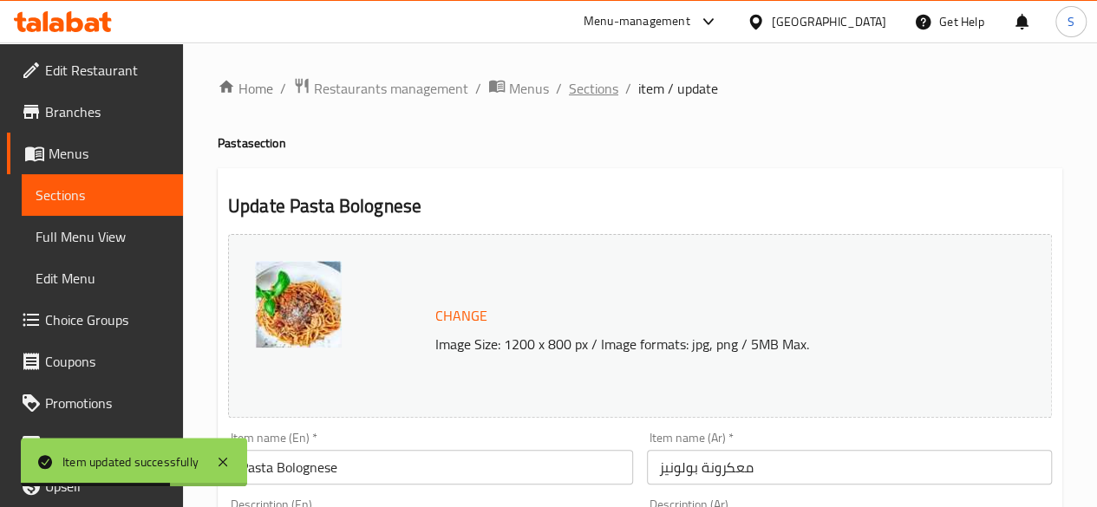
click at [591, 91] on span "Sections" at bounding box center [593, 88] width 49 height 21
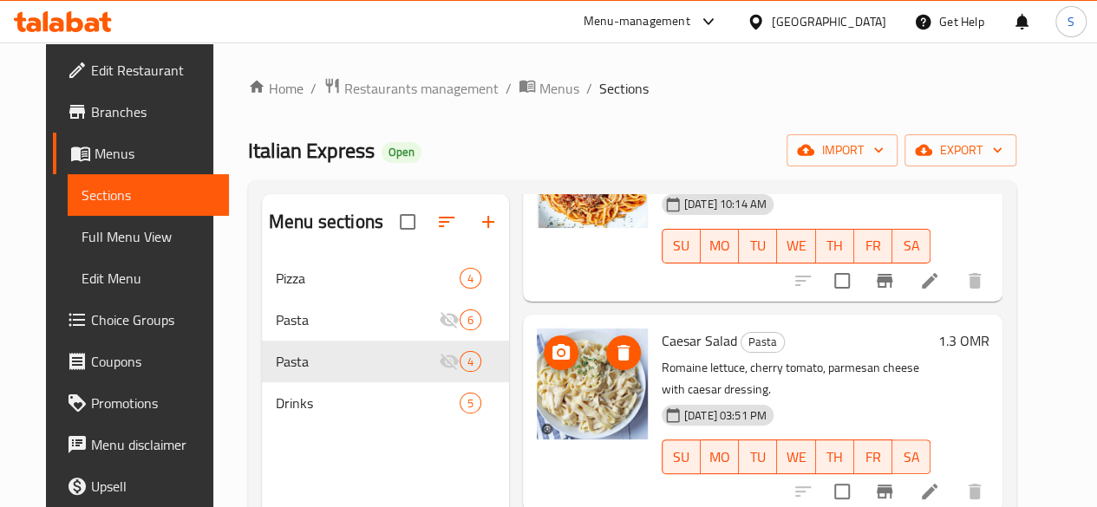
scroll to position [362, 0]
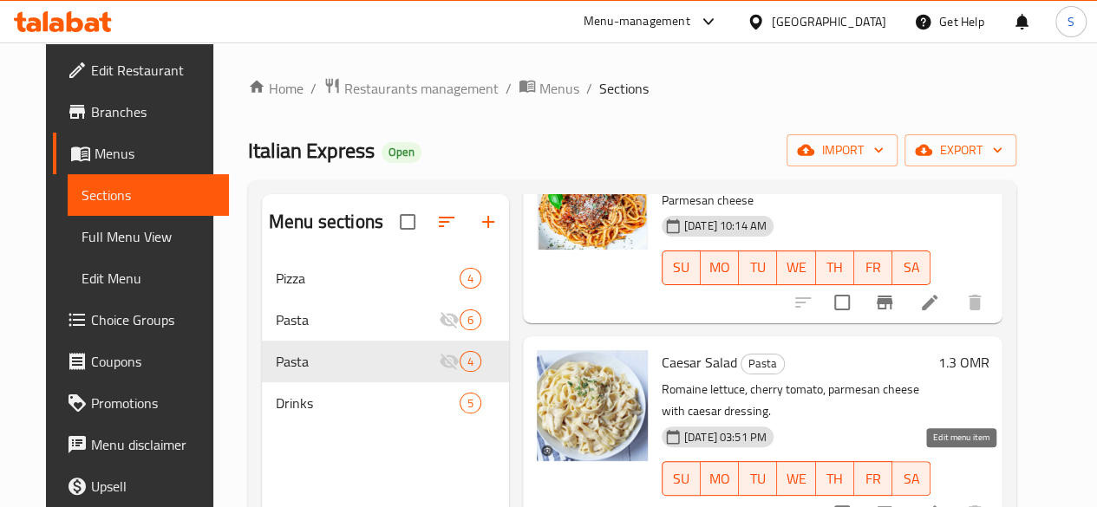
click at [937, 506] on icon at bounding box center [930, 514] width 16 height 16
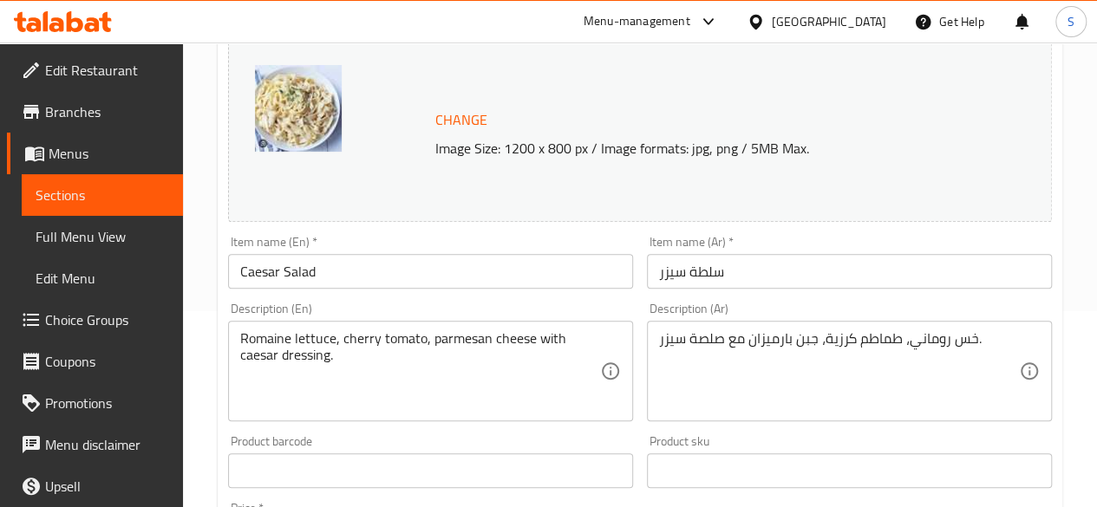
scroll to position [197, 0]
drag, startPoint x: 368, startPoint y: 279, endPoint x: 80, endPoint y: 263, distance: 288.3
click at [80, 263] on div "Edit Restaurant Branches Menus Sections Full Menu View Edit Menu Choice Groups …" at bounding box center [548, 450] width 1097 height 1208
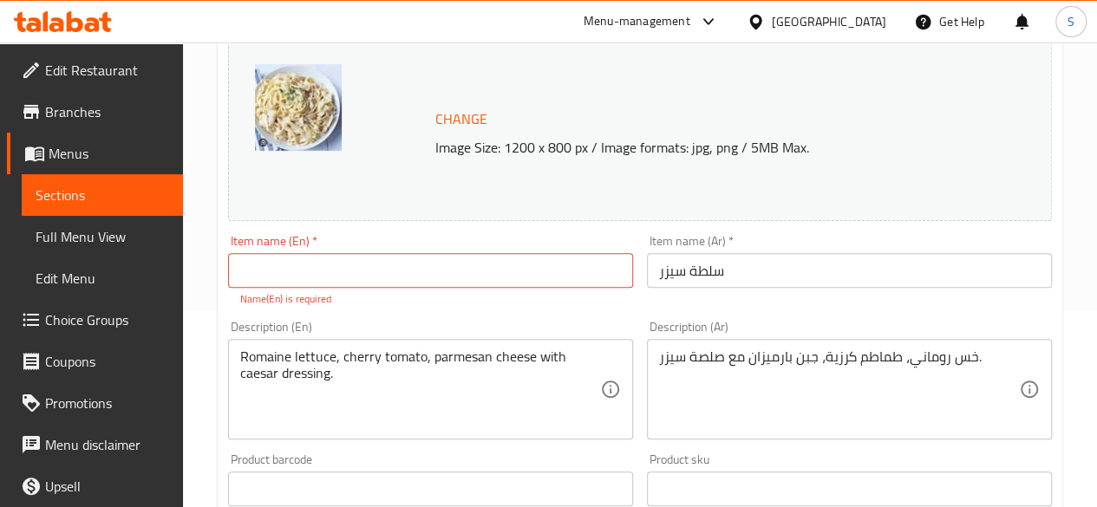
click at [445, 33] on div "Menu-management [GEOGRAPHIC_DATA] Get Help S" at bounding box center [548, 22] width 1097 height 42
click at [432, 270] on input "text" at bounding box center [430, 270] width 405 height 35
paste input "Pasta Alfredo"
drag, startPoint x: 392, startPoint y: 275, endPoint x: 95, endPoint y: 251, distance: 297.5
click at [95, 251] on div "Edit Restaurant Branches Menus Sections Full Menu View Edit Menu Choice Groups …" at bounding box center [548, 459] width 1097 height 1227
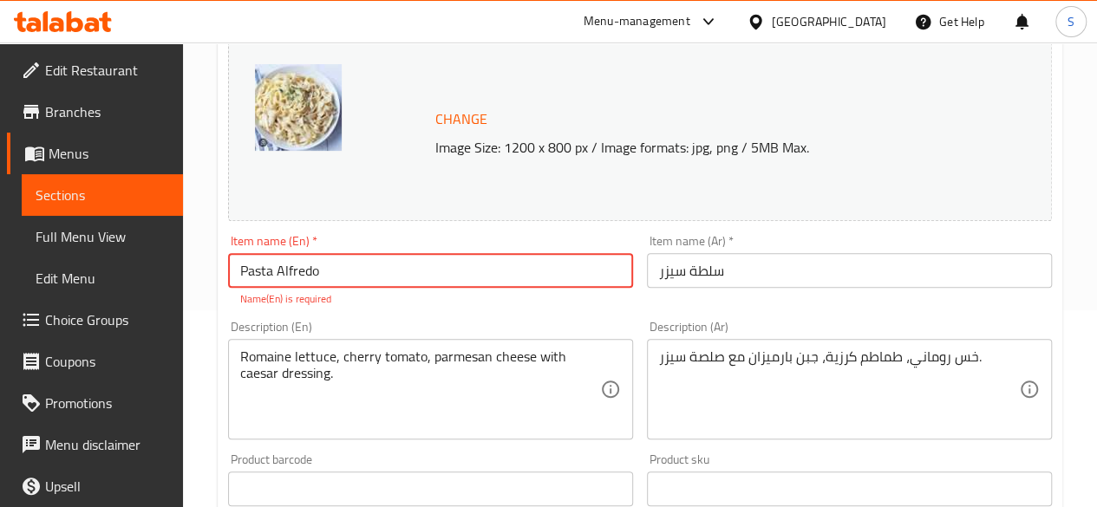
type input "Pasta Alfredo"
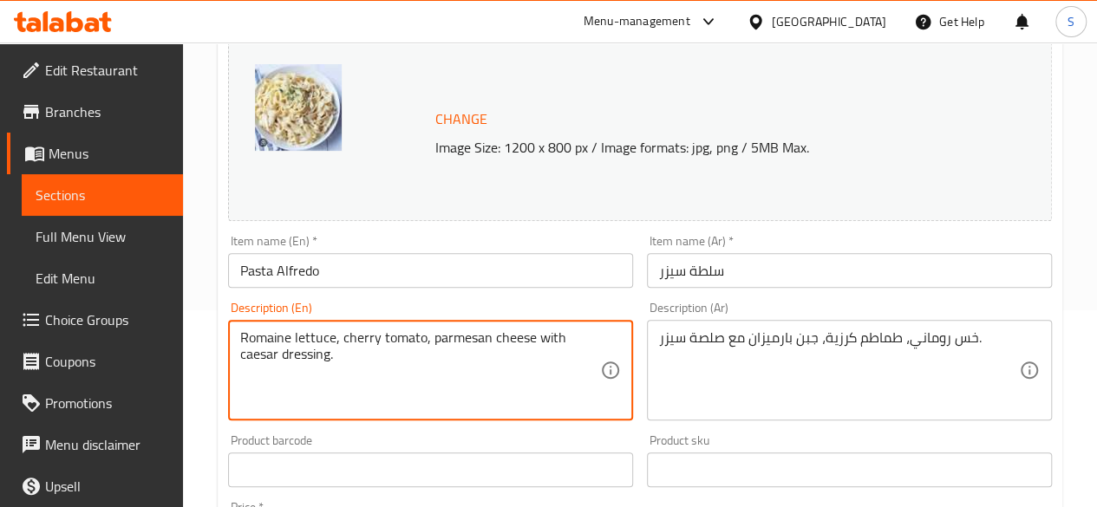
drag, startPoint x: 431, startPoint y: 369, endPoint x: 246, endPoint y: 337, distance: 187.5
type textarea "R"
paste textarea "Pasta Tagliatelle, Mushroom, Chicken, White Sauce, Dry Hubs, Parmesan Cheese"
type textarea "Pasta Tagliatelle, Mushroom, Chicken, White Sauce, Dry Hubs, Parmesan Cheese"
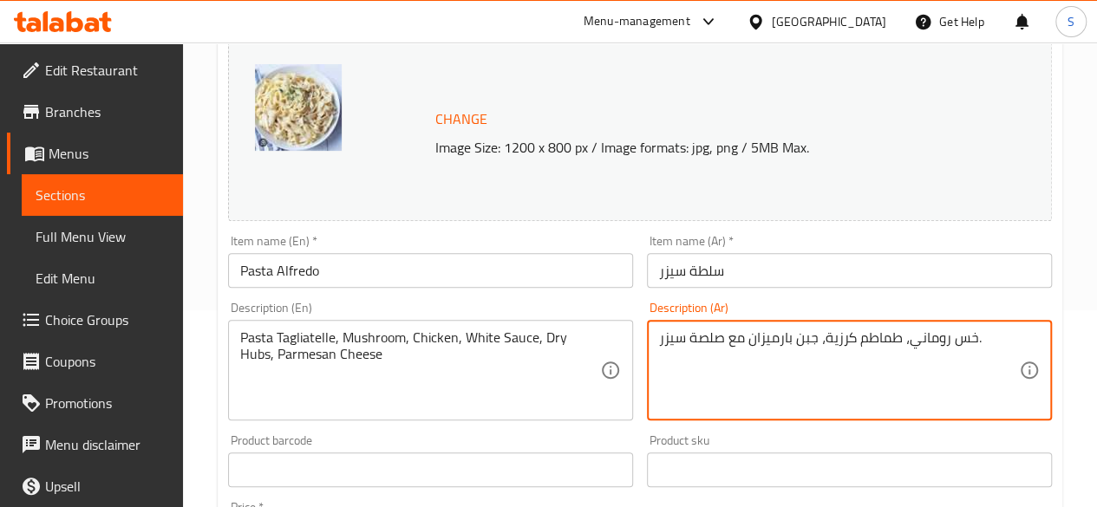
drag, startPoint x: 1002, startPoint y: 334, endPoint x: 968, endPoint y: 348, distance: 37.4
type textarea "خ"
paste textarea "معكرونة تاجلياتيلي، فطر، دجاج، صلصة بيضاء، بطاطس جافة، جبن بارميزان"
type textarea "معكرونة تاجلياتيلي، فطر، دجاج، صلصة بيضاء، بطاطس جافة، جبن بارميزان"
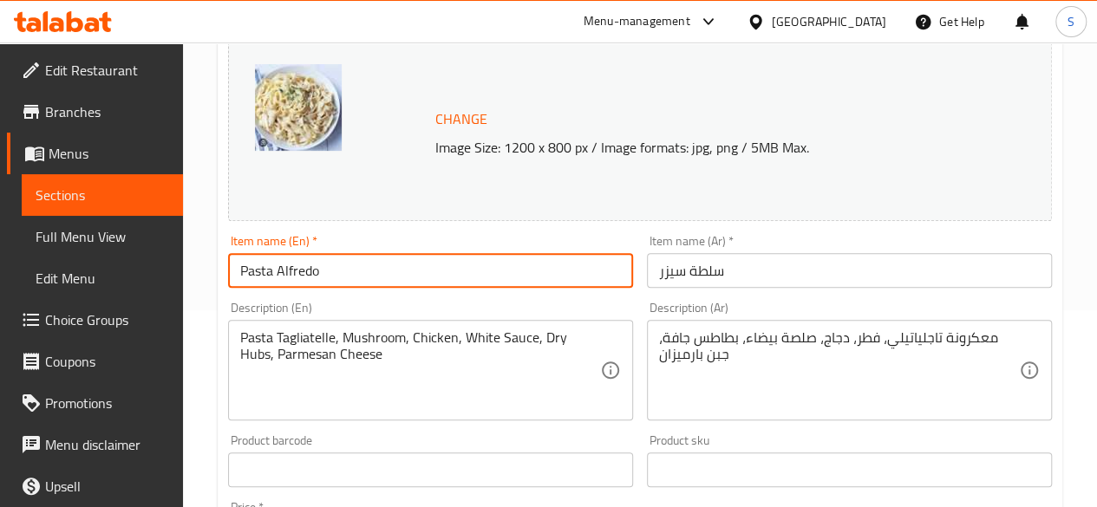
drag, startPoint x: 406, startPoint y: 259, endPoint x: 128, endPoint y: 226, distance: 279.4
click at [128, 226] on div "Edit Restaurant Branches Menus Sections Full Menu View Edit Menu Choice Groups …" at bounding box center [548, 450] width 1097 height 1208
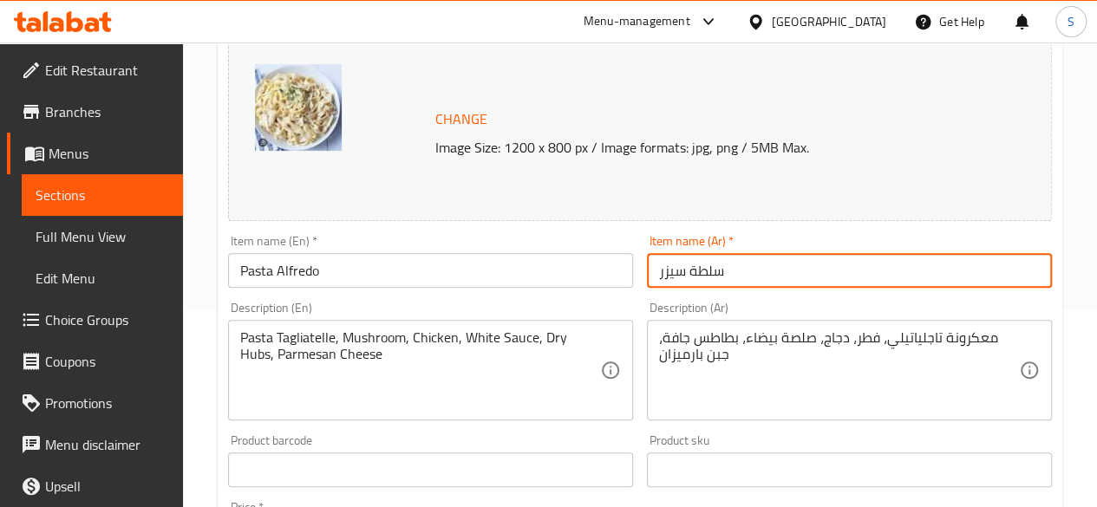
drag, startPoint x: 756, startPoint y: 268, endPoint x: 514, endPoint y: 256, distance: 242.2
click at [514, 256] on div "Change Image Size: 1200 x 800 px / Image formats: jpg, png / 5MB Max. Item name…" at bounding box center [640, 416] width 838 height 773
paste input "معكرونة [PERSON_NAME]"
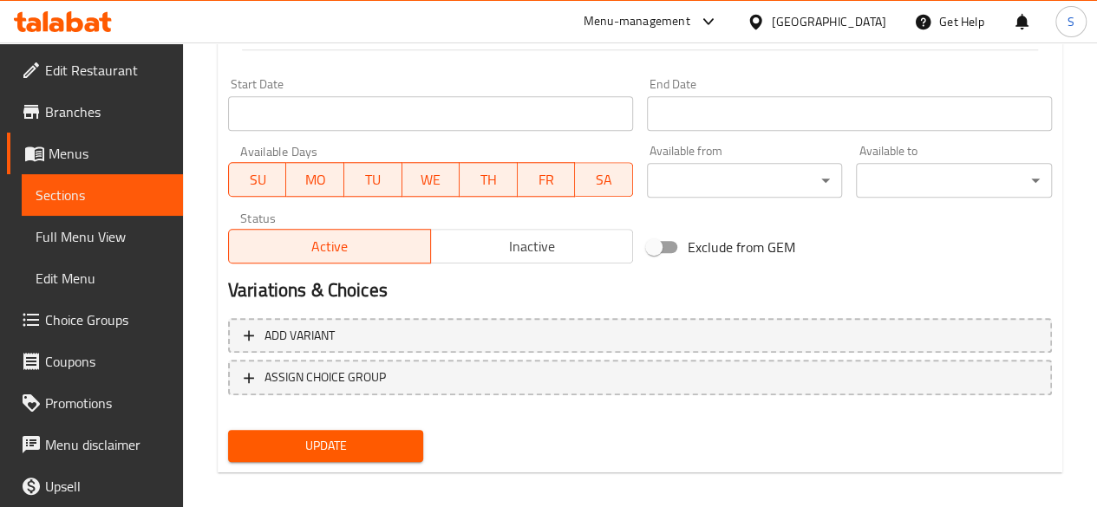
scroll to position [566, 0]
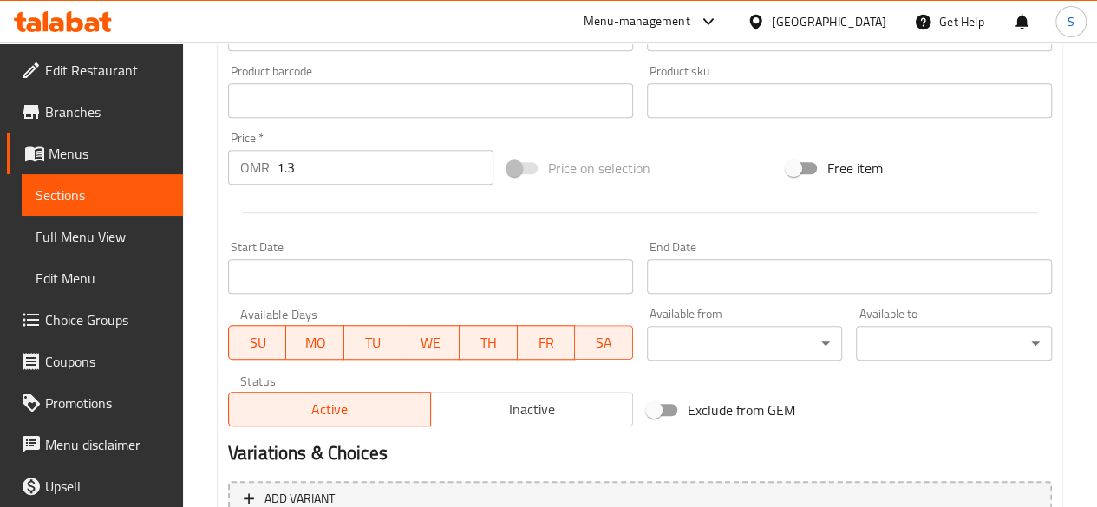
type input "معكرونة [PERSON_NAME]"
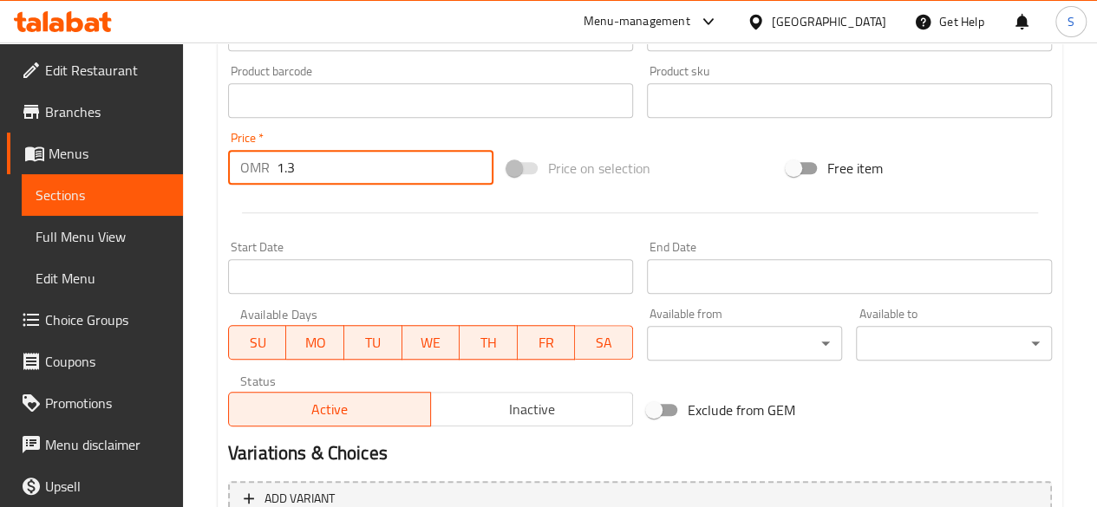
drag, startPoint x: 364, startPoint y: 174, endPoint x: 238, endPoint y: 171, distance: 125.8
click at [238, 171] on div "OMR 1.3 Price *" at bounding box center [360, 167] width 265 height 35
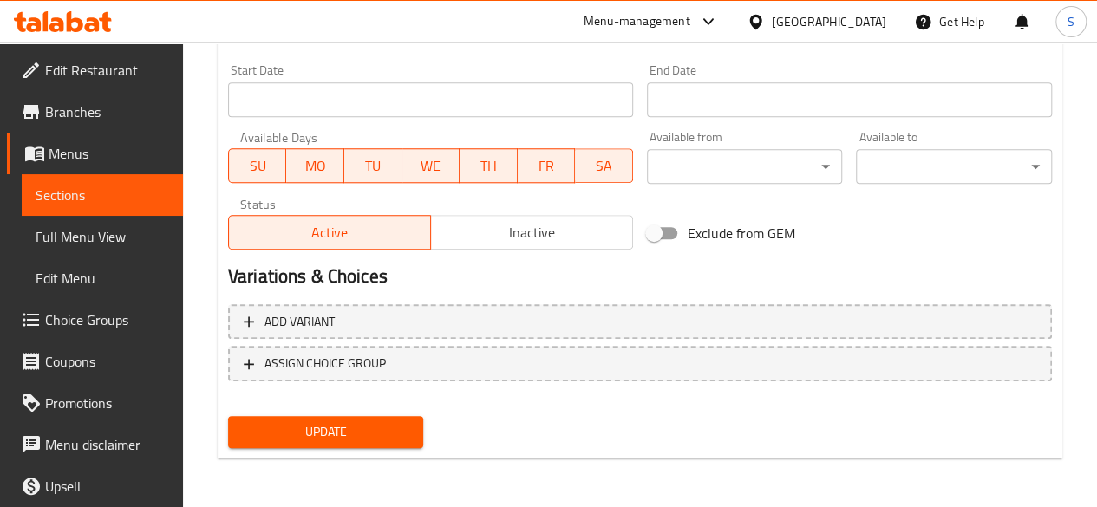
type input "3.2"
click at [361, 422] on span "Update" at bounding box center [326, 432] width 168 height 22
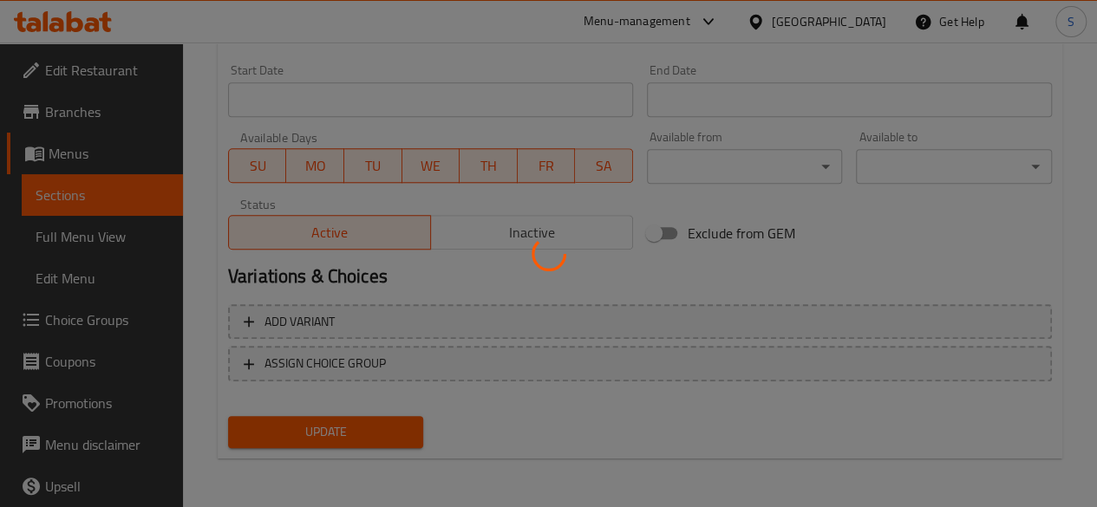
click at [361, 422] on div at bounding box center [548, 253] width 1097 height 507
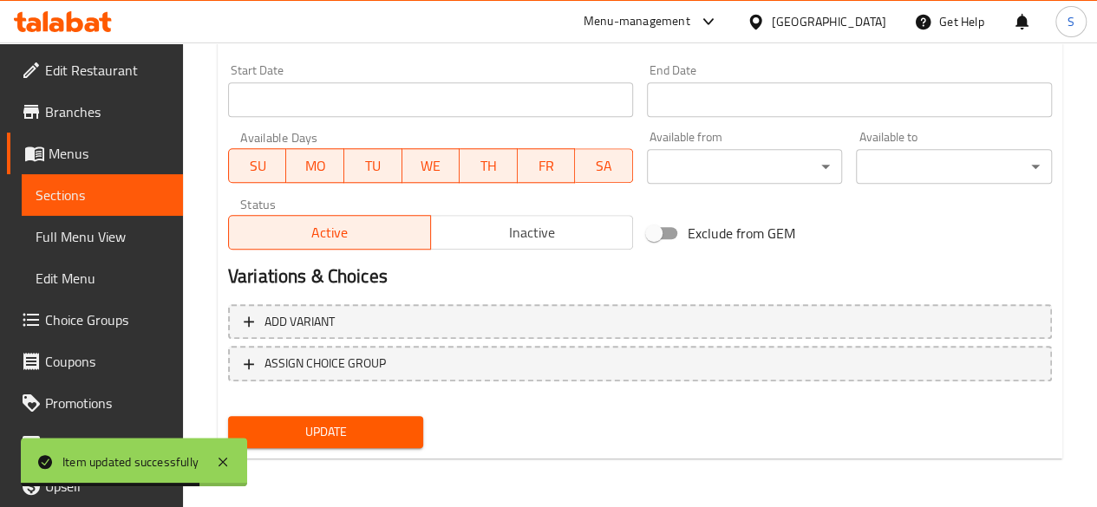
click at [359, 440] on span "Update" at bounding box center [326, 432] width 168 height 22
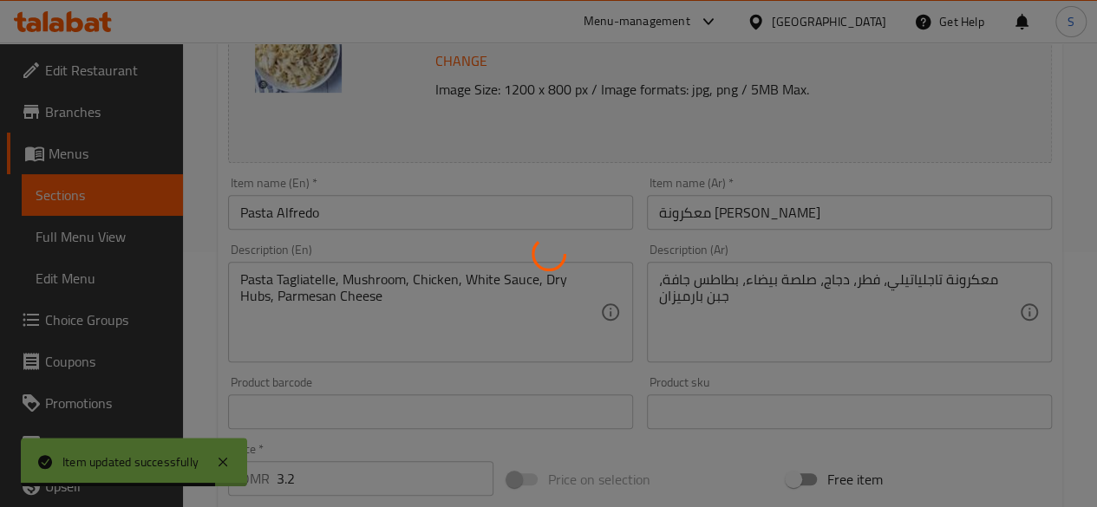
scroll to position [0, 0]
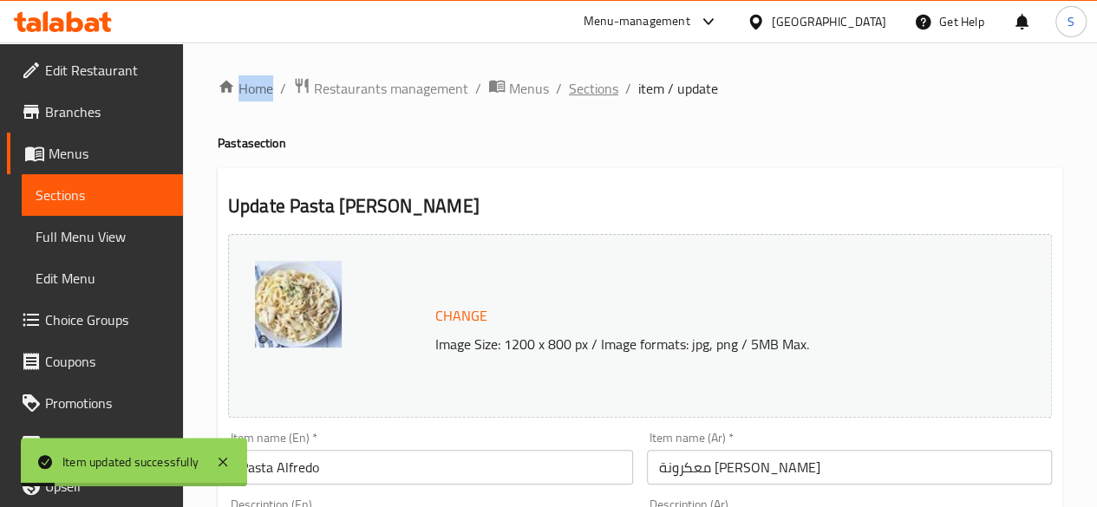
click at [584, 96] on span "Sections" at bounding box center [593, 88] width 49 height 21
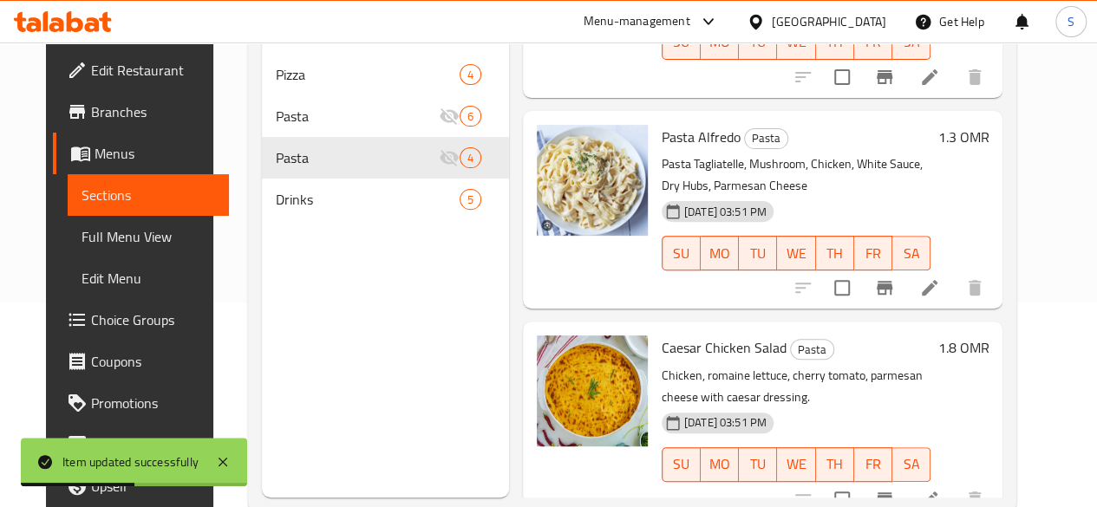
scroll to position [243, 0]
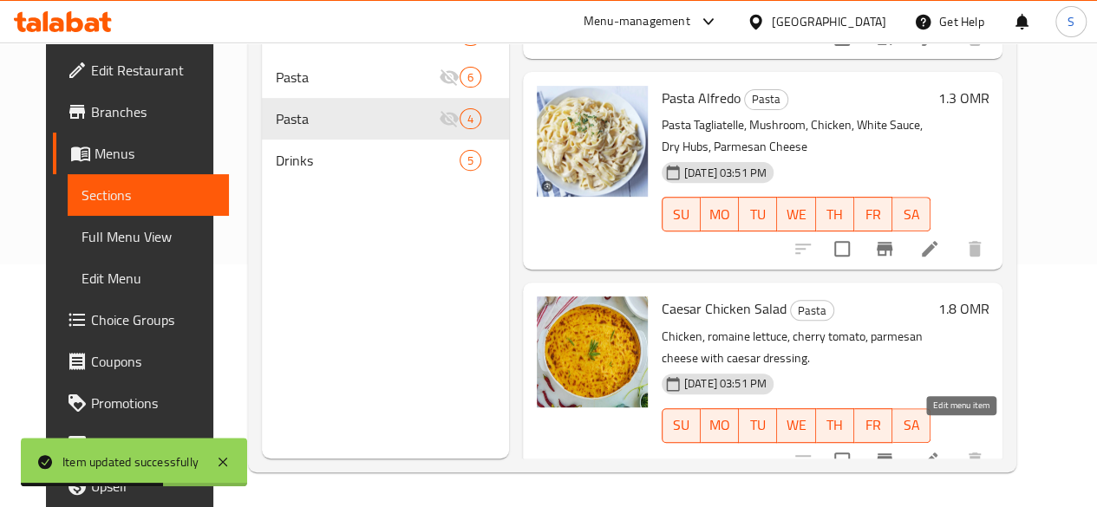
click at [940, 450] on icon at bounding box center [929, 460] width 21 height 21
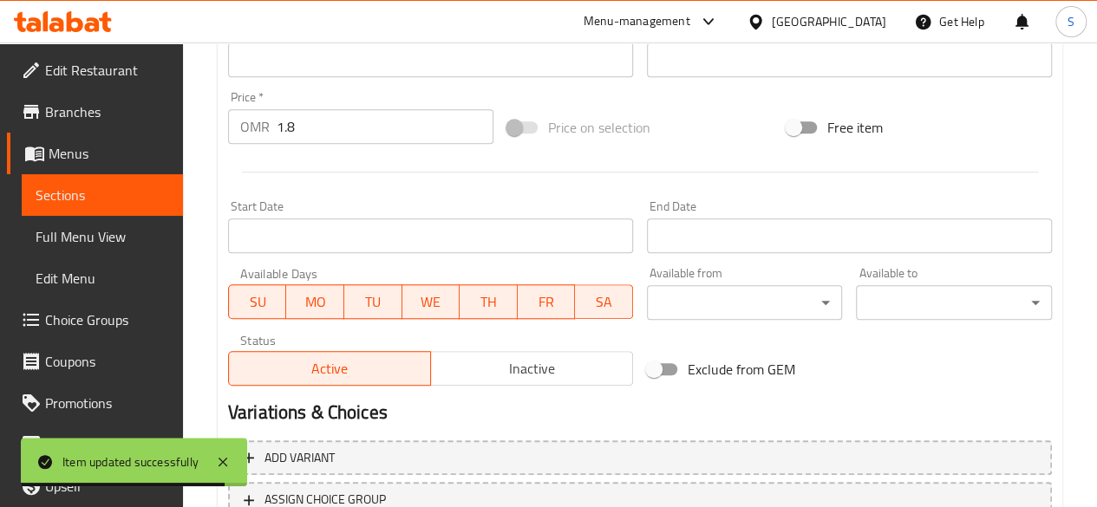
click at [484, 372] on span "Inactive" at bounding box center [532, 368] width 188 height 25
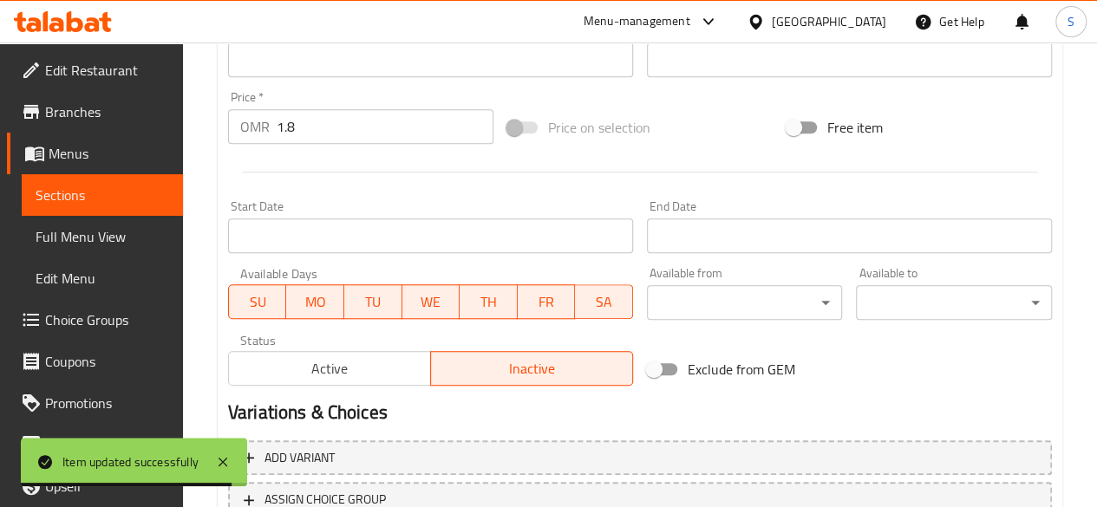
scroll to position [743, 0]
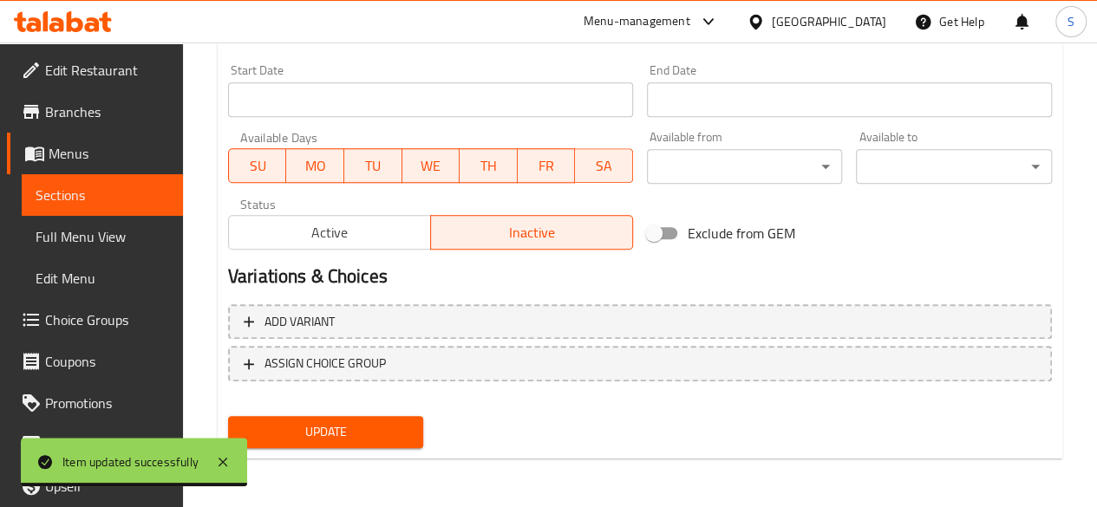
click at [327, 425] on span "Update" at bounding box center [326, 432] width 168 height 22
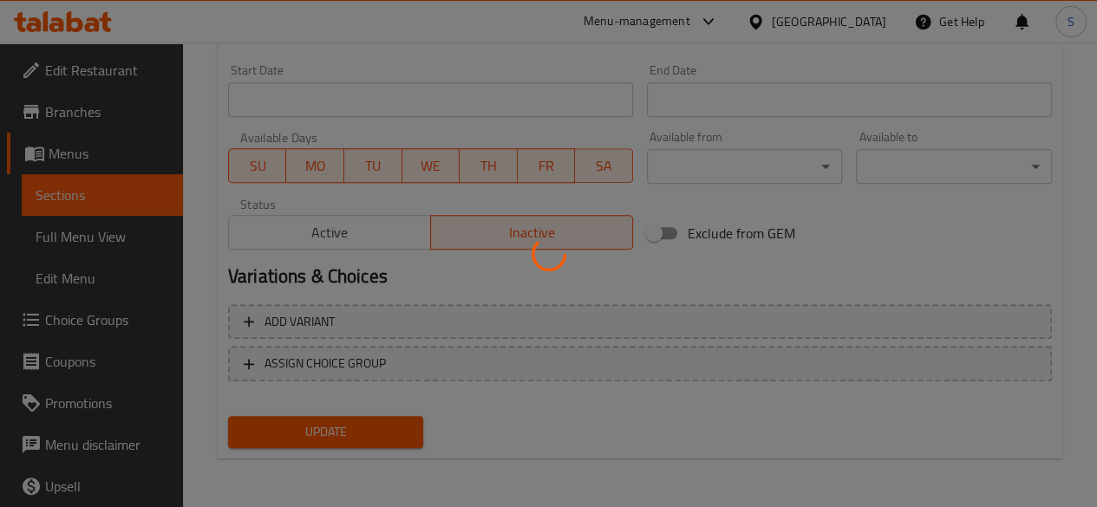
scroll to position [0, 0]
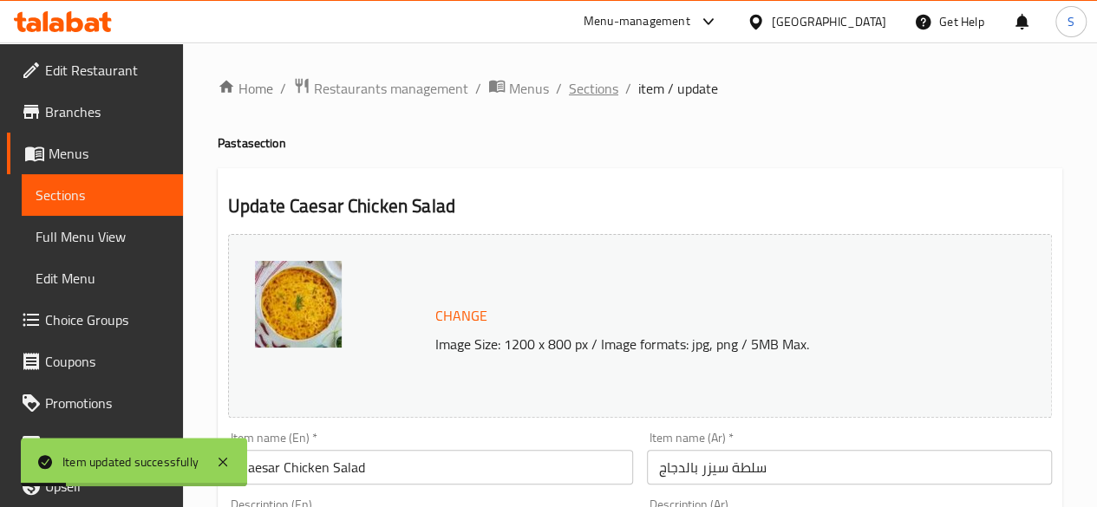
click at [589, 88] on span "Sections" at bounding box center [593, 88] width 49 height 21
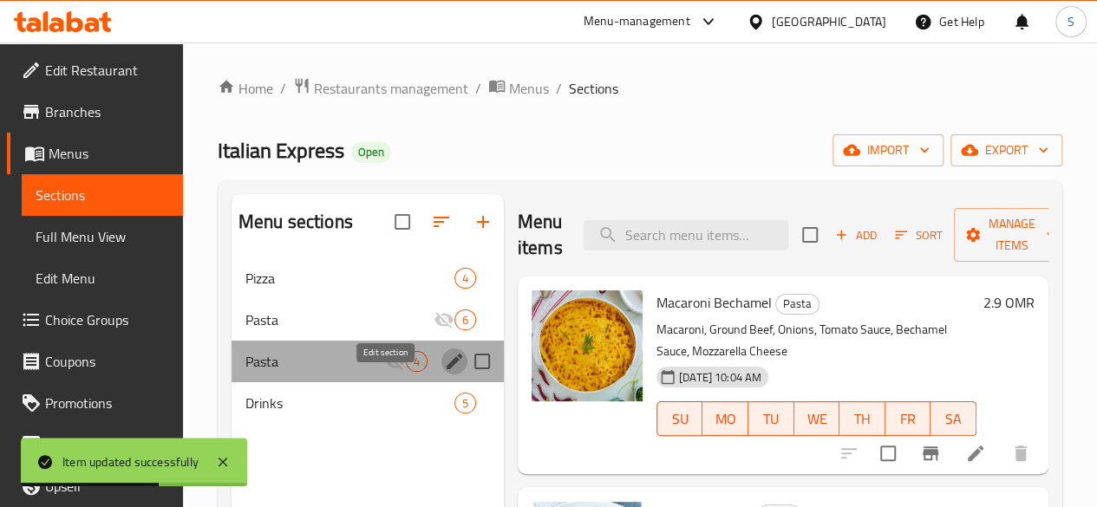
click at [444, 372] on icon "edit" at bounding box center [454, 361] width 21 height 21
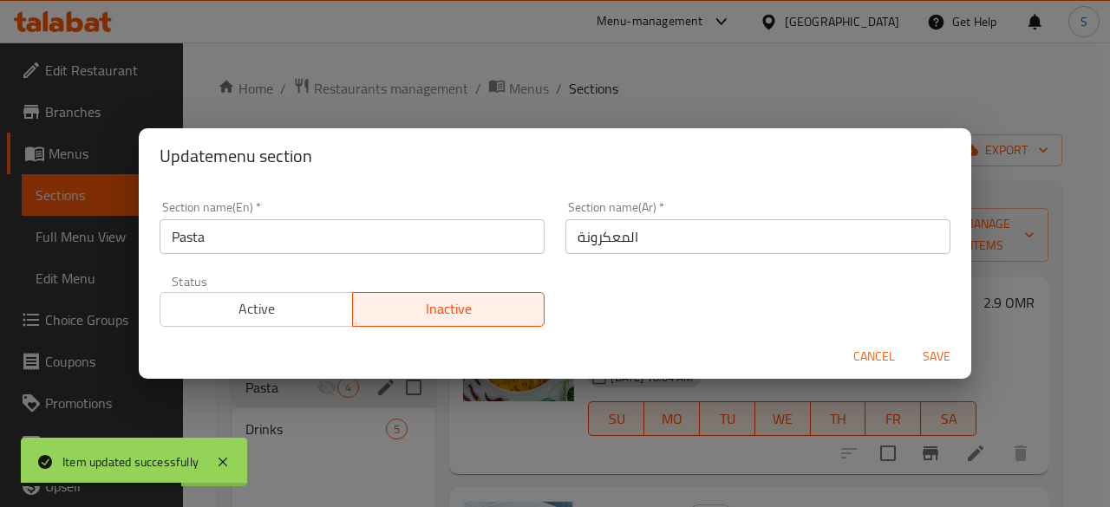
click at [277, 304] on span "Active" at bounding box center [256, 309] width 179 height 25
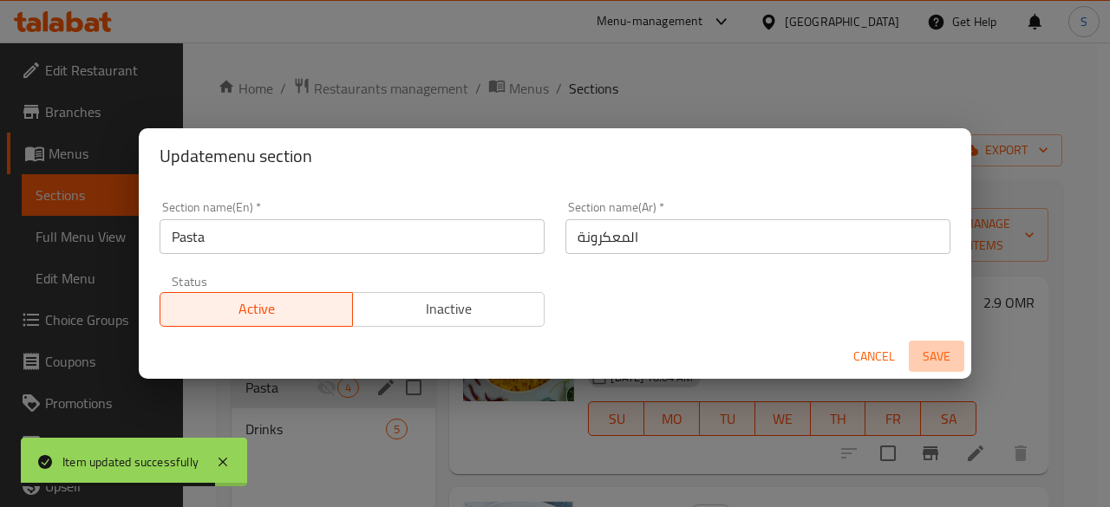
click at [938, 356] on span "Save" at bounding box center [937, 357] width 42 height 22
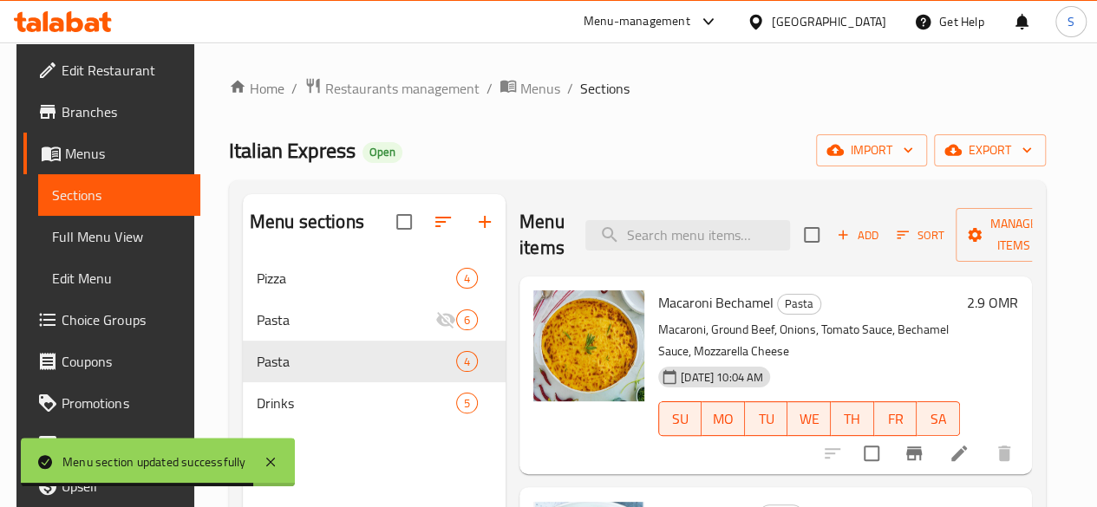
click at [690, 135] on div "Italian Express Open import export" at bounding box center [637, 150] width 817 height 32
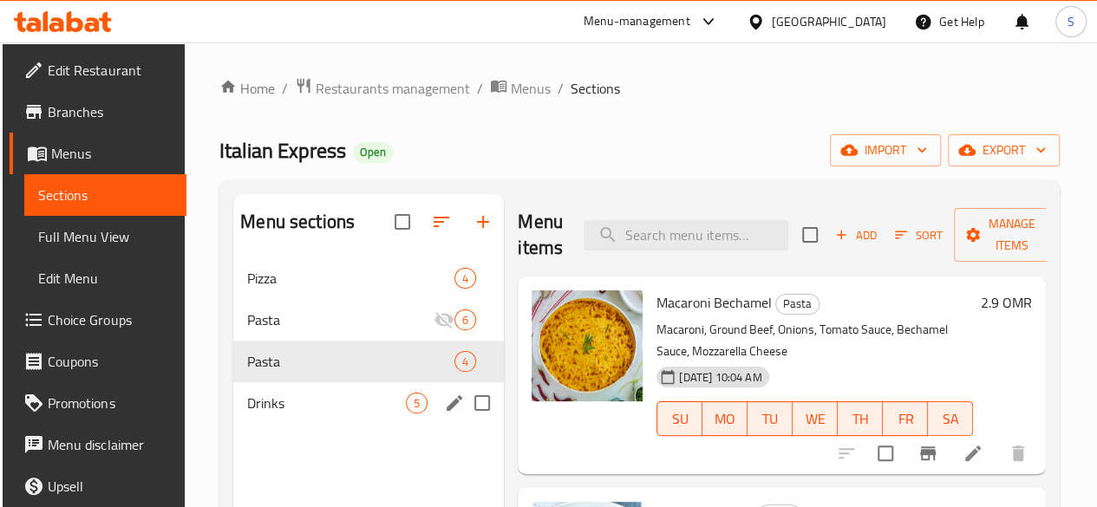
click at [281, 414] on span "Drinks" at bounding box center [326, 403] width 159 height 21
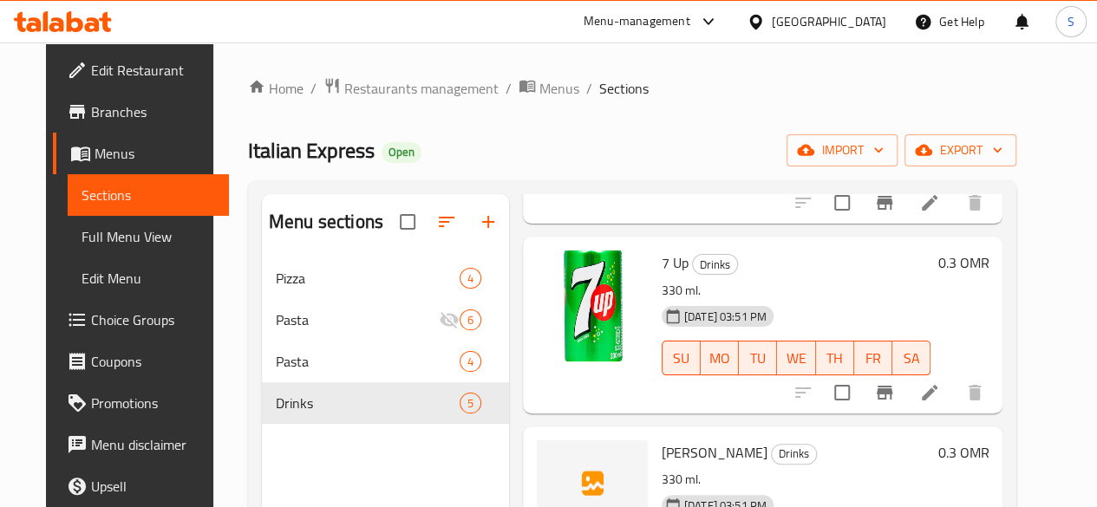
scroll to position [235, 0]
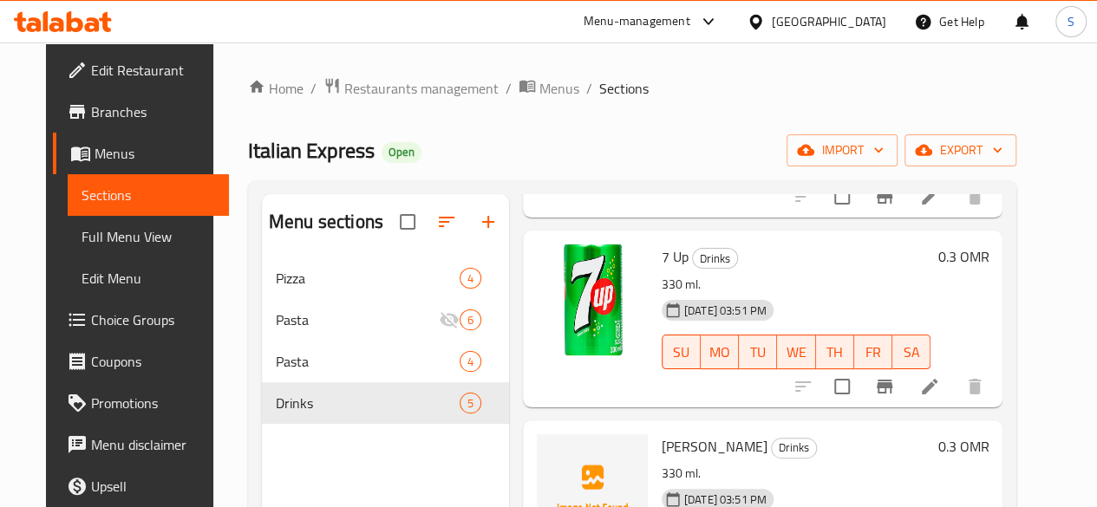
click at [940, 377] on icon at bounding box center [929, 386] width 21 height 21
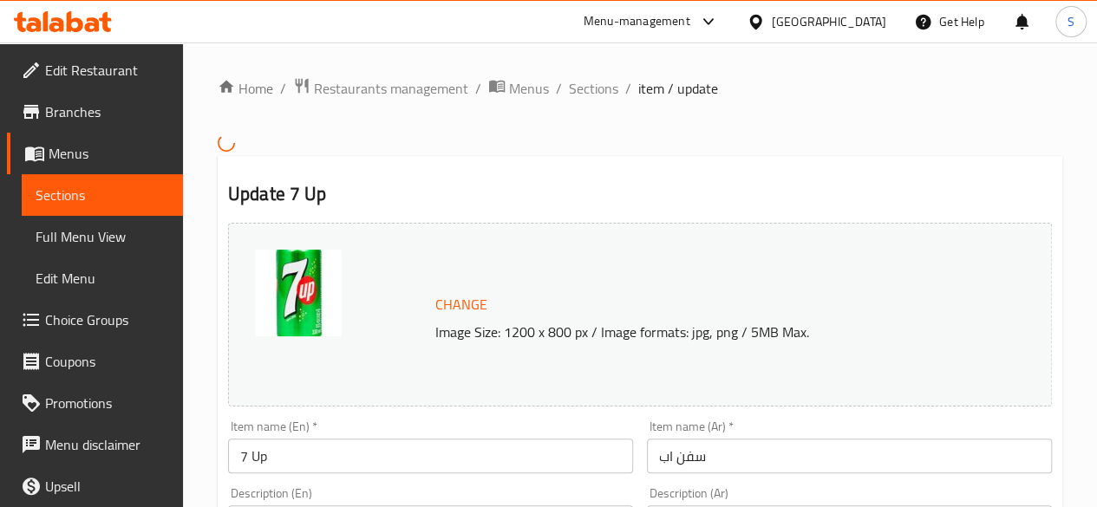
click at [460, 297] on span "Change" at bounding box center [461, 304] width 52 height 25
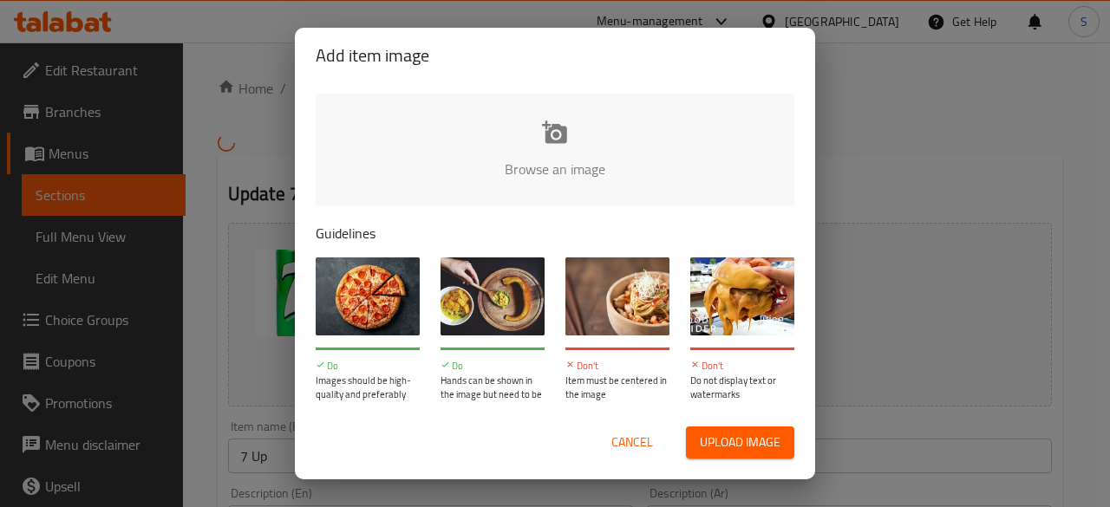
click at [635, 424] on div "Cancel Upload image" at bounding box center [555, 443] width 506 height 60
click at [617, 436] on span "Cancel" at bounding box center [632, 443] width 42 height 22
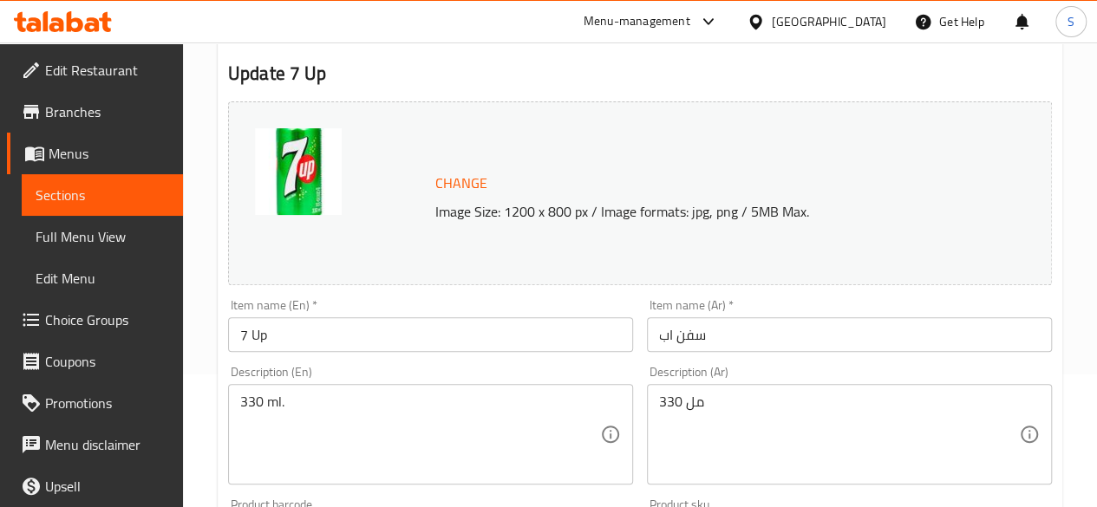
scroll to position [1, 0]
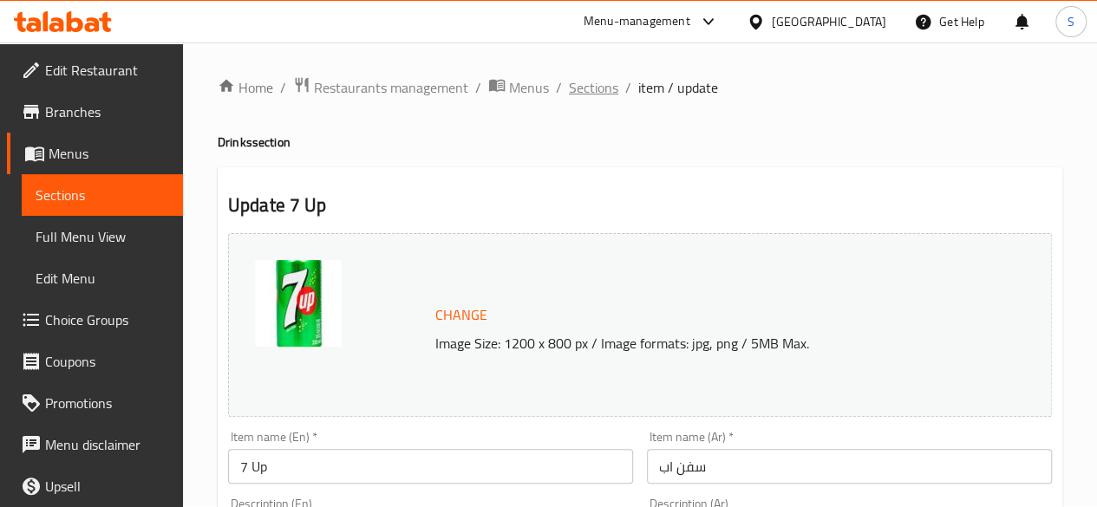
click at [577, 85] on span "Sections" at bounding box center [593, 87] width 49 height 21
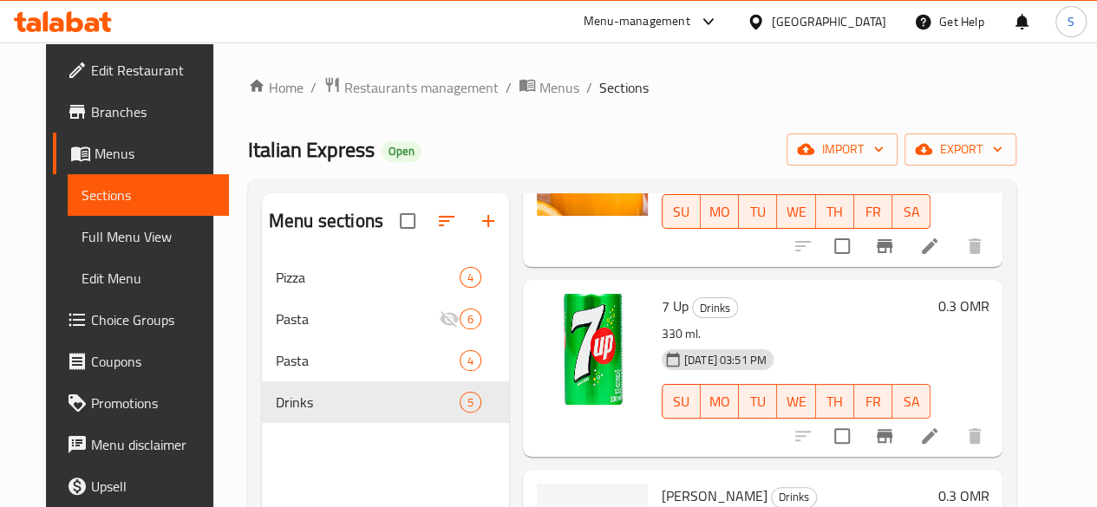
scroll to position [186, 0]
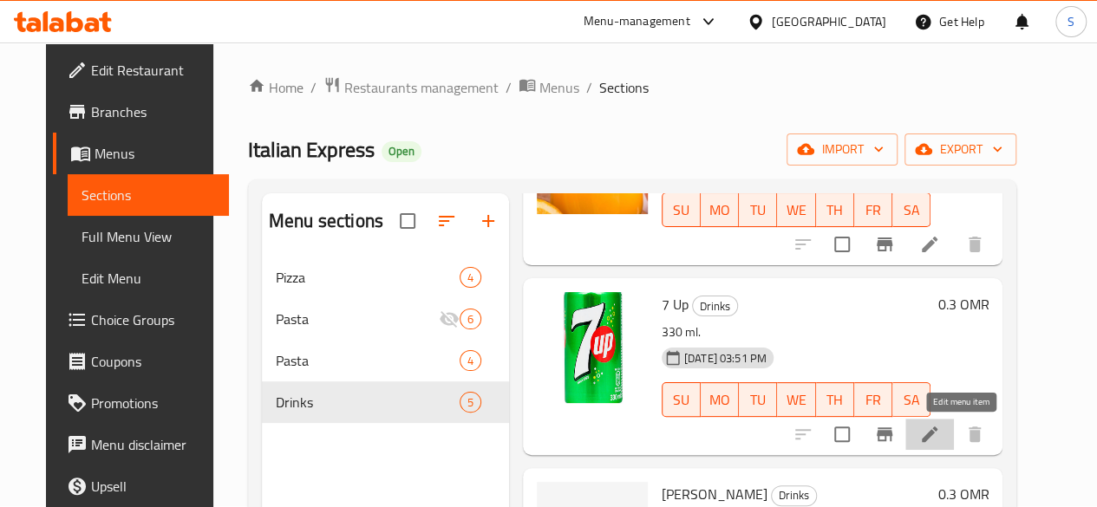
click at [940, 437] on icon at bounding box center [929, 434] width 21 height 21
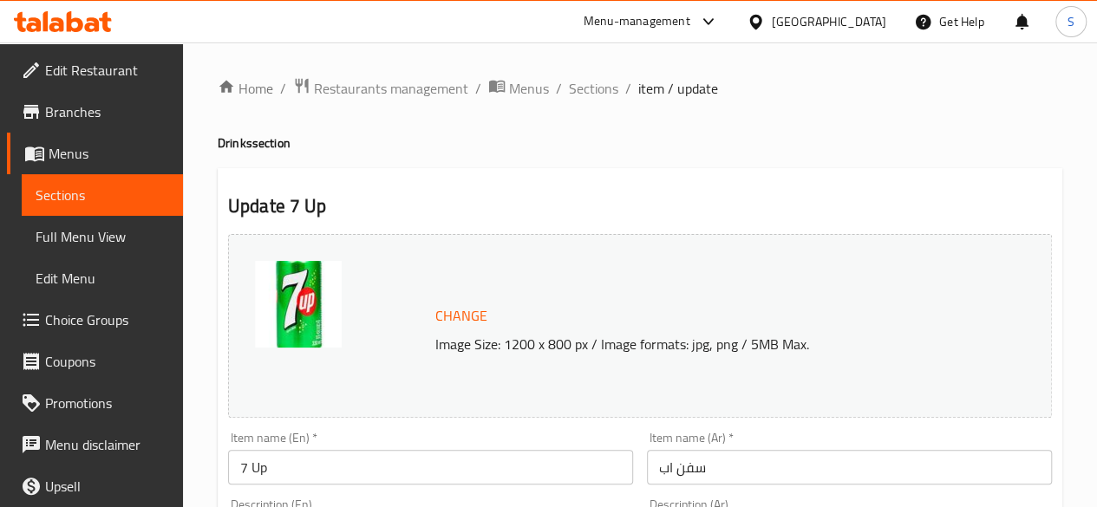
click at [451, 316] on span "Change" at bounding box center [461, 315] width 52 height 25
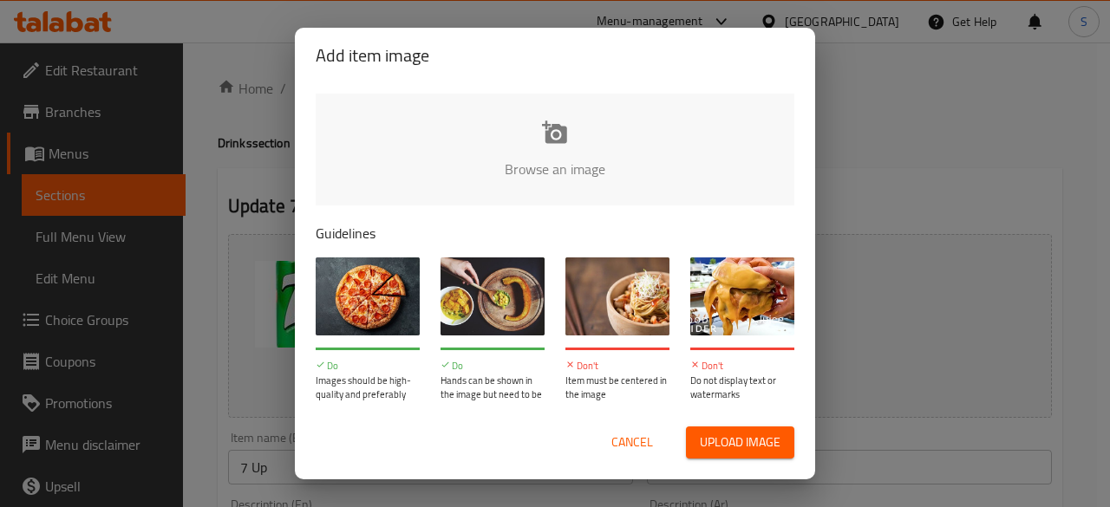
type input "C:\fakepath\Fresh Juice (Orange Watermelon Lime & Mint).webp"
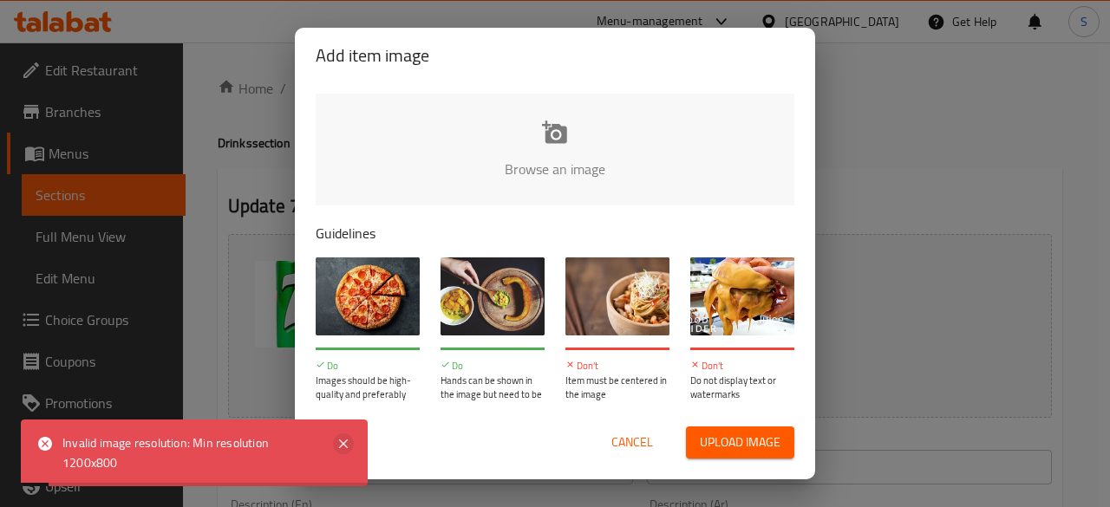
click at [343, 447] on icon at bounding box center [343, 444] width 21 height 21
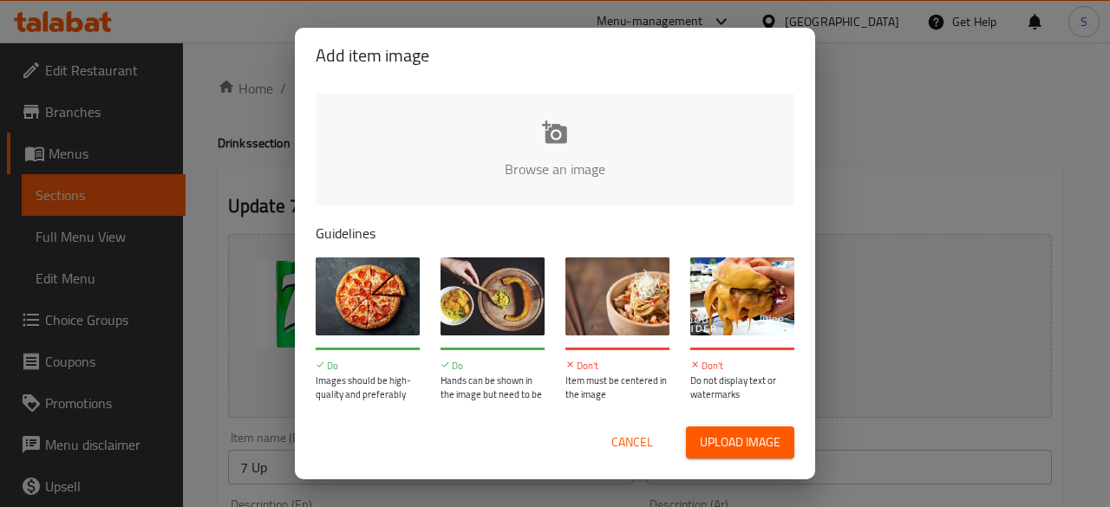
click at [640, 436] on span "Cancel" at bounding box center [632, 443] width 42 height 22
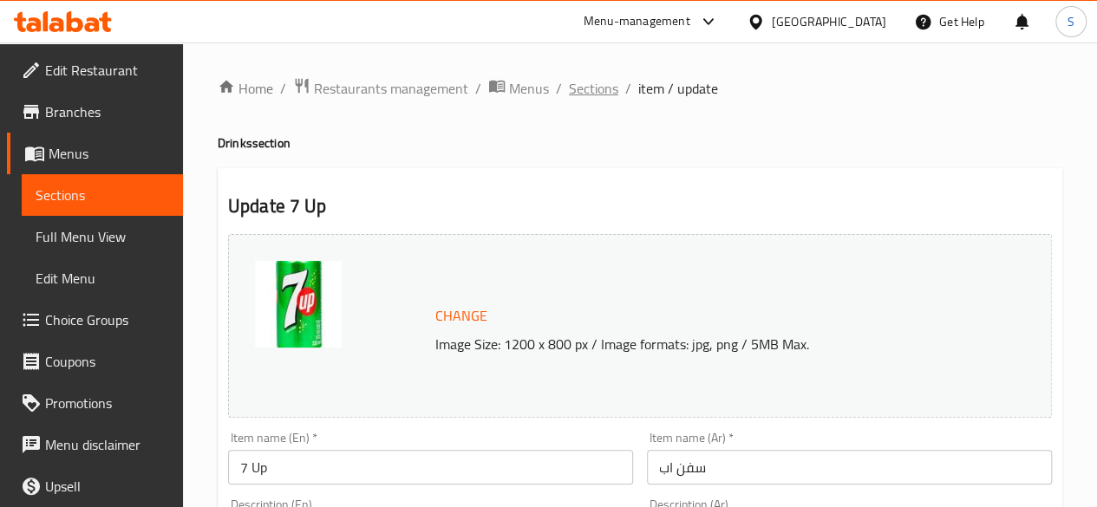
click at [588, 86] on span "Sections" at bounding box center [593, 88] width 49 height 21
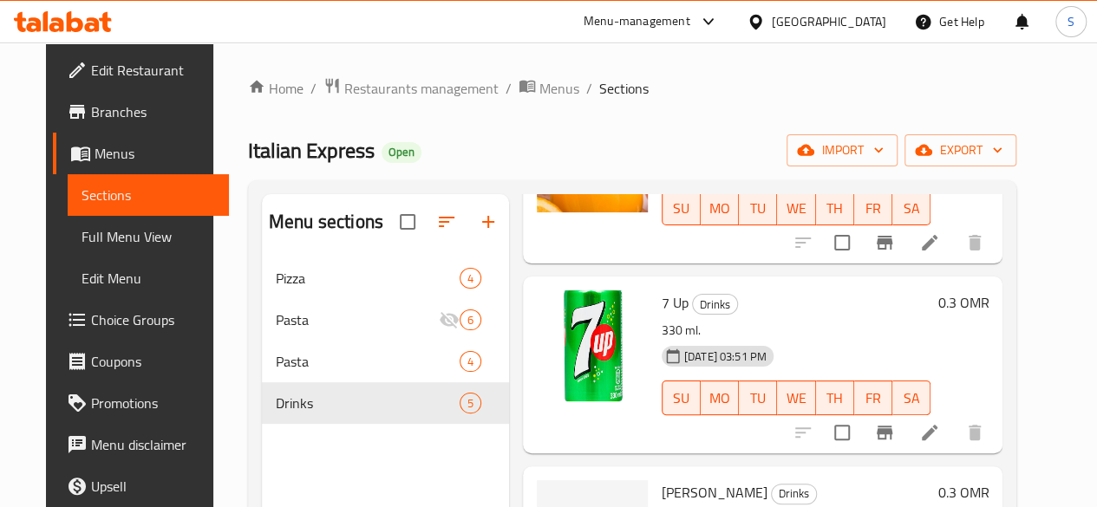
scroll to position [190, 0]
click at [937, 427] on icon at bounding box center [930, 432] width 16 height 16
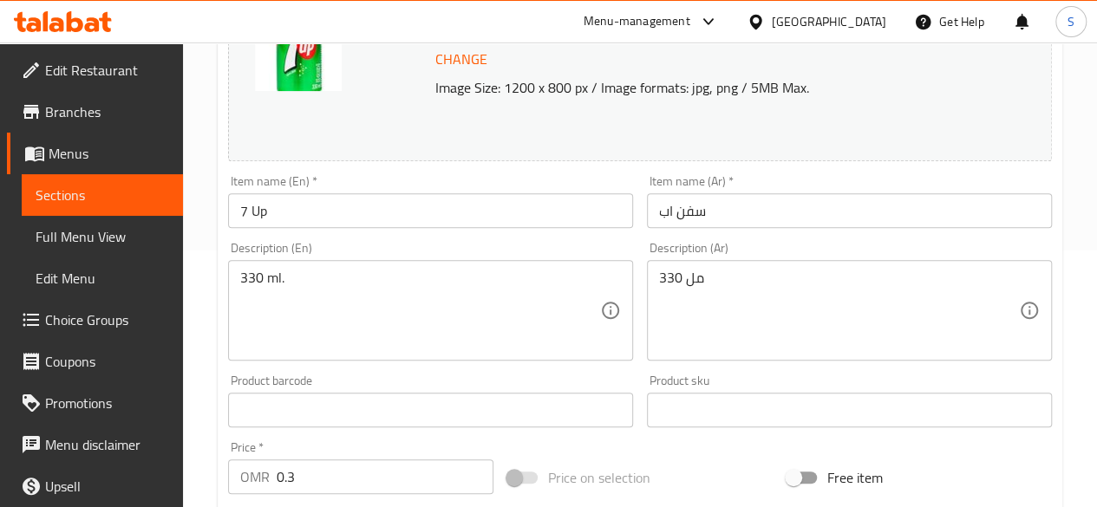
scroll to position [258, 0]
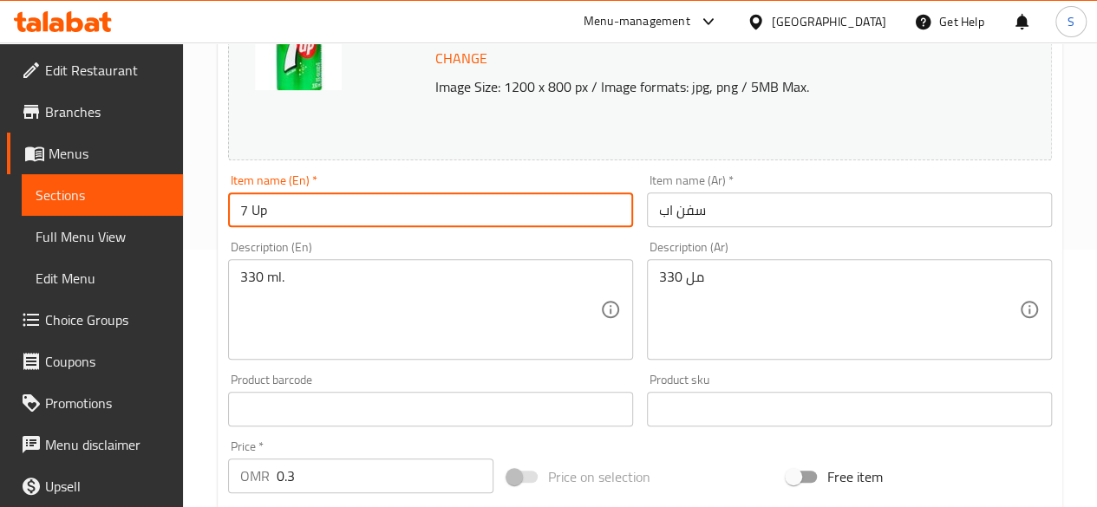
drag, startPoint x: 341, startPoint y: 221, endPoint x: 31, endPoint y: 193, distance: 310.8
click at [31, 193] on div "Edit Restaurant Branches Menus Sections Full Menu View Edit Menu Choice Groups …" at bounding box center [548, 389] width 1097 height 1208
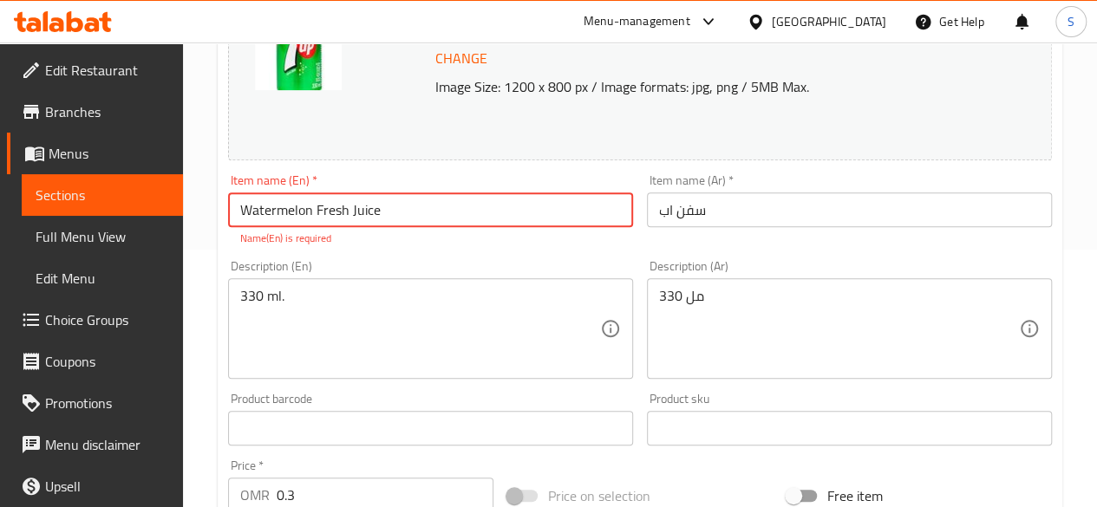
drag, startPoint x: 466, startPoint y: 208, endPoint x: 146, endPoint y: 215, distance: 320.9
click at [146, 215] on div "Edit Restaurant Branches Menus Sections Full Menu View Edit Menu Choice Groups …" at bounding box center [548, 398] width 1097 height 1227
type input "Watermelon Fresh Juice"
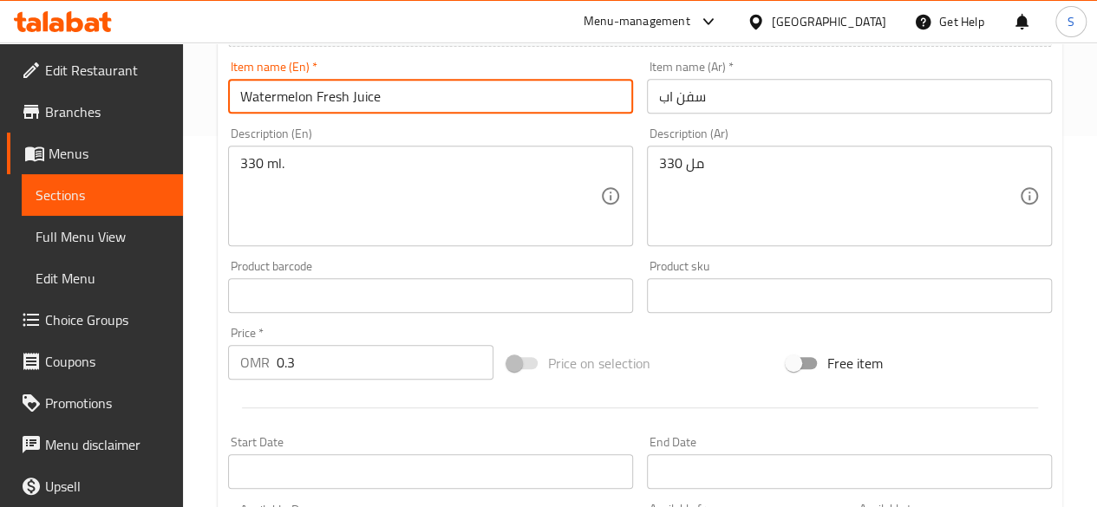
scroll to position [370, 0]
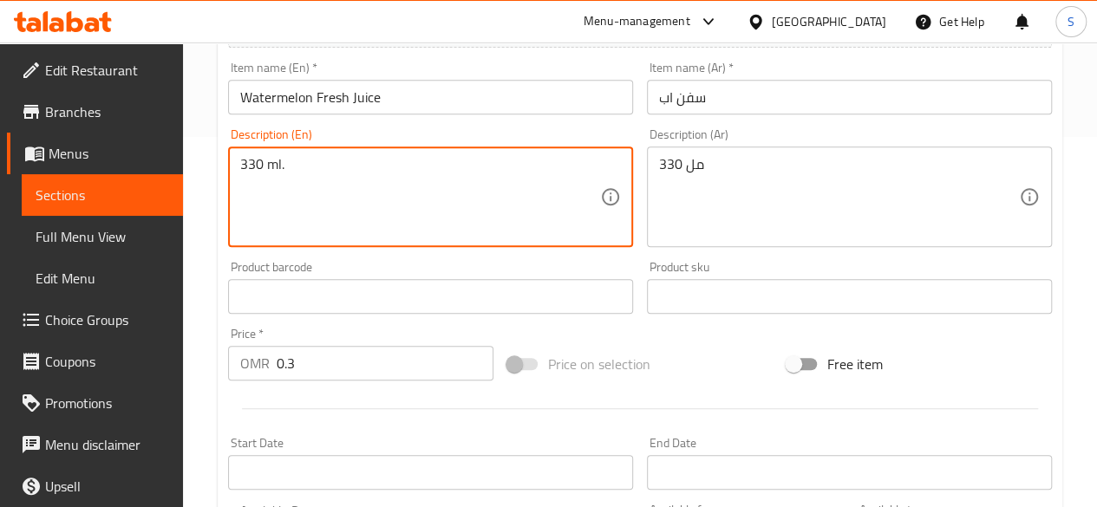
drag, startPoint x: 341, startPoint y: 168, endPoint x: 150, endPoint y: 174, distance: 190.9
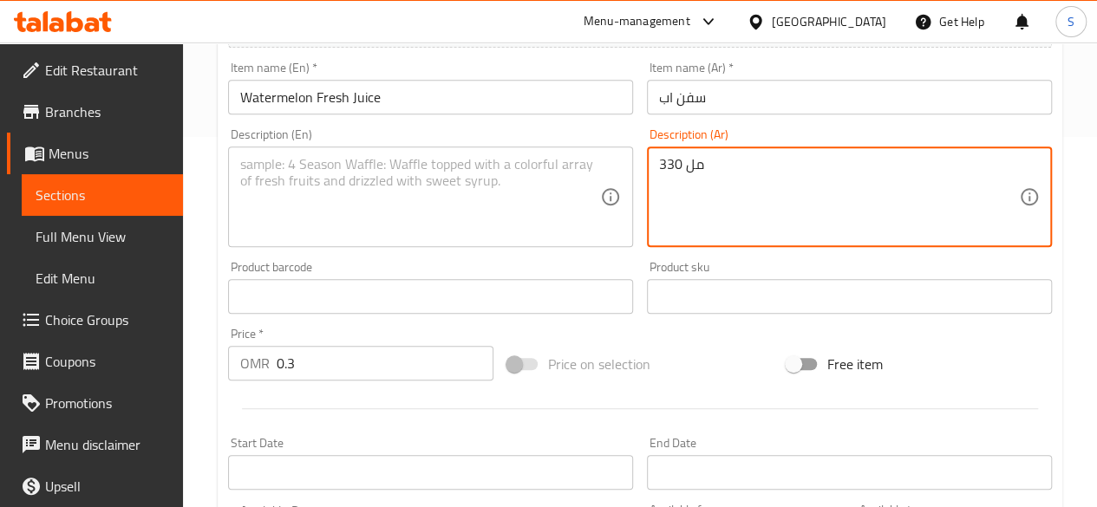
drag, startPoint x: 768, startPoint y: 165, endPoint x: 565, endPoint y: 164, distance: 202.9
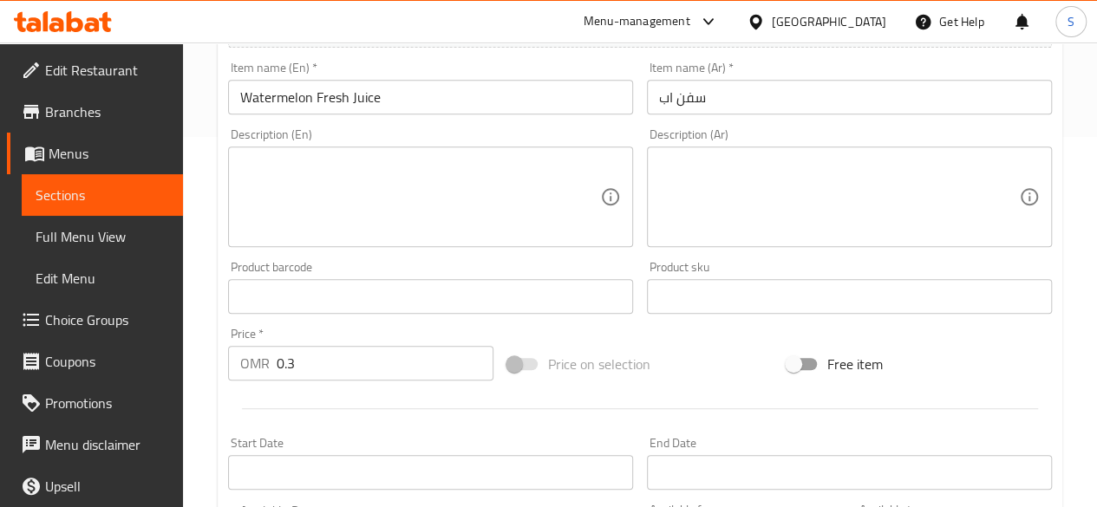
click at [453, 78] on div "Item name (En)   * Watermelon Fresh Juice Item name (En) *" at bounding box center [430, 88] width 405 height 53
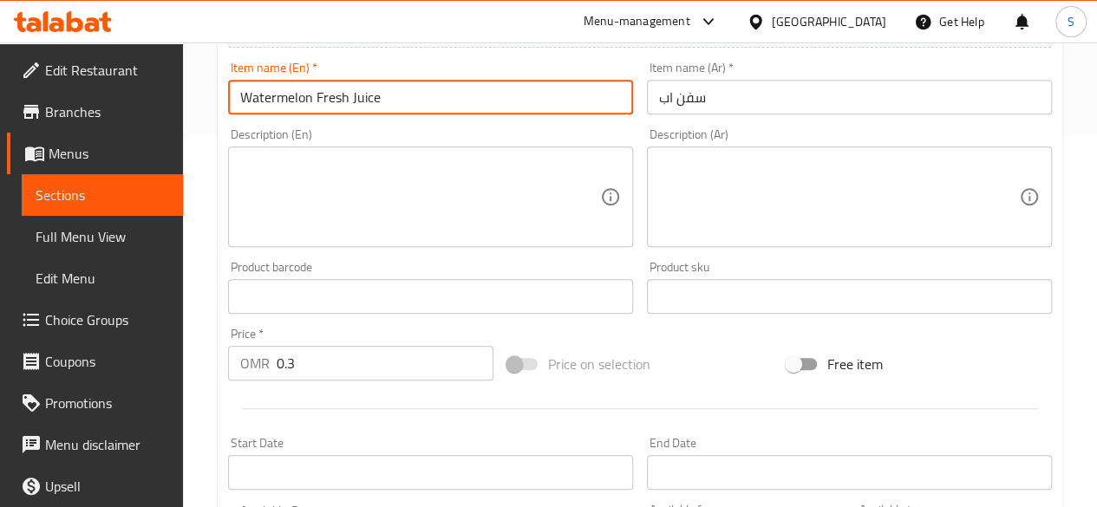
drag, startPoint x: 437, startPoint y: 88, endPoint x: 120, endPoint y: 91, distance: 317.4
click at [120, 91] on div "Edit Restaurant Branches Menus Sections Full Menu View Edit Menu Choice Groups …" at bounding box center [548, 276] width 1097 height 1208
drag, startPoint x: 765, startPoint y: 95, endPoint x: 531, endPoint y: 118, distance: 235.3
click at [531, 118] on div "Change Image Size: 1200 x 800 px / Image formats: jpg, png / 5MB Max. Item name…" at bounding box center [640, 243] width 838 height 773
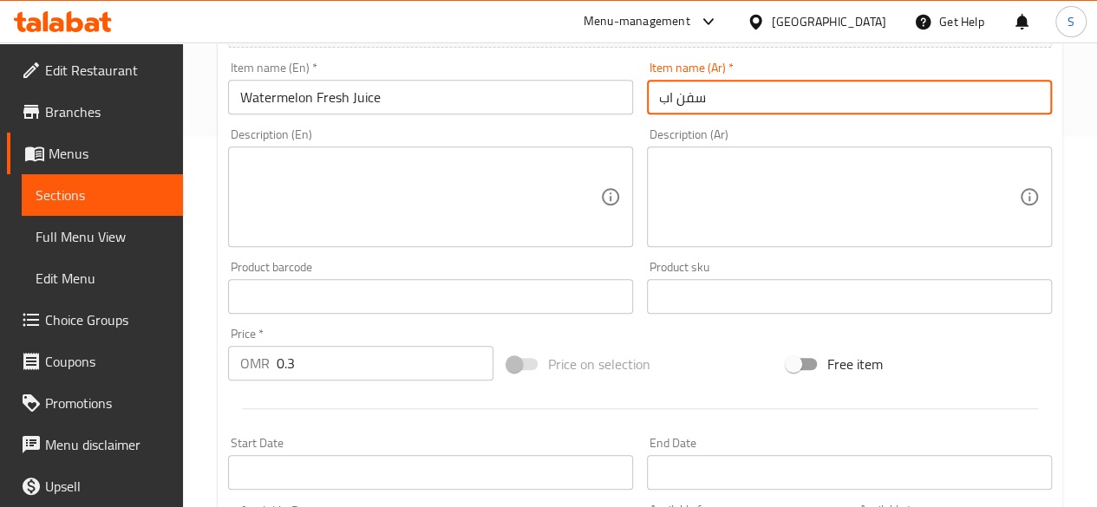
paste input "صير البطيخ الطازج"
type input "عصير البطيخ الطازج"
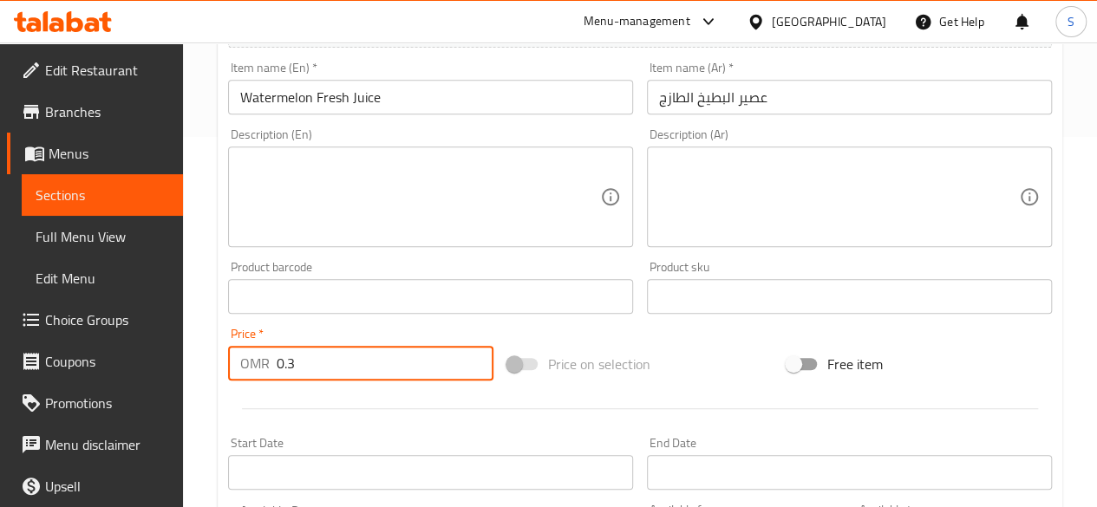
drag, startPoint x: 328, startPoint y: 362, endPoint x: 180, endPoint y: 356, distance: 147.5
click at [180, 356] on div "Edit Restaurant Branches Menus Sections Full Menu View Edit Menu Choice Groups …" at bounding box center [548, 276] width 1097 height 1208
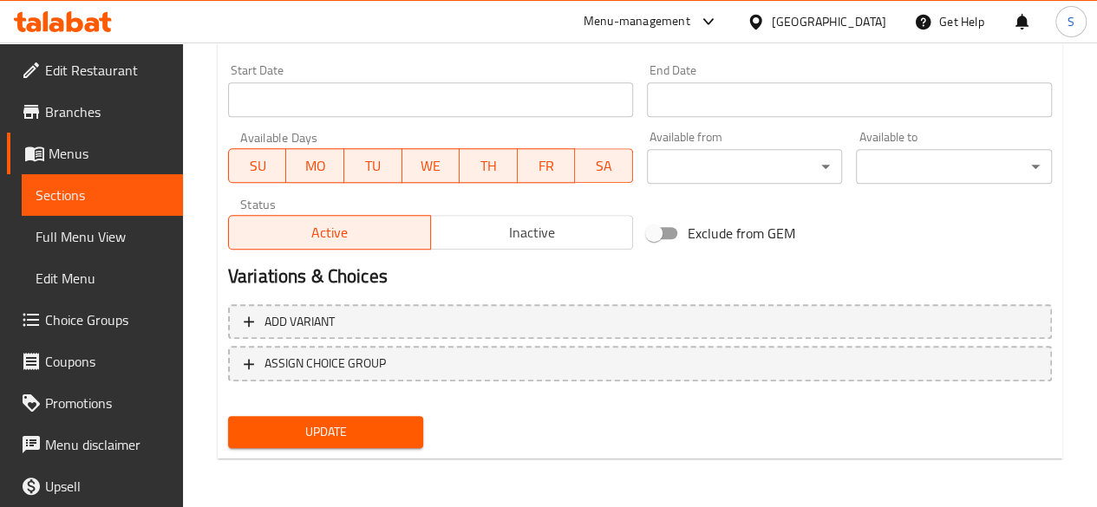
type input "1.1"
click at [332, 424] on span "Update" at bounding box center [326, 432] width 168 height 22
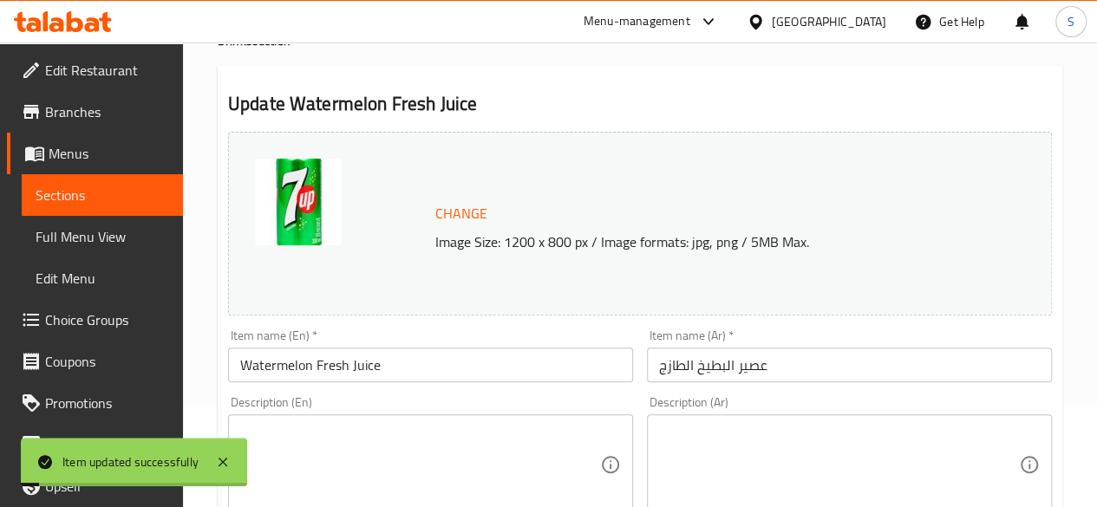
scroll to position [0, 0]
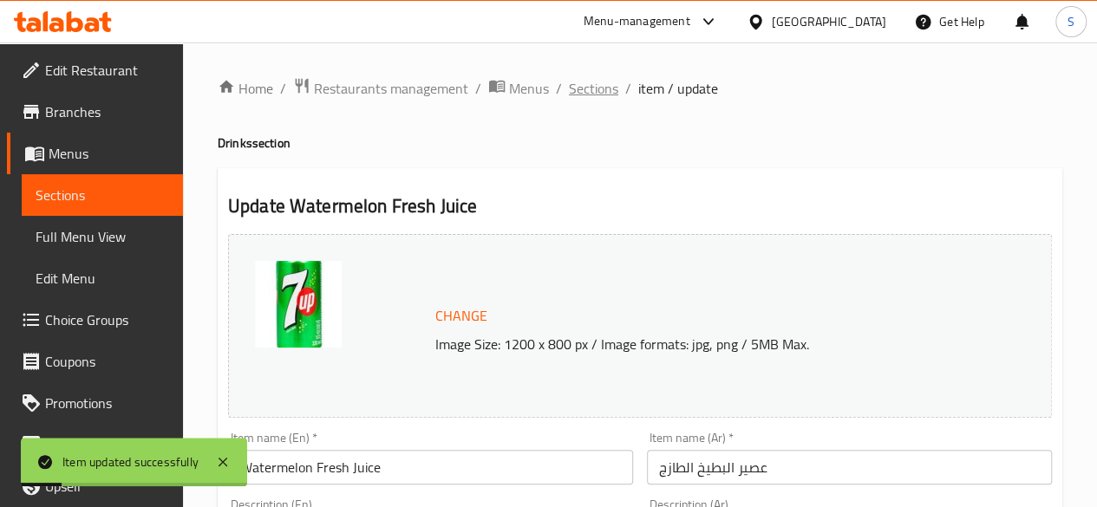
click at [600, 78] on span "Sections" at bounding box center [593, 88] width 49 height 21
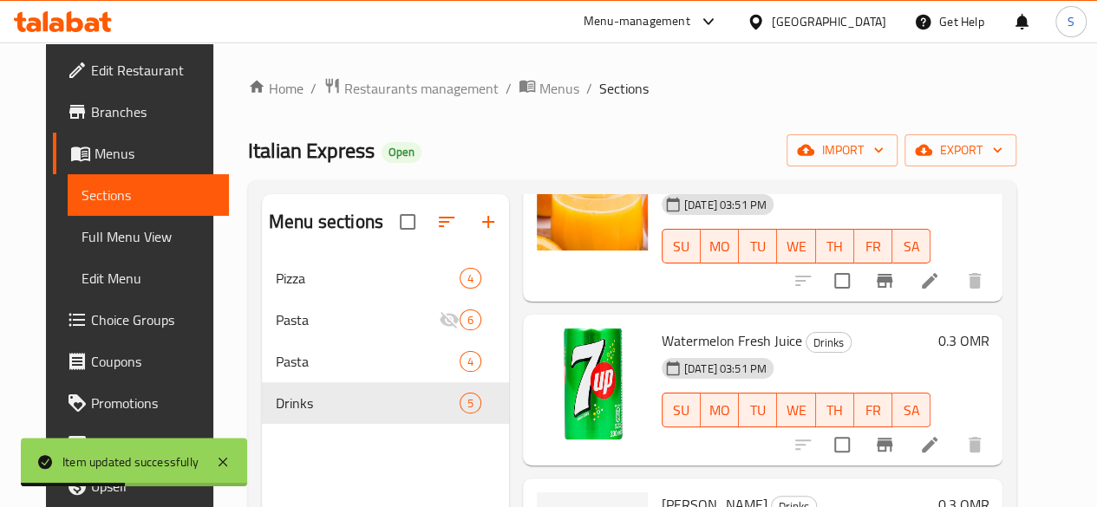
scroll to position [143, 0]
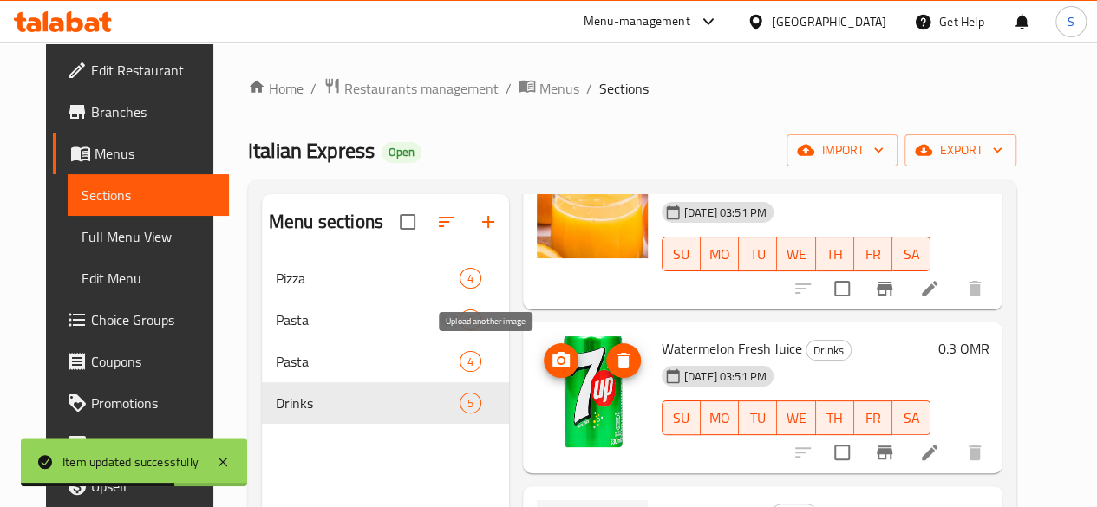
click at [552, 362] on icon "upload picture" at bounding box center [560, 360] width 17 height 16
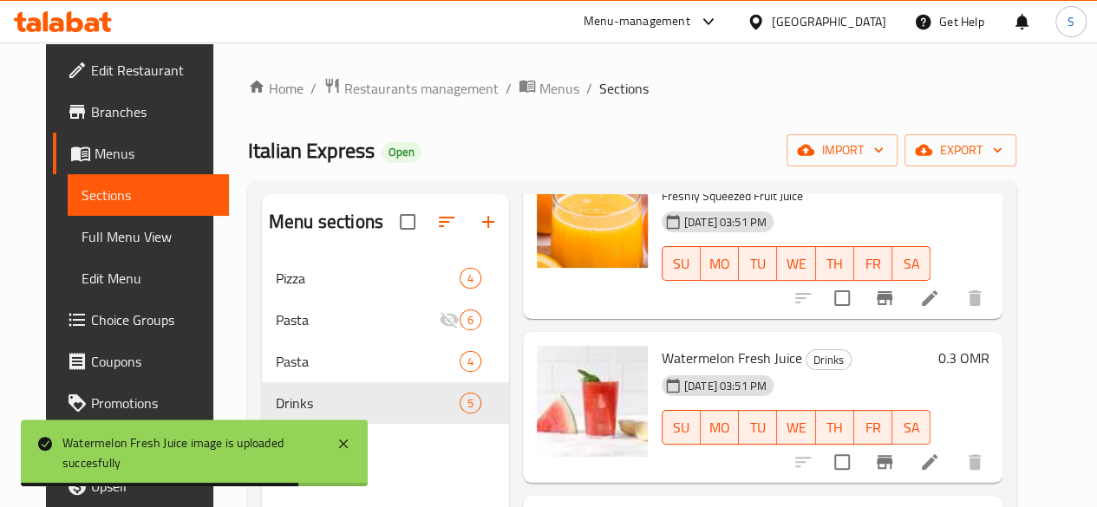
scroll to position [173, 0]
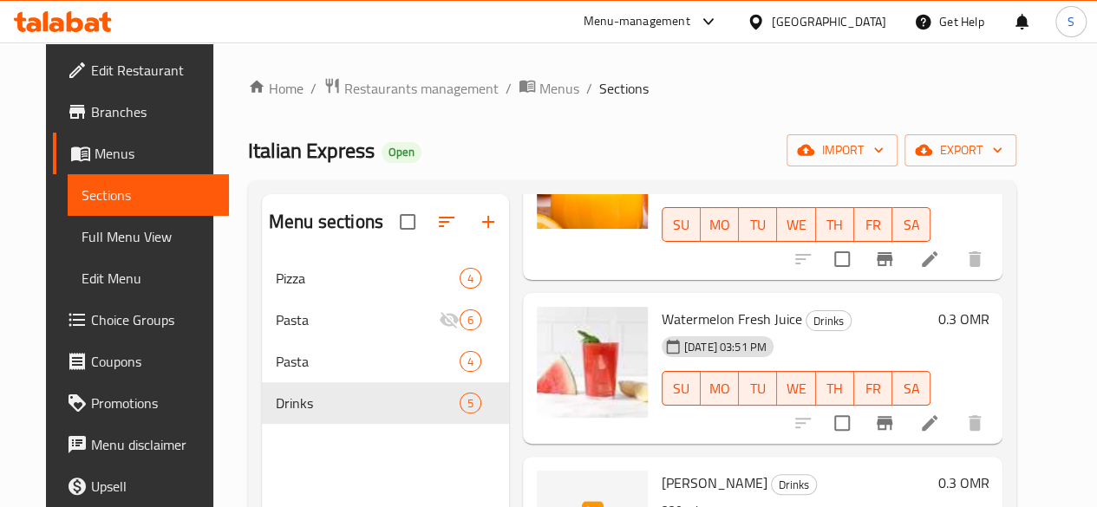
click at [1003, 290] on div "Menu items Add Sort Manage items Orange Fresh Juice Drinks Freshly Squeezed Fru…" at bounding box center [756, 447] width 494 height 507
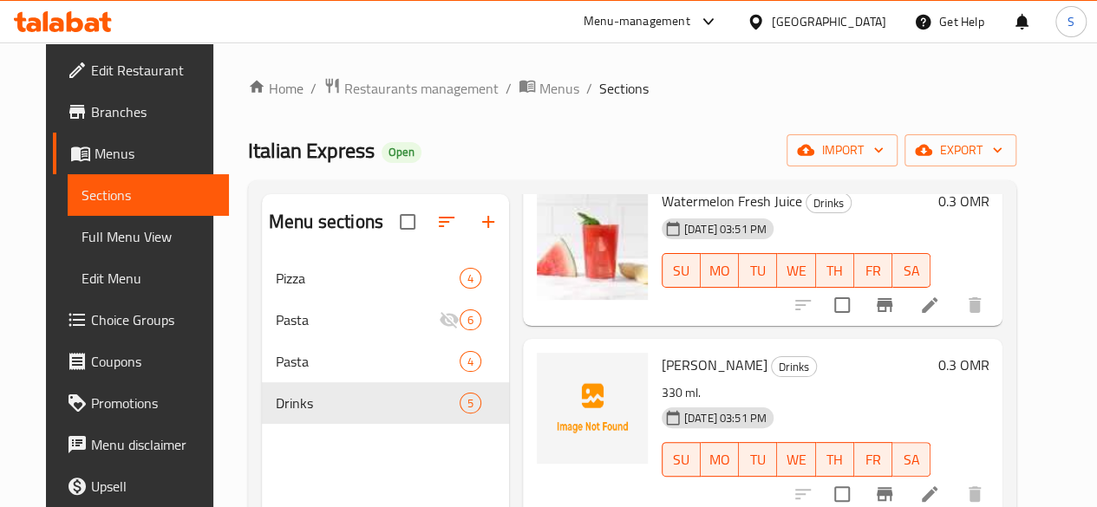
scroll to position [268, 0]
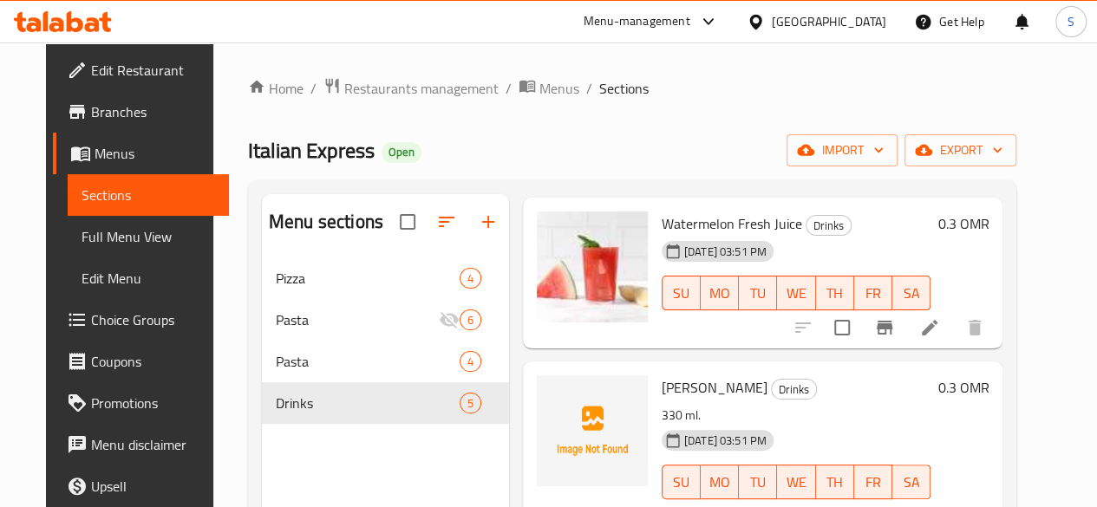
click at [949, 323] on li at bounding box center [929, 327] width 49 height 31
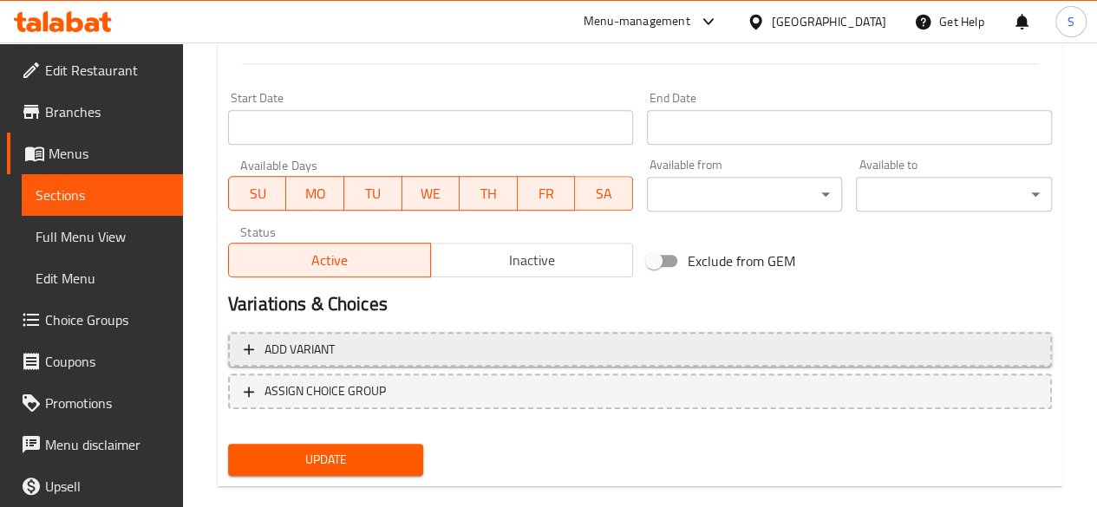
scroll to position [743, 0]
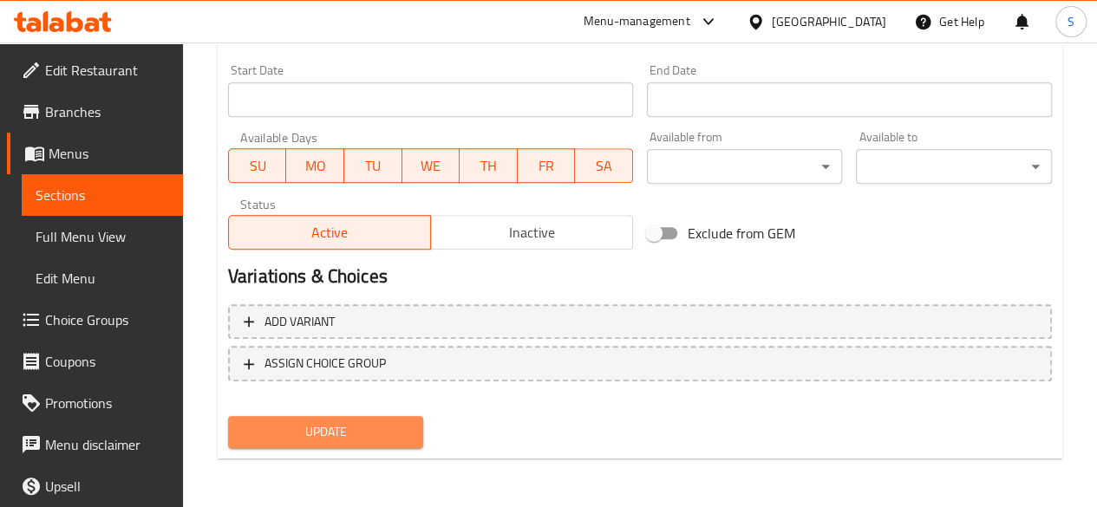
click at [312, 434] on span "Update" at bounding box center [326, 432] width 168 height 22
click at [319, 433] on span "Update" at bounding box center [326, 432] width 168 height 22
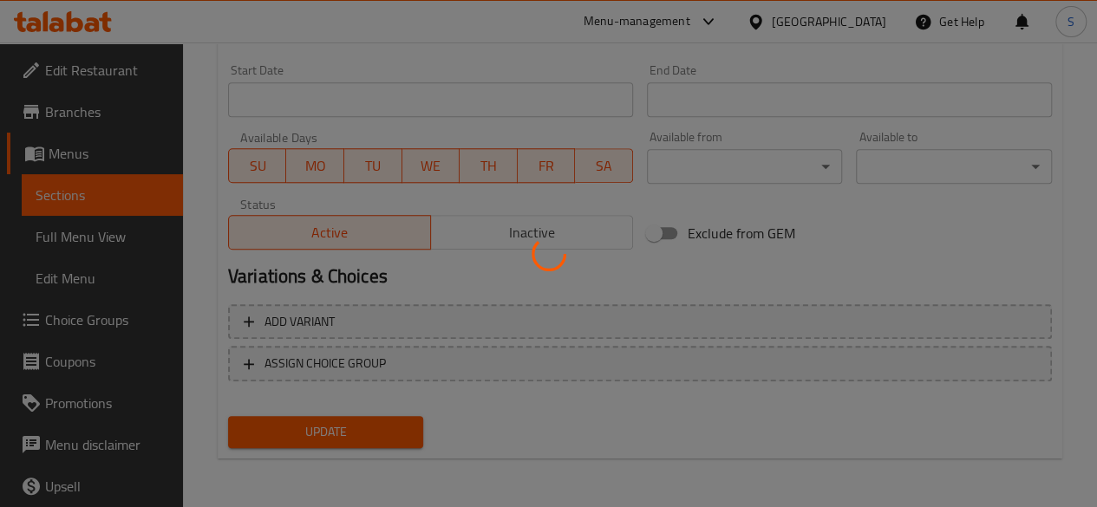
scroll to position [0, 0]
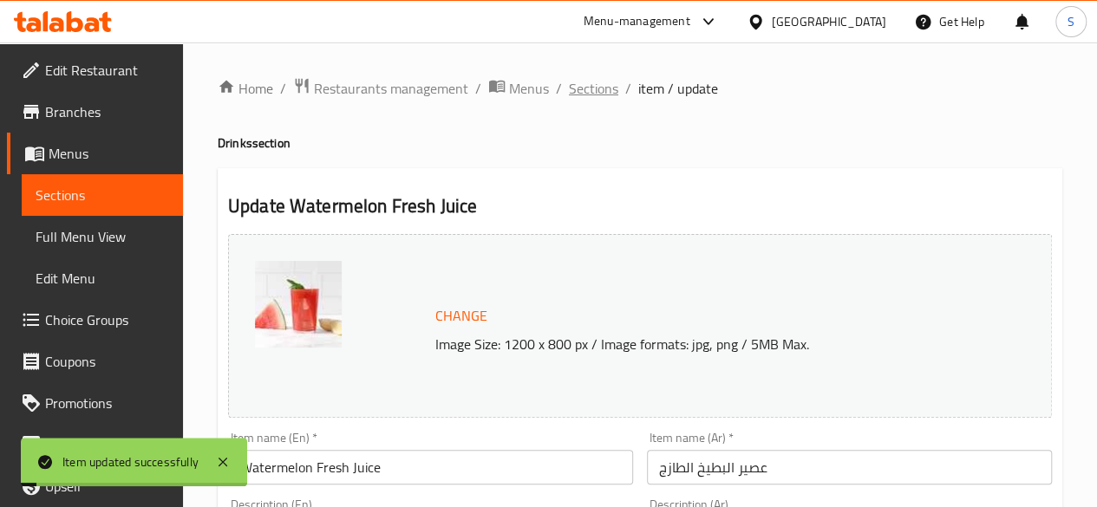
click at [583, 89] on span "Sections" at bounding box center [593, 88] width 49 height 21
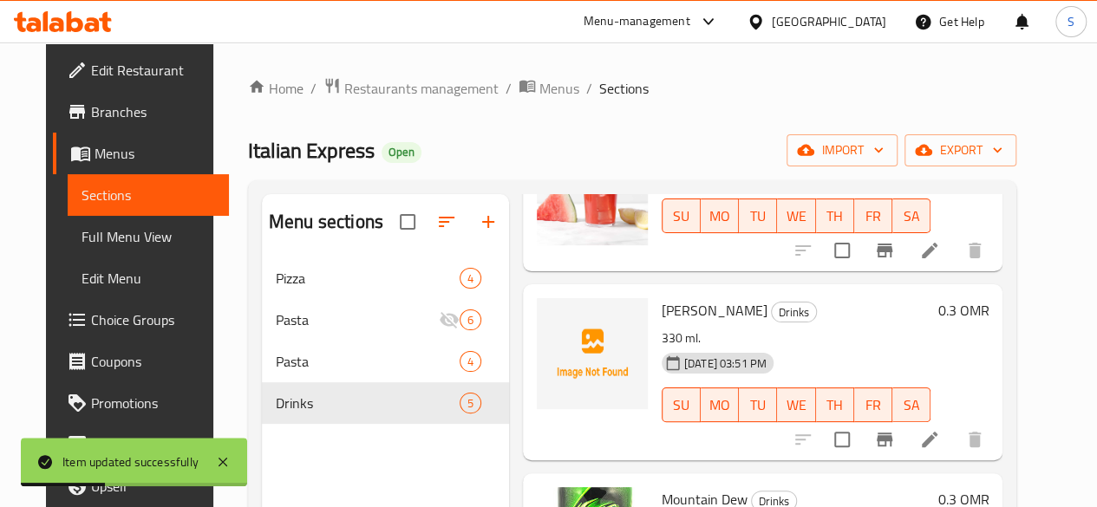
scroll to position [346, 0]
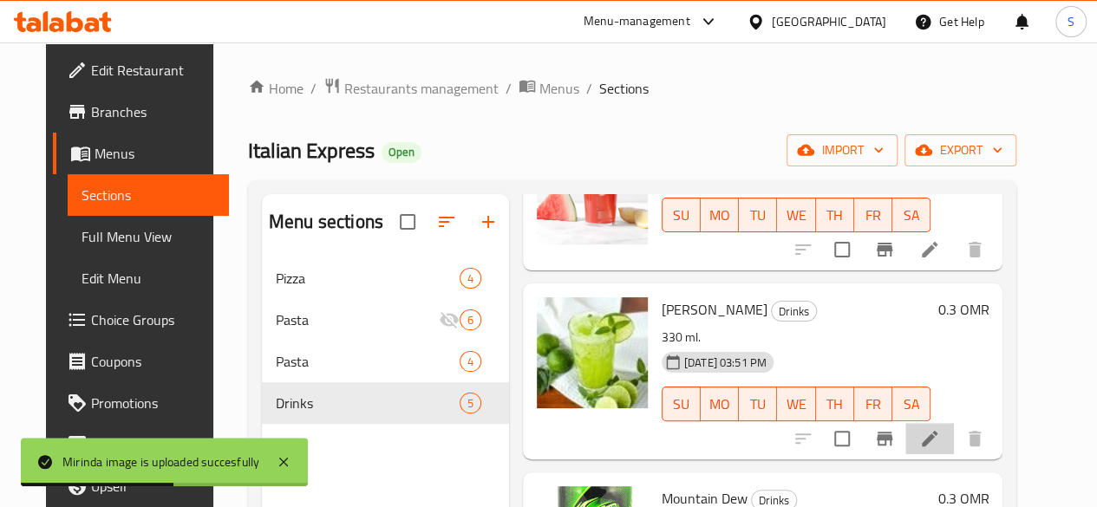
click at [954, 437] on li at bounding box center [929, 438] width 49 height 31
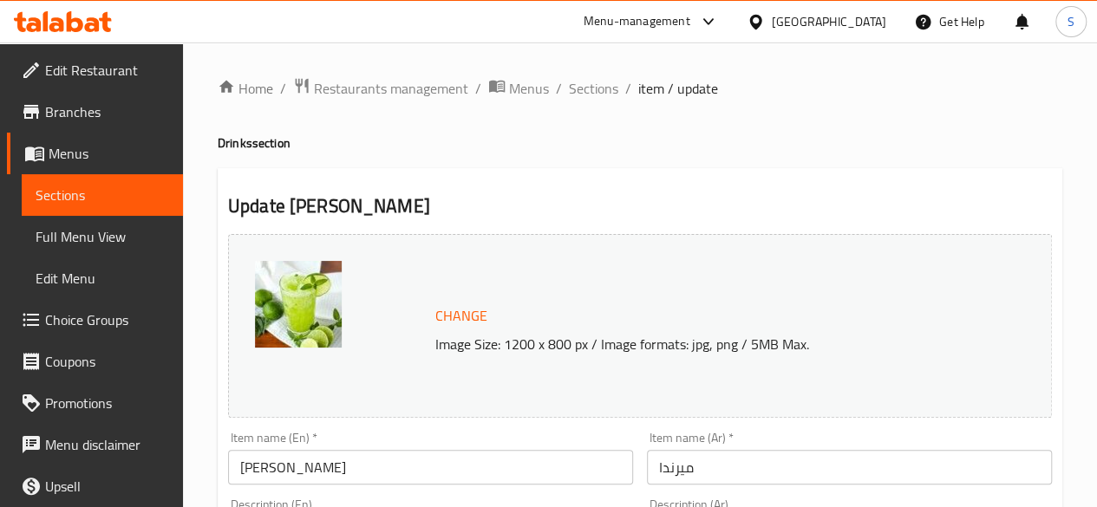
scroll to position [58, 0]
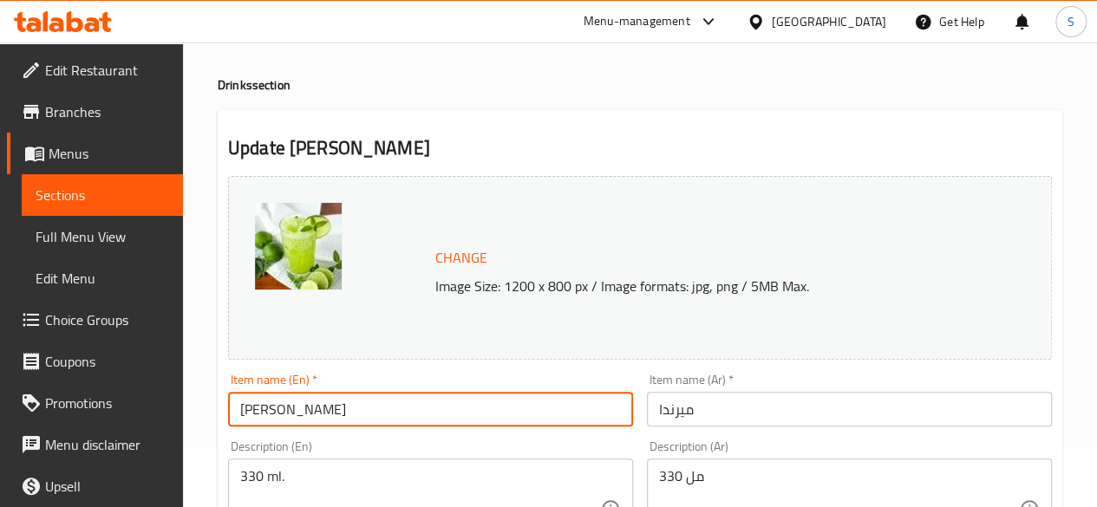
drag, startPoint x: 372, startPoint y: 403, endPoint x: 64, endPoint y: 403, distance: 307.8
drag, startPoint x: 370, startPoint y: 414, endPoint x: 83, endPoint y: 386, distance: 288.3
type input "Lime & mint Juice"
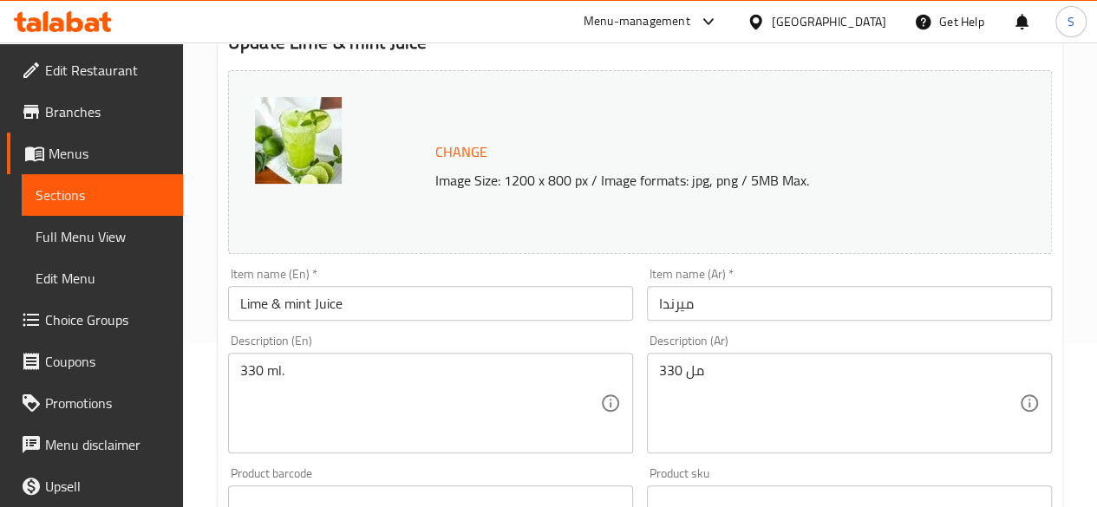
scroll to position [166, 0]
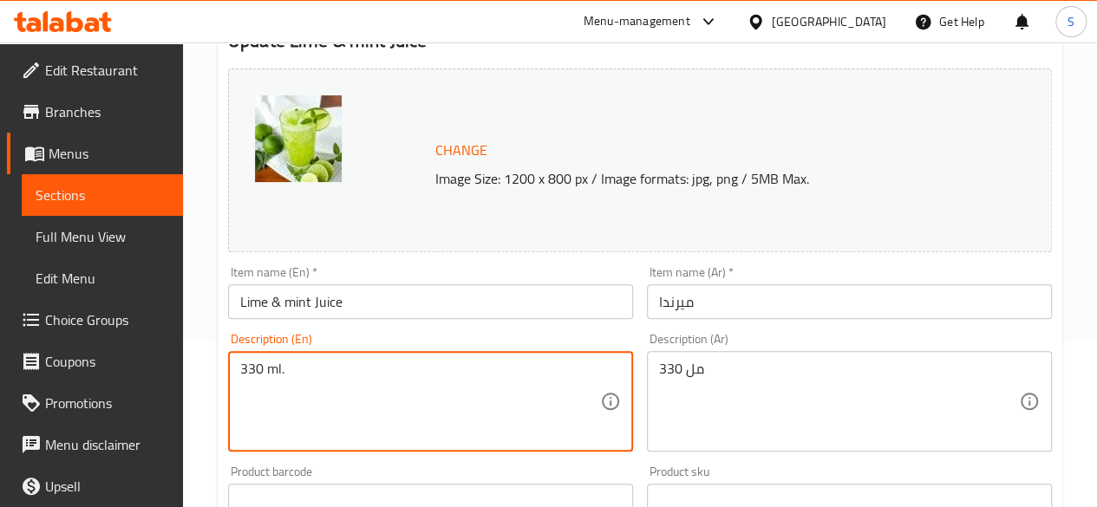
drag, startPoint x: 319, startPoint y: 375, endPoint x: 129, endPoint y: 384, distance: 190.1
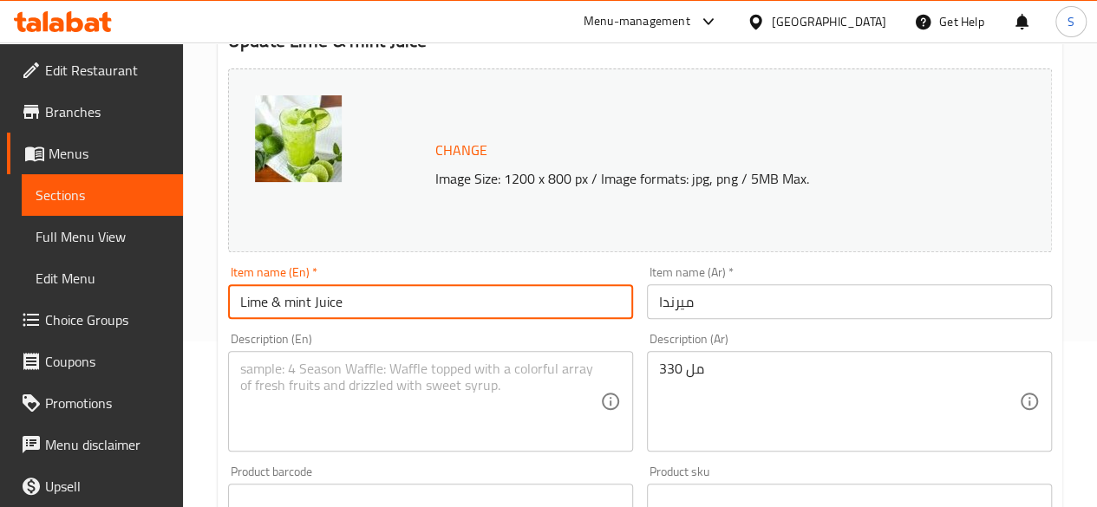
drag, startPoint x: 410, startPoint y: 301, endPoint x: 40, endPoint y: 329, distance: 371.3
click at [40, 329] on div "Edit Restaurant Branches Menus Sections Full Menu View Edit Menu Choice Groups …" at bounding box center [548, 481] width 1097 height 1208
drag, startPoint x: 710, startPoint y: 306, endPoint x: 562, endPoint y: 313, distance: 148.4
click at [562, 313] on div "Change Image Size: 1200 x 800 px / Image formats: jpg, png / 5MB Max. Item name…" at bounding box center [640, 448] width 838 height 773
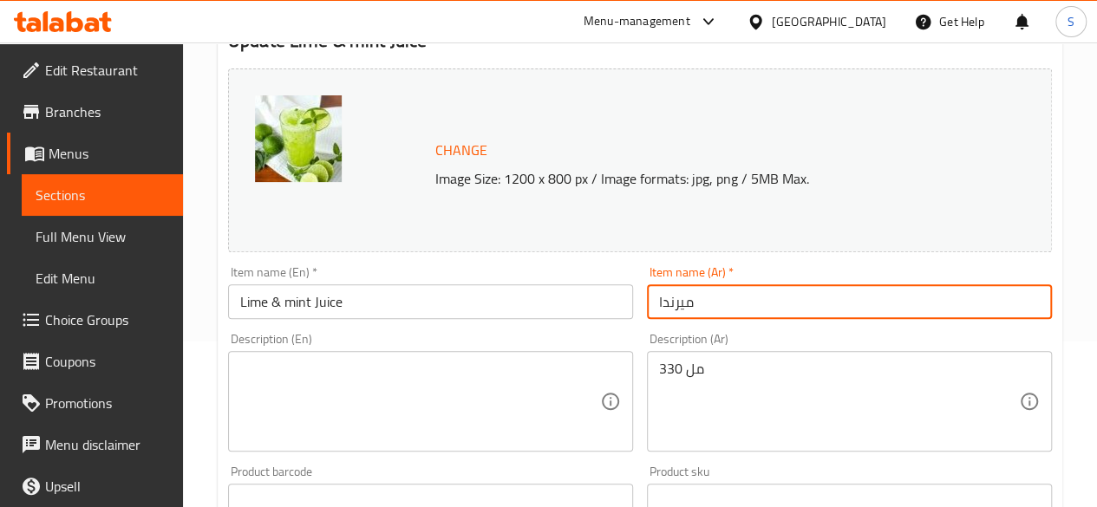
paste input "عصير الليمون والنعناع"
type input "عصير الليمون والنعناع"
drag, startPoint x: 737, startPoint y: 381, endPoint x: 568, endPoint y: 382, distance: 169.1
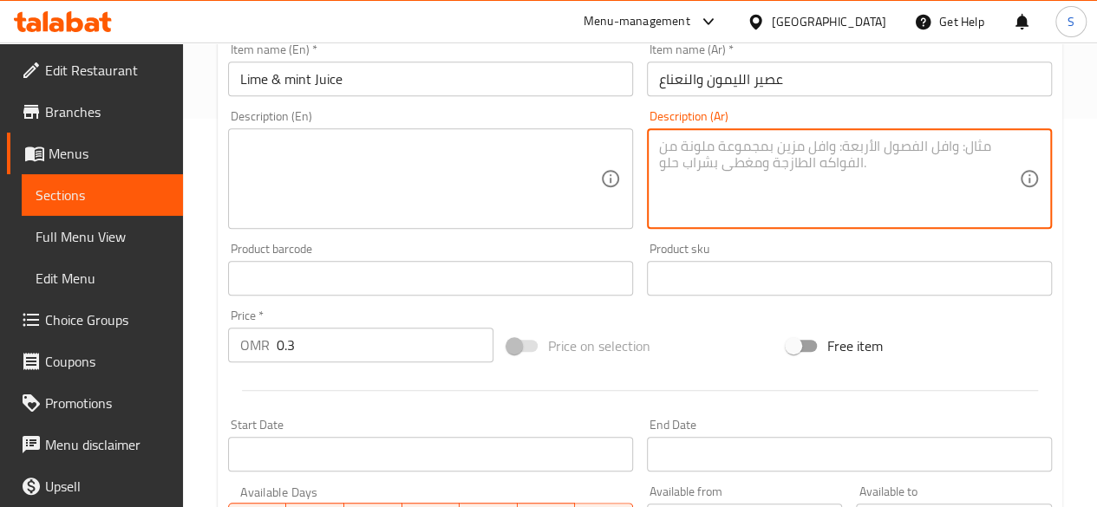
scroll to position [398, 0]
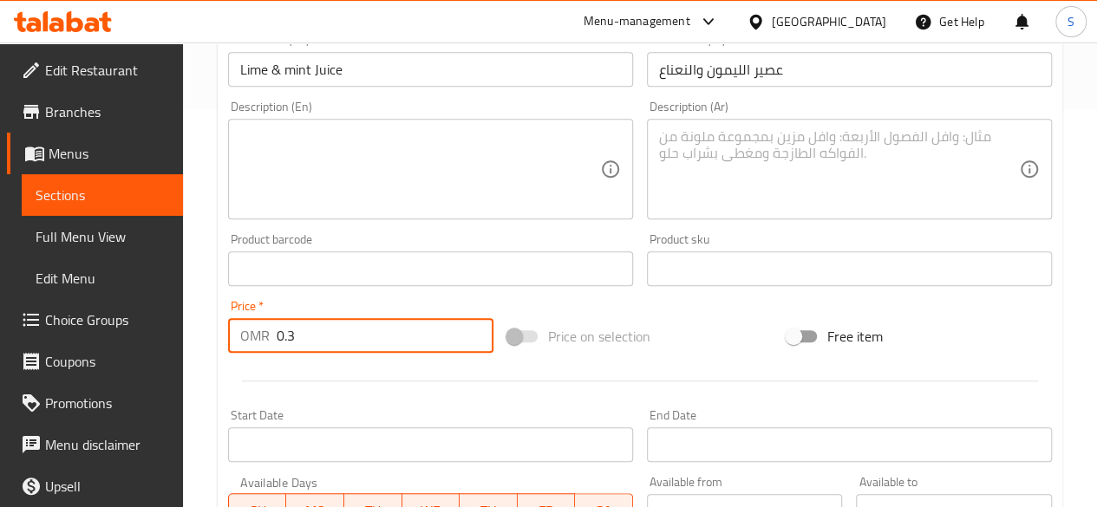
drag, startPoint x: 401, startPoint y: 331, endPoint x: 124, endPoint y: 327, distance: 276.6
click at [124, 327] on div "Edit Restaurant Branches Menus Sections Full Menu View Edit Menu Choice Groups …" at bounding box center [548, 248] width 1097 height 1208
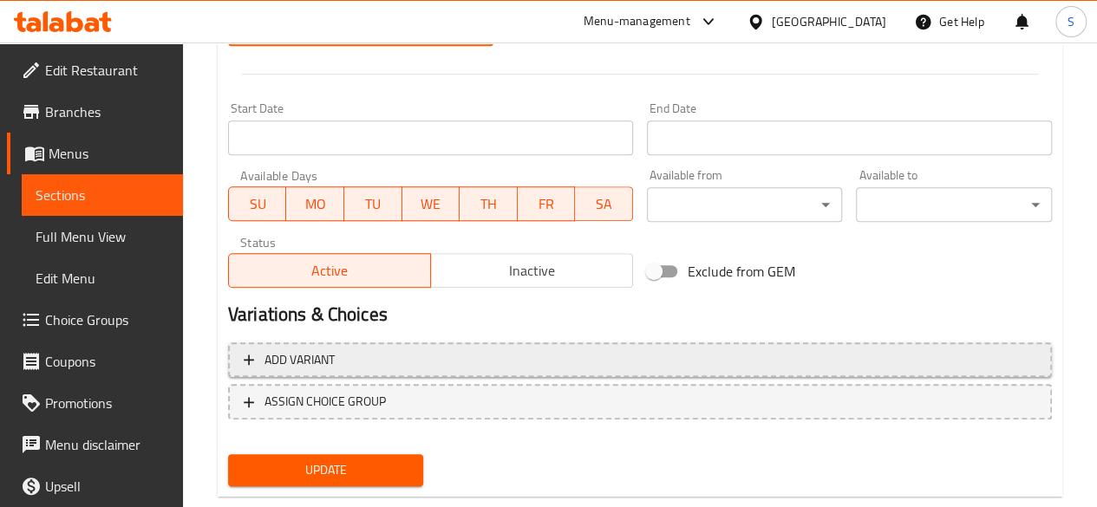
scroll to position [721, 0]
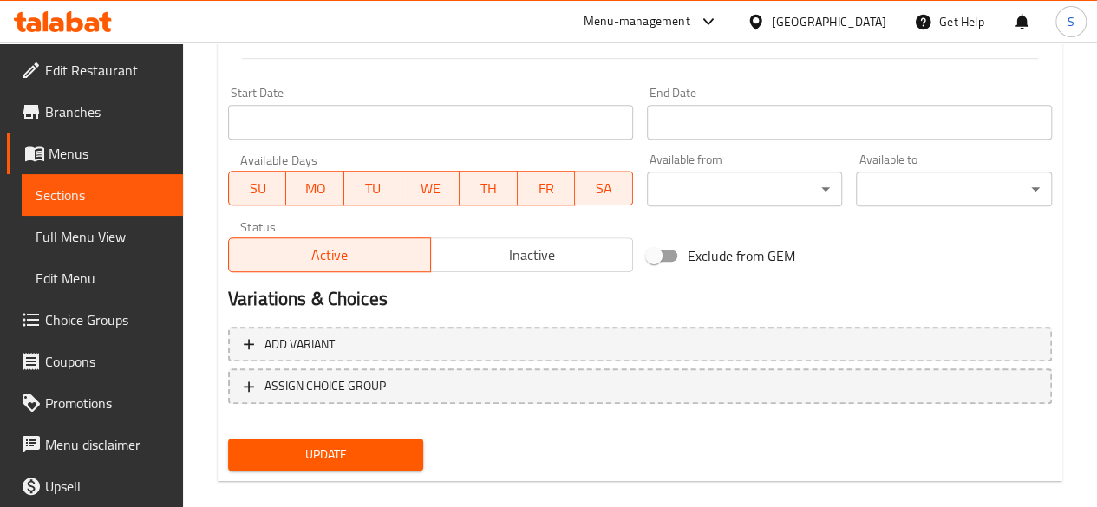
type input "1.1"
click at [318, 449] on span "Update" at bounding box center [326, 455] width 168 height 22
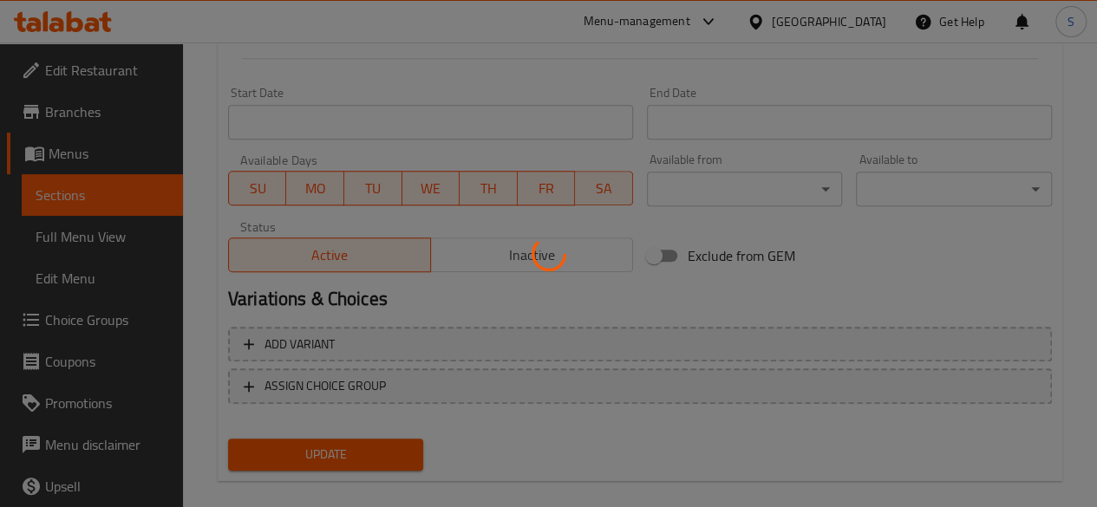
click at [318, 449] on div at bounding box center [548, 253] width 1097 height 507
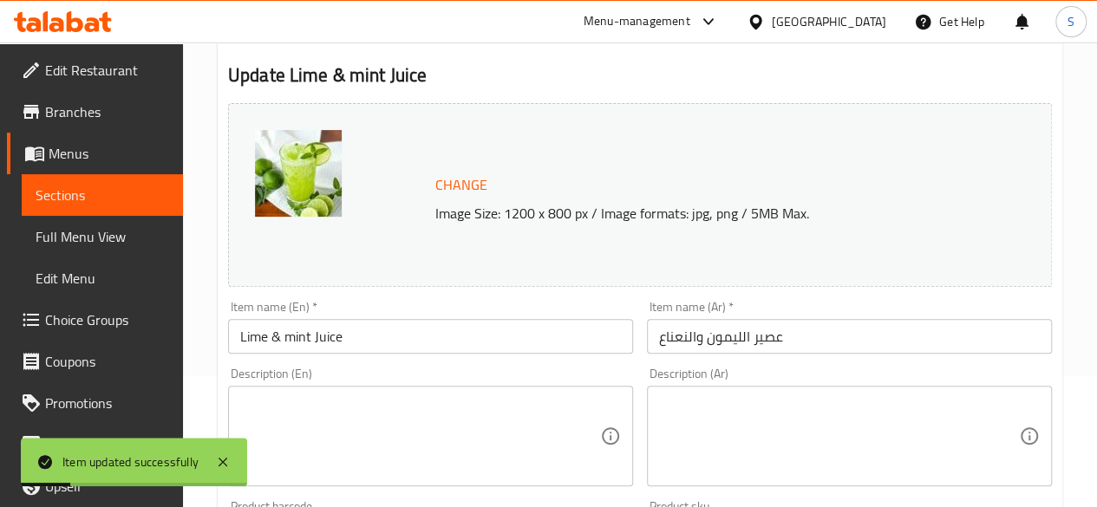
scroll to position [0, 0]
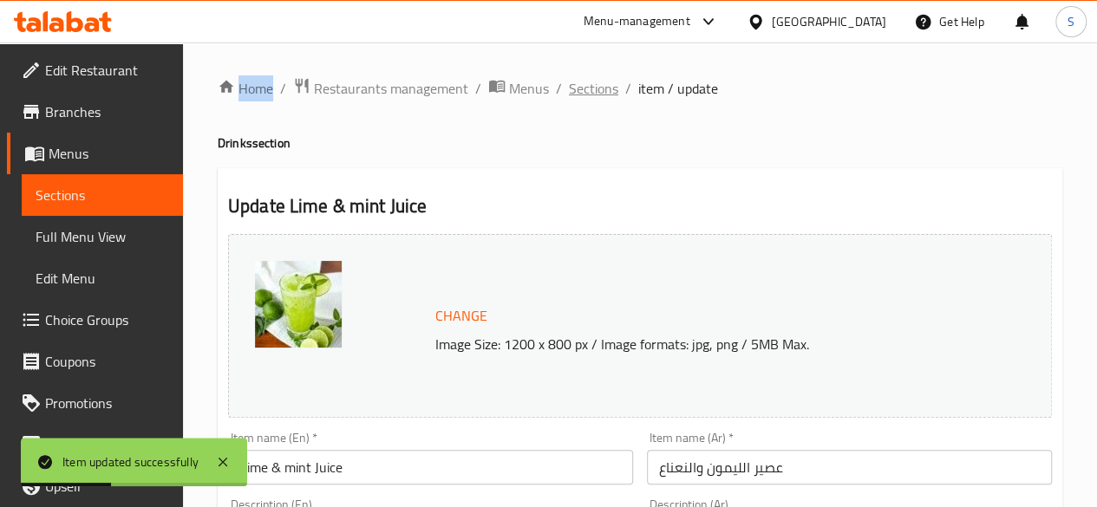
click at [593, 89] on span "Sections" at bounding box center [593, 88] width 49 height 21
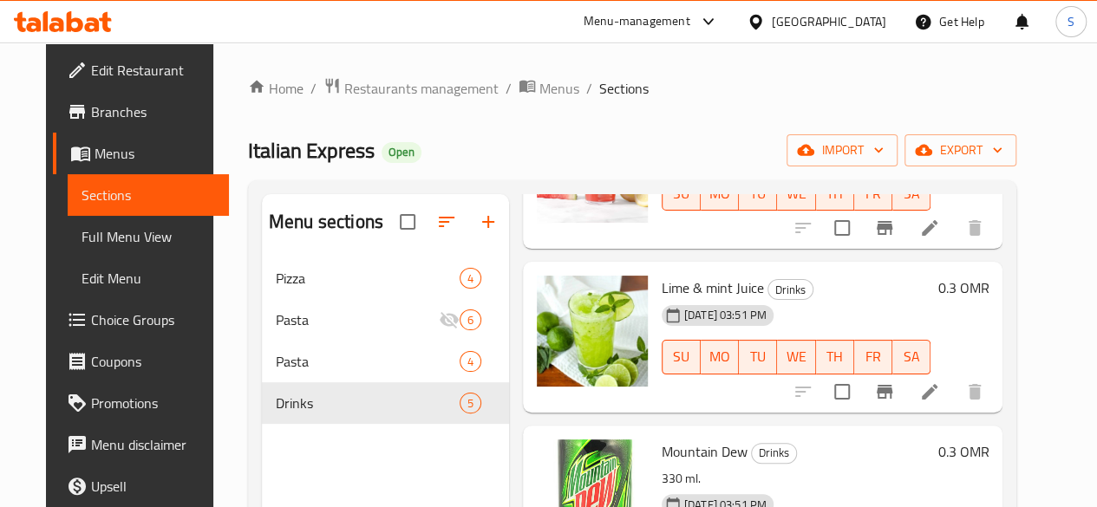
scroll to position [457, 0]
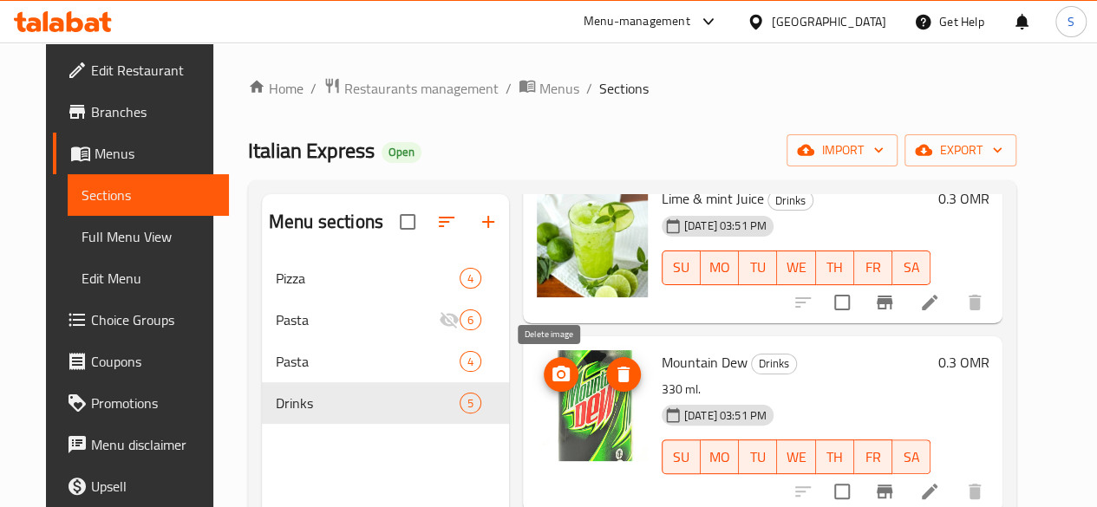
click at [617, 375] on icon "delete image" at bounding box center [623, 375] width 12 height 16
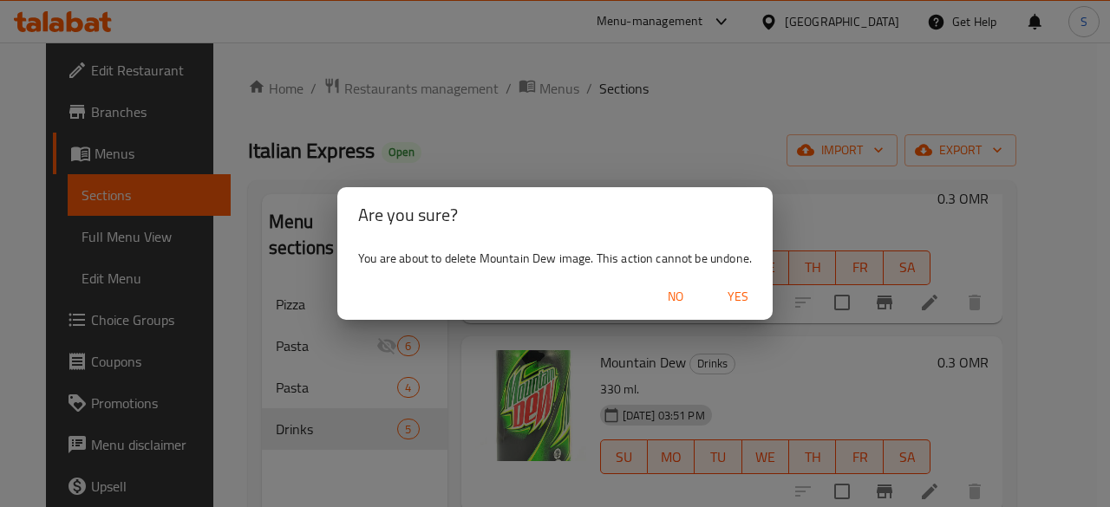
click at [731, 307] on span "Yes" at bounding box center [738, 297] width 42 height 22
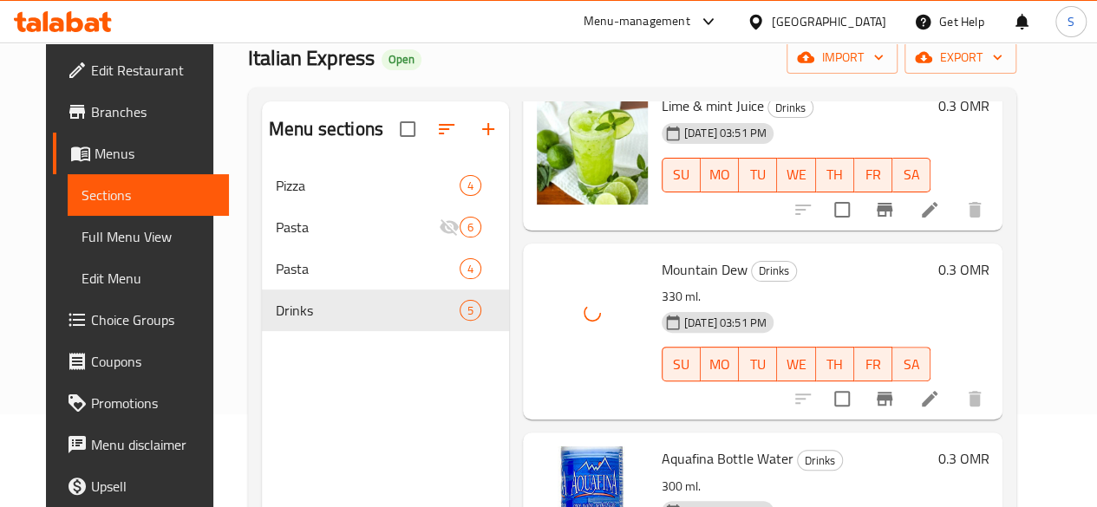
scroll to position [113, 0]
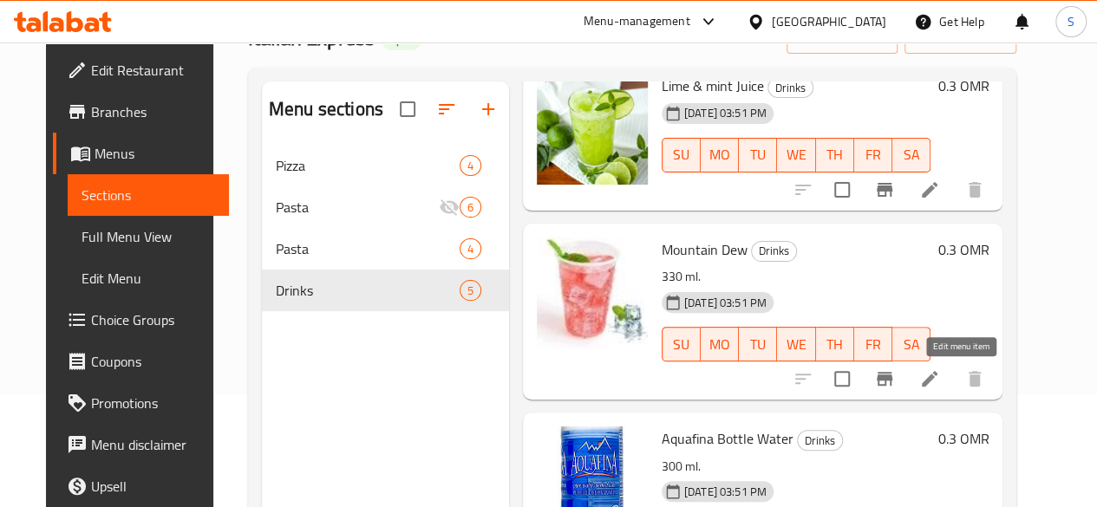
click at [940, 369] on icon at bounding box center [929, 379] width 21 height 21
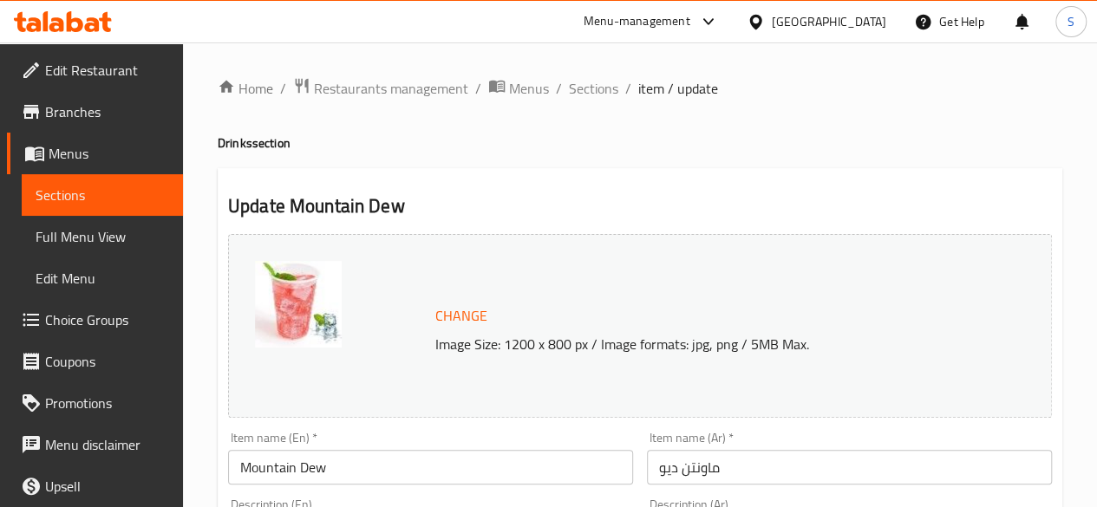
scroll to position [307, 0]
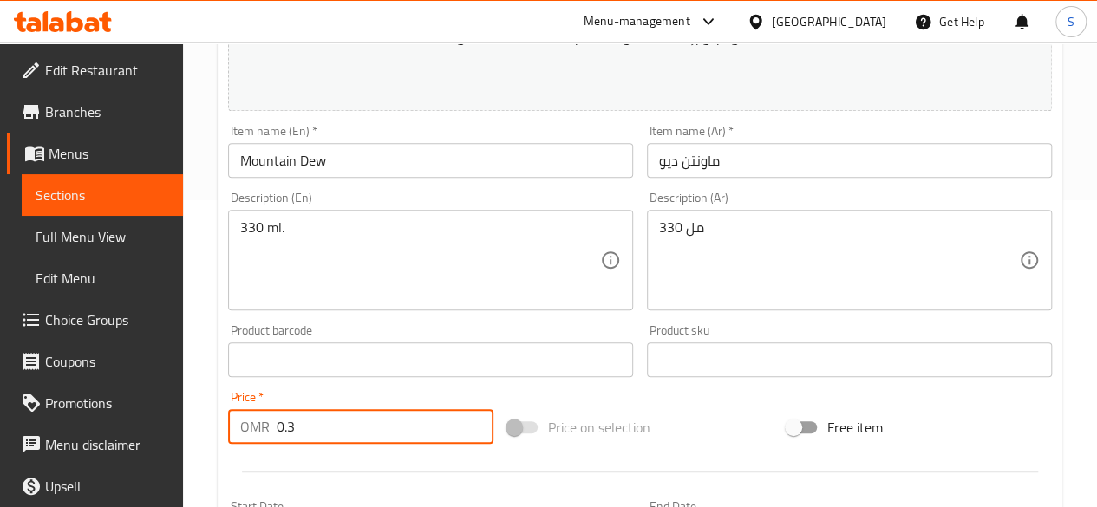
drag, startPoint x: 418, startPoint y: 419, endPoint x: 0, endPoint y: 400, distance: 418.4
click at [0, 400] on div "Edit Restaurant Branches Menus Sections Full Menu View Edit Menu Choice Groups …" at bounding box center [548, 340] width 1097 height 1208
type input "1.7"
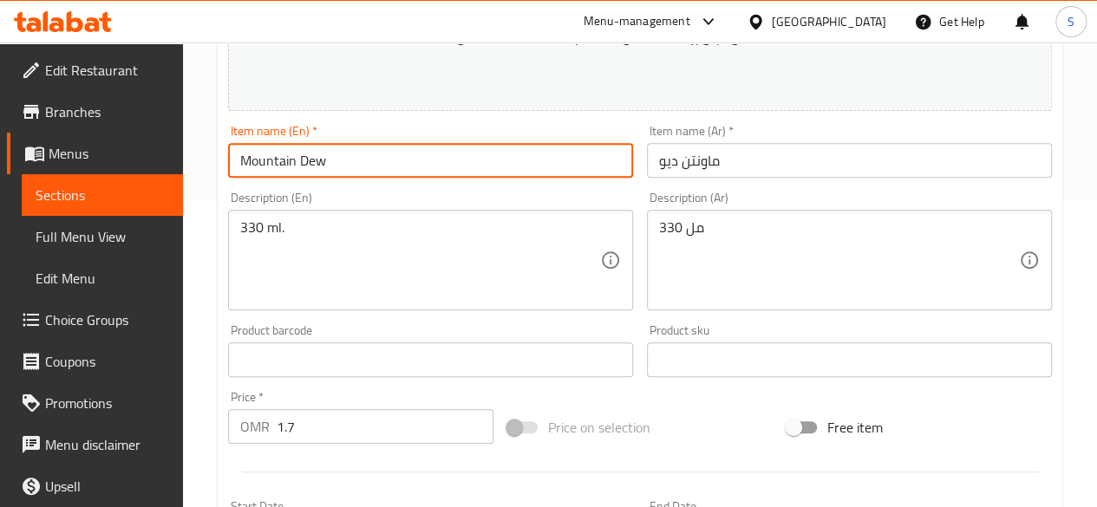
drag, startPoint x: 427, startPoint y: 162, endPoint x: 82, endPoint y: 166, distance: 345.1
click at [82, 166] on div "Edit Restaurant Branches Menus Sections Full Menu View Edit Menu Choice Groups …" at bounding box center [548, 340] width 1097 height 1208
type input "Strawberry Mojito"
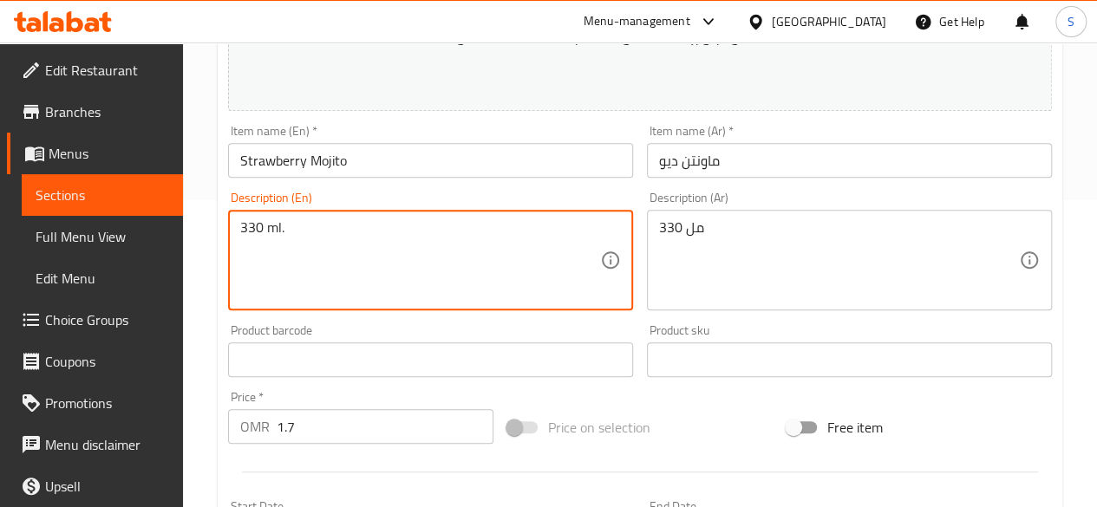
drag, startPoint x: 317, startPoint y: 232, endPoint x: 122, endPoint y: 226, distance: 195.2
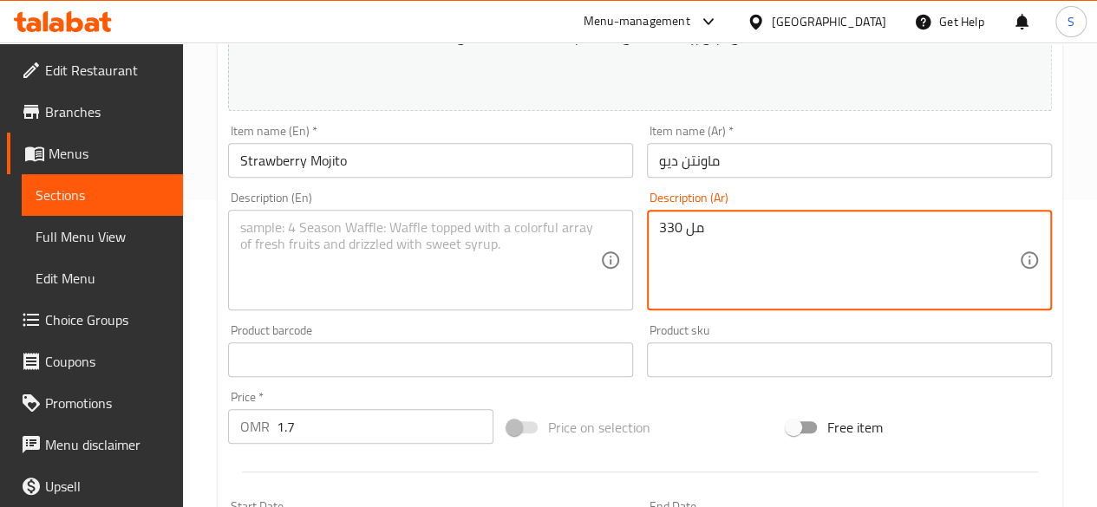
drag, startPoint x: 766, startPoint y: 230, endPoint x: 531, endPoint y: 233, distance: 235.0
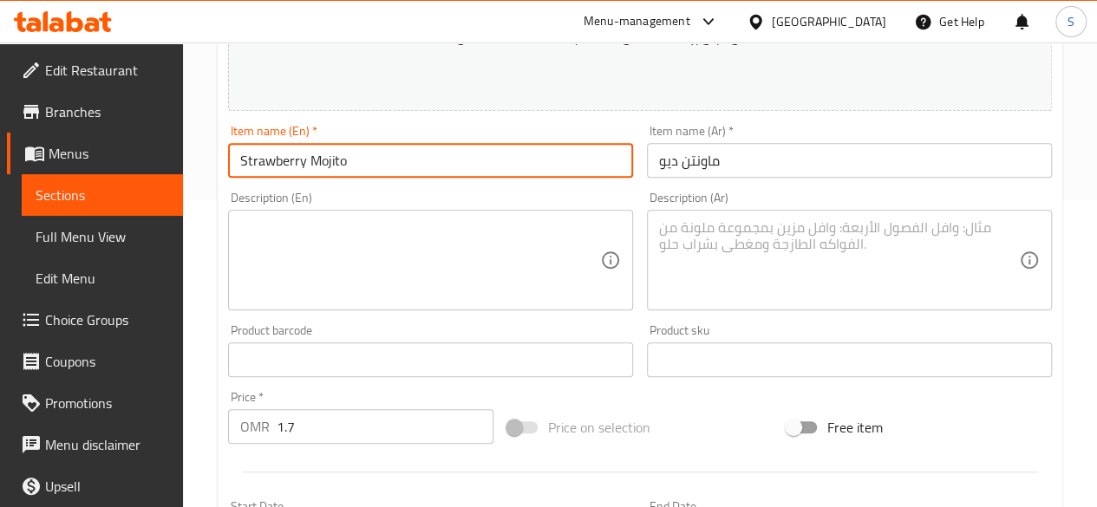
drag, startPoint x: 431, startPoint y: 163, endPoint x: 94, endPoint y: 182, distance: 337.8
click at [94, 182] on div "Edit Restaurant Branches Menus Sections Full Menu View Edit Menu Choice Groups …" at bounding box center [548, 340] width 1097 height 1208
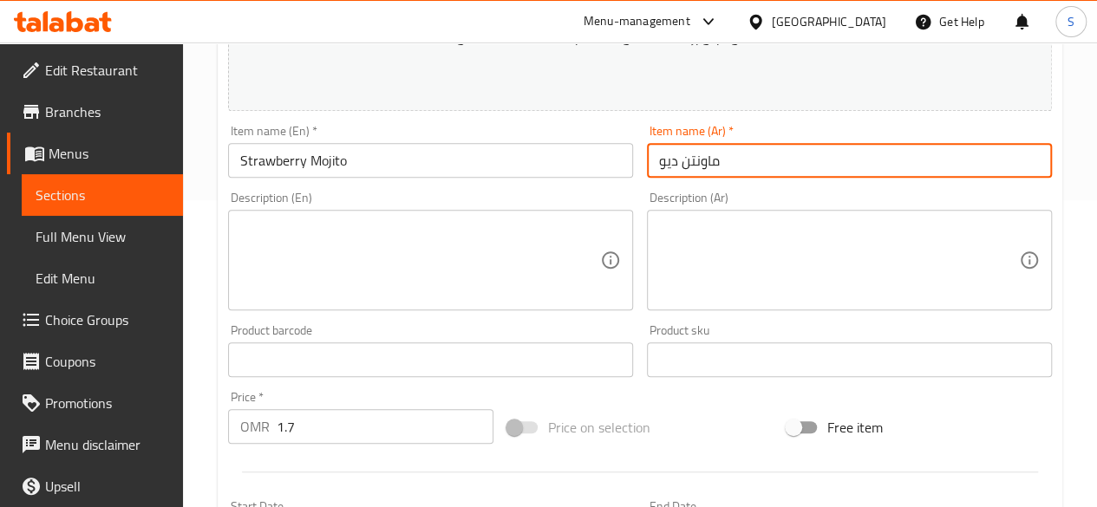
drag, startPoint x: 756, startPoint y: 169, endPoint x: 551, endPoint y: 181, distance: 205.0
click at [551, 181] on div "Change Image Size: 1200 x 800 px / Image formats: jpg, png / 5MB Max. Item name…" at bounding box center [640, 306] width 838 height 773
paste input "وهيتو الفراولة"
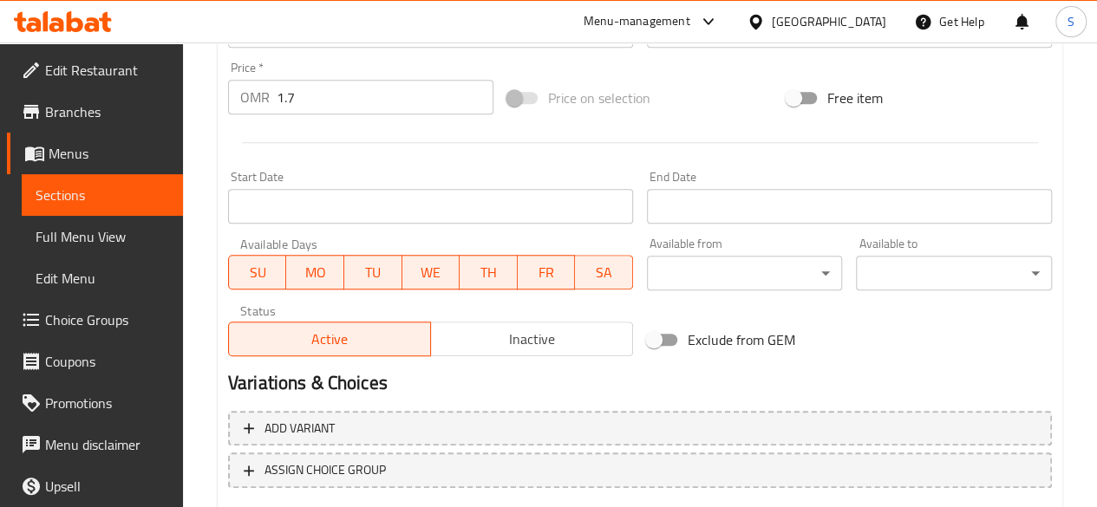
scroll to position [743, 0]
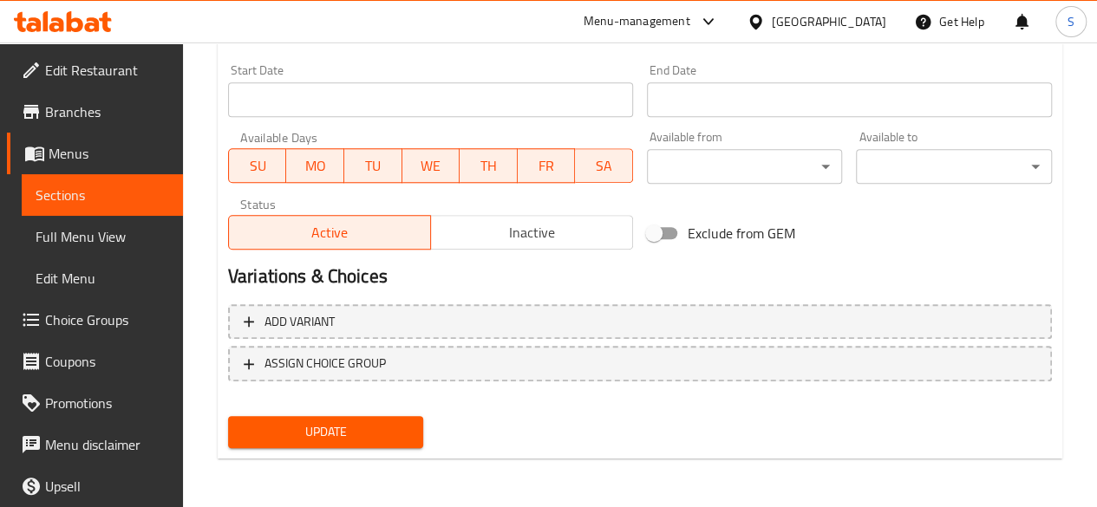
type input "موهيتو الفراولة"
click at [321, 443] on button "Update" at bounding box center [326, 432] width 196 height 32
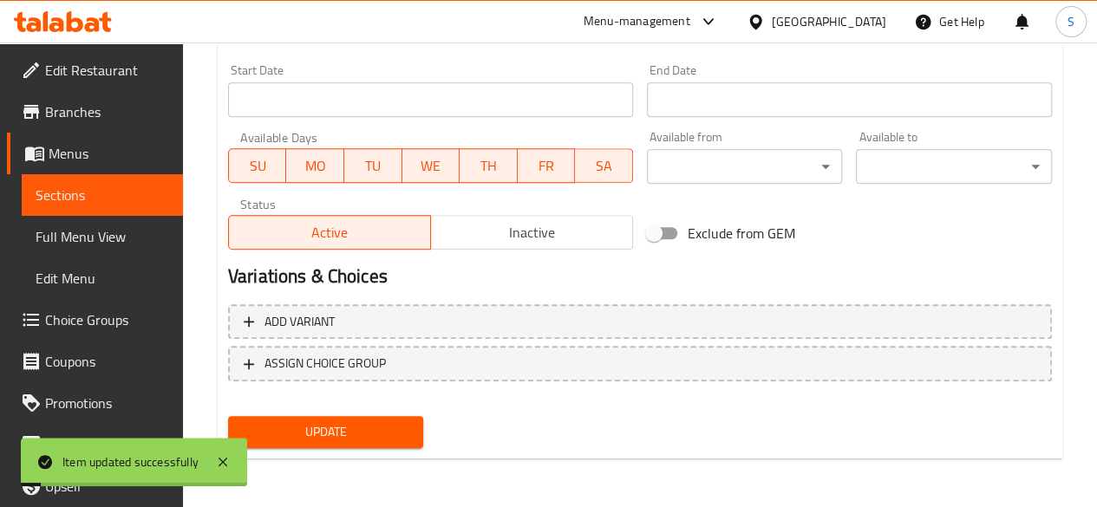
scroll to position [0, 0]
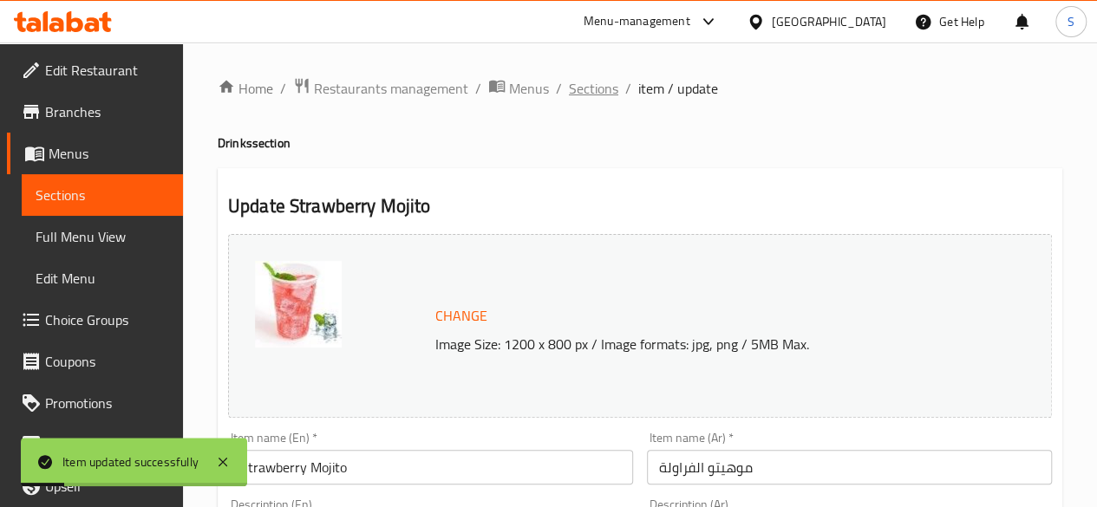
click at [610, 93] on span "Sections" at bounding box center [593, 88] width 49 height 21
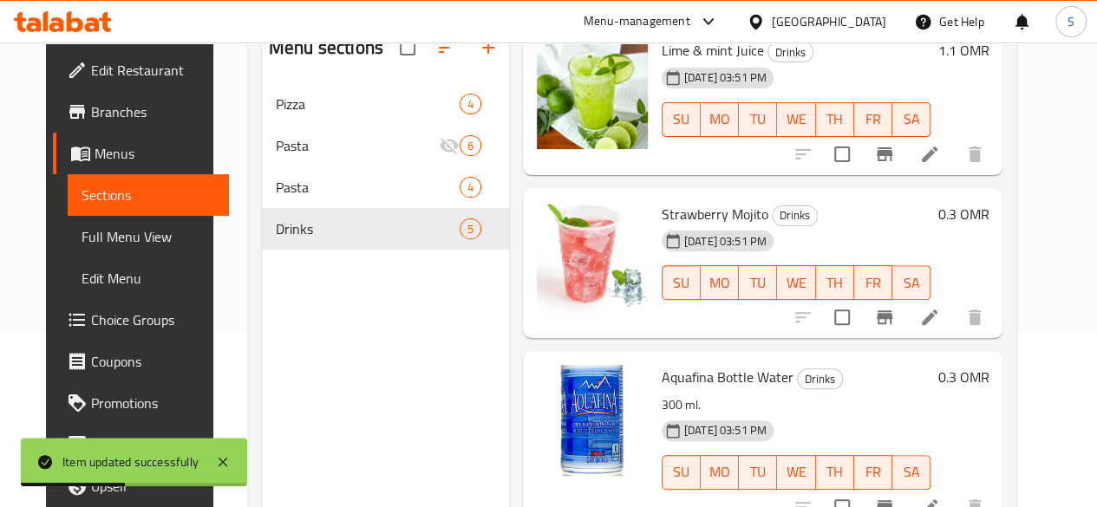
scroll to position [243, 0]
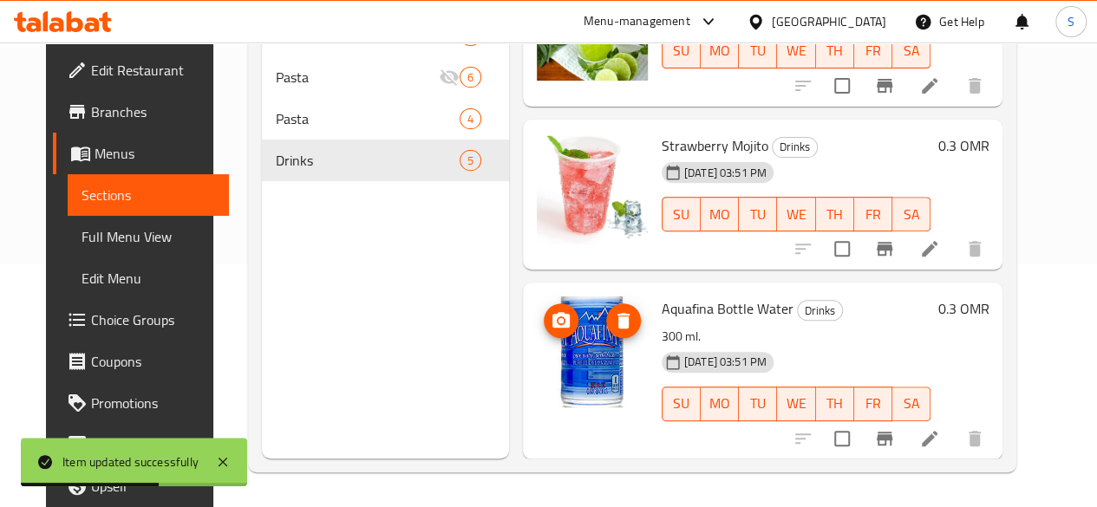
click at [606, 325] on span "delete image" at bounding box center [623, 320] width 35 height 21
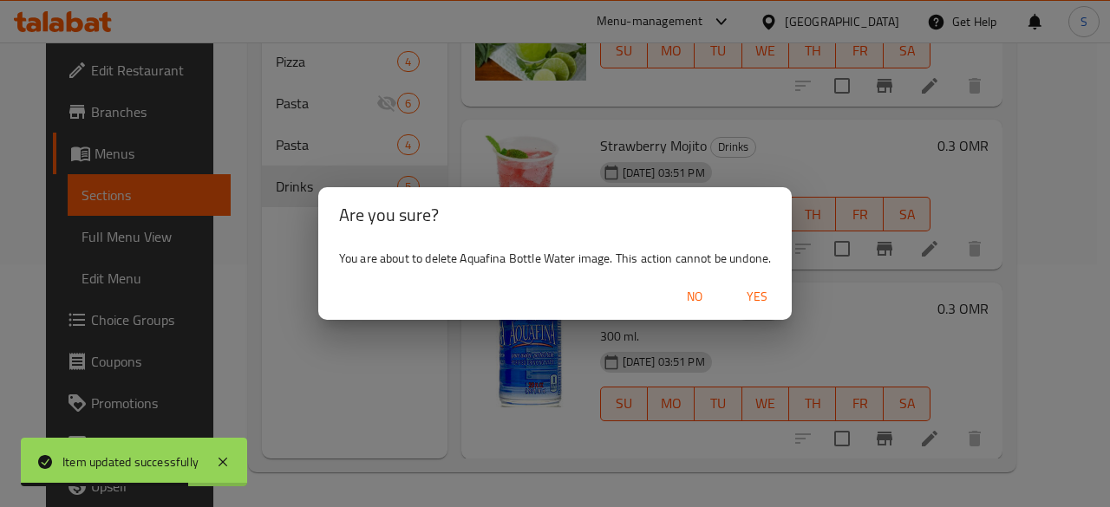
click at [763, 297] on span "Yes" at bounding box center [757, 297] width 42 height 22
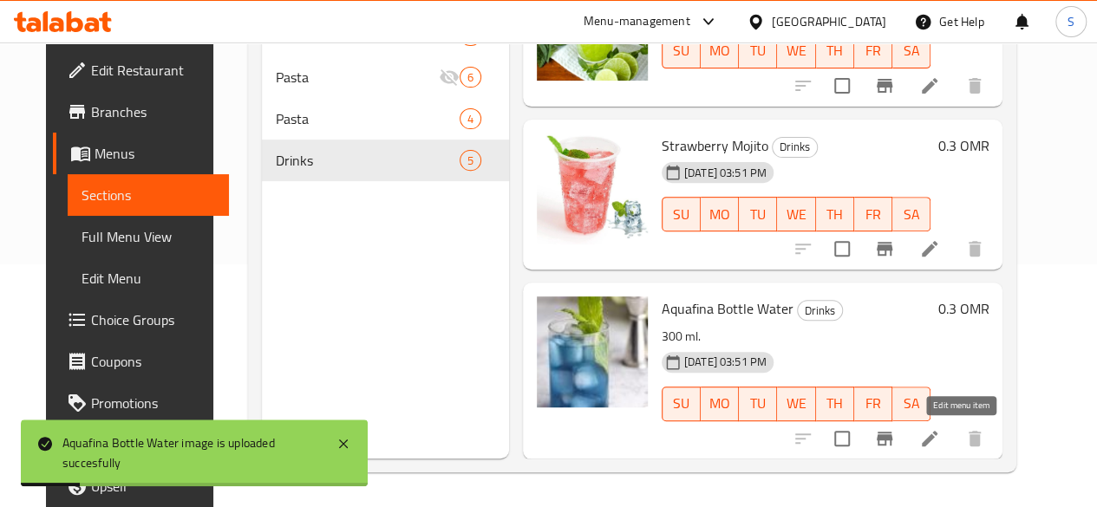
click at [940, 437] on icon at bounding box center [929, 438] width 21 height 21
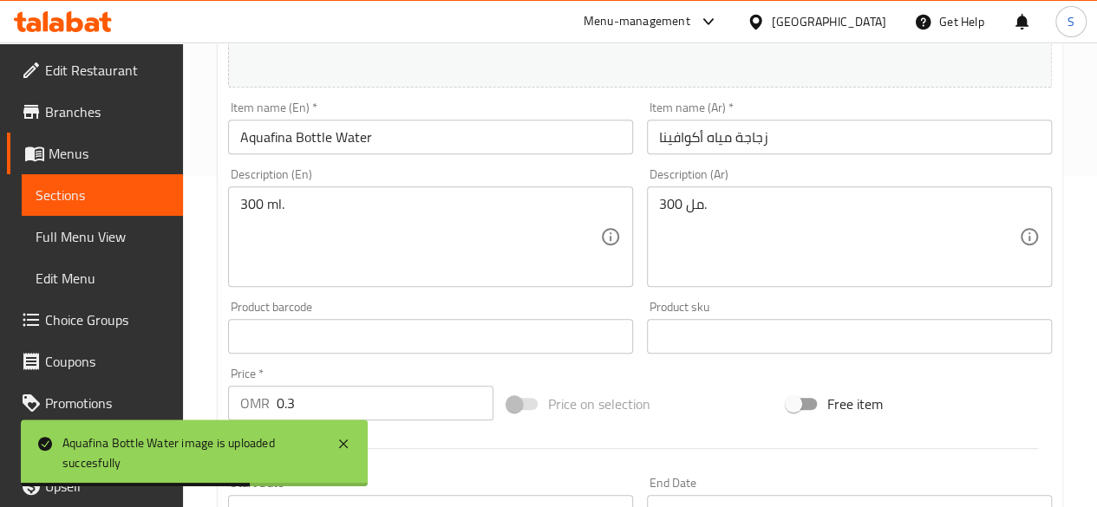
scroll to position [329, 0]
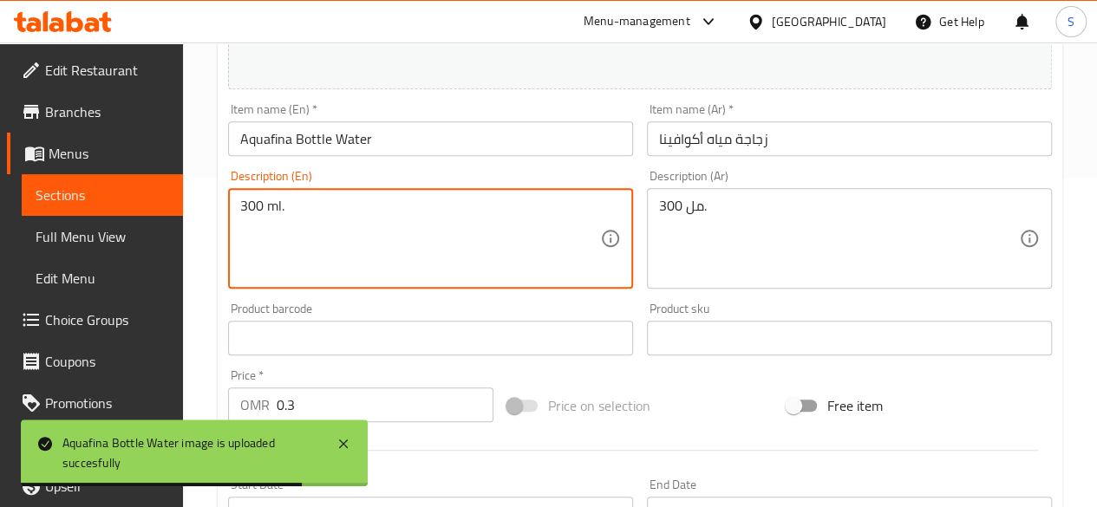
drag, startPoint x: 368, startPoint y: 223, endPoint x: 142, endPoint y: 196, distance: 227.0
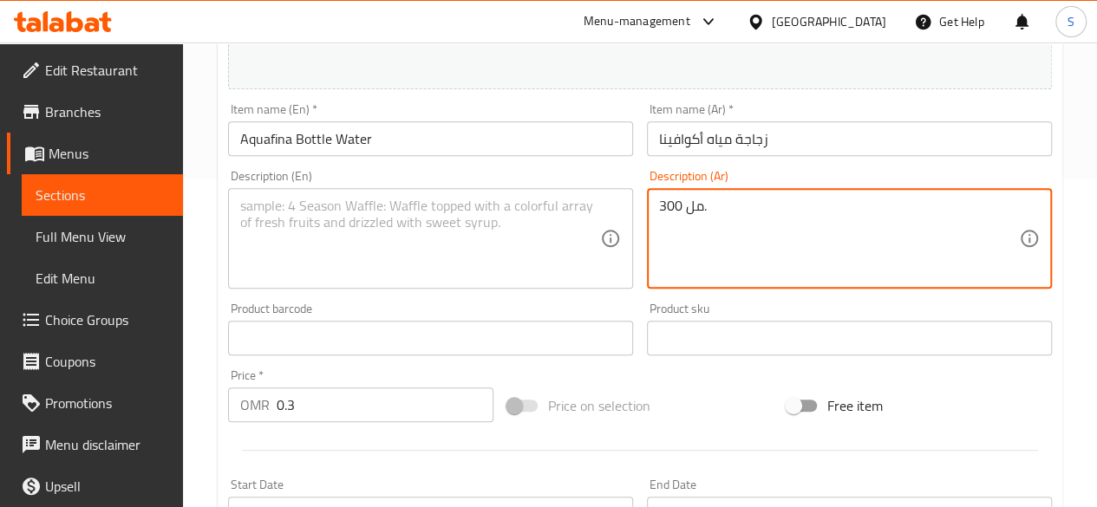
drag, startPoint x: 747, startPoint y: 212, endPoint x: 526, endPoint y: 226, distance: 221.5
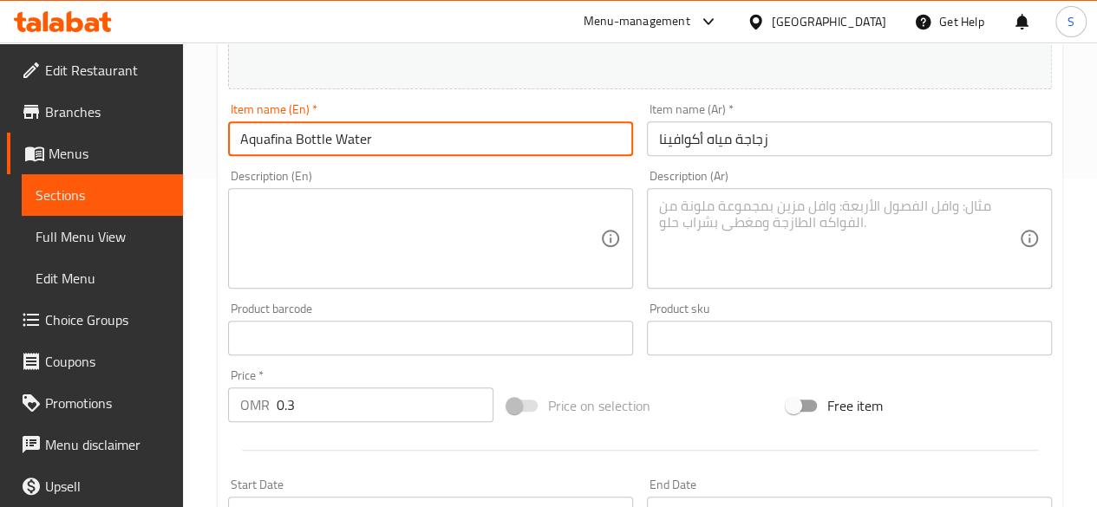
drag, startPoint x: 457, startPoint y: 145, endPoint x: 80, endPoint y: 159, distance: 377.4
click at [80, 159] on div "Edit Restaurant Branches Menus Sections Full Menu View Edit Menu Choice Groups …" at bounding box center [548, 318] width 1097 height 1208
drag, startPoint x: 378, startPoint y: 148, endPoint x: 149, endPoint y: 145, distance: 228.9
click at [149, 145] on div "Edit Restaurant Branches Menus Sections Full Menu View Edit Menu Choice Groups …" at bounding box center [548, 318] width 1097 height 1208
type input "Blueberry Mojito"
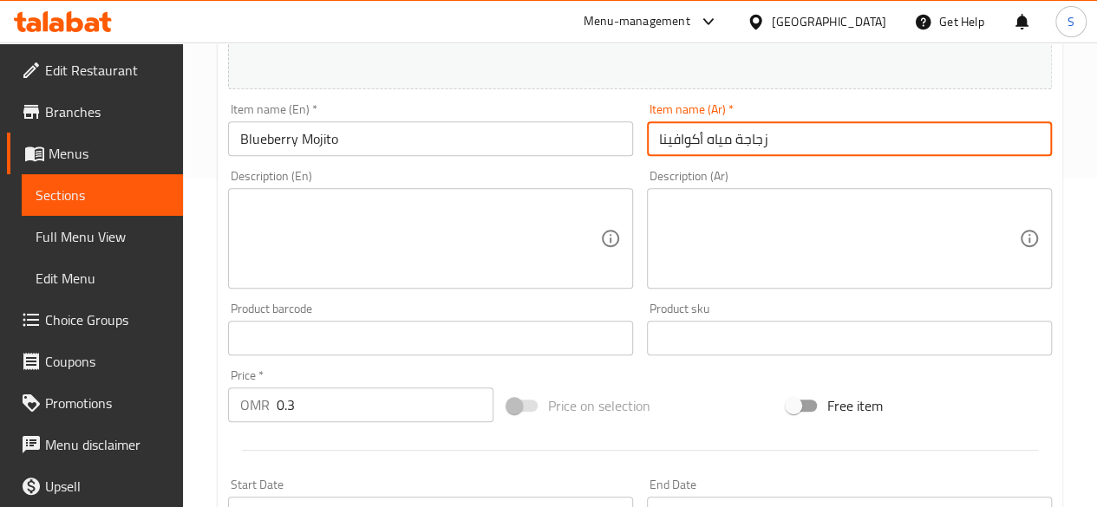
drag, startPoint x: 808, startPoint y: 147, endPoint x: 479, endPoint y: 151, distance: 329.5
click at [479, 151] on div "Change Image Size: 1200 x 800 px / Image formats: jpg, png / 5MB Max. Item name…" at bounding box center [640, 285] width 838 height 773
paste input "موخيتو التوت الأزرق"
type input "موخيتو التوت الأزرق"
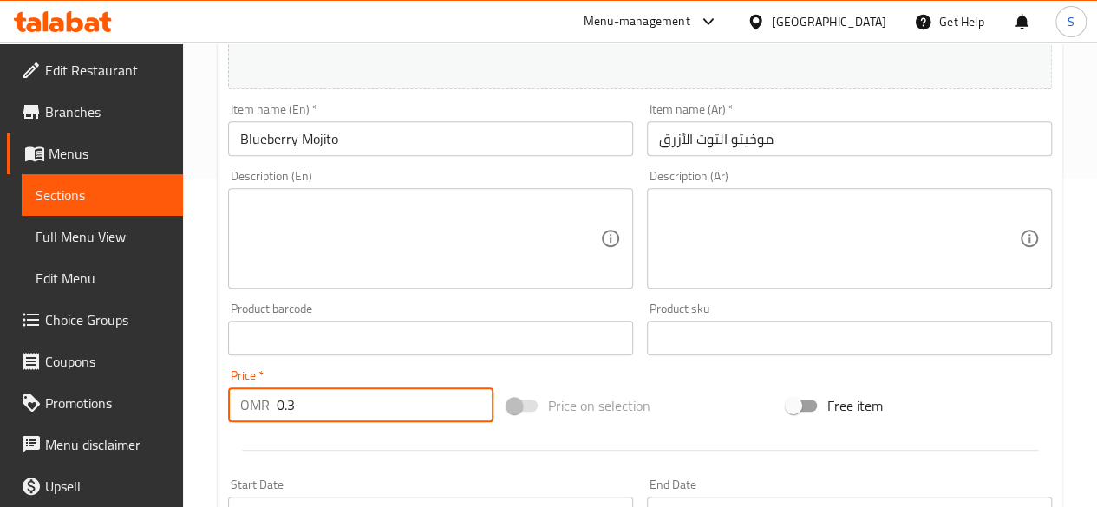
drag, startPoint x: 296, startPoint y: 405, endPoint x: 213, endPoint y: 417, distance: 83.3
click at [213, 417] on div "Home / Restaurants management / Menus / Sections / item / update Drinks section…" at bounding box center [640, 318] width 914 height 1208
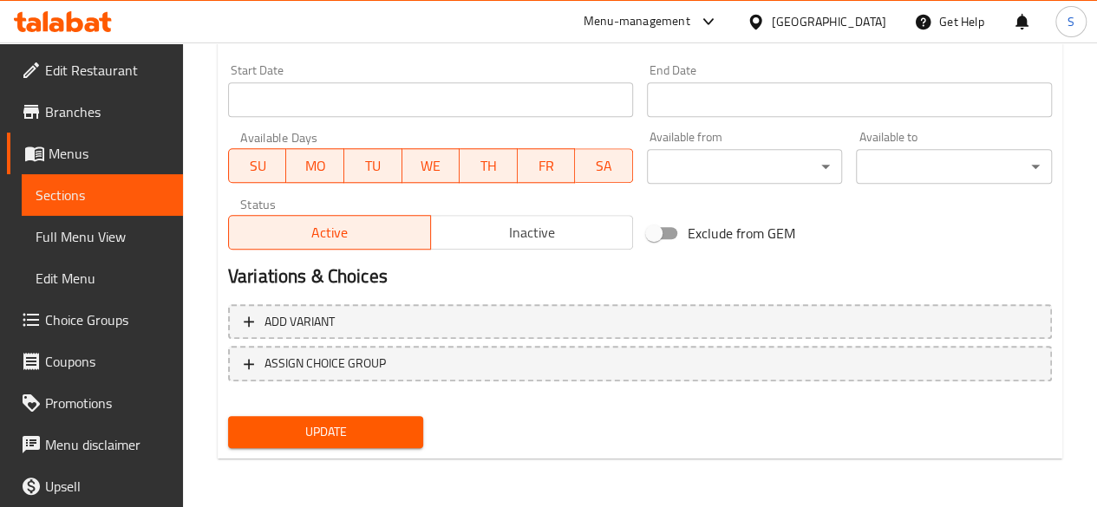
type input "1.7"
click at [314, 436] on span "Update" at bounding box center [326, 432] width 168 height 22
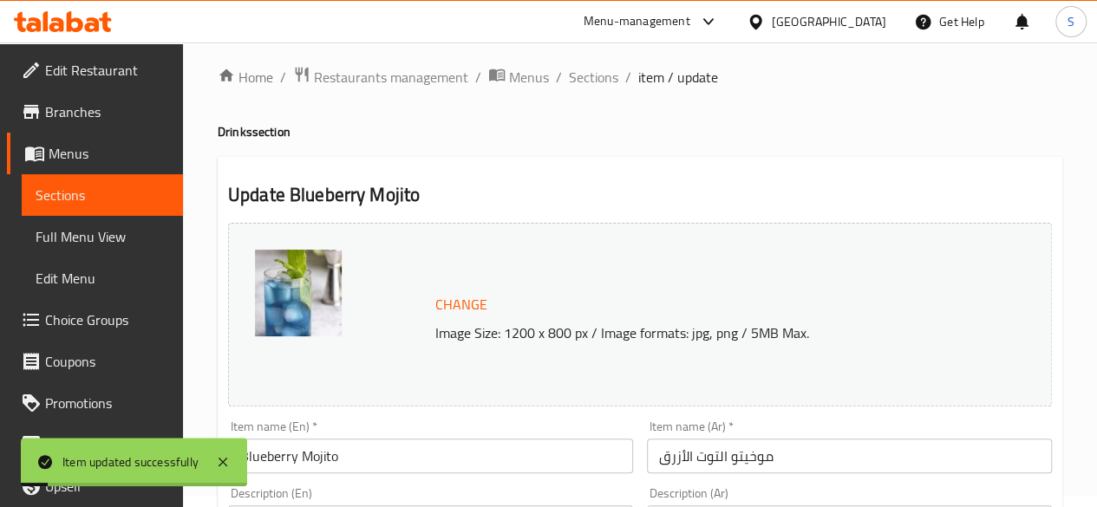
scroll to position [0, 0]
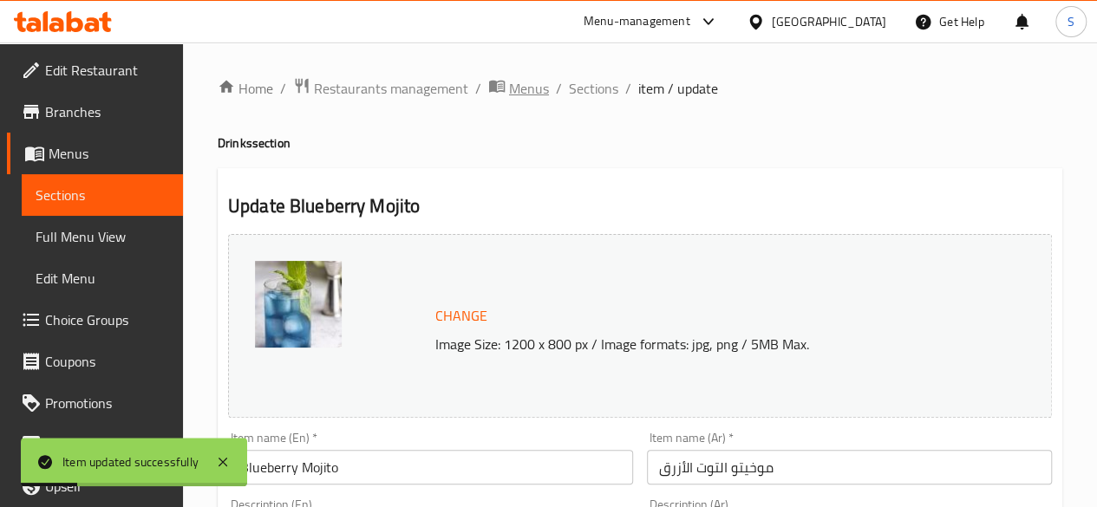
click at [512, 90] on span "Menus" at bounding box center [529, 88] width 40 height 21
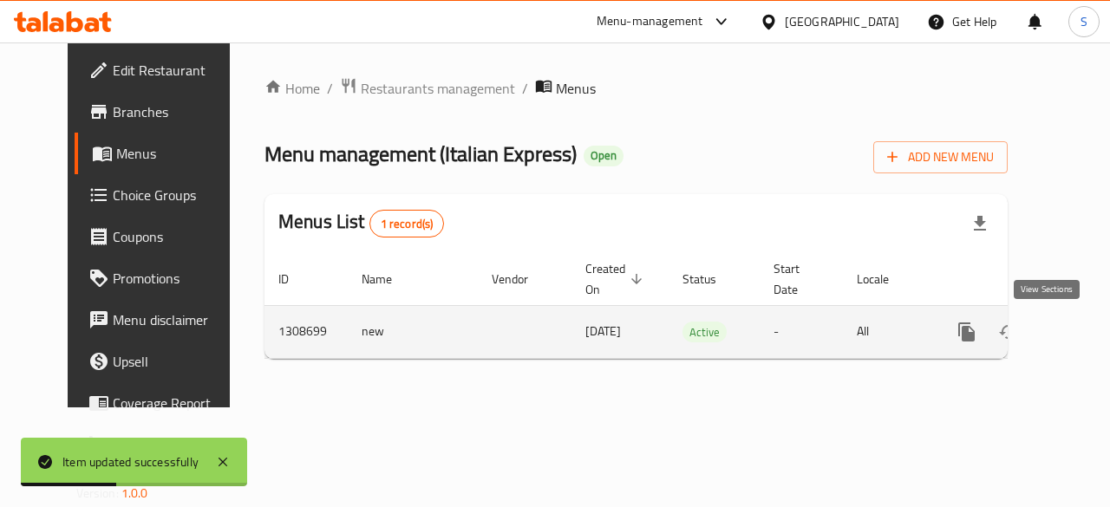
click at [1081, 334] on icon "enhanced table" at bounding box center [1091, 332] width 21 height 21
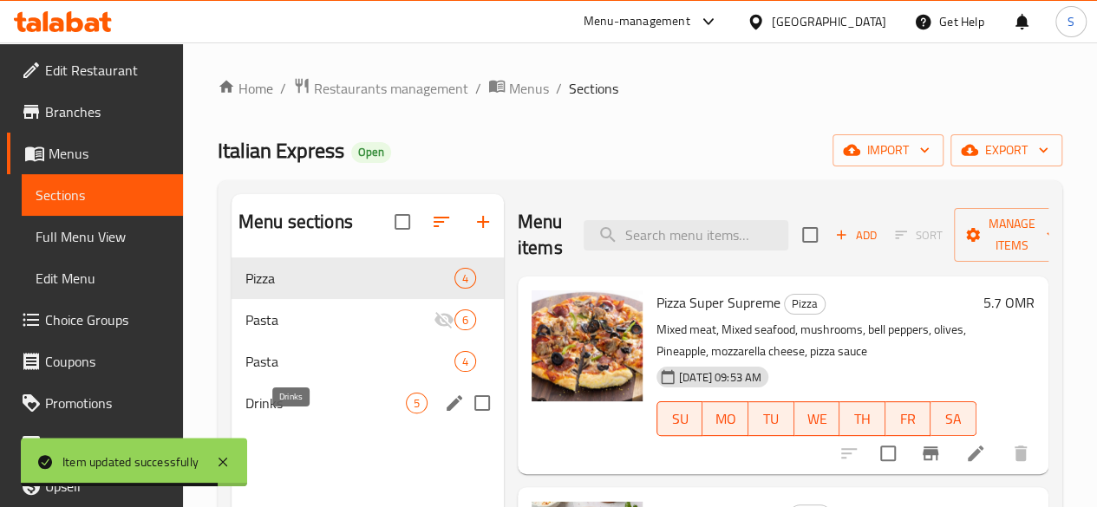
click at [316, 414] on span "Drinks" at bounding box center [325, 403] width 160 height 21
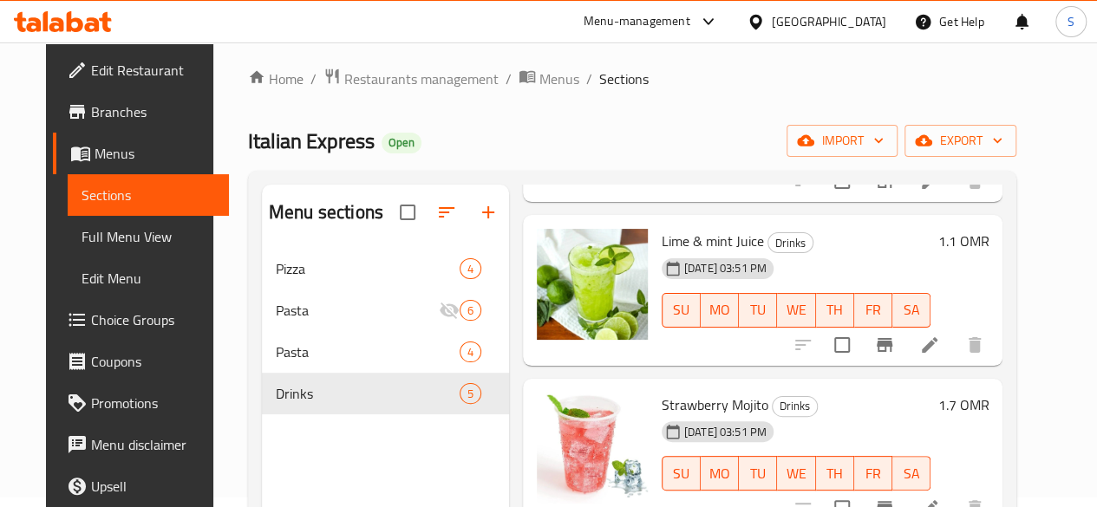
scroll to position [7, 0]
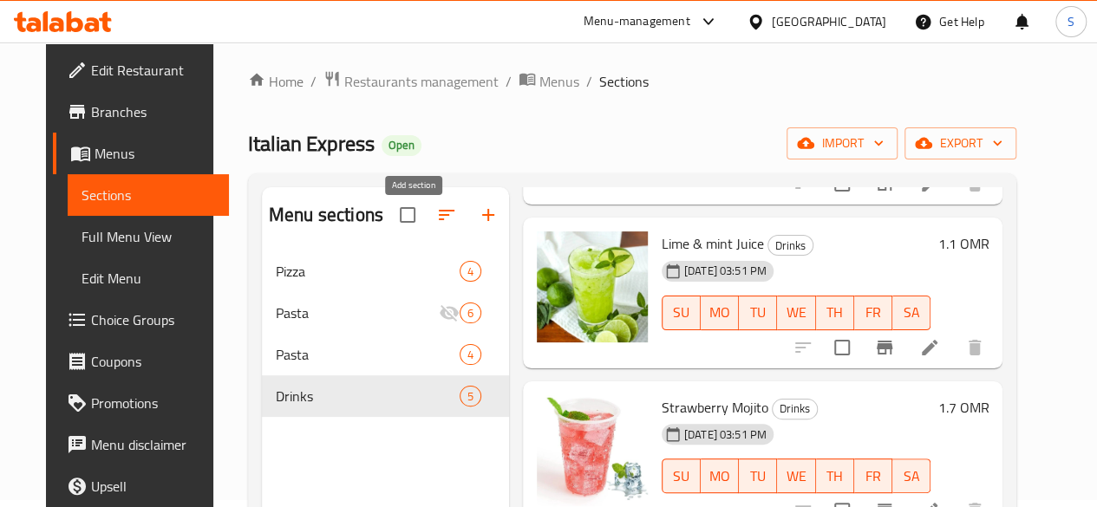
click at [467, 215] on button "button" at bounding box center [488, 215] width 42 height 42
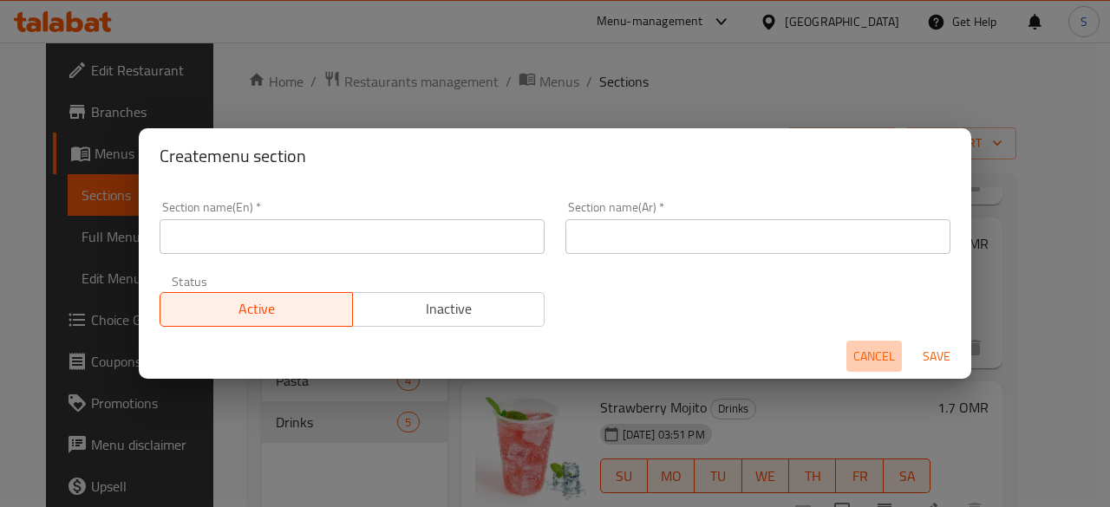
click at [864, 344] on button "Cancel" at bounding box center [873, 357] width 55 height 32
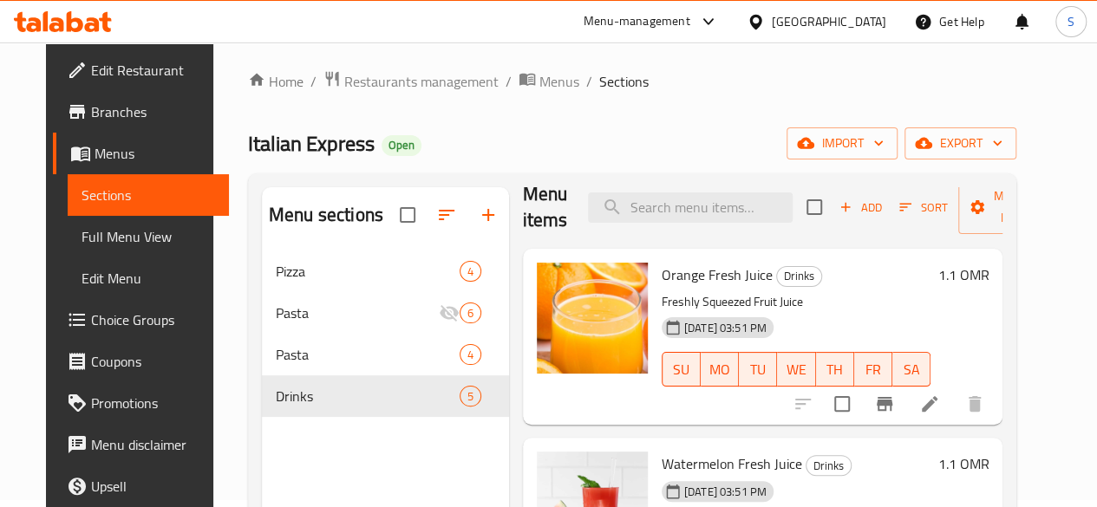
scroll to position [0, 0]
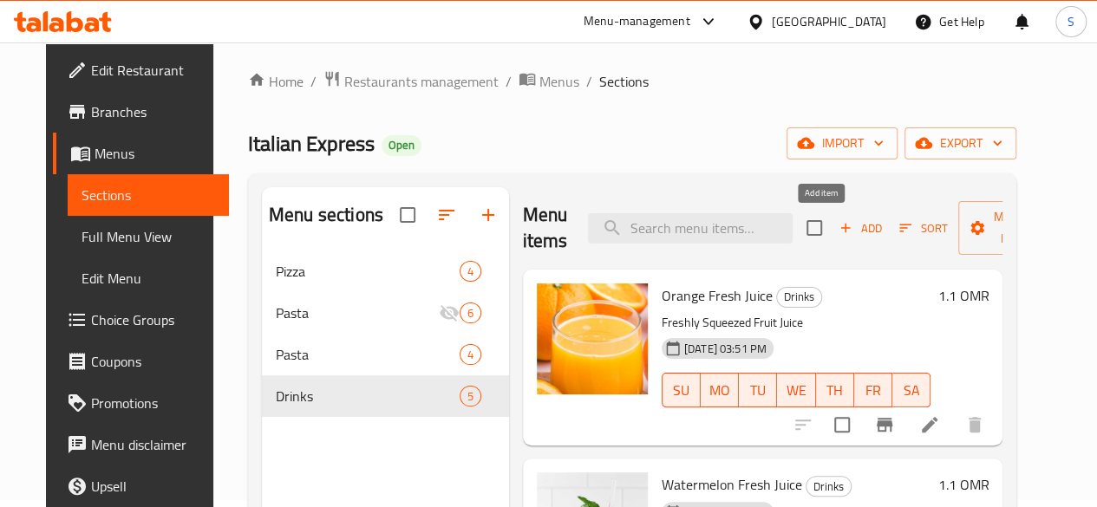
click at [837, 233] on span "Add" at bounding box center [860, 229] width 47 height 20
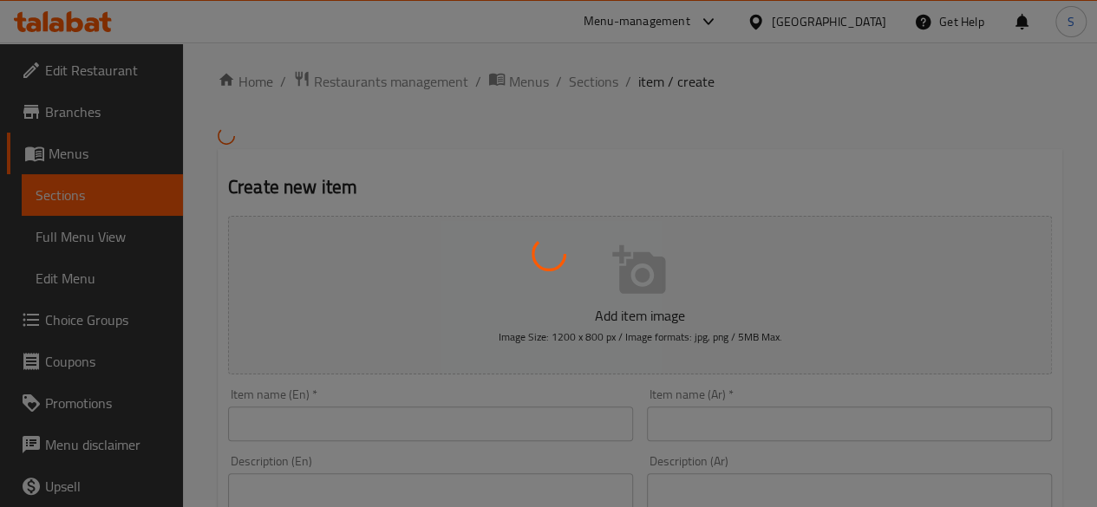
click at [376, 439] on div at bounding box center [548, 253] width 1097 height 507
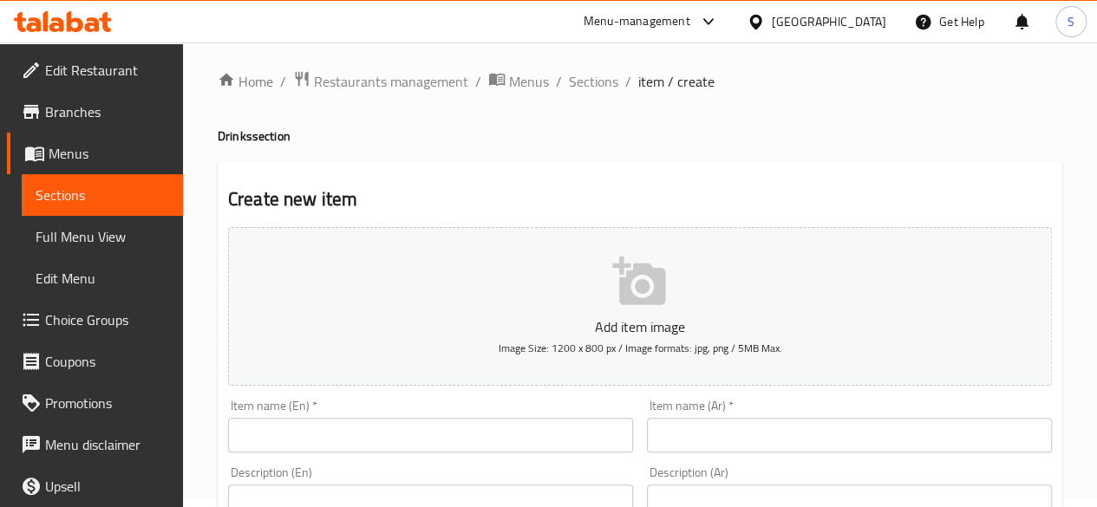
click at [341, 426] on input "text" at bounding box center [430, 435] width 405 height 35
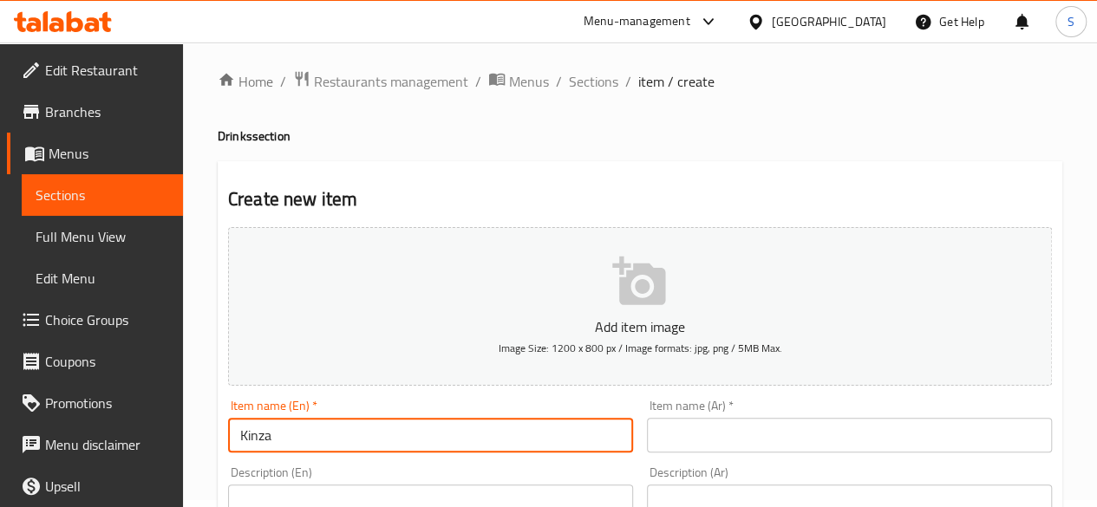
drag, startPoint x: 324, startPoint y: 431, endPoint x: 158, endPoint y: 411, distance: 167.7
type input "Kinza"
click at [672, 436] on input "text" at bounding box center [849, 435] width 405 height 35
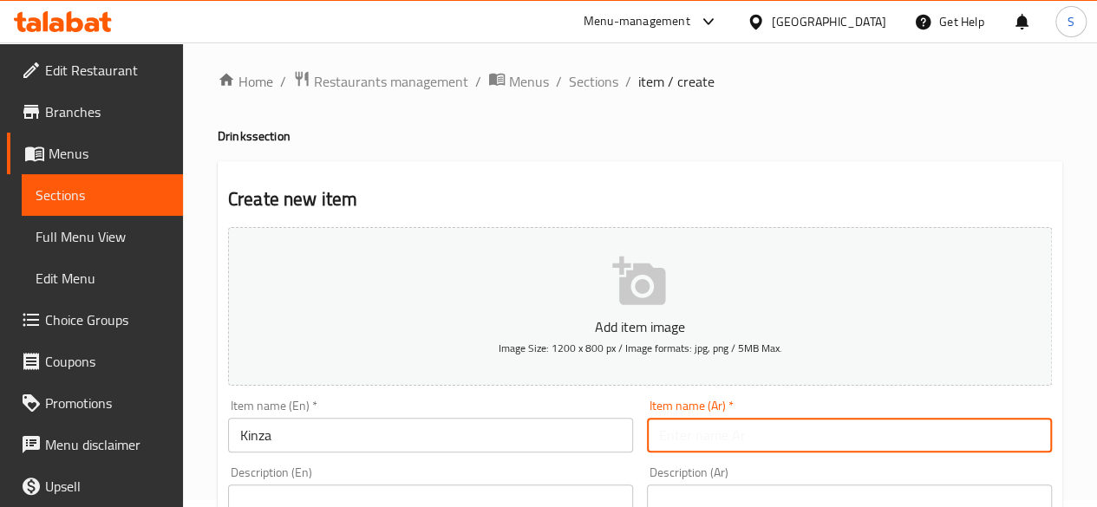
paste input "كينزا"
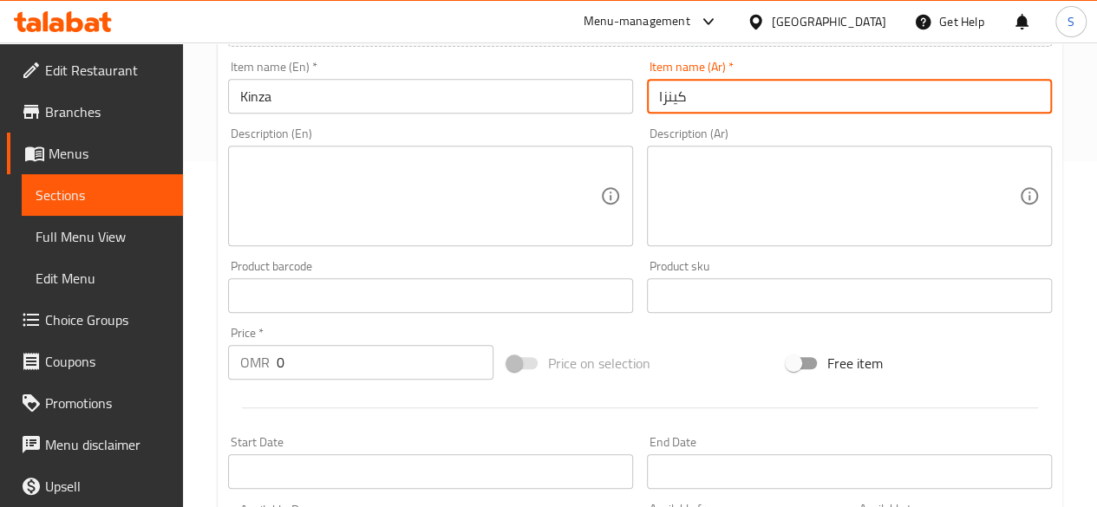
scroll to position [355, 0]
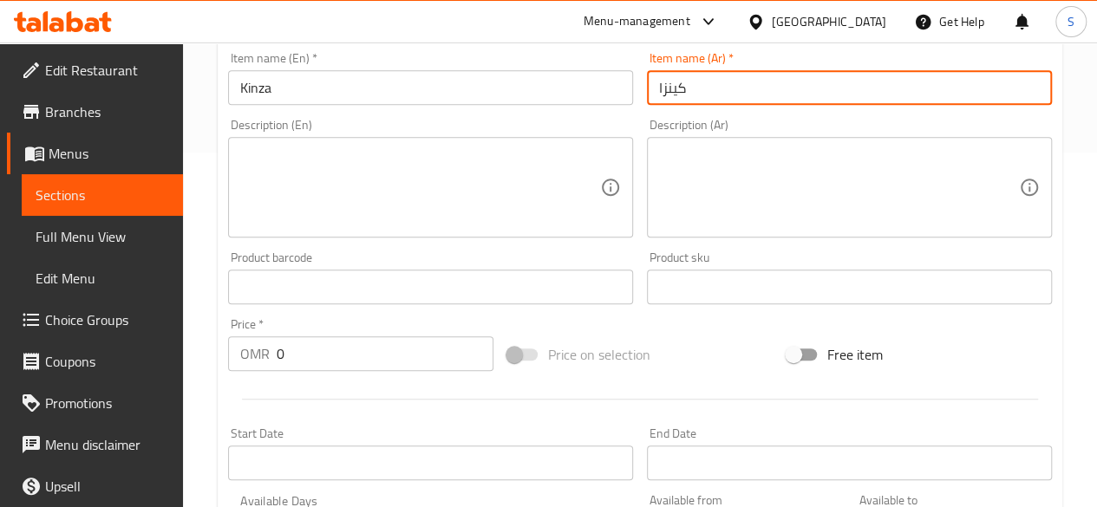
type input "كينزا"
click at [365, 341] on input "0" at bounding box center [385, 353] width 217 height 35
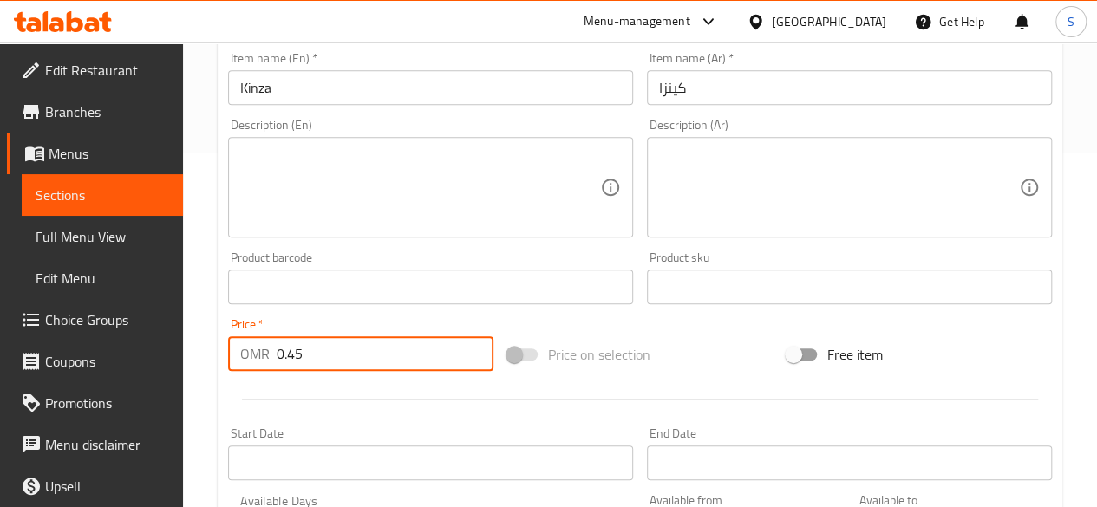
scroll to position [717, 0]
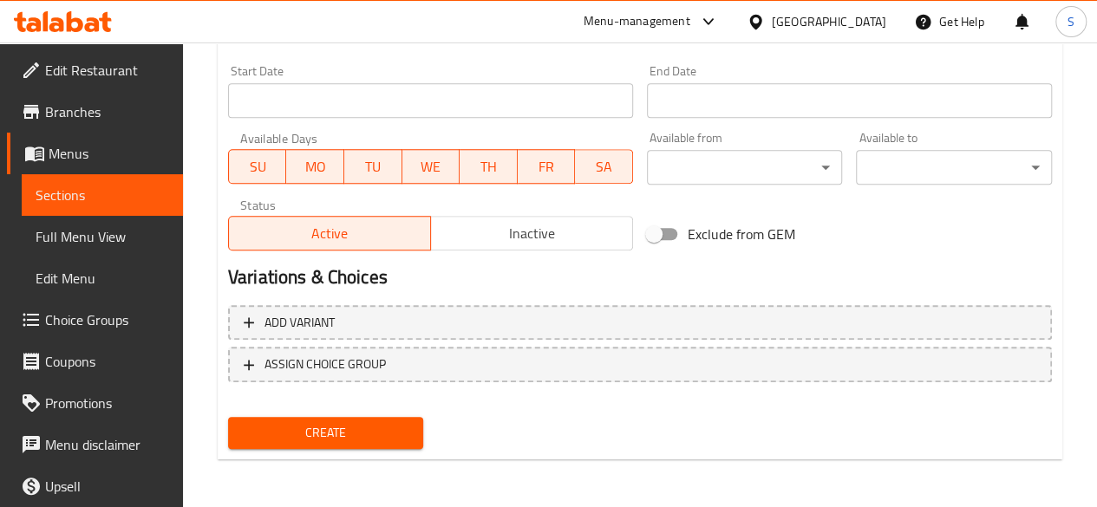
type input "0.45"
click at [285, 435] on span "Create" at bounding box center [326, 433] width 168 height 22
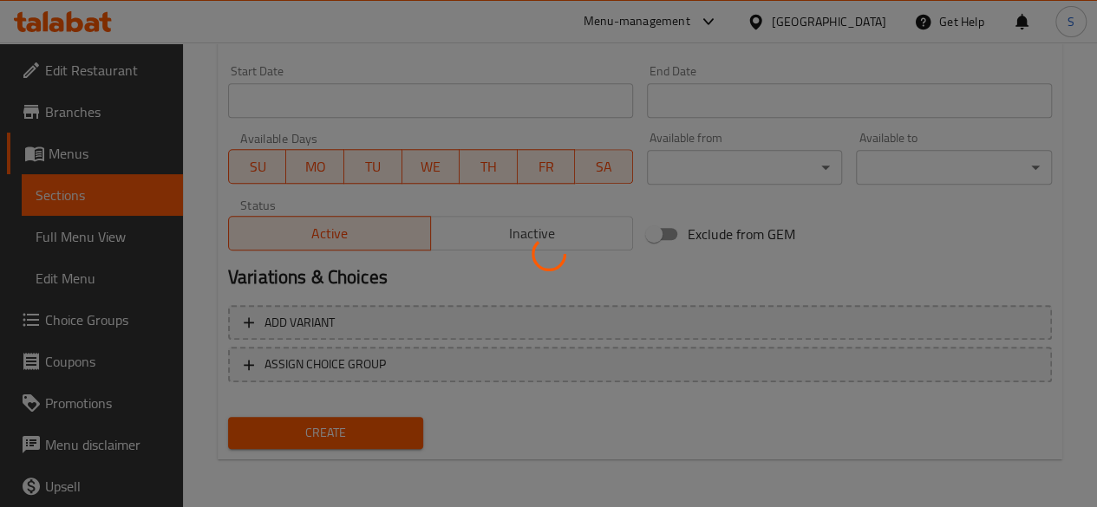
type input "0"
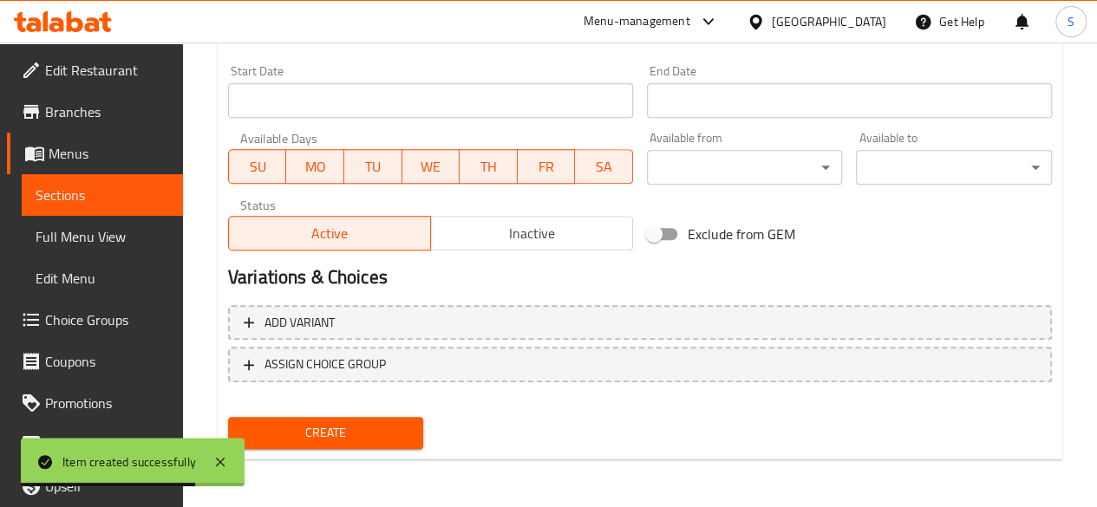
click at [76, 323] on span "Choice Groups" at bounding box center [107, 320] width 124 height 21
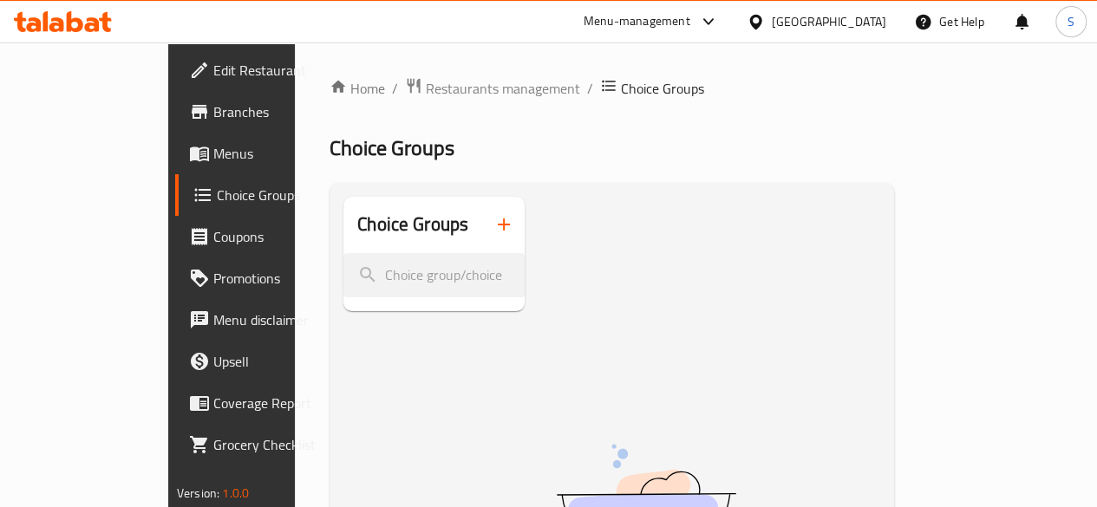
click at [493, 232] on icon "button" at bounding box center [503, 224] width 21 height 21
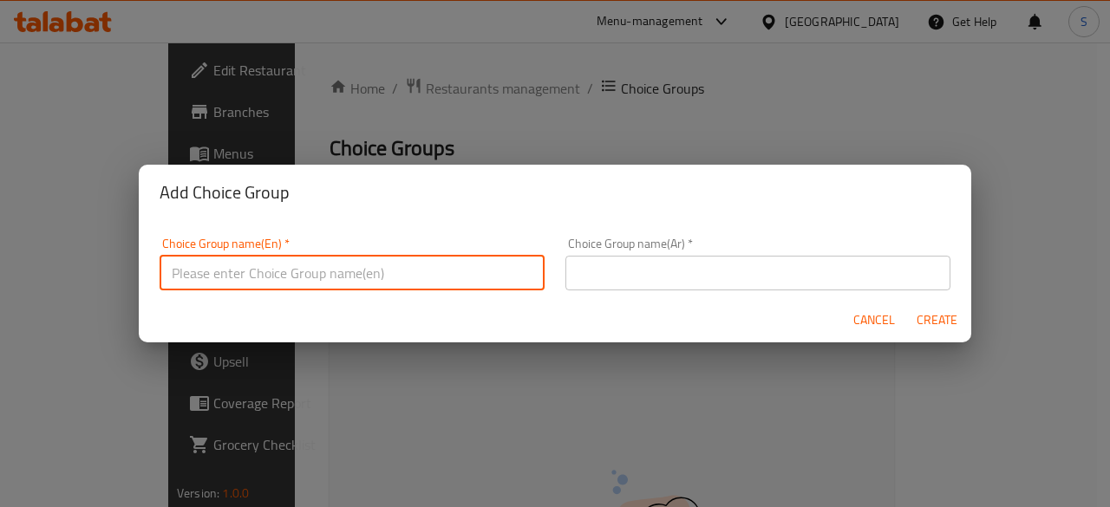
click at [326, 275] on input "text" at bounding box center [352, 273] width 385 height 35
type input "Your Choice of Drink:"
drag, startPoint x: 396, startPoint y: 280, endPoint x: 118, endPoint y: 278, distance: 278.3
click at [118, 278] on div "Add Choice Group Choice Group name(En)   * Your Choice of Drink: Choice Group n…" at bounding box center [555, 253] width 1110 height 507
click at [675, 277] on input "text" at bounding box center [757, 273] width 385 height 35
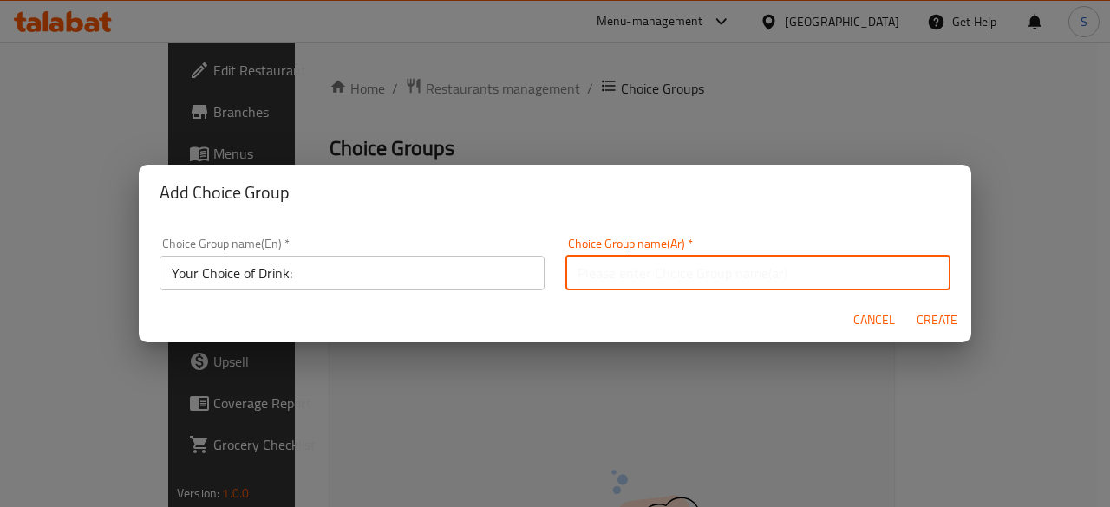
paste input "اختيارك من المشروبات:"
type input "اختيارك من المشروبات:"
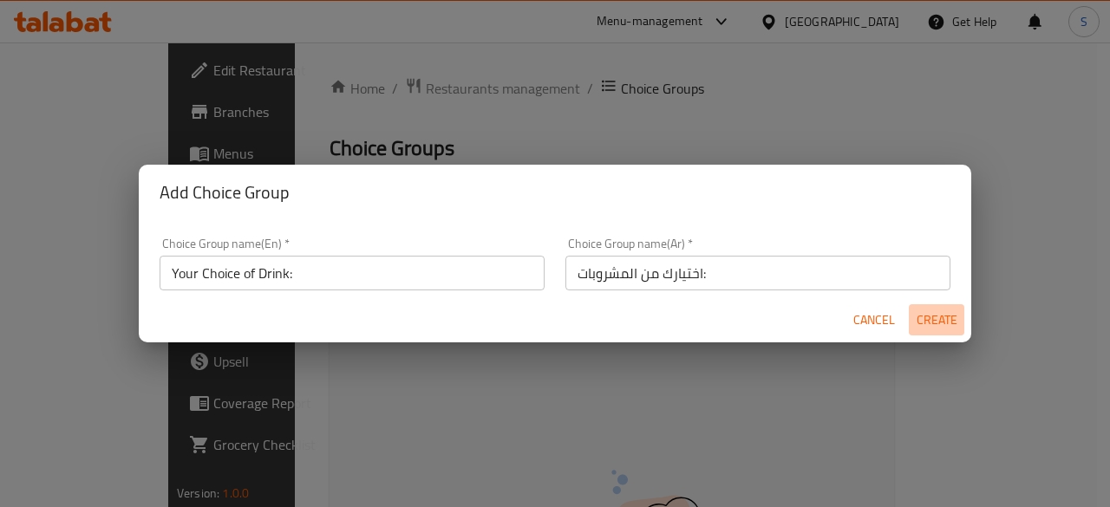
click at [936, 326] on span "Create" at bounding box center [937, 321] width 42 height 22
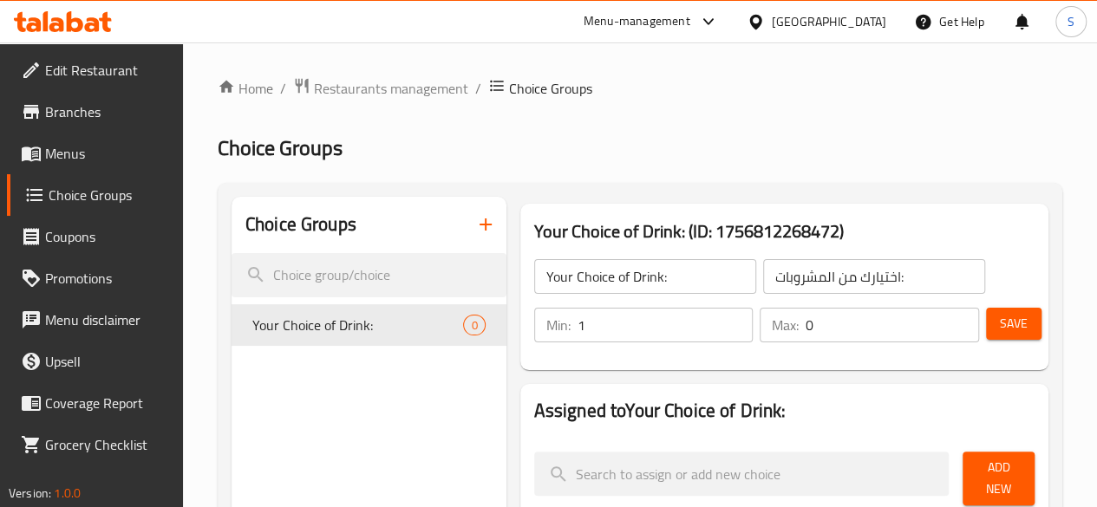
type input "1"
click at [695, 320] on input "1" at bounding box center [665, 325] width 176 height 35
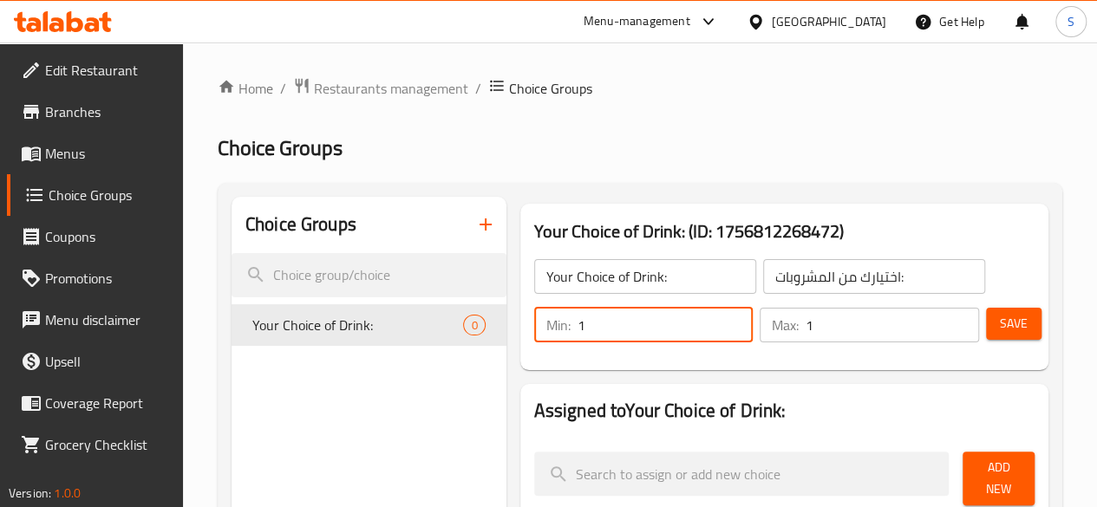
type input "1"
click at [956, 316] on input "1" at bounding box center [892, 325] width 173 height 35
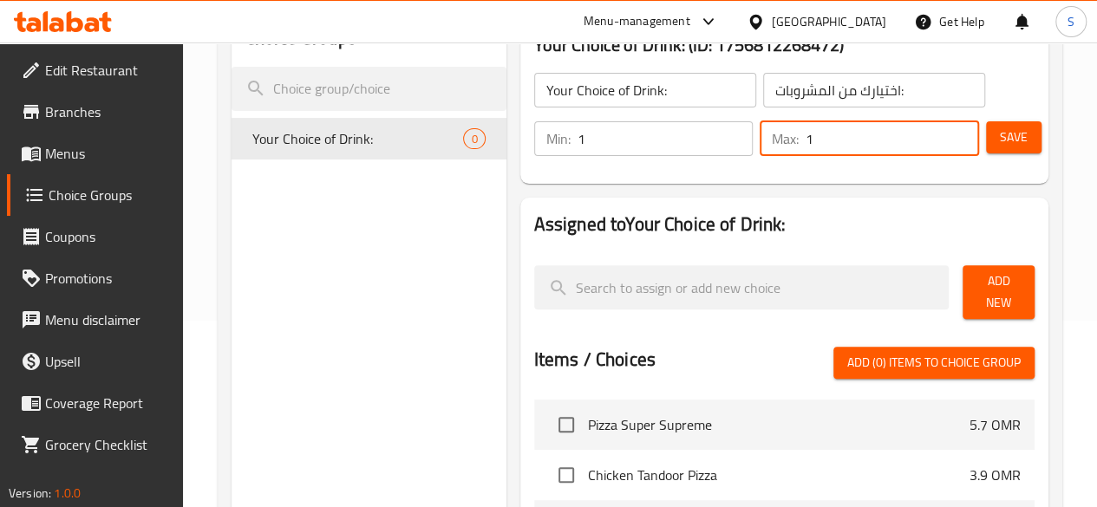
scroll to position [187, 0]
click at [985, 270] on div "Add New" at bounding box center [999, 292] width 86 height 68
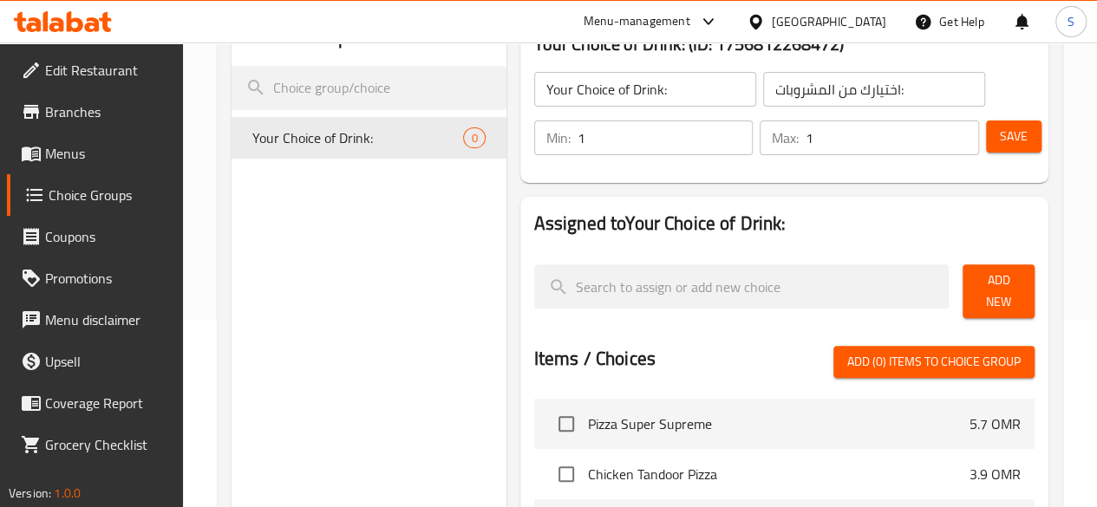
click at [976, 278] on span "Add New" at bounding box center [998, 291] width 44 height 43
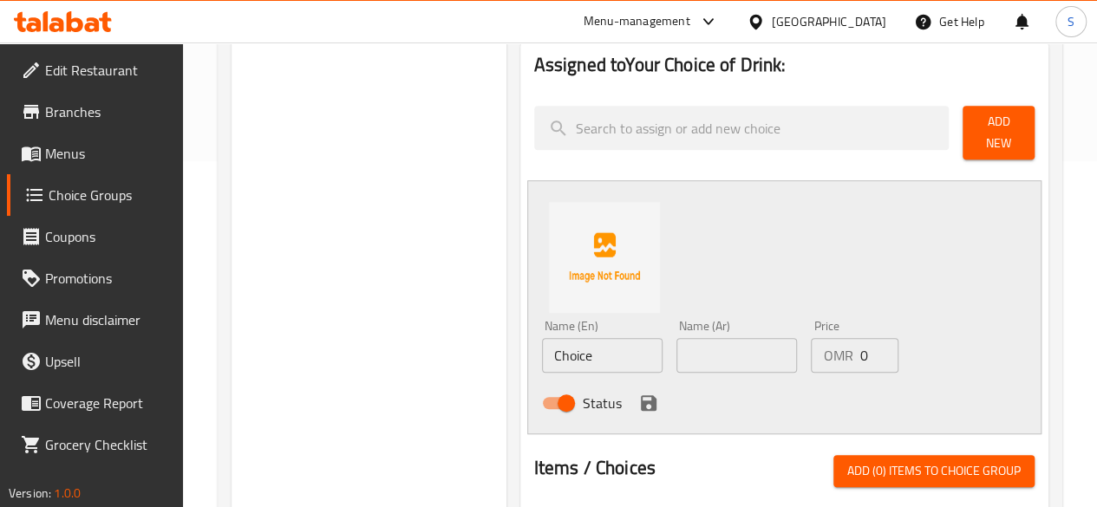
scroll to position [348, 0]
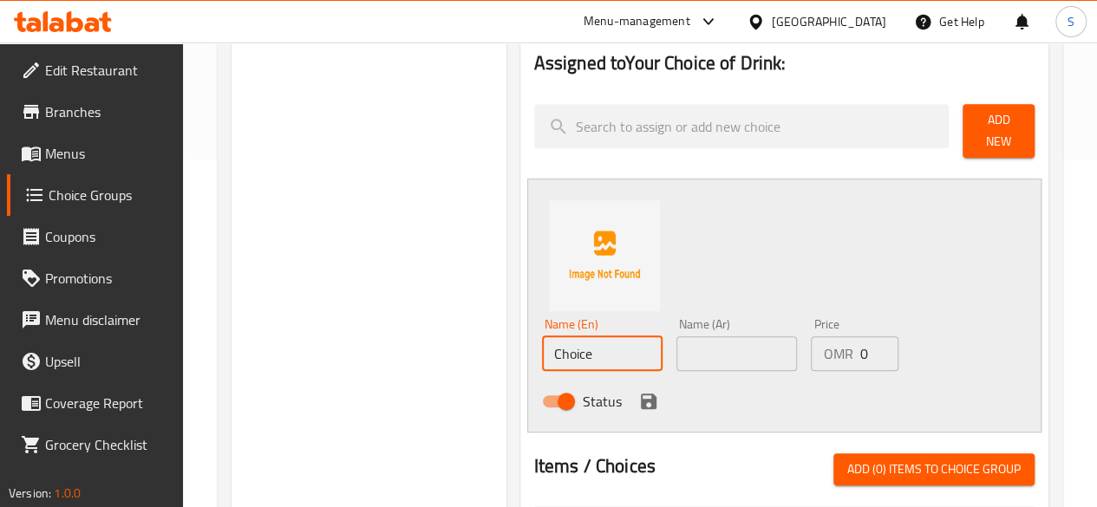
drag, startPoint x: 568, startPoint y: 358, endPoint x: 361, endPoint y: 384, distance: 208.9
click at [361, 384] on div "Choice Groups Your Choice of Drink: 0 Your Choice of Drink: (ID: 1756812268472)…" at bounding box center [644, 397] width 824 height 1097
drag, startPoint x: 571, startPoint y: 349, endPoint x: 368, endPoint y: 336, distance: 203.3
click at [368, 336] on div "Choice Groups Your Choice of Drink: 0 Your Choice of Drink: (ID: 1756812268472)…" at bounding box center [644, 397] width 824 height 1097
type input "Kinza Cola"
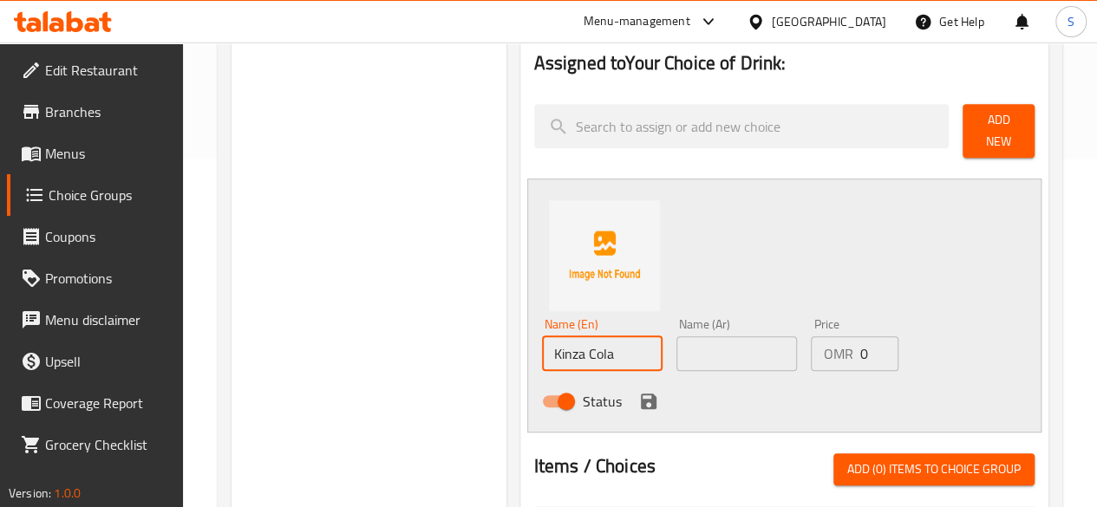
click at [694, 348] on input "text" at bounding box center [736, 353] width 121 height 35
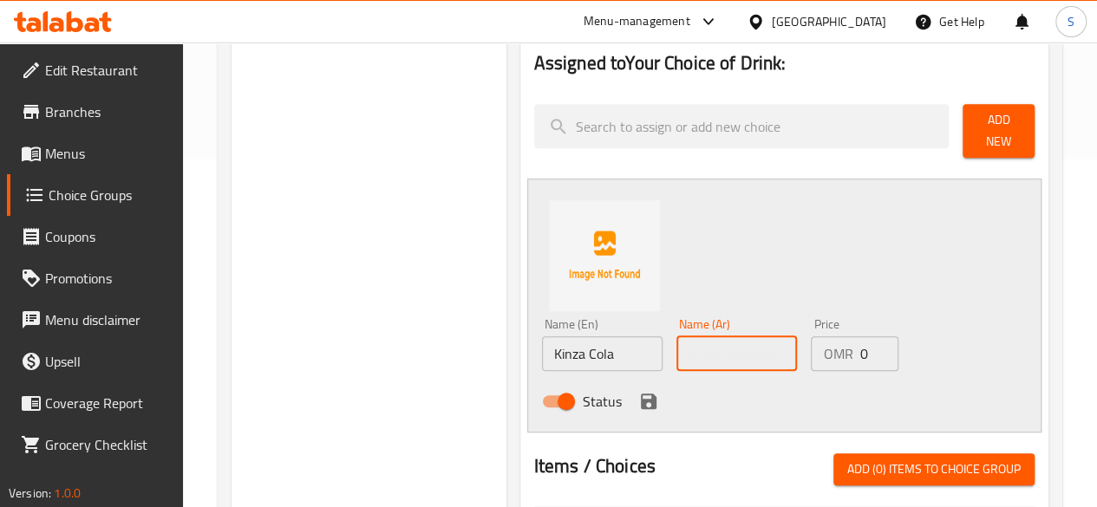
paste input "[PERSON_NAME]"
type input "[PERSON_NAME]"
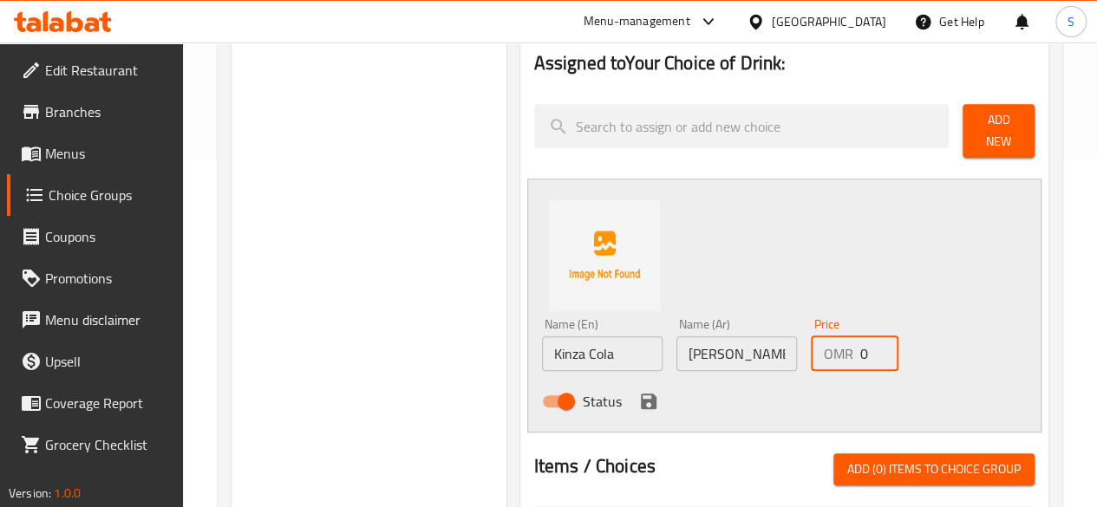
click at [859, 346] on input "0" at bounding box center [878, 353] width 39 height 35
type input "0.45"
click at [577, 407] on div "Status" at bounding box center [737, 401] width 404 height 47
click at [638, 401] on icon "save" at bounding box center [648, 401] width 21 height 21
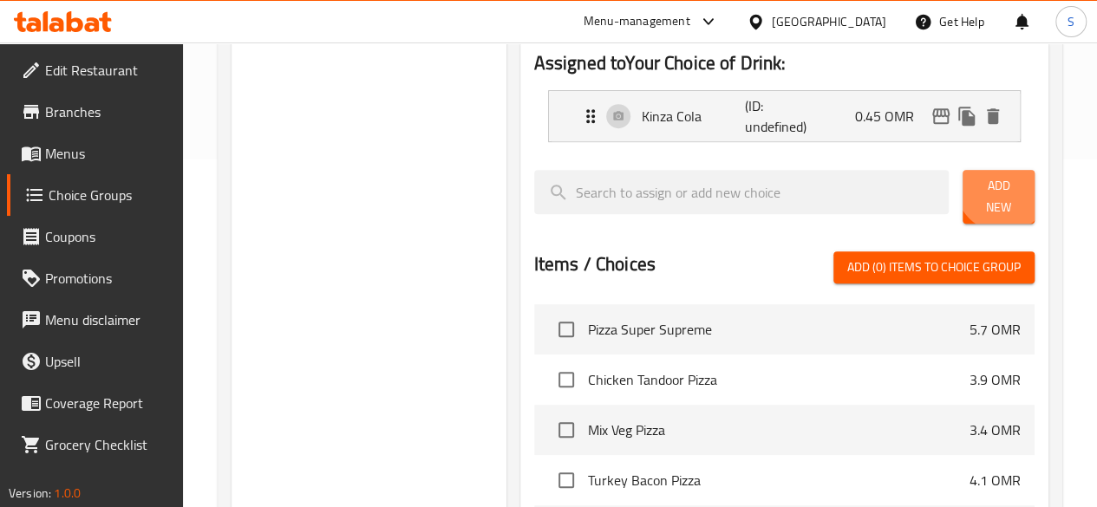
click at [991, 190] on span "Add New" at bounding box center [998, 196] width 44 height 43
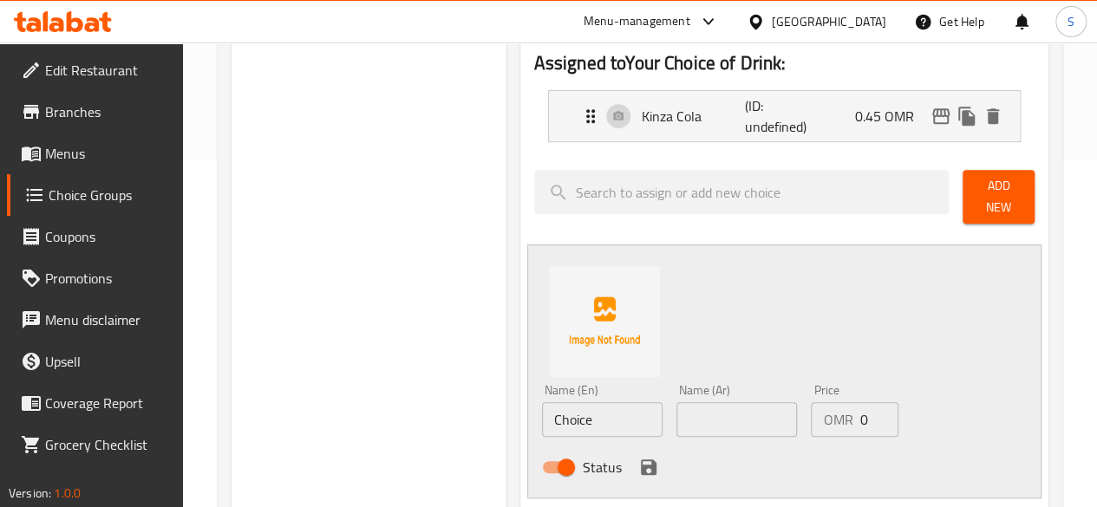
click at [542, 421] on input "Choice" at bounding box center [602, 419] width 121 height 35
type input "C"
type input "[PERSON_NAME]"
drag, startPoint x: 565, startPoint y: 413, endPoint x: 362, endPoint y: 410, distance: 203.8
click at [362, 410] on div "Choice Groups Your Choice of Drink: 0 Your Choice of Drink: (ID: 1756812268472)…" at bounding box center [644, 430] width 824 height 1163
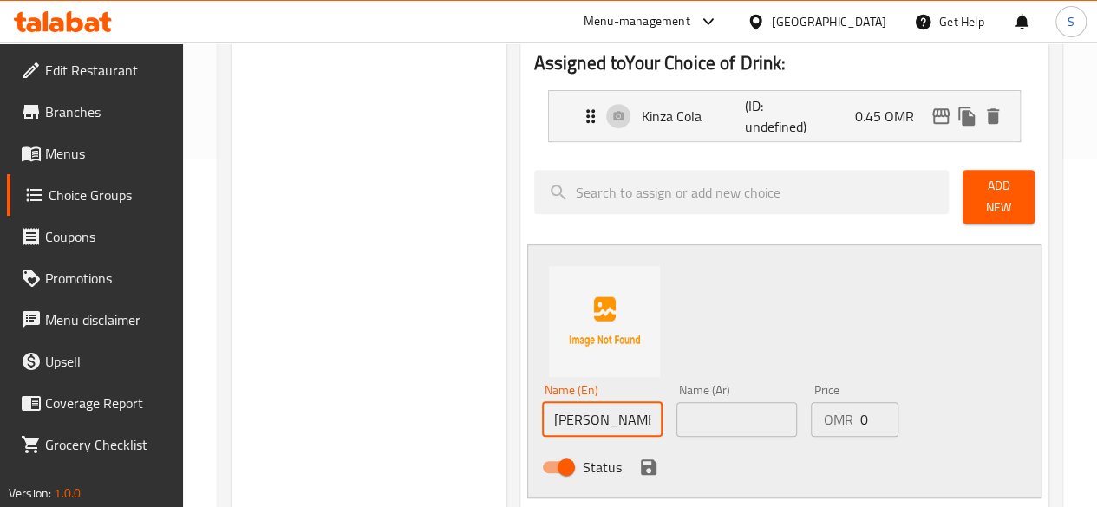
click at [676, 421] on input "text" at bounding box center [736, 419] width 121 height 35
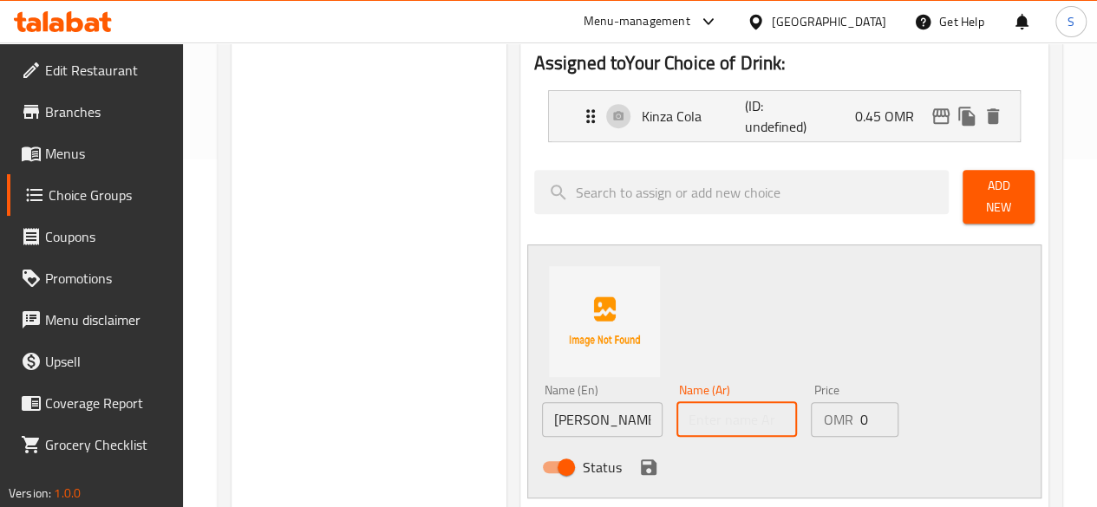
paste input "كينزا ليمون"
type input "كينزا ليمون"
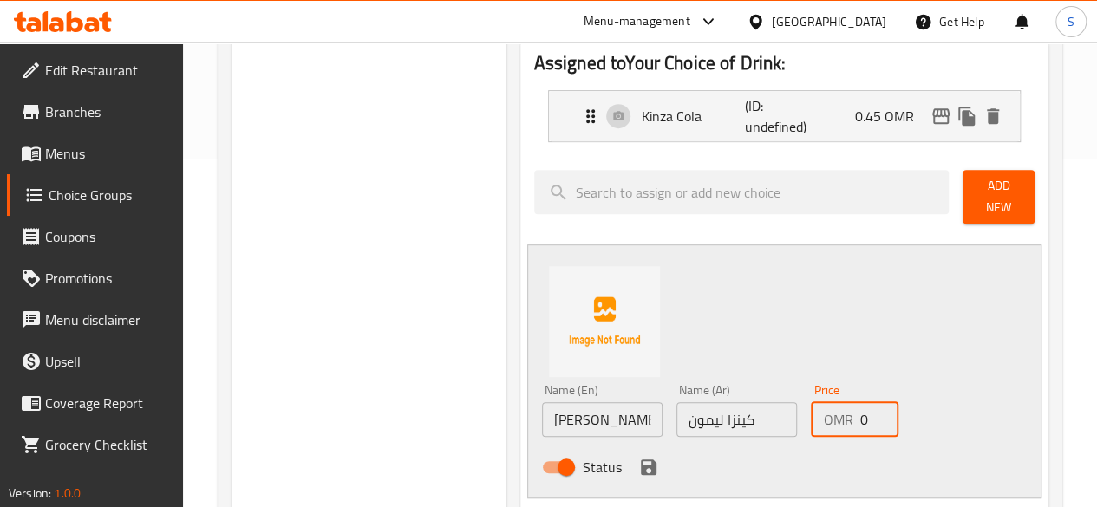
click at [859, 414] on input "0" at bounding box center [878, 419] width 39 height 35
type input "0.45"
click at [638, 466] on icon "save" at bounding box center [648, 467] width 21 height 21
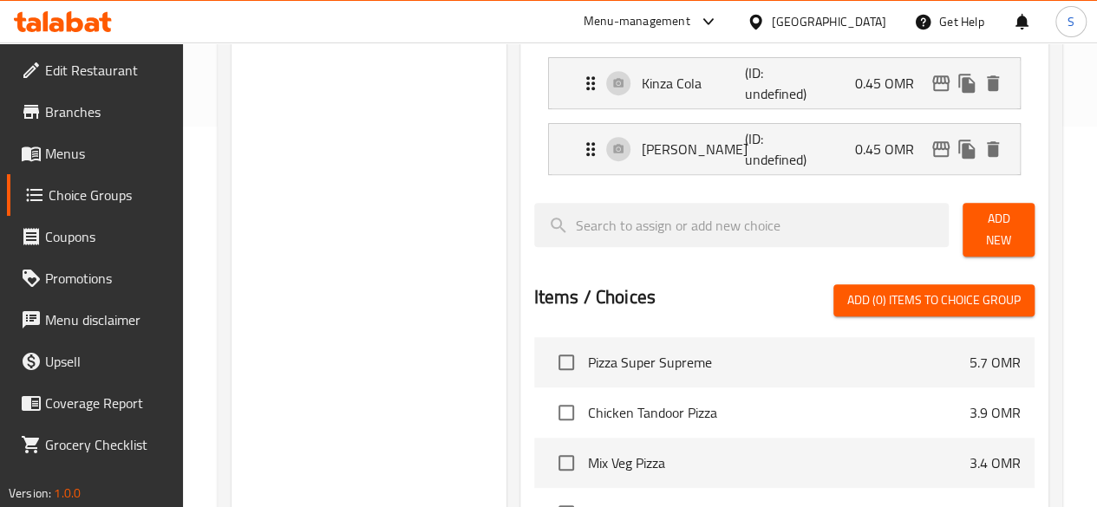
scroll to position [382, 0]
click at [978, 219] on span "Add New" at bounding box center [998, 228] width 44 height 43
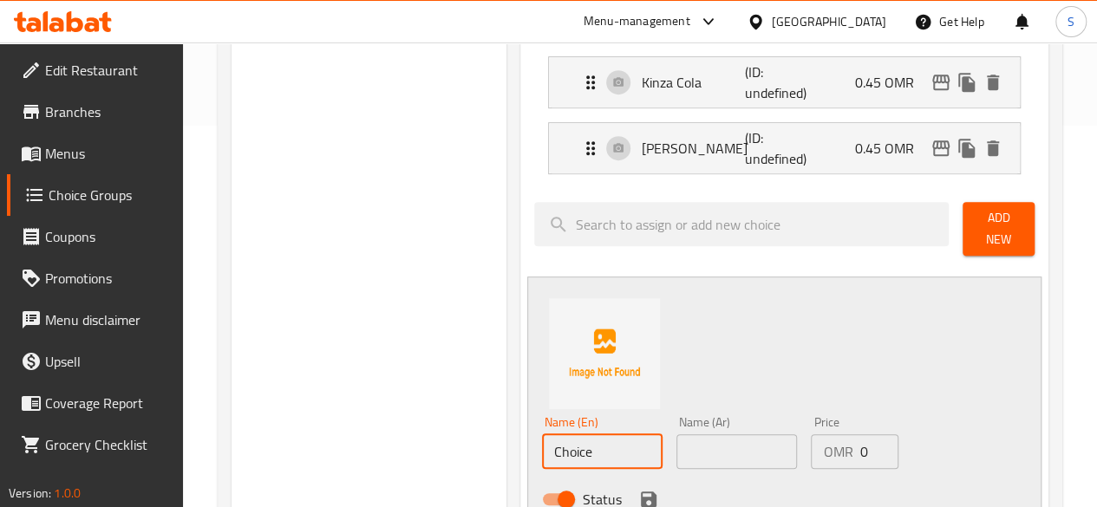
drag, startPoint x: 549, startPoint y: 438, endPoint x: 303, endPoint y: 453, distance: 245.8
click at [303, 453] on div "Choice Groups Your Choice of Drink: 0 Your Choice of Drink: (ID: 1756812268472)…" at bounding box center [644, 429] width 824 height 1229
type input "Kinza Orange"
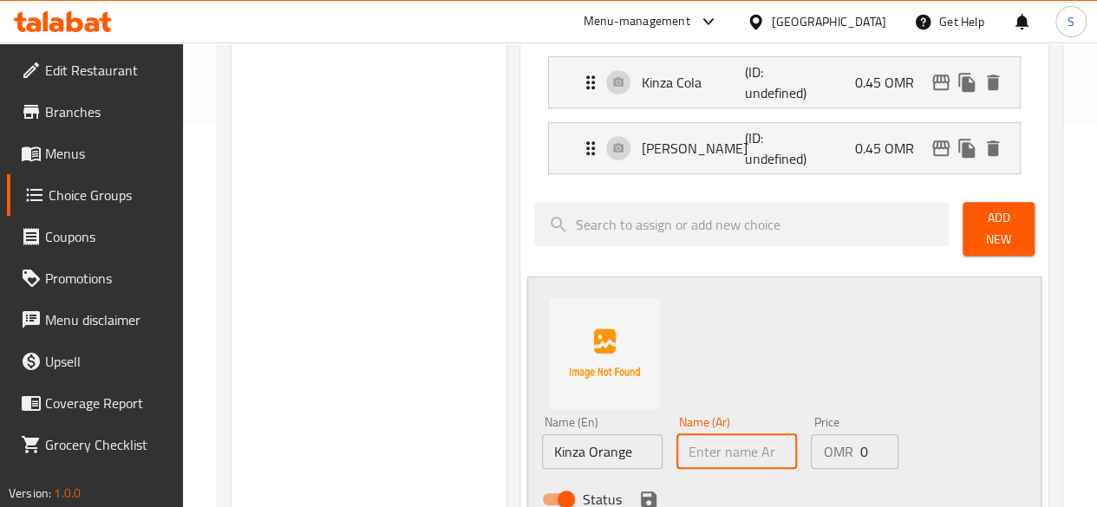
click at [676, 441] on input "text" at bounding box center [736, 451] width 121 height 35
paste input "برتقال [PERSON_NAME]"
type input "برتقال [PERSON_NAME]"
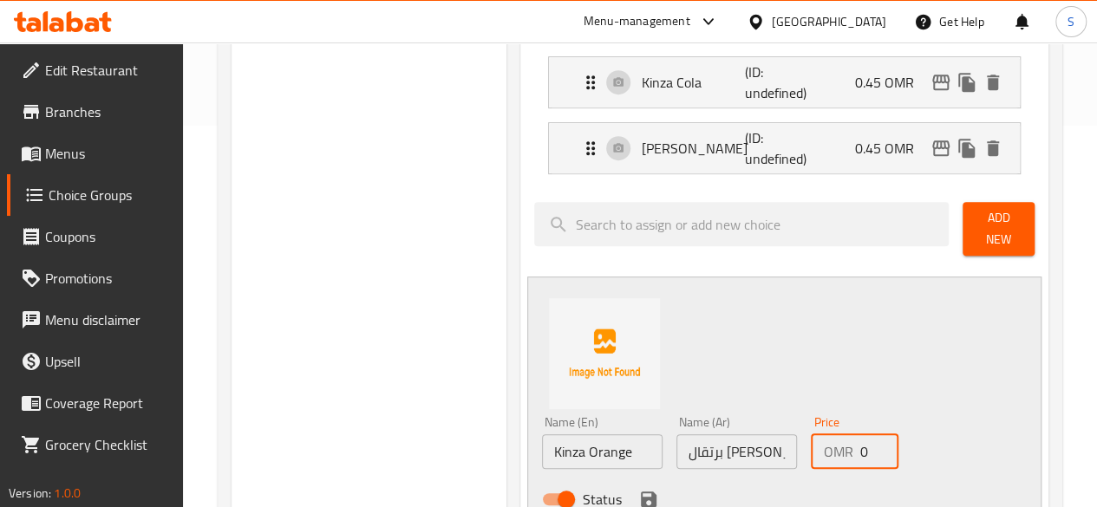
click at [859, 444] on input "0" at bounding box center [878, 451] width 39 height 35
type input "0.45"
click at [641, 492] on icon "save" at bounding box center [649, 500] width 16 height 16
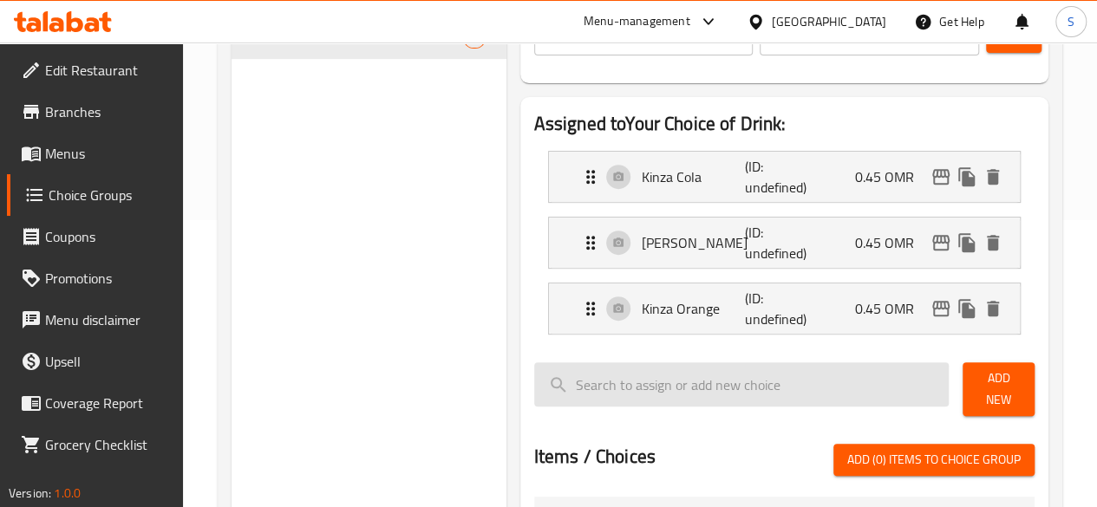
scroll to position [286, 0]
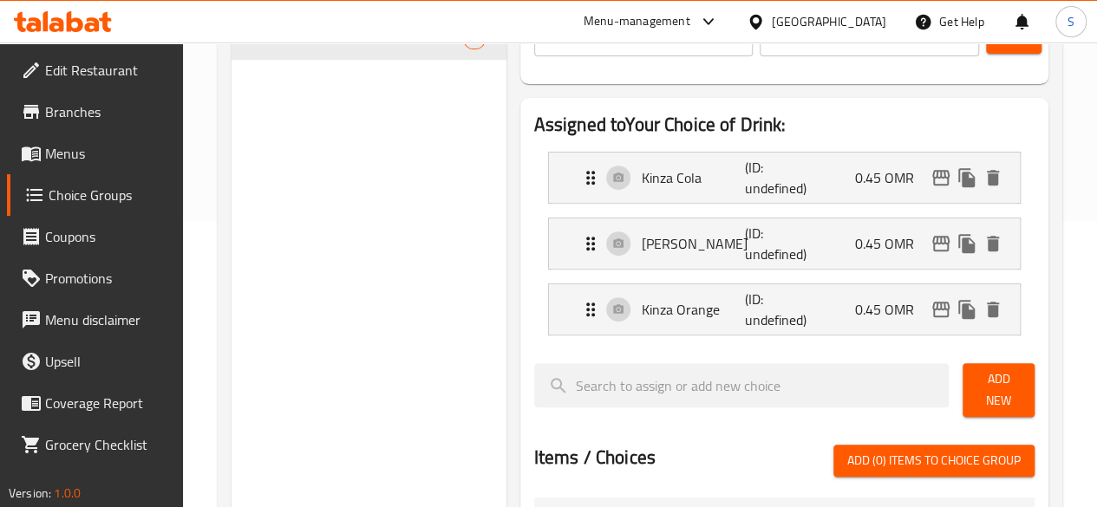
click at [607, 346] on nav "Kinza Cola (ID: undefined) 0.45 OMR Name (En) Kinza Cola Name (En) Name (Ar) كي…" at bounding box center [784, 244] width 500 height 212
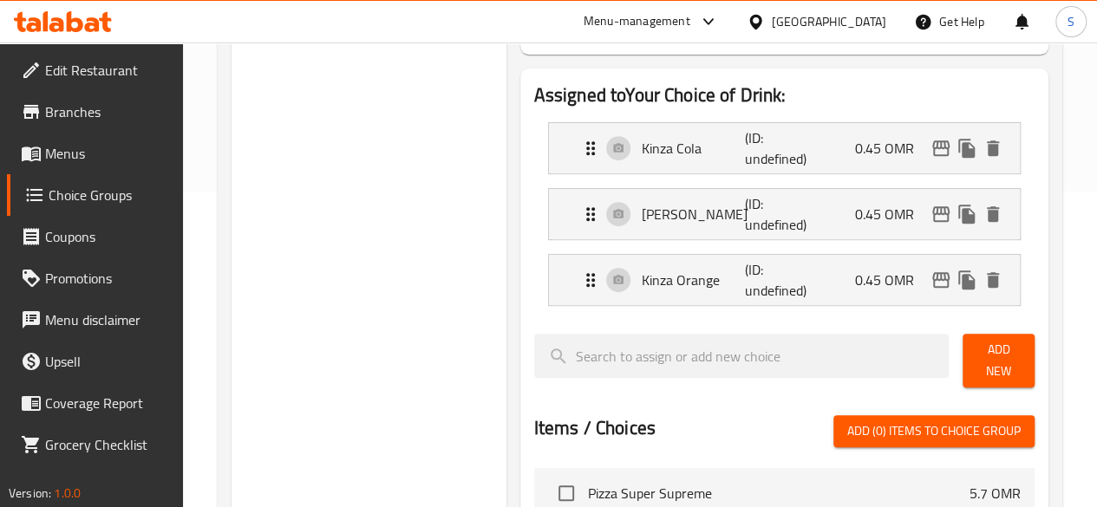
scroll to position [321, 0]
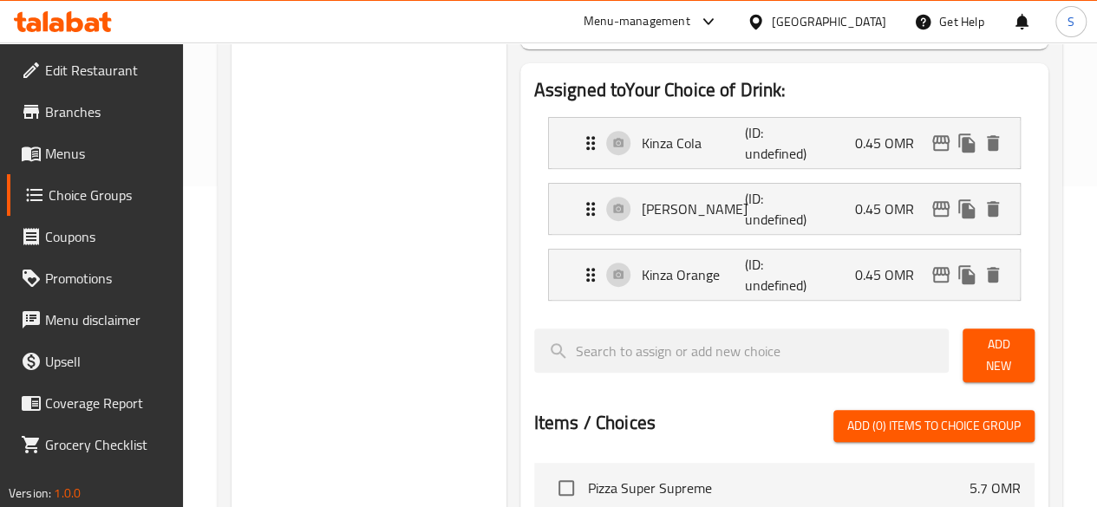
click at [1000, 343] on span "Add New" at bounding box center [998, 355] width 44 height 43
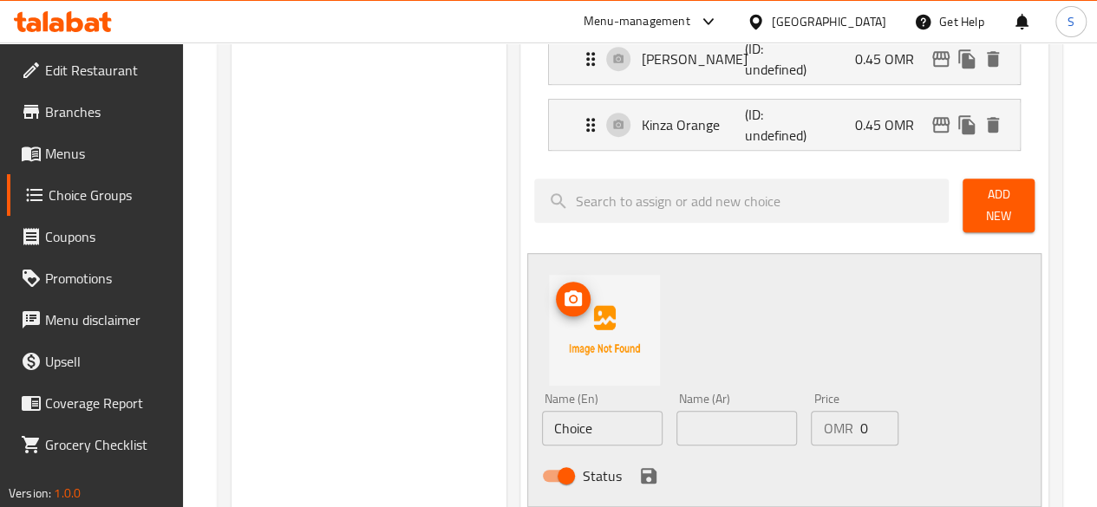
scroll to position [472, 0]
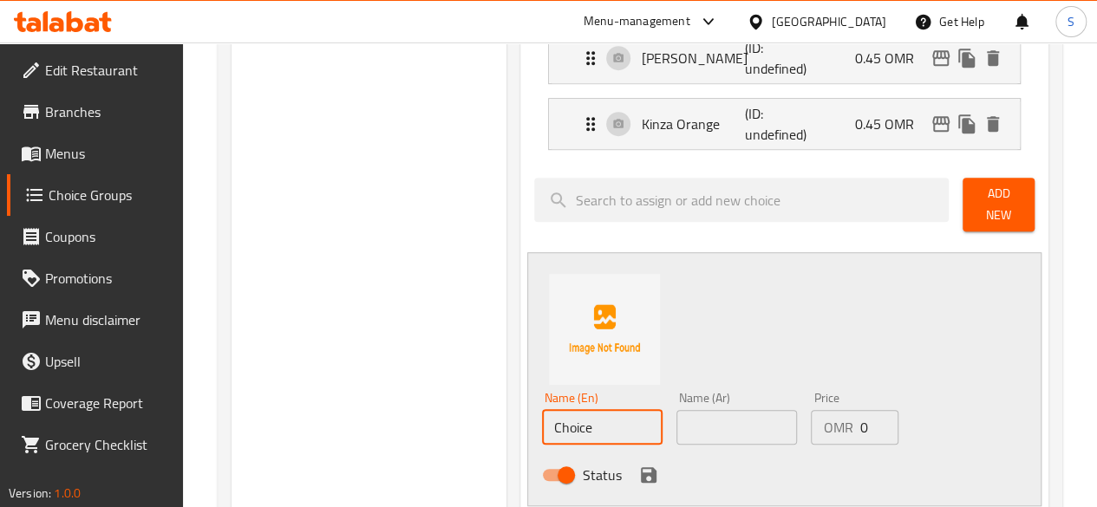
drag, startPoint x: 546, startPoint y: 427, endPoint x: 412, endPoint y: 440, distance: 134.9
click at [412, 440] on div "Choice Groups Your Choice of Drink: 0 Your Choice of Drink: (ID: 1756812268472)…" at bounding box center [644, 372] width 824 height 1295
type input "Kinza Citrus"
drag, startPoint x: 580, startPoint y: 421, endPoint x: 349, endPoint y: 416, distance: 231.6
click at [349, 416] on div "Choice Groups Your Choice of Drink: 0 Your Choice of Drink: (ID: 1756812268472)…" at bounding box center [644, 372] width 824 height 1295
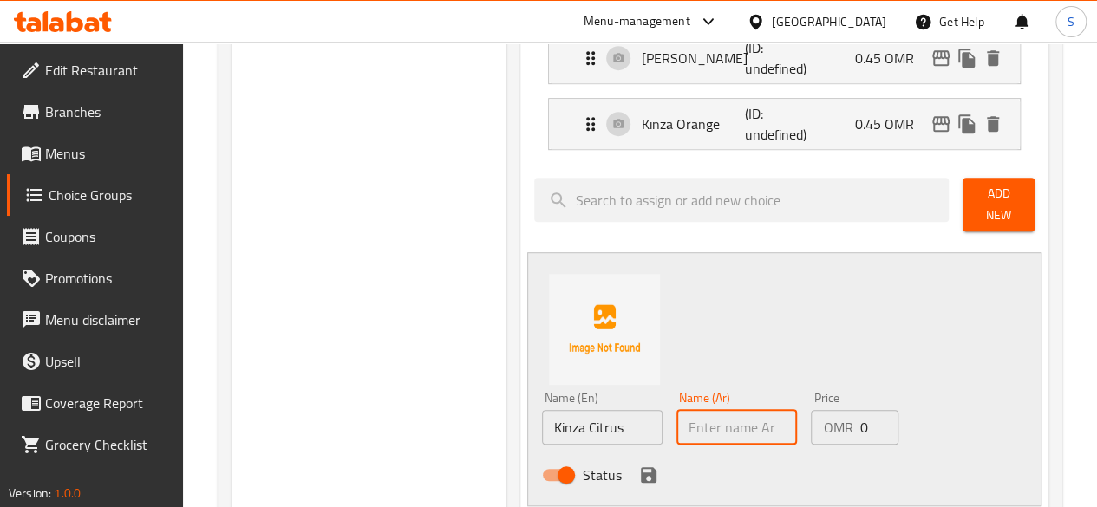
click at [676, 412] on input "text" at bounding box center [736, 427] width 121 height 35
paste input "كينزا الحمضيات"
type input "كينزا الحمضيات"
click at [859, 414] on input "0" at bounding box center [878, 427] width 39 height 35
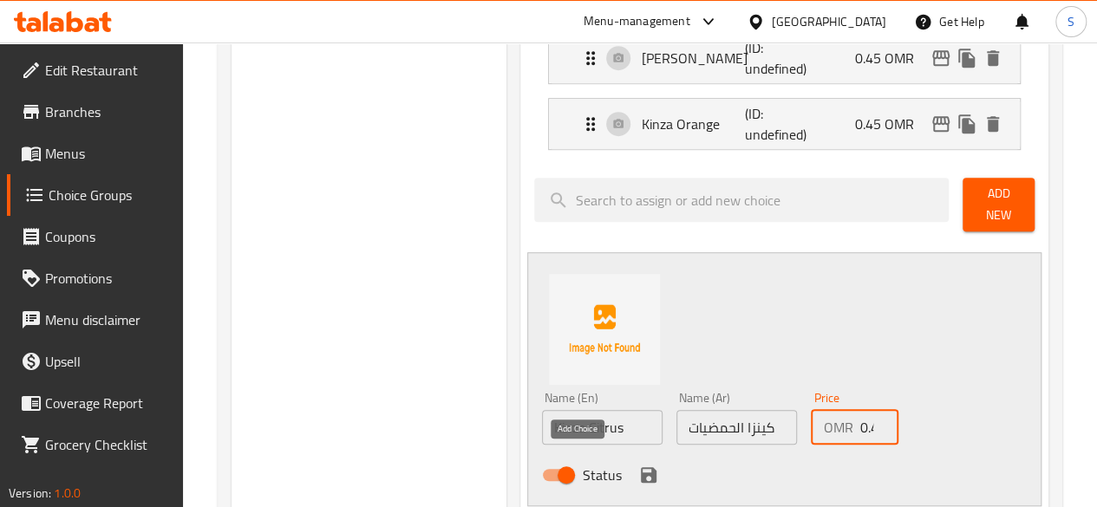
type input "0.45"
click at [641, 467] on icon "save" at bounding box center [649, 475] width 16 height 16
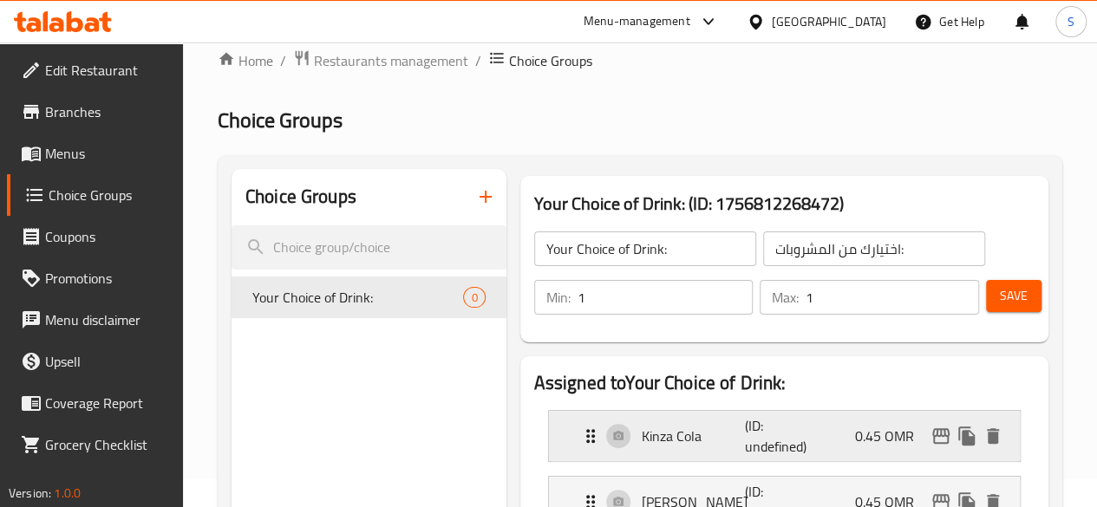
scroll to position [0, 0]
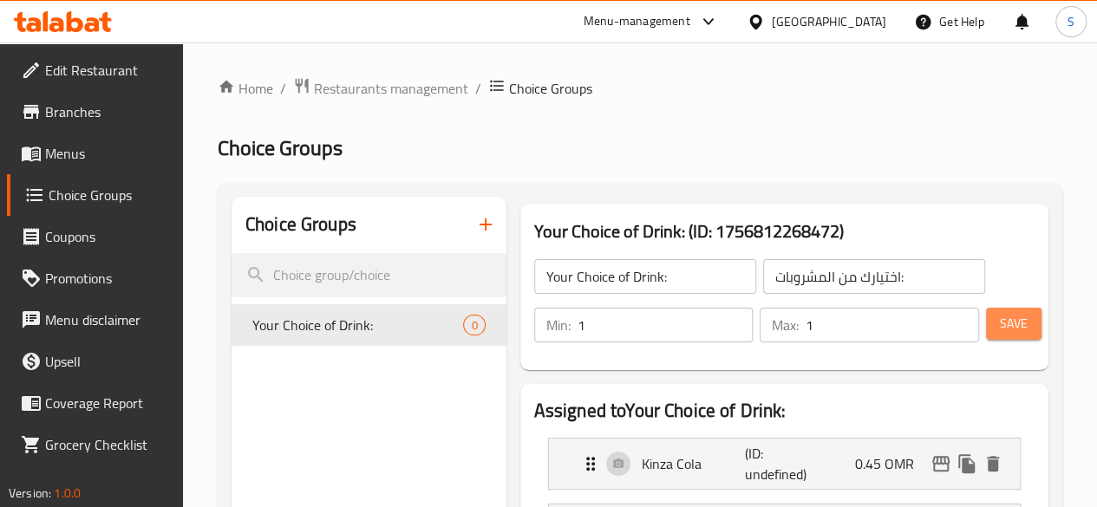
click at [1001, 320] on span "Save" at bounding box center [1014, 324] width 28 height 22
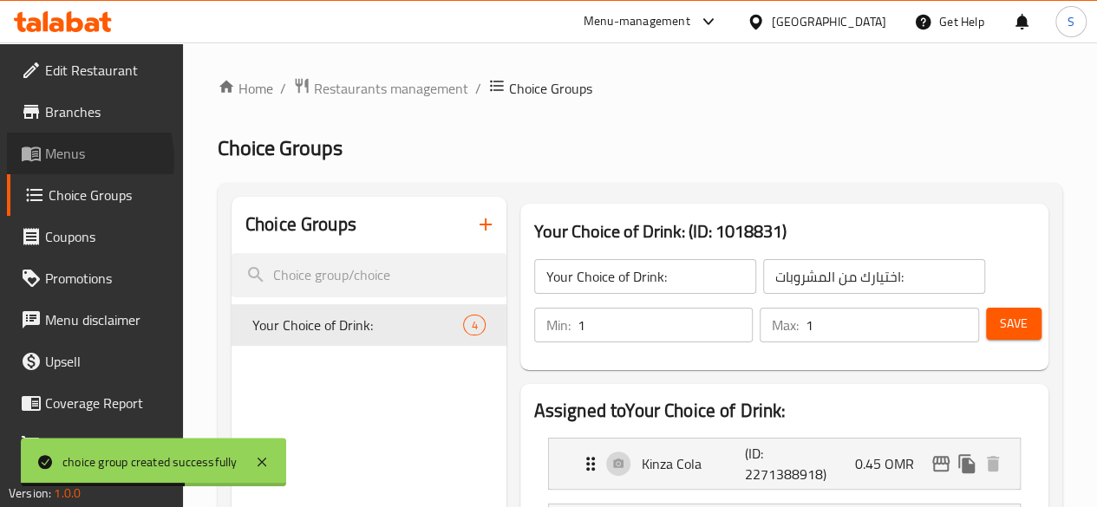
click at [66, 160] on span "Menus" at bounding box center [107, 153] width 124 height 21
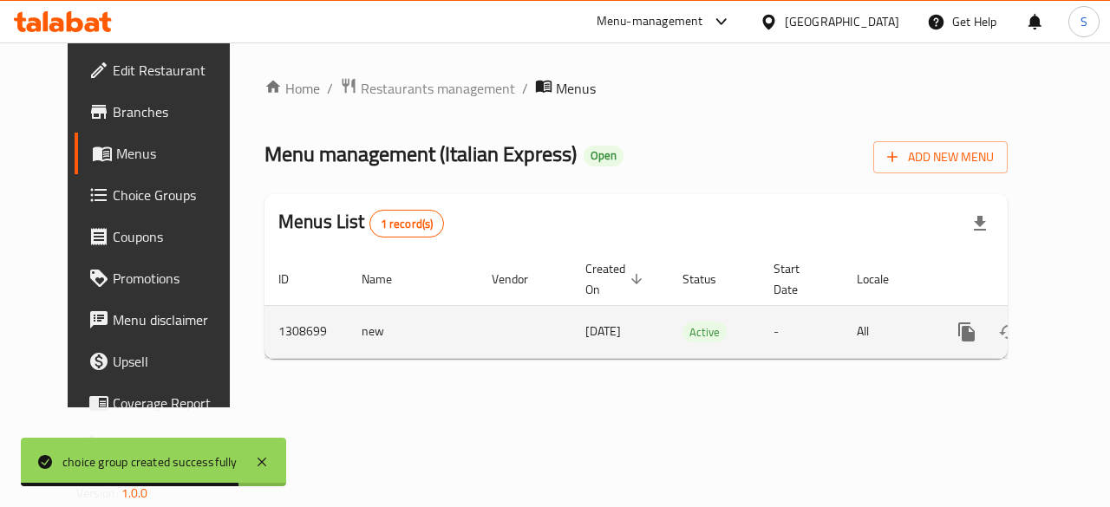
drag, startPoint x: 1028, startPoint y: 346, endPoint x: 1039, endPoint y: 336, distance: 14.1
click at [1039, 336] on div "enhanced table" at bounding box center [1029, 332] width 166 height 42
click at [1084, 336] on icon "enhanced table" at bounding box center [1092, 332] width 16 height 16
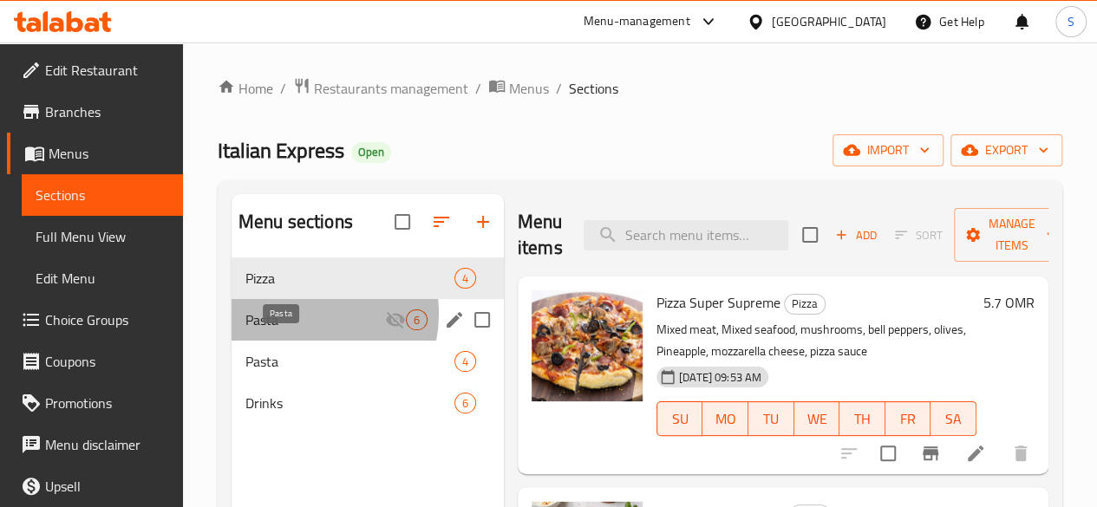
click at [300, 330] on span "Pasta" at bounding box center [315, 320] width 140 height 21
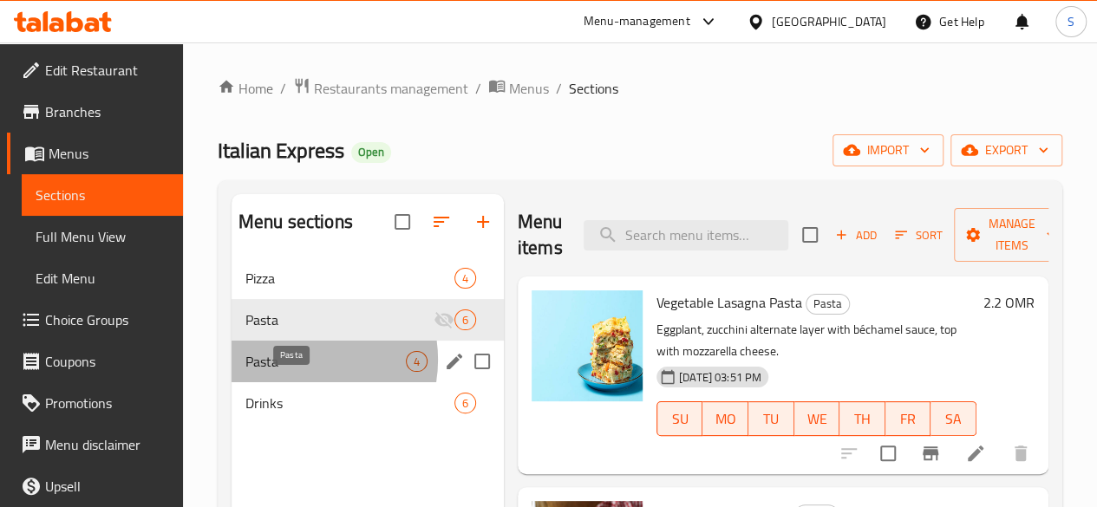
click at [297, 372] on span "Pasta" at bounding box center [325, 361] width 160 height 21
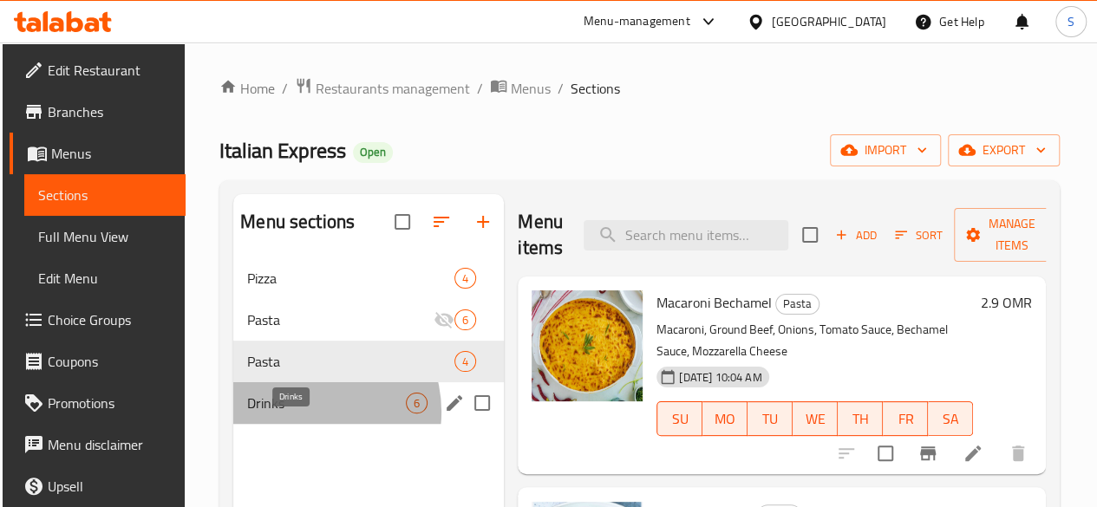
click at [306, 414] on span "Drinks" at bounding box center [326, 403] width 159 height 21
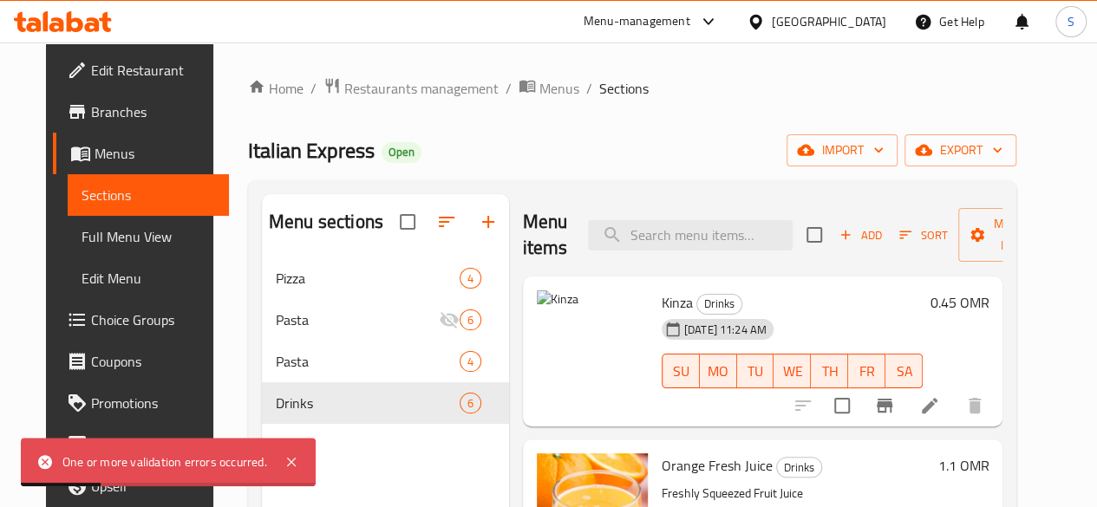
click at [303, 471] on div "One or more validation errors occurred." at bounding box center [168, 462] width 295 height 49
click at [300, 467] on icon at bounding box center [291, 462] width 21 height 21
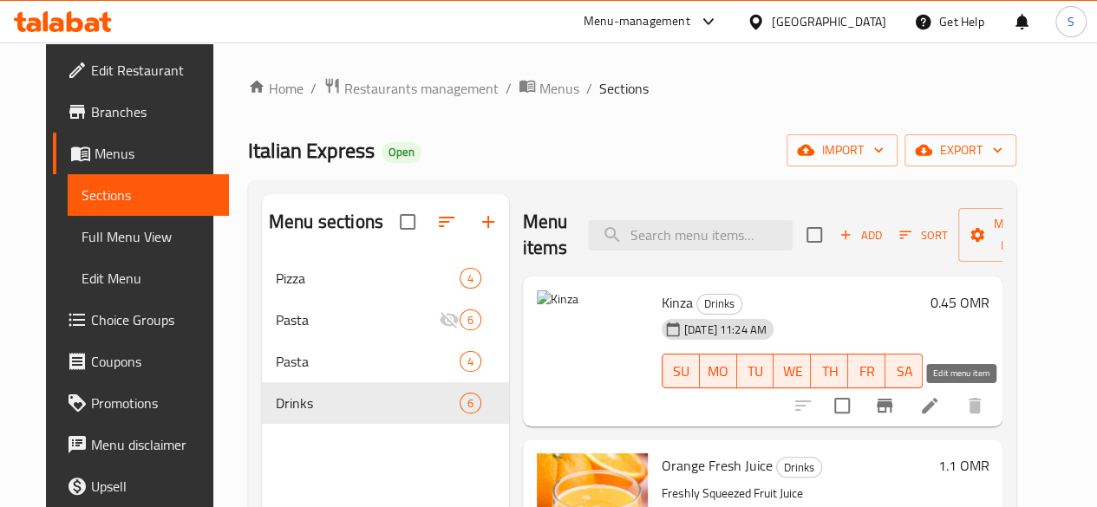
click at [940, 407] on icon at bounding box center [929, 405] width 21 height 21
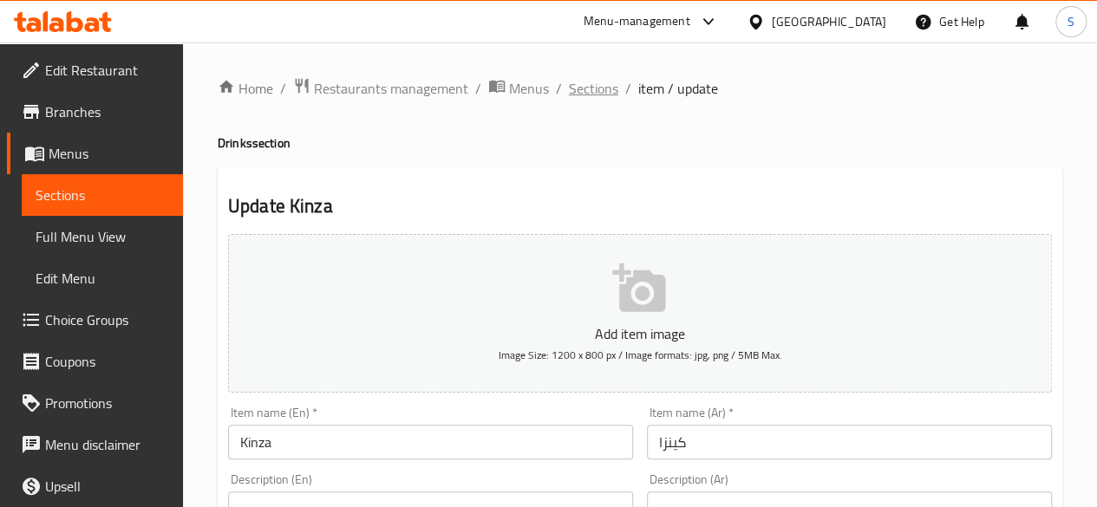
click at [602, 90] on span "Sections" at bounding box center [593, 88] width 49 height 21
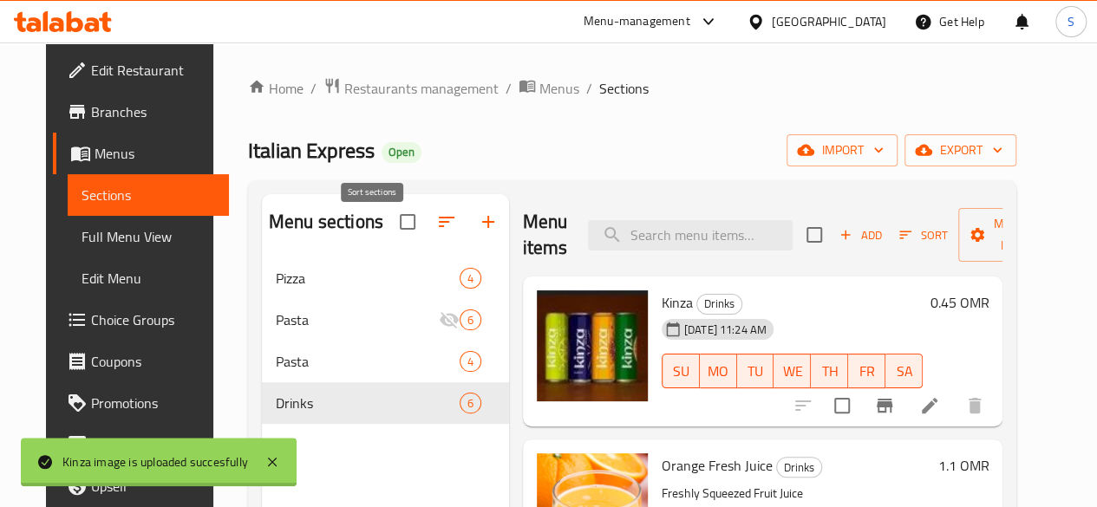
click at [436, 225] on icon "button" at bounding box center [446, 222] width 21 height 21
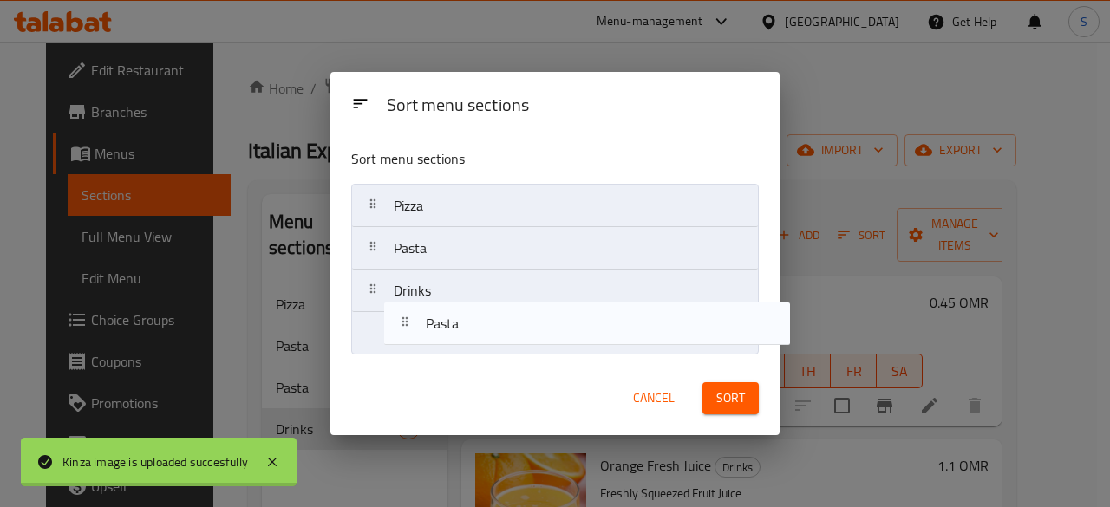
drag, startPoint x: 413, startPoint y: 266, endPoint x: 453, endPoint y: 343, distance: 86.1
click at [453, 343] on nav "Pizza Pasta Pasta Drinks" at bounding box center [555, 270] width 408 height 172
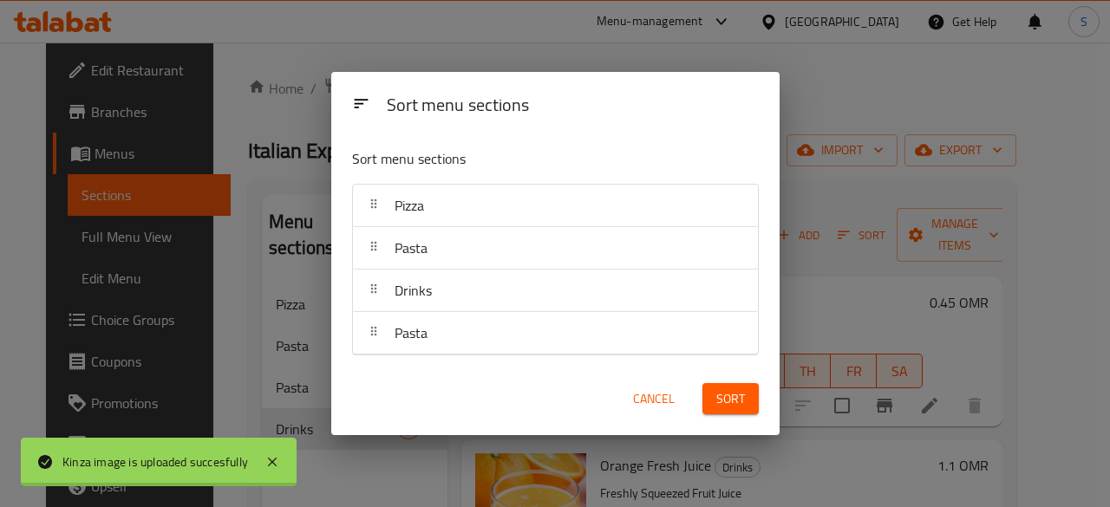
click at [736, 400] on span "Sort" at bounding box center [730, 399] width 29 height 22
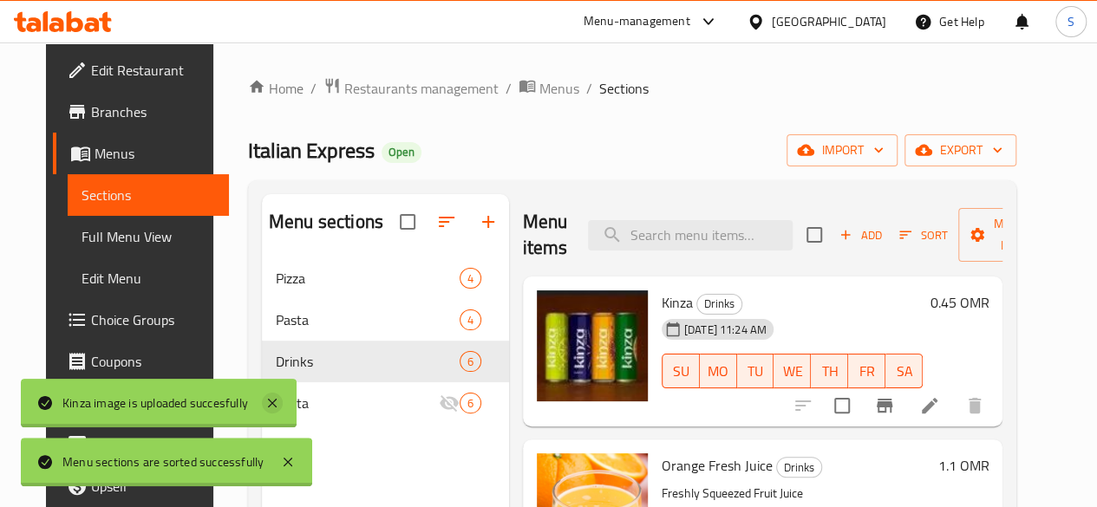
click at [271, 400] on icon at bounding box center [272, 403] width 9 height 9
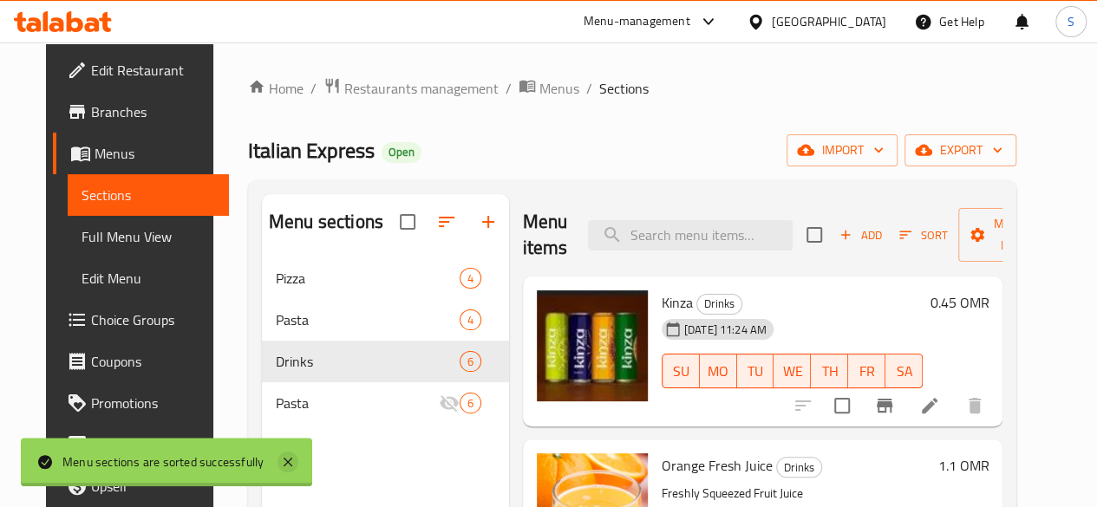
click at [289, 468] on icon at bounding box center [287, 462] width 21 height 21
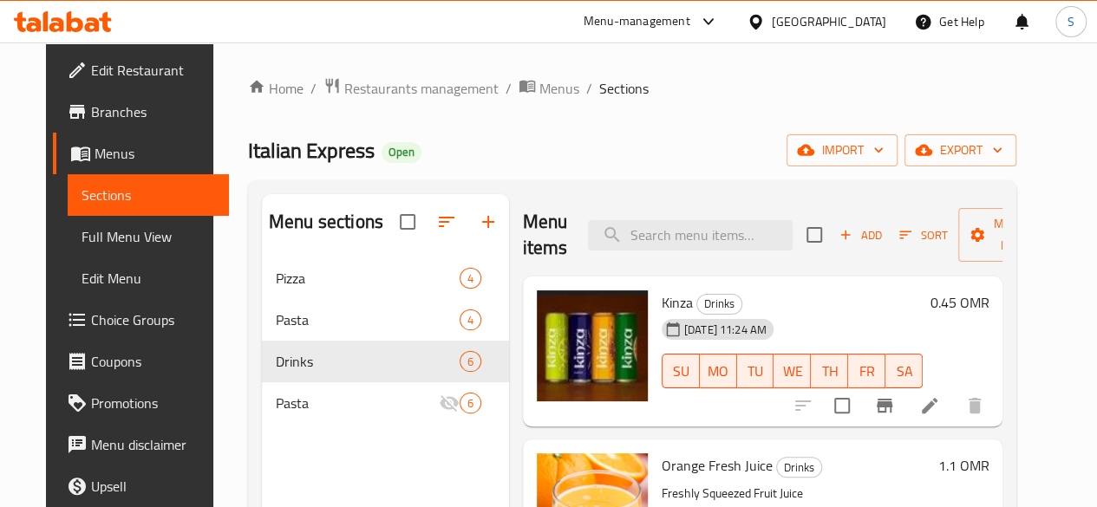
click at [82, 204] on span "Sections" at bounding box center [149, 195] width 134 height 21
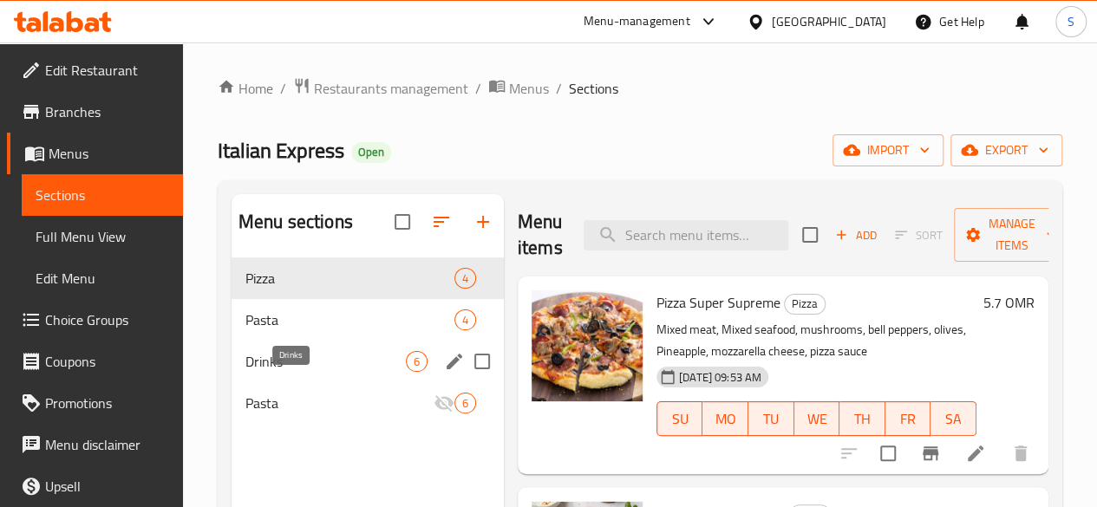
click at [295, 372] on span "Drinks" at bounding box center [325, 361] width 160 height 21
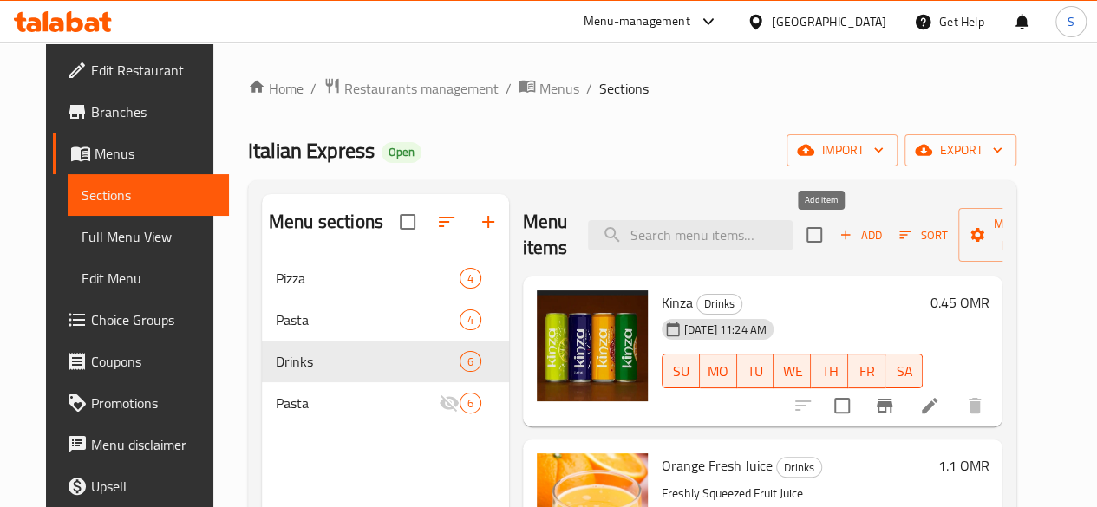
click at [839, 240] on span "Add" at bounding box center [860, 235] width 47 height 20
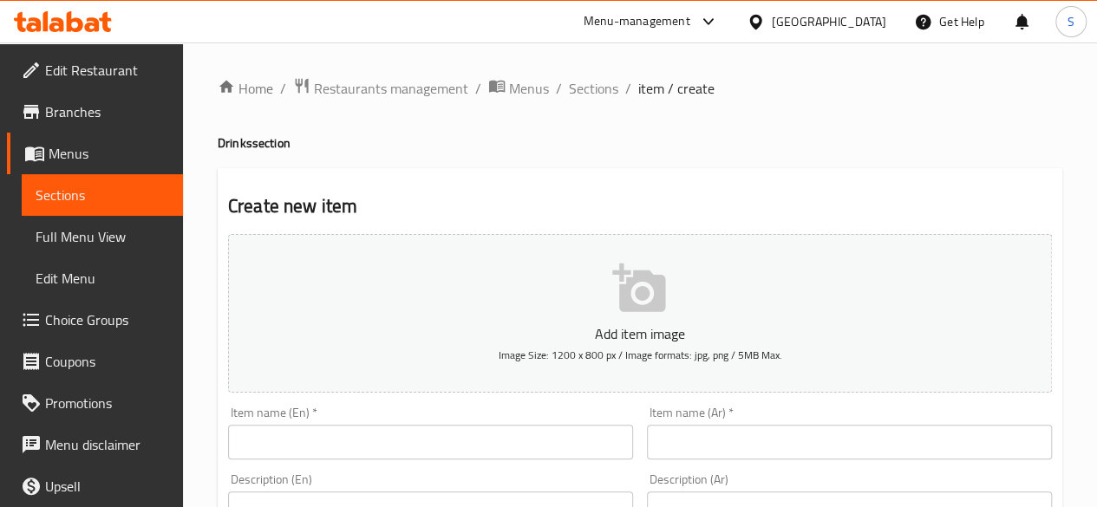
click at [304, 441] on input "text" at bounding box center [430, 442] width 405 height 35
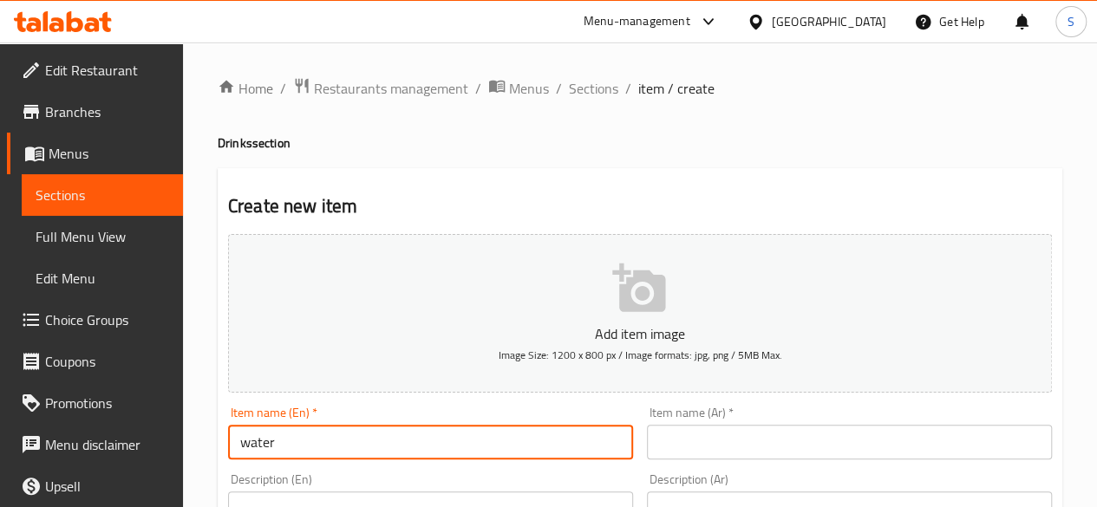
drag, startPoint x: 286, startPoint y: 445, endPoint x: 121, endPoint y: 452, distance: 165.8
type input "water"
click at [727, 454] on input "text" at bounding box center [849, 442] width 405 height 35
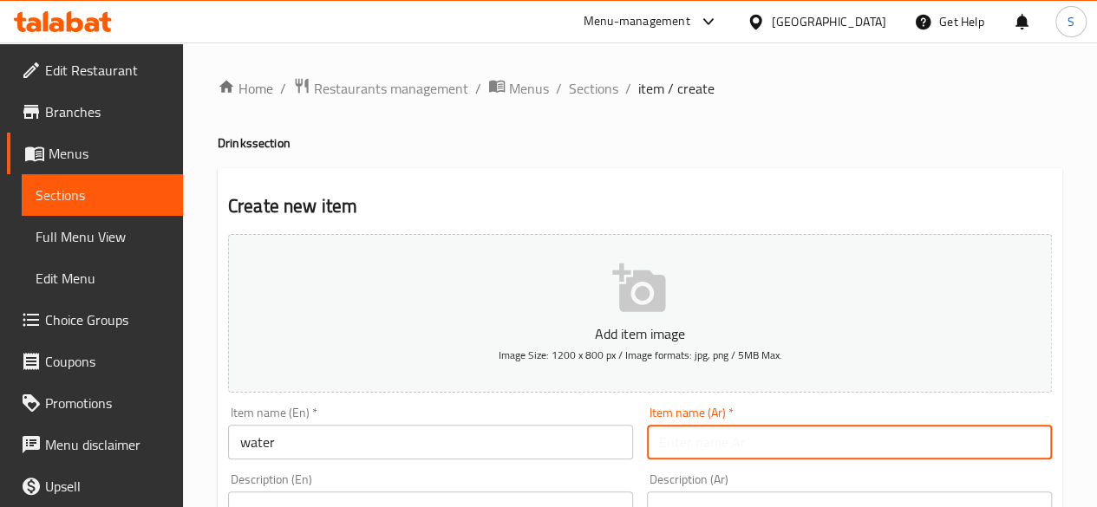
paste input "ماء"
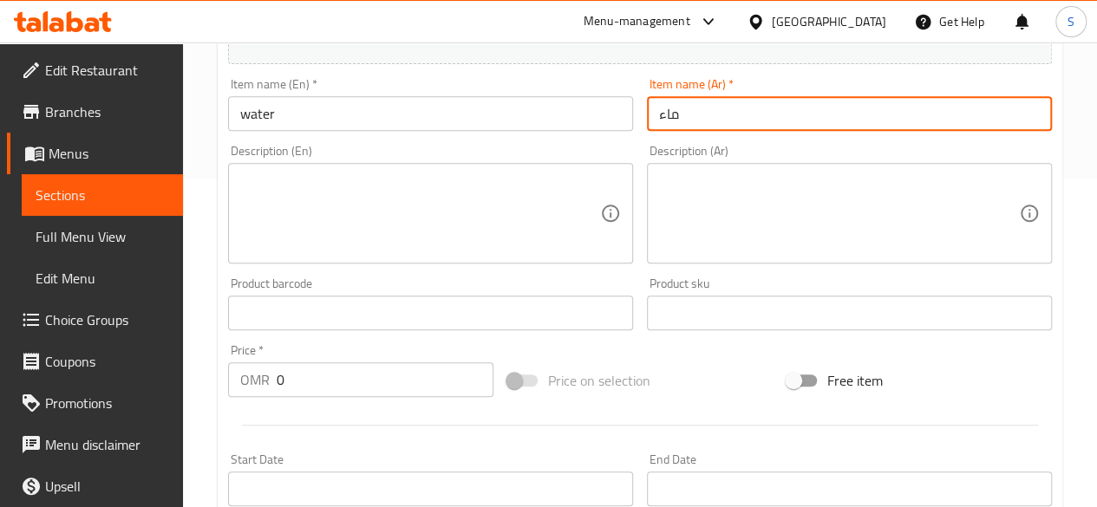
scroll to position [336, 0]
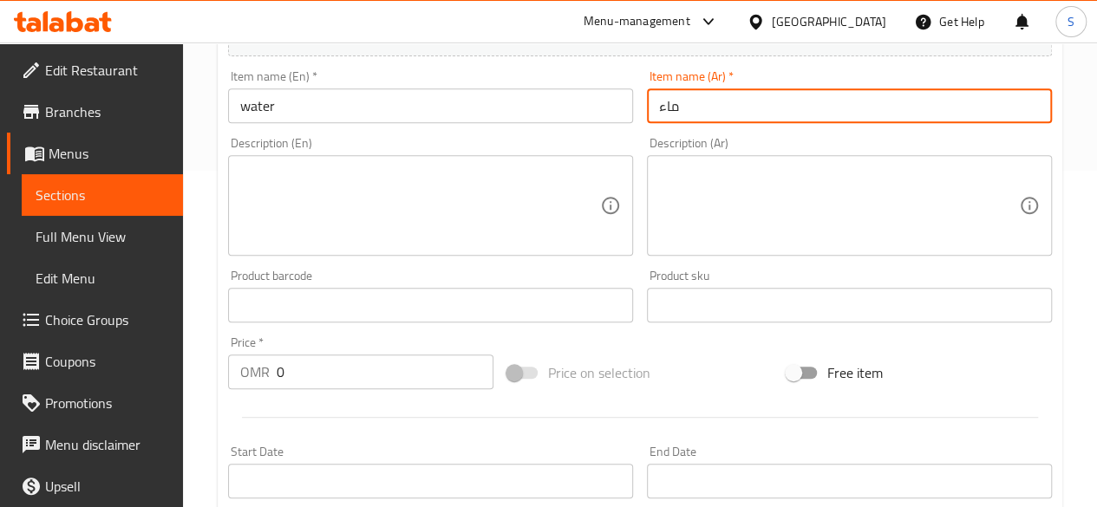
type input "ماء"
click at [350, 387] on input "0" at bounding box center [385, 372] width 217 height 35
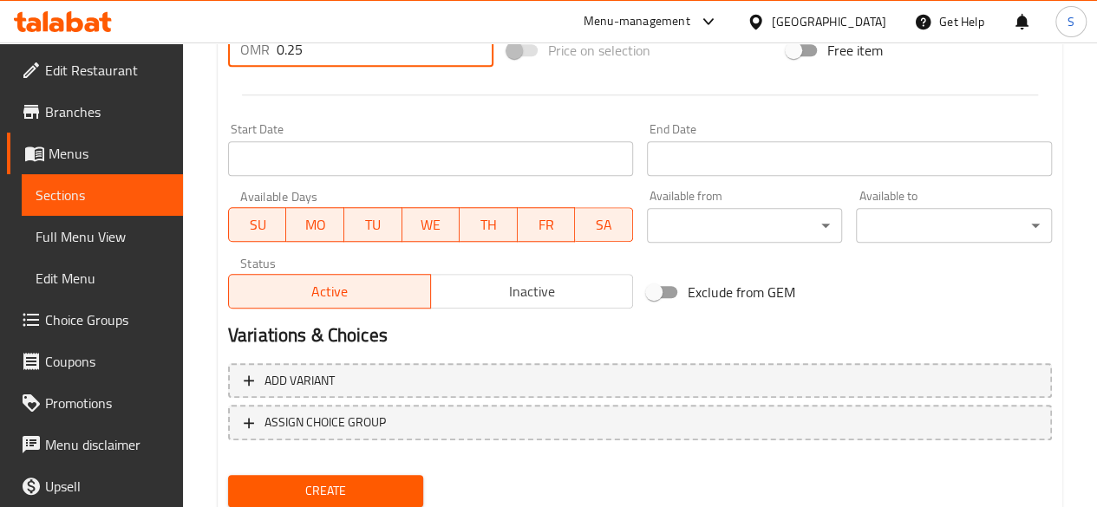
scroll to position [717, 0]
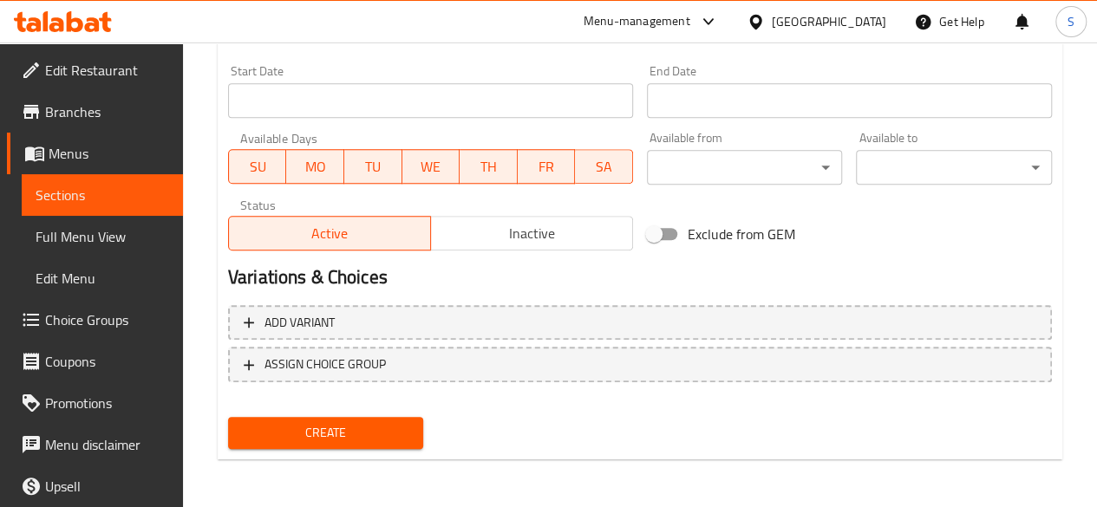
type input "0.25"
click at [363, 427] on span "Create" at bounding box center [326, 433] width 168 height 22
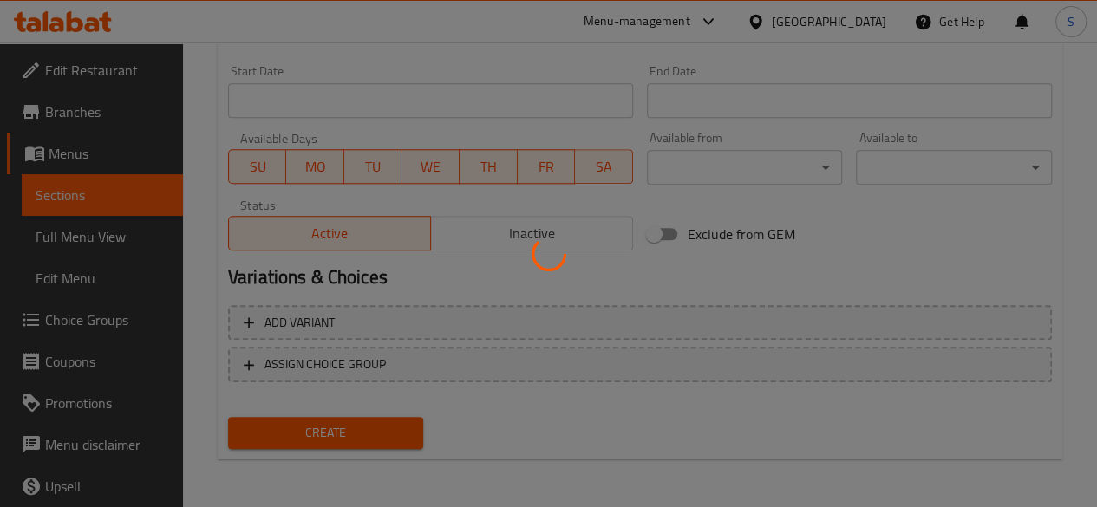
type input "0"
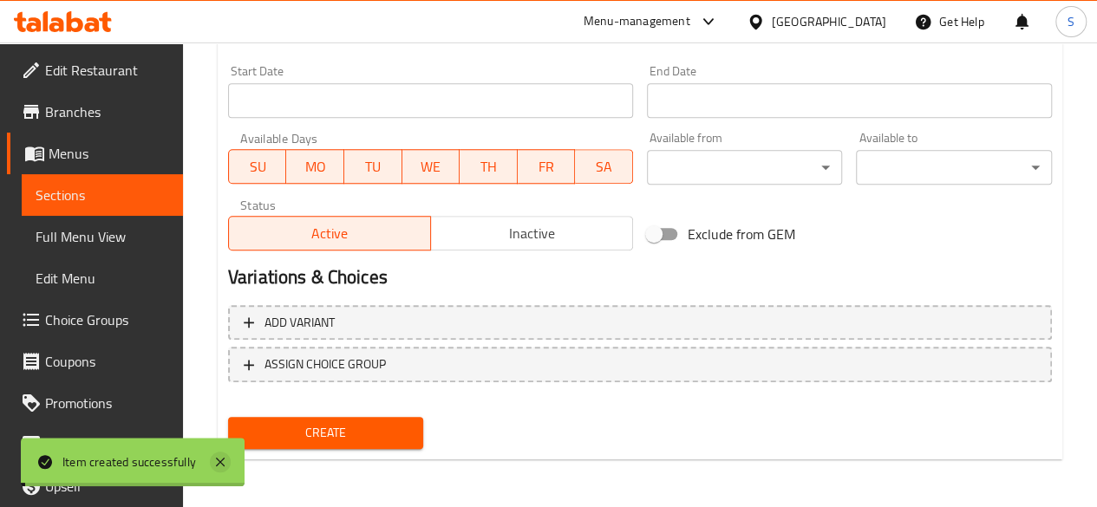
click at [214, 459] on icon at bounding box center [220, 462] width 21 height 21
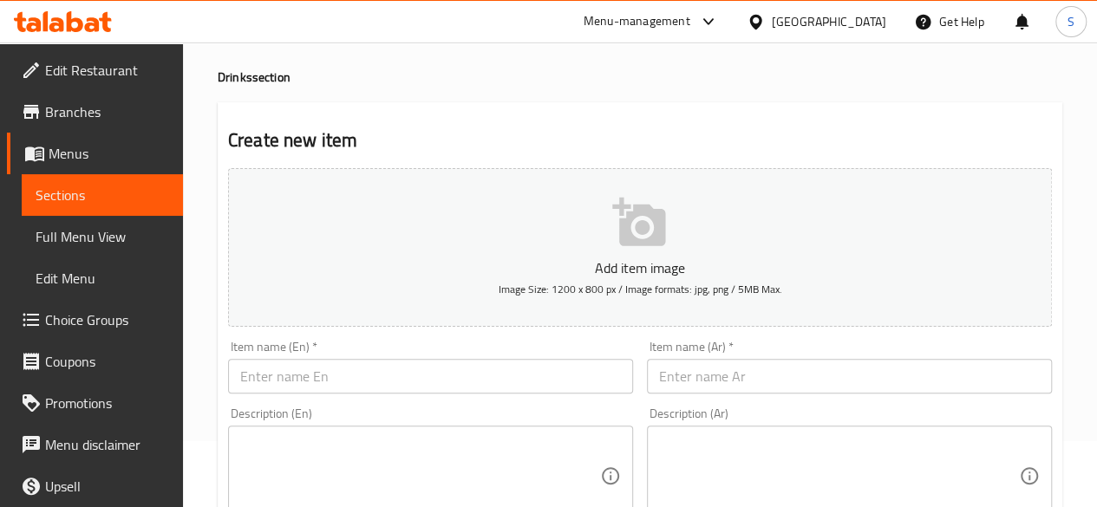
scroll to position [0, 0]
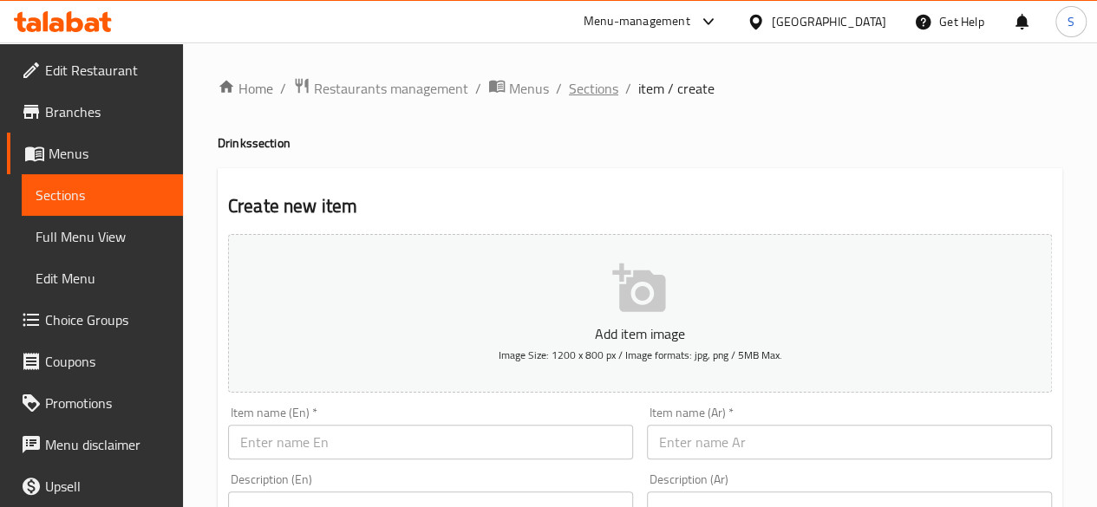
click at [594, 82] on span "Sections" at bounding box center [593, 88] width 49 height 21
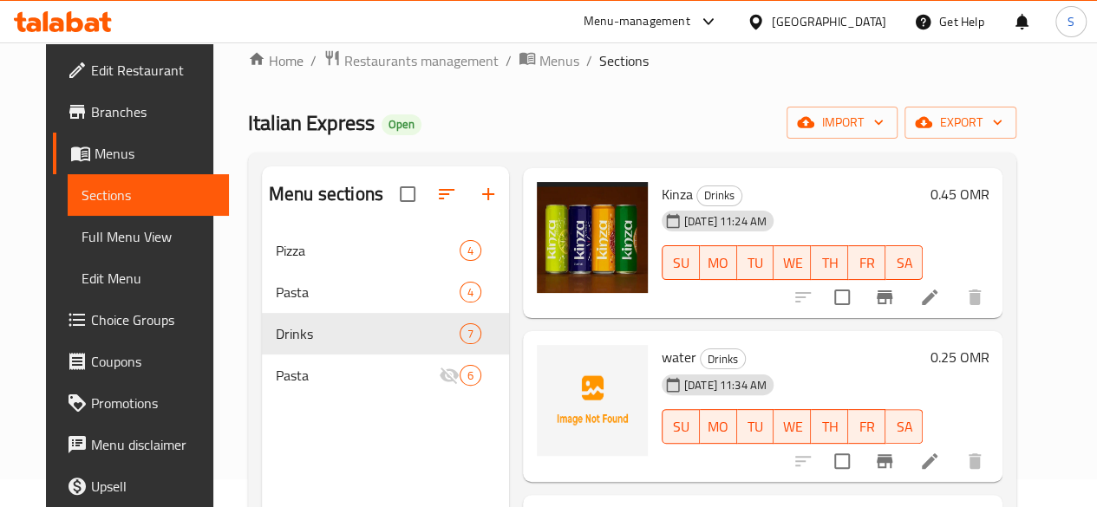
scroll to position [82, 0]
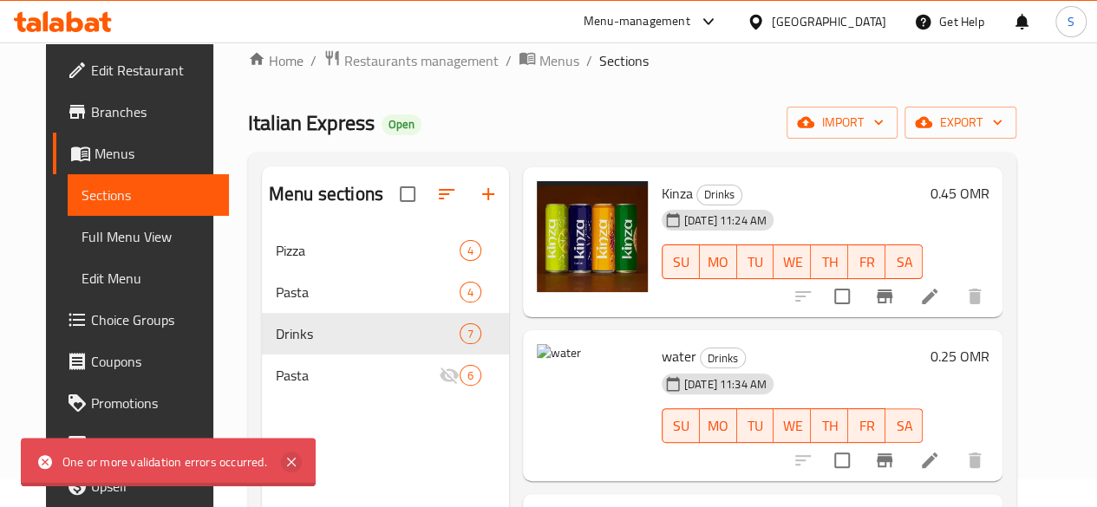
click at [287, 466] on icon at bounding box center [291, 462] width 9 height 9
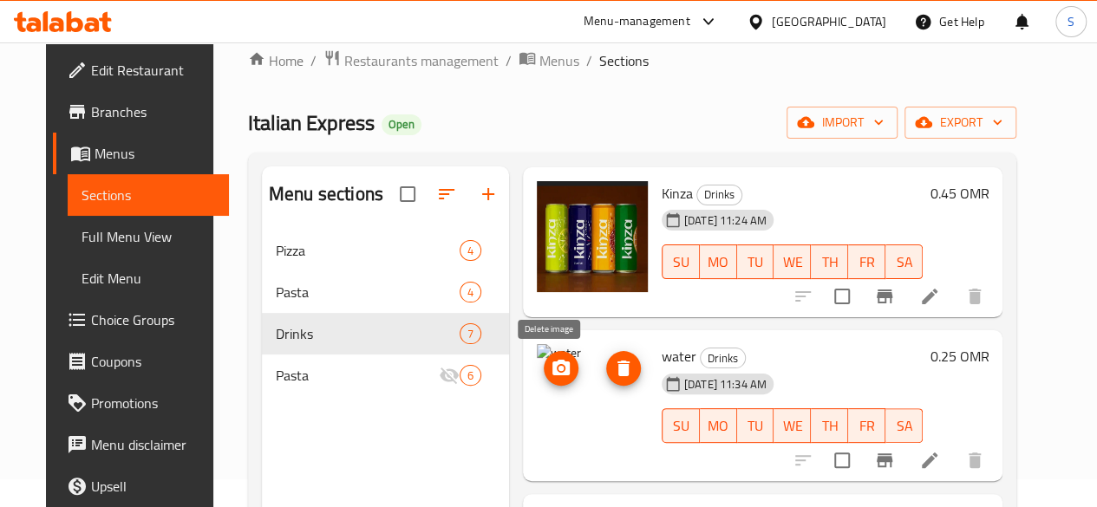
click at [617, 374] on icon "delete image" at bounding box center [623, 369] width 12 height 16
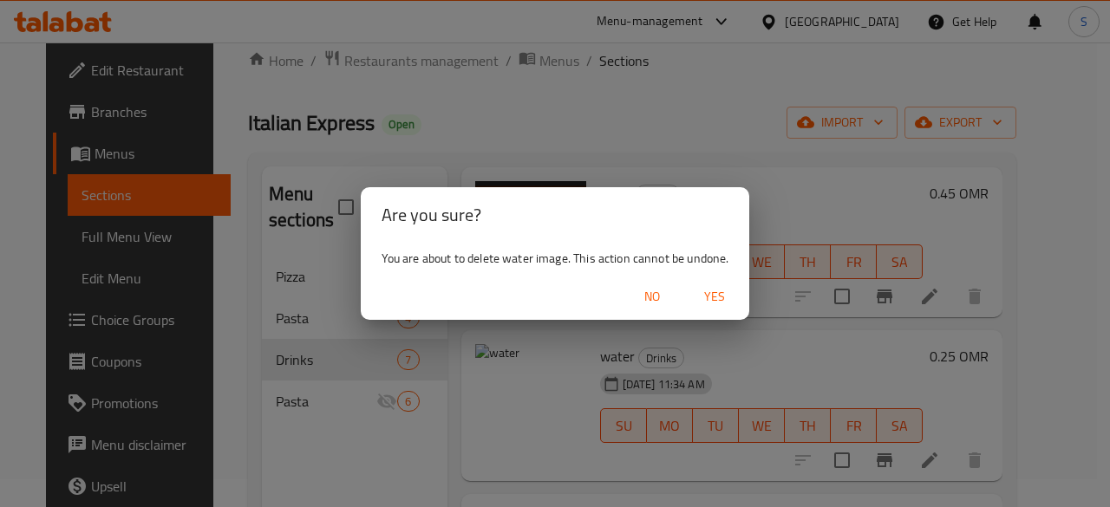
click at [725, 290] on span "Yes" at bounding box center [715, 297] width 42 height 22
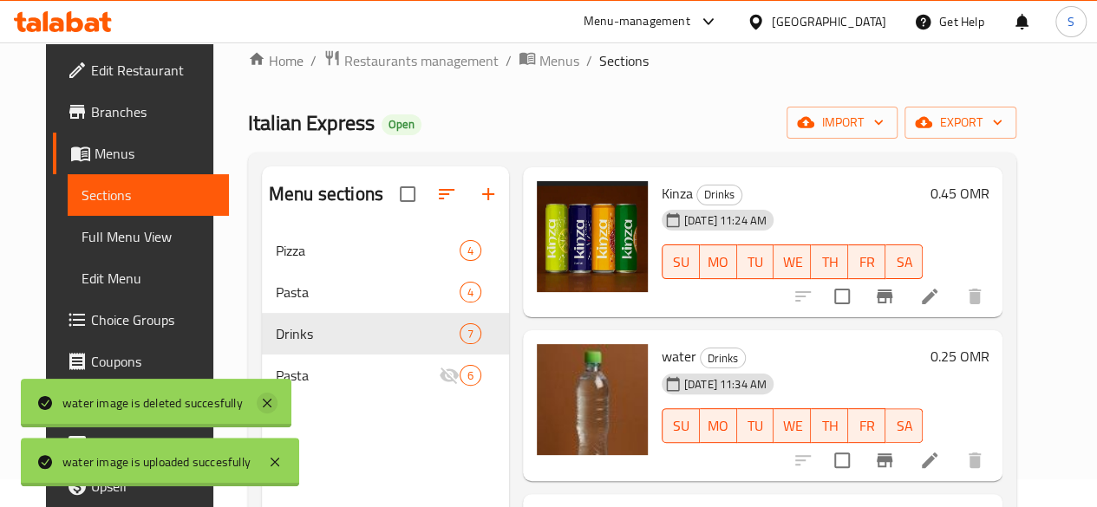
click at [266, 406] on icon at bounding box center [267, 403] width 21 height 21
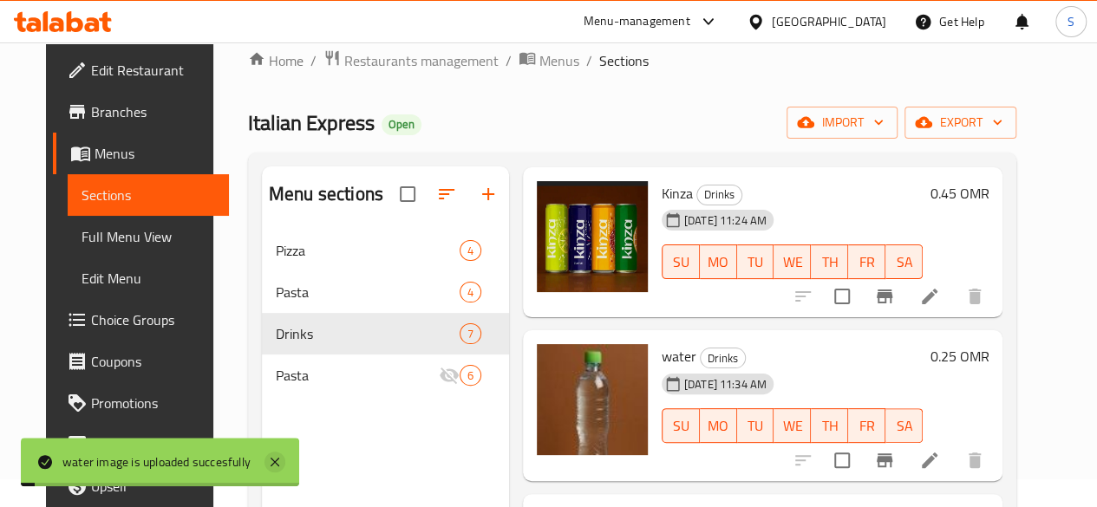
click at [277, 460] on icon at bounding box center [275, 462] width 9 height 9
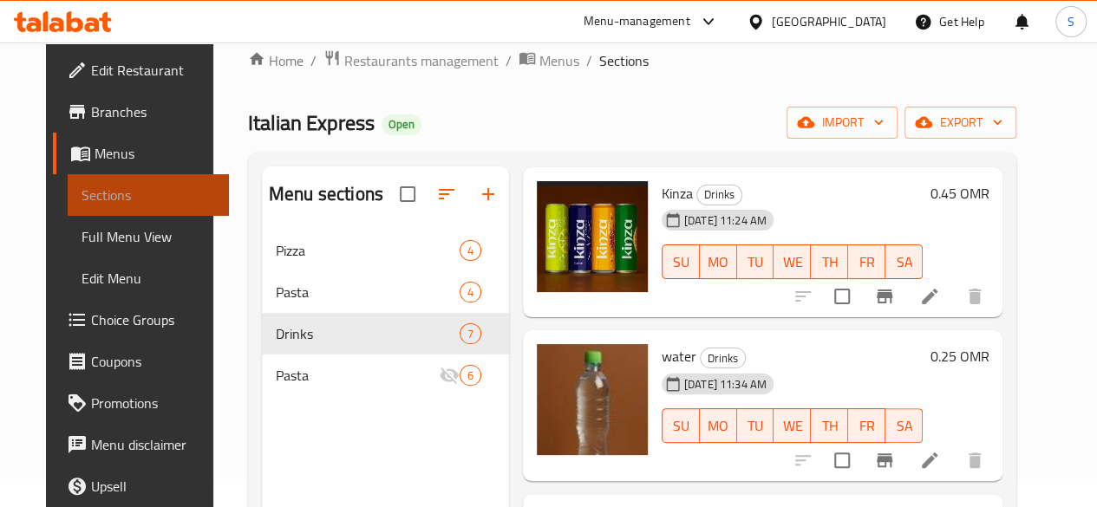
click at [115, 199] on span "Sections" at bounding box center [149, 195] width 134 height 21
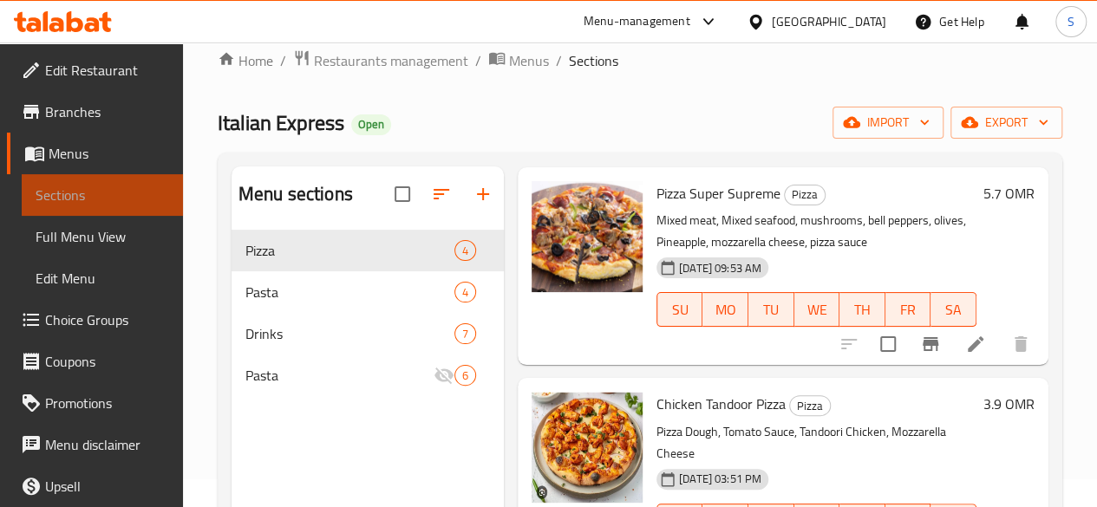
click at [104, 192] on span "Sections" at bounding box center [103, 195] width 134 height 21
drag, startPoint x: 85, startPoint y: 32, endPoint x: 61, endPoint y: 24, distance: 25.5
click at [61, 24] on div at bounding box center [63, 21] width 126 height 35
click at [61, 24] on icon at bounding box center [56, 24] width 15 height 15
